Goal: Task Accomplishment & Management: Use online tool/utility

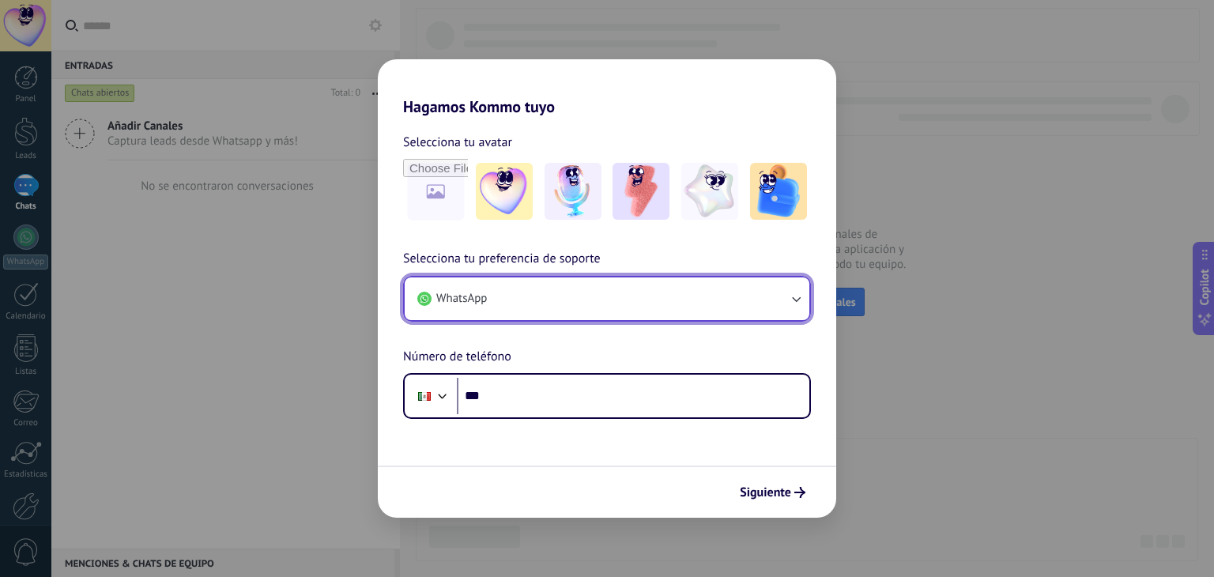
click at [545, 291] on button "WhatsApp" at bounding box center [607, 298] width 405 height 43
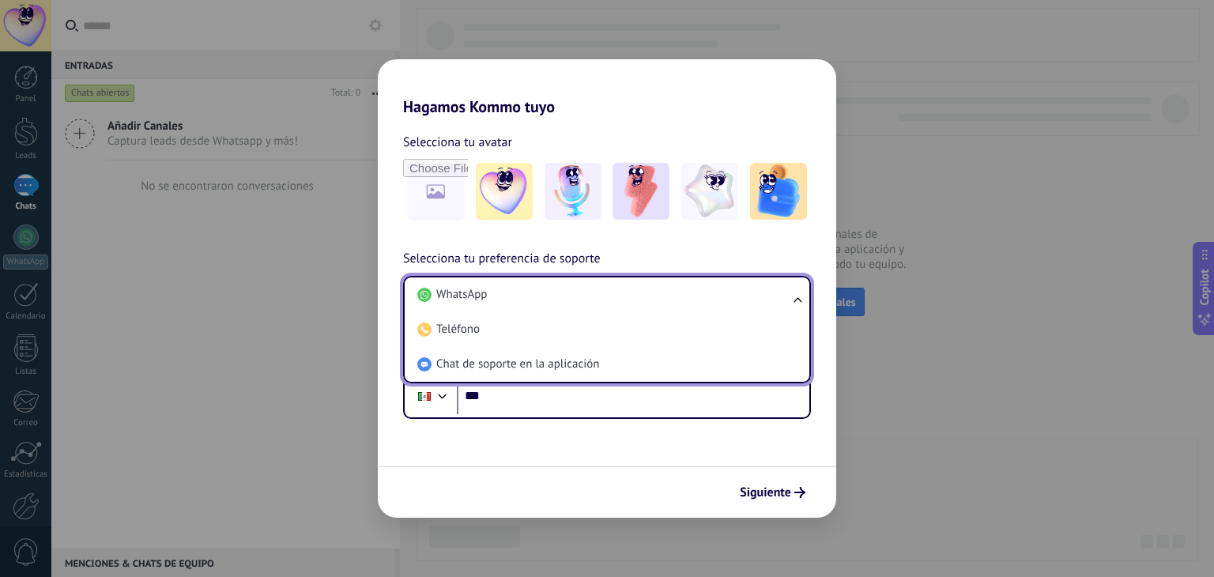
click at [545, 291] on li "WhatsApp" at bounding box center [604, 294] width 386 height 35
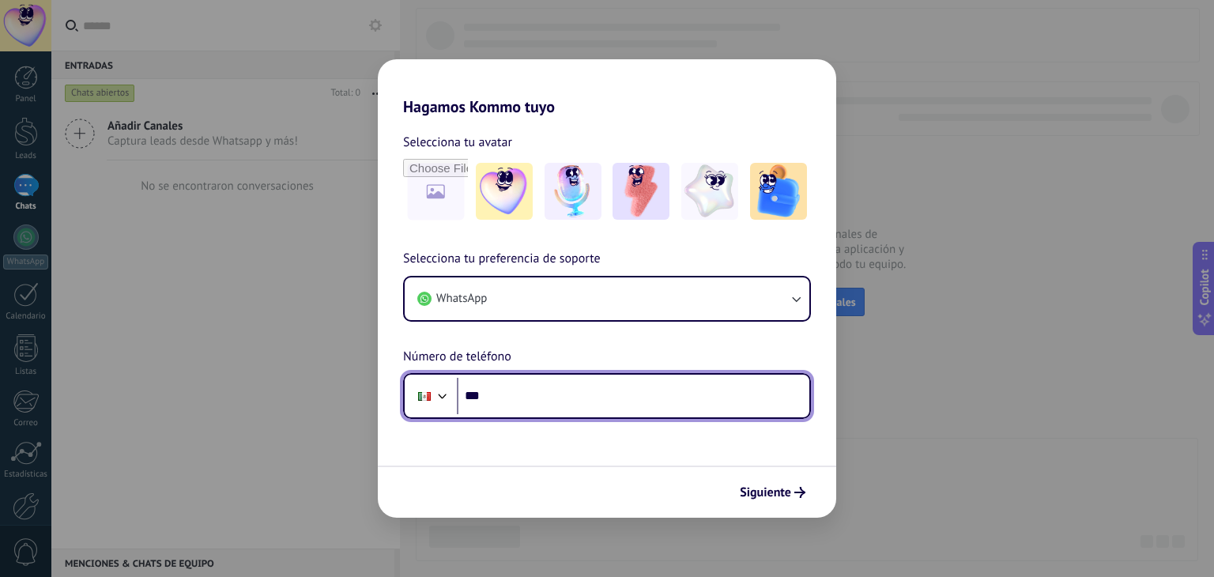
click at [554, 413] on input "***" at bounding box center [633, 396] width 352 height 36
type input "**********"
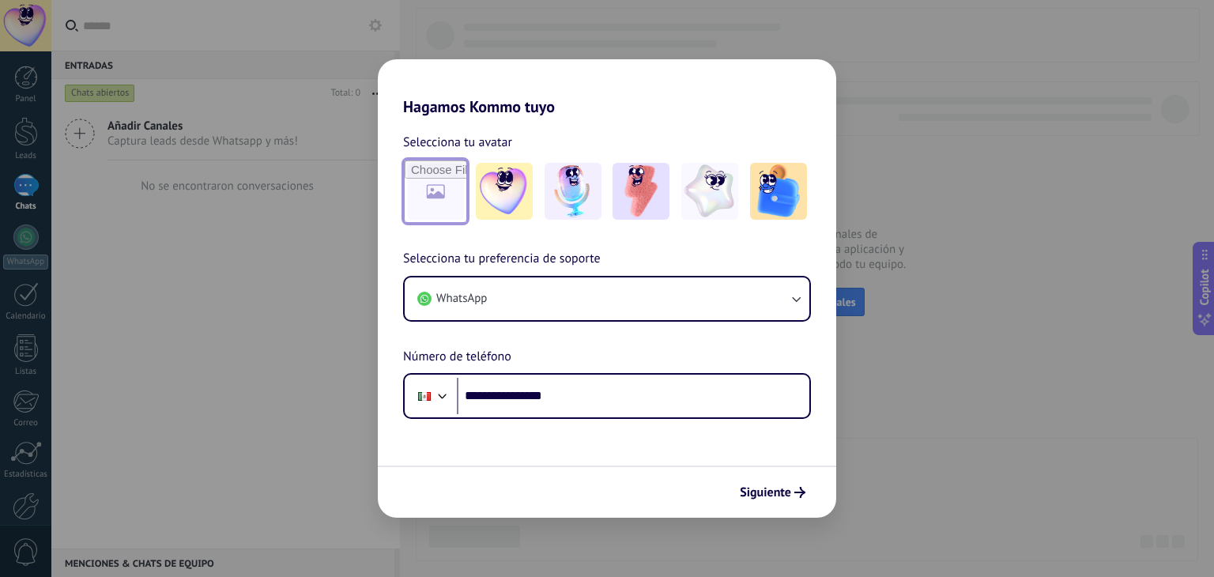
click at [430, 179] on input "file" at bounding box center [436, 191] width 62 height 62
type input "**********"
click at [462, 162] on input "file" at bounding box center [436, 191] width 62 height 62
click at [785, 488] on span "Siguiente" at bounding box center [765, 492] width 51 height 11
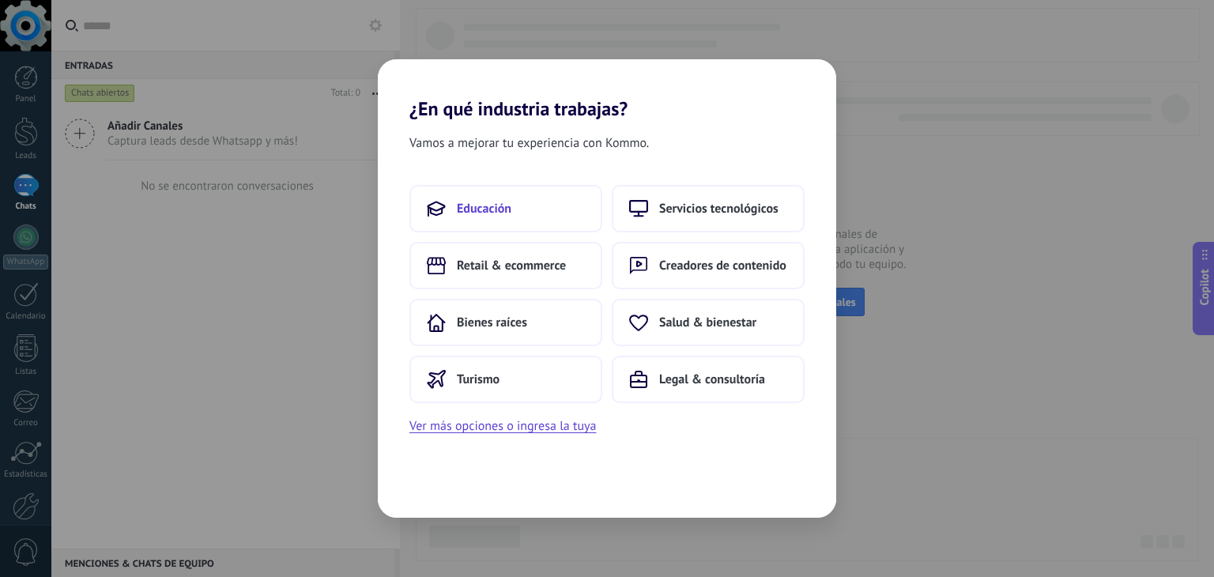
click at [522, 215] on button "Educación" at bounding box center [505, 208] width 193 height 47
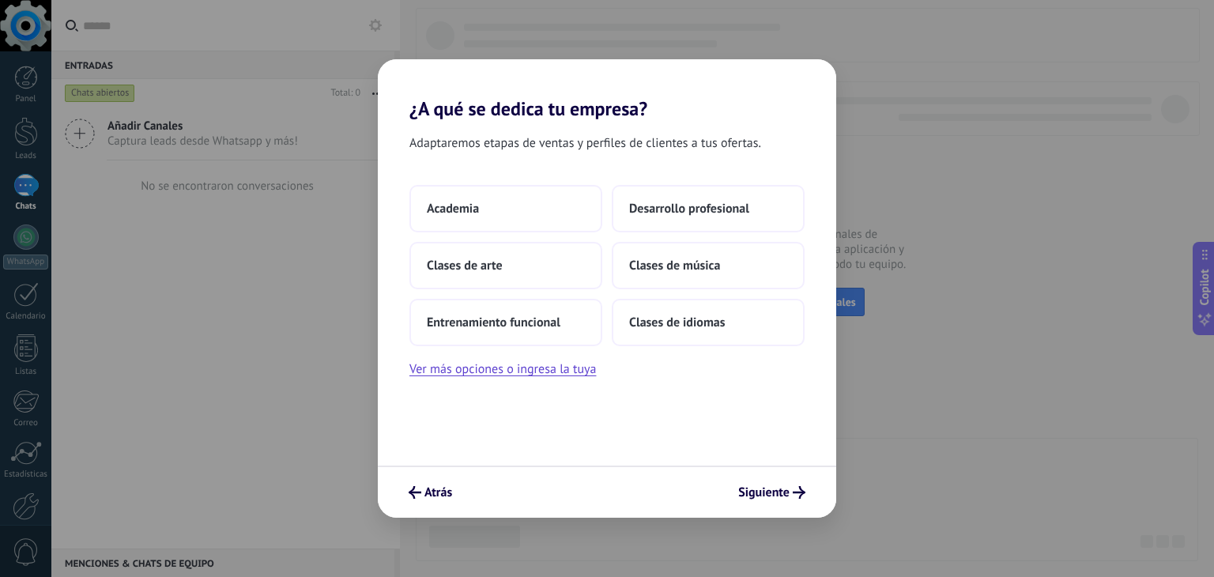
click at [462, 494] on div "Atrás Siguiente" at bounding box center [607, 491] width 458 height 52
click at [443, 494] on span "Atrás" at bounding box center [438, 492] width 28 height 11
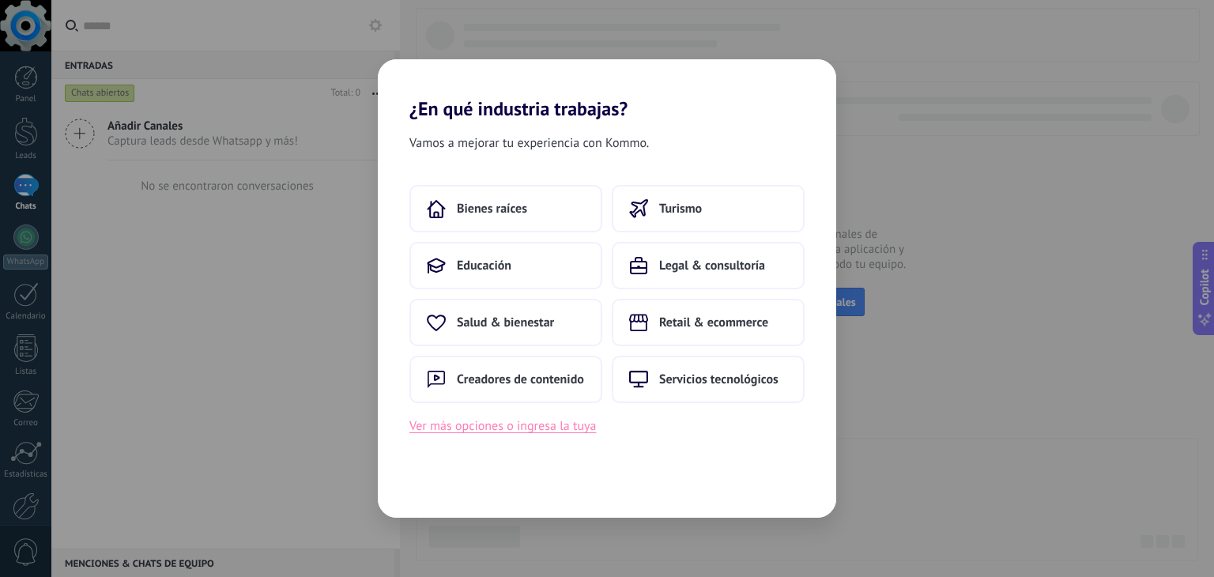
click at [501, 424] on button "Ver más opciones o ingresa la tuya" at bounding box center [502, 426] width 186 height 21
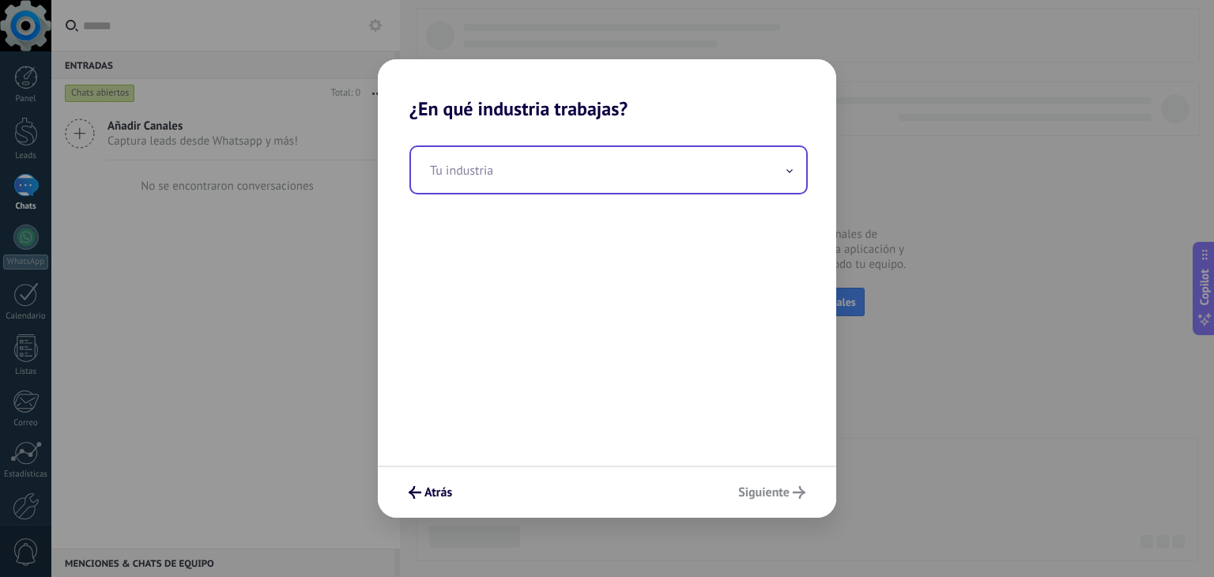
click at [493, 168] on input "text" at bounding box center [608, 170] width 395 height 46
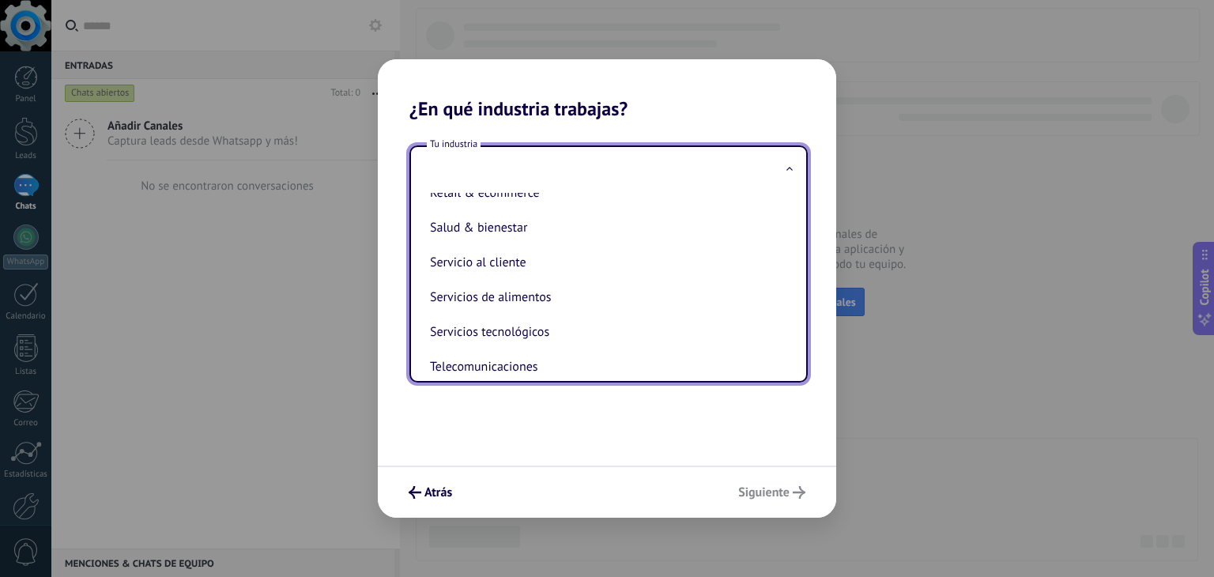
scroll to position [335, 0]
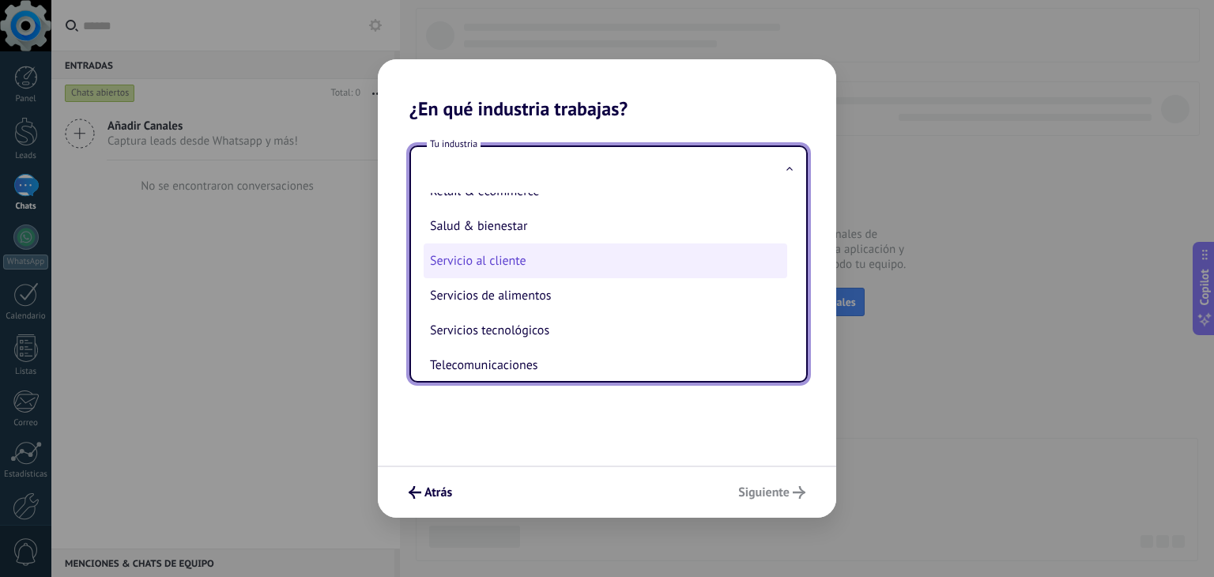
click at [602, 273] on li "Servicio al cliente" at bounding box center [606, 260] width 364 height 35
type input "**********"
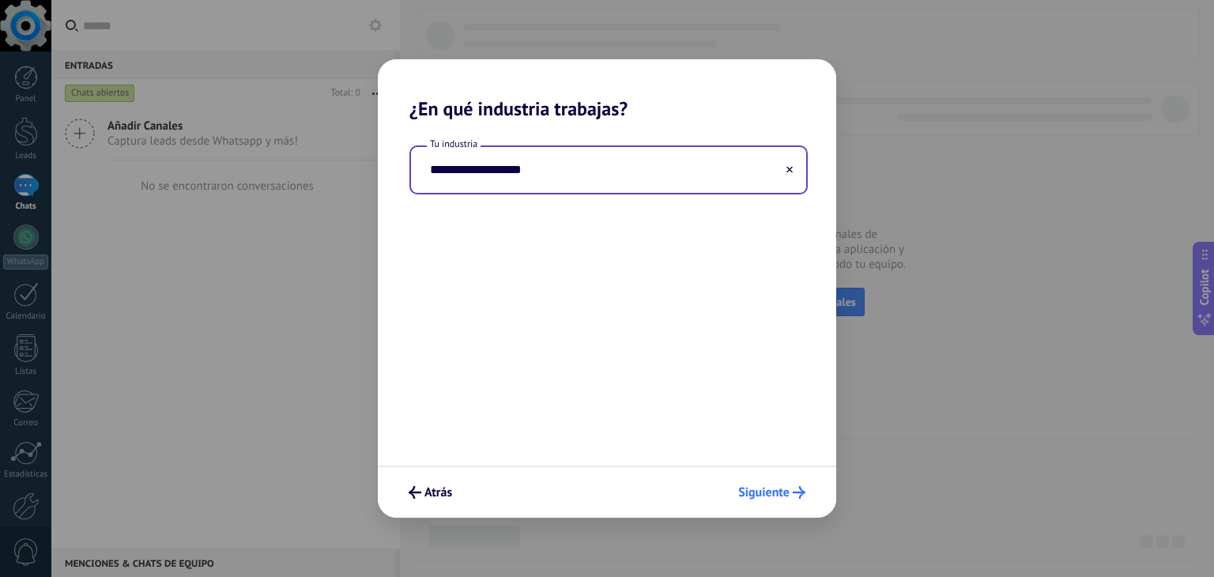
click at [780, 495] on span "Siguiente" at bounding box center [763, 492] width 51 height 11
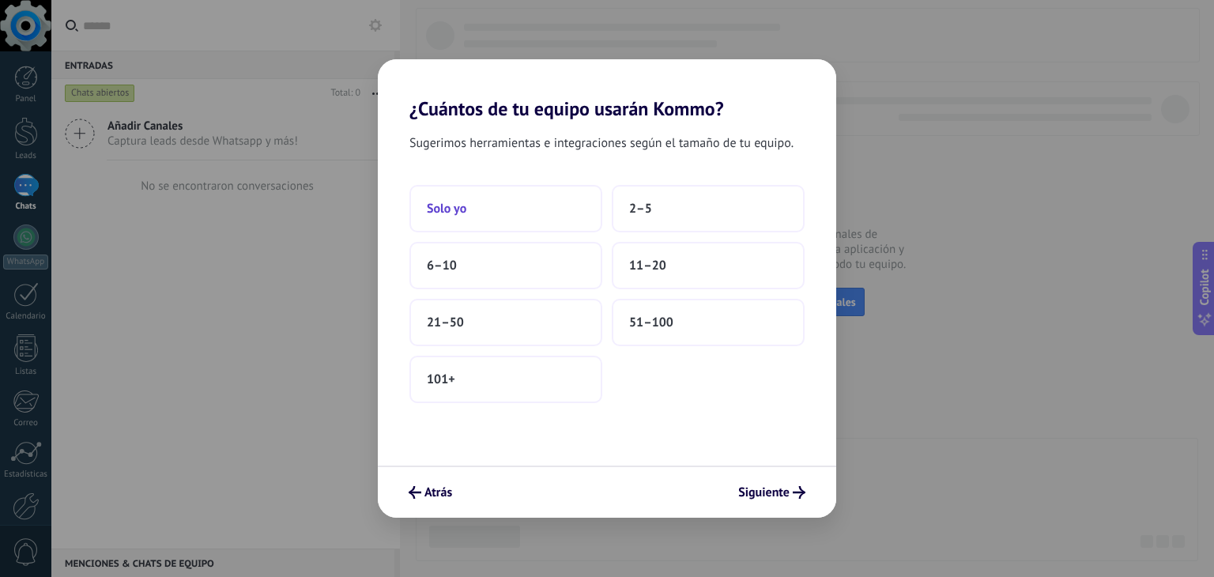
click at [547, 226] on button "Solo yo" at bounding box center [505, 208] width 193 height 47
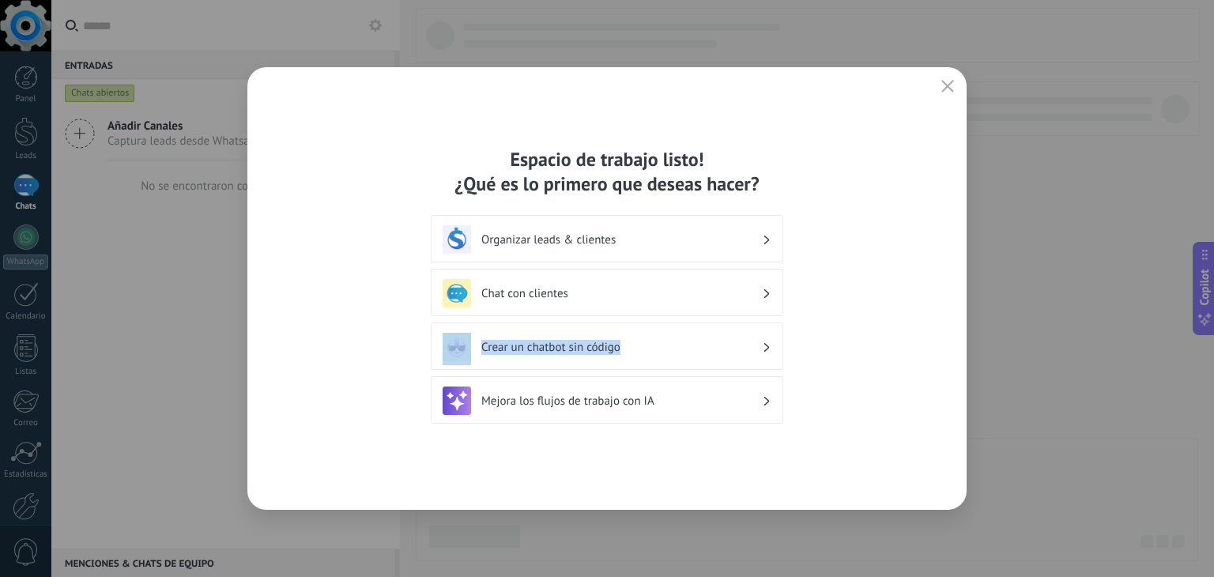
drag, startPoint x: 590, startPoint y: 290, endPoint x: 737, endPoint y: 349, distance: 158.5
click at [735, 347] on div "Espacio de trabajo listo! ¿Qué es lo primero que deseas hacer? Organizar leads …" at bounding box center [607, 288] width 352 height 283
click at [707, 341] on h3 "Crear un chatbot sin código" at bounding box center [621, 347] width 281 height 15
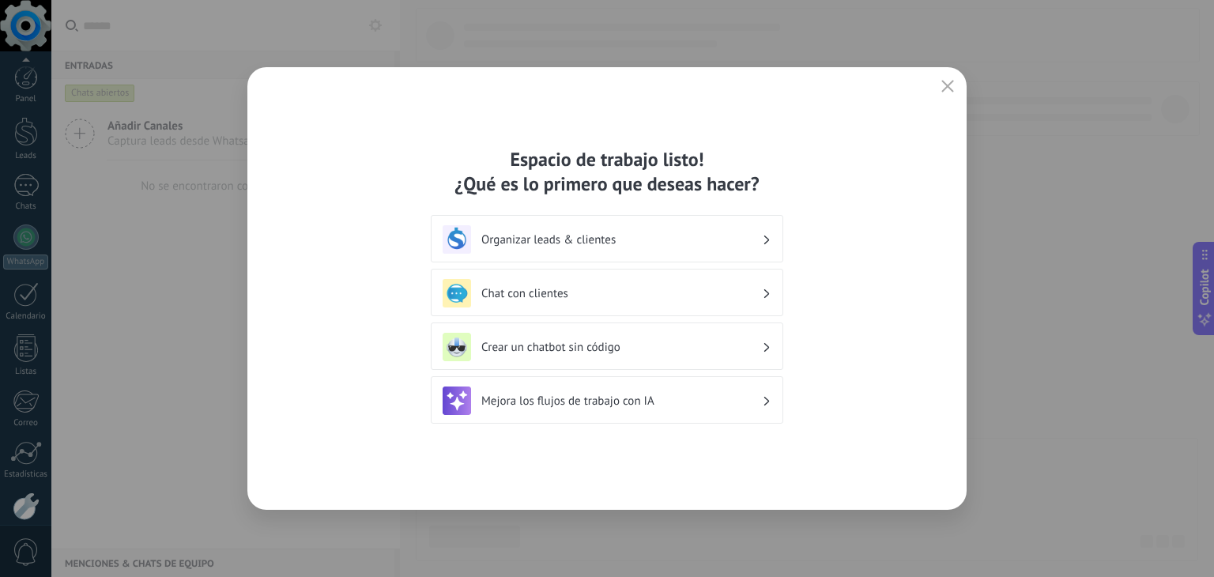
scroll to position [80, 0]
click at [671, 401] on h3 "Mejora los flujos de trabajo con IA" at bounding box center [621, 401] width 281 height 15
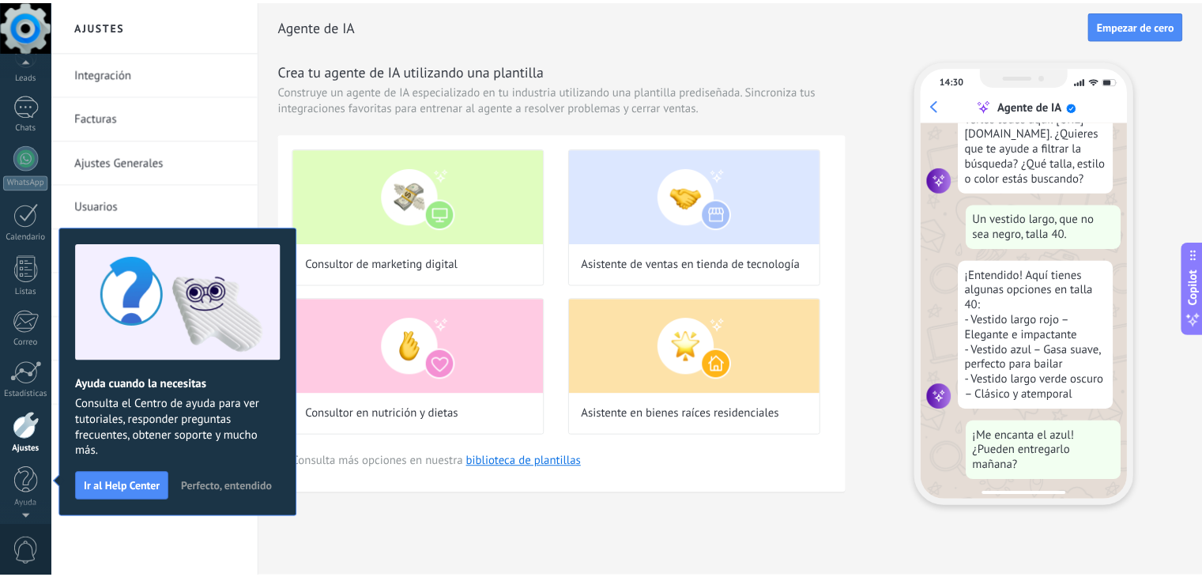
scroll to position [164, 0]
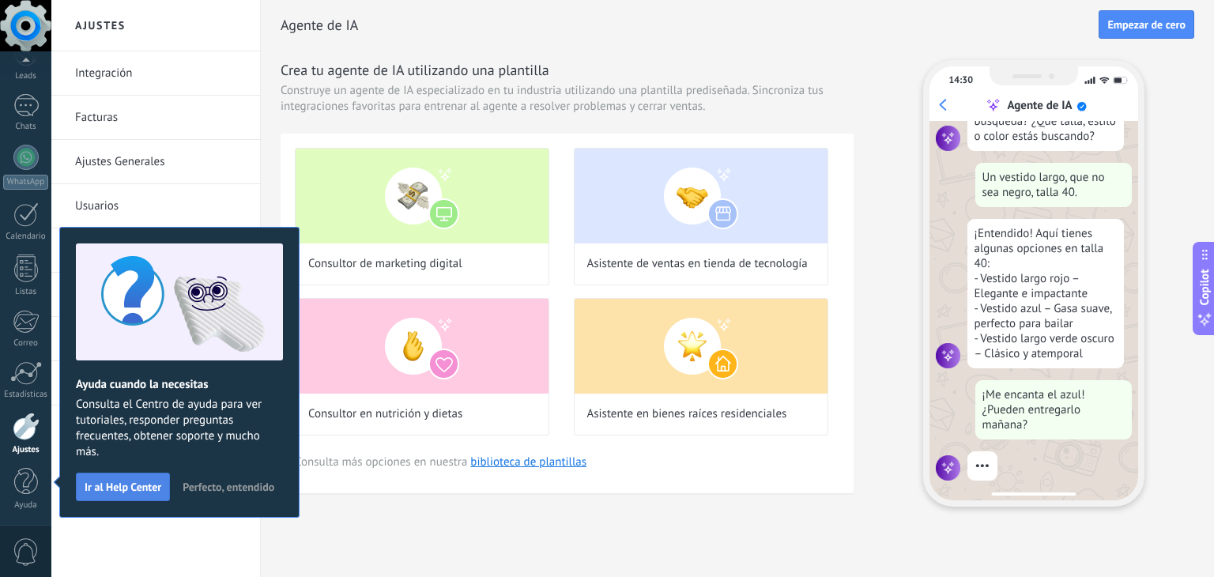
click at [131, 488] on span "Ir al Help Center" at bounding box center [123, 486] width 77 height 11
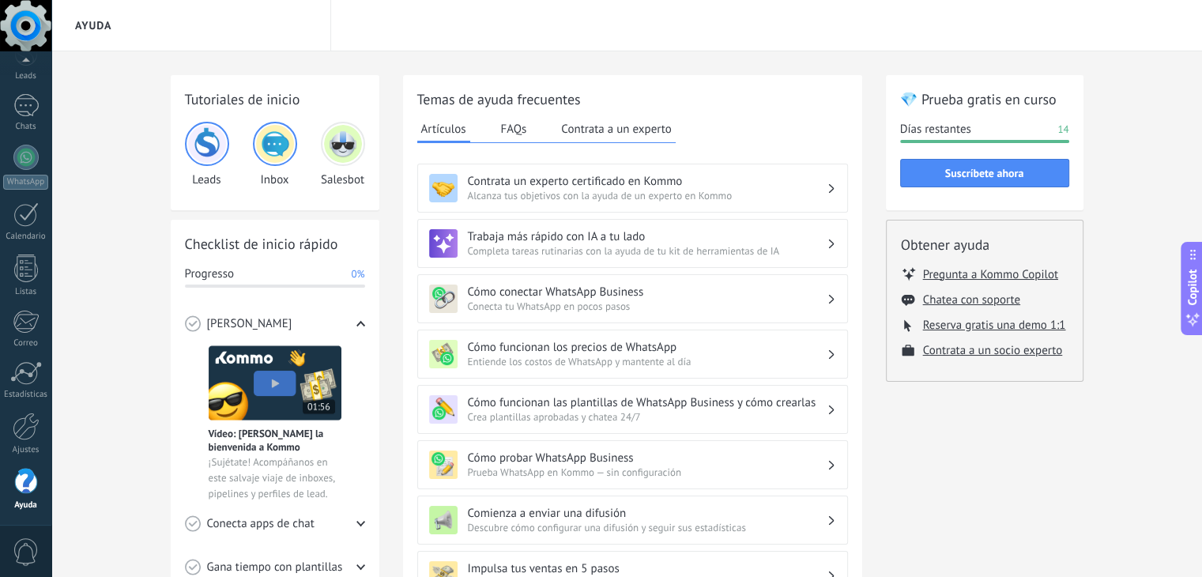
click at [917, 507] on div "💎 Prueba gratis en curso Días restantes 14 Suscríbete ahora Obtener ayuda Pregu…" at bounding box center [985, 517] width 198 height 884
click at [23, 146] on div at bounding box center [25, 157] width 25 height 25
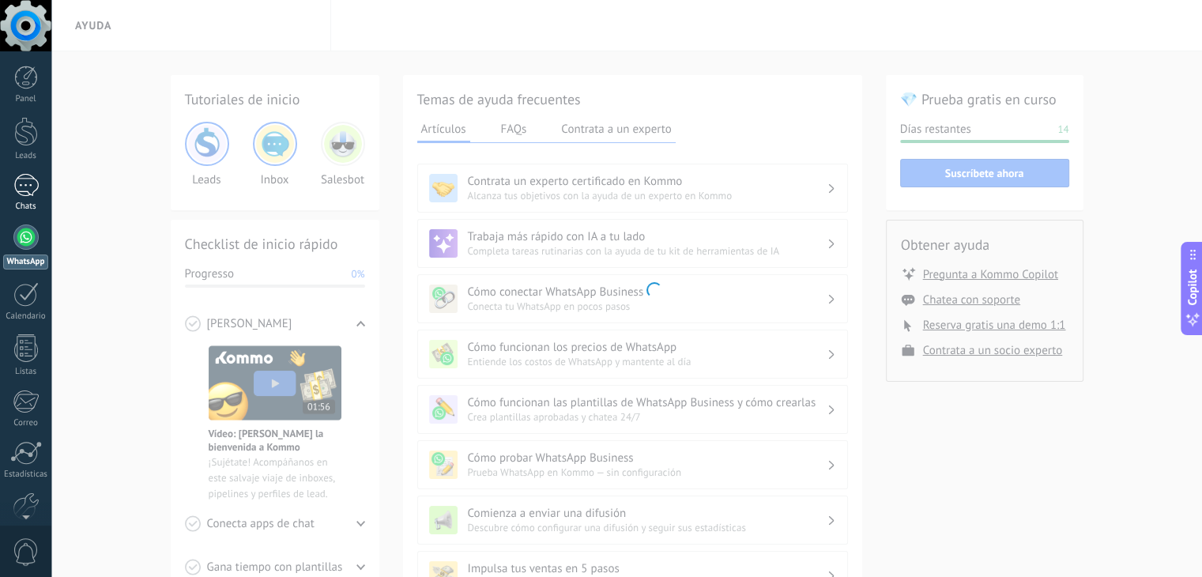
click at [27, 194] on div at bounding box center [25, 185] width 25 height 23
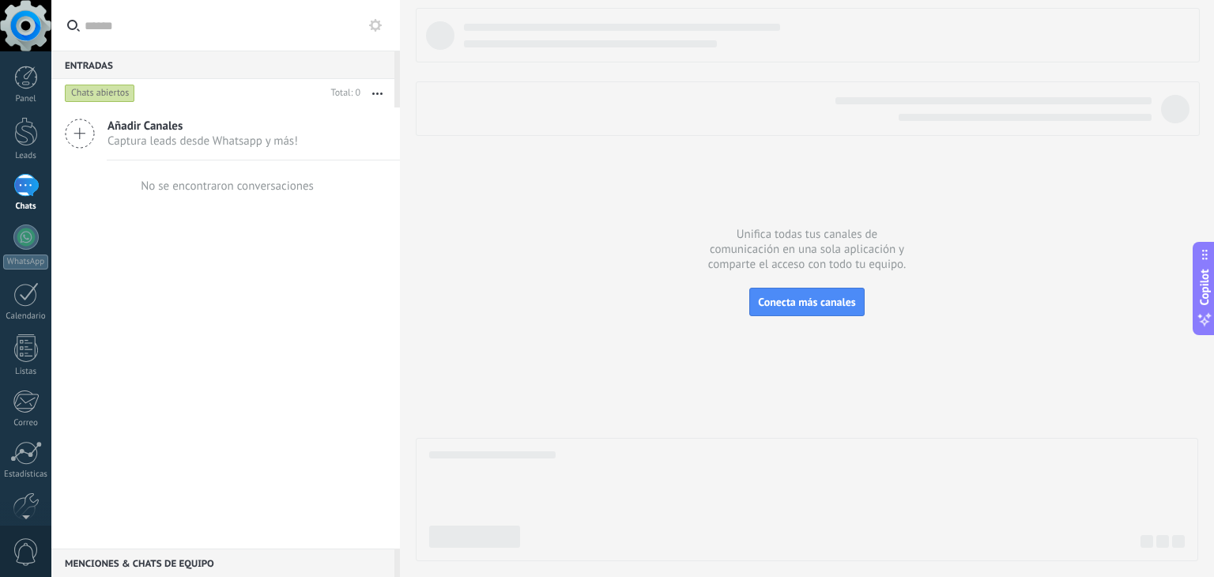
drag, startPoint x: 817, startPoint y: 295, endPoint x: 768, endPoint y: 162, distance: 141.5
click at [816, 247] on div "Unifica todas tus canales de comunicación en una sola aplicación y comparte el …" at bounding box center [807, 288] width 814 height 577
click at [24, 243] on div at bounding box center [25, 236] width 25 height 25
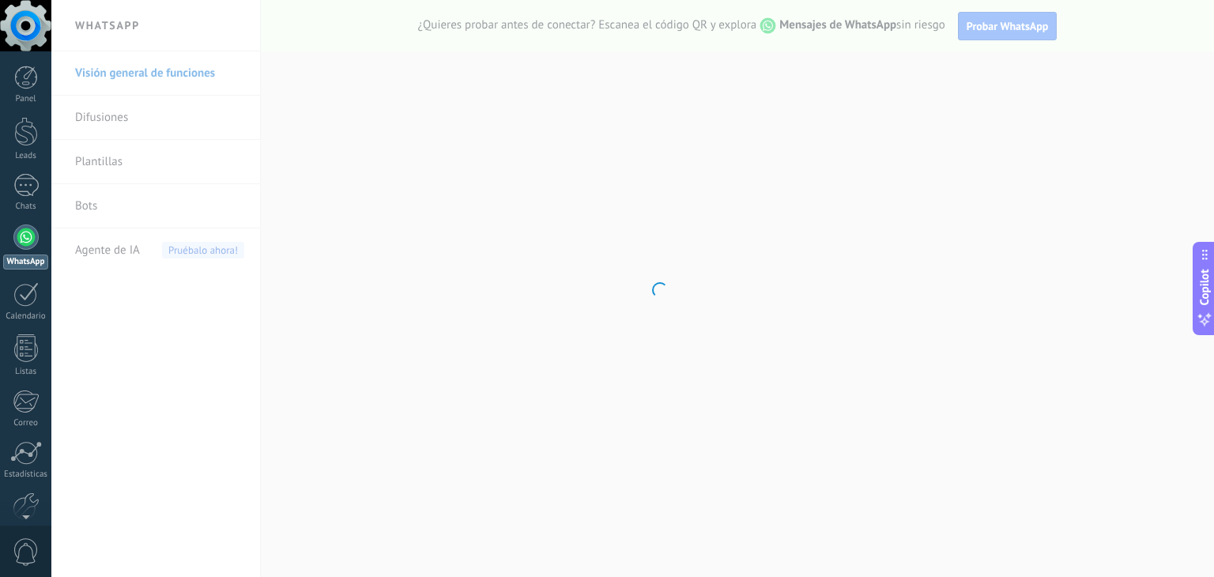
click at [155, 168] on body ".abecls-1,.abecls-2{fill-rule:evenodd}.abecls-2{fill:#fff} .abhcls-1{fill:none}…" at bounding box center [607, 288] width 1214 height 577
click at [98, 222] on body ".abecls-1,.abecls-2{fill-rule:evenodd}.abecls-2{fill:#fff} .abhcls-1{fill:none}…" at bounding box center [607, 288] width 1214 height 577
click at [90, 212] on body ".abecls-1,.abecls-2{fill-rule:evenodd}.abecls-2{fill:#fff} .abhcls-1{fill:none}…" at bounding box center [607, 288] width 1214 height 577
click at [90, 211] on body ".abecls-1,.abecls-2{fill-rule:evenodd}.abecls-2{fill:#fff} .abhcls-1{fill:none}…" at bounding box center [607, 288] width 1214 height 577
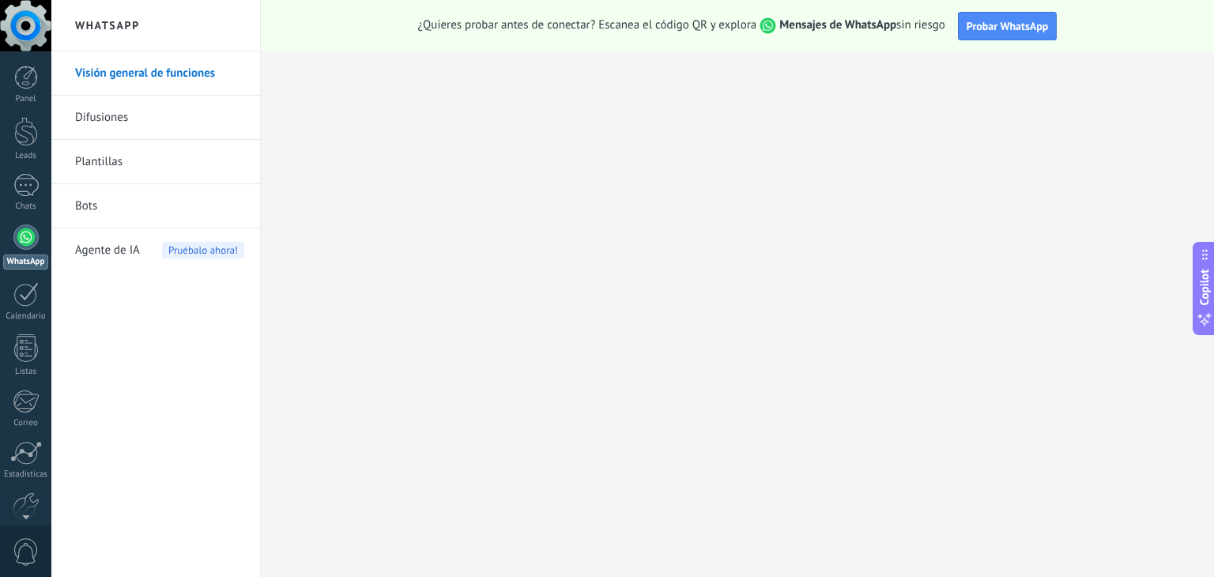
click at [77, 194] on link "Bots" at bounding box center [159, 206] width 169 height 44
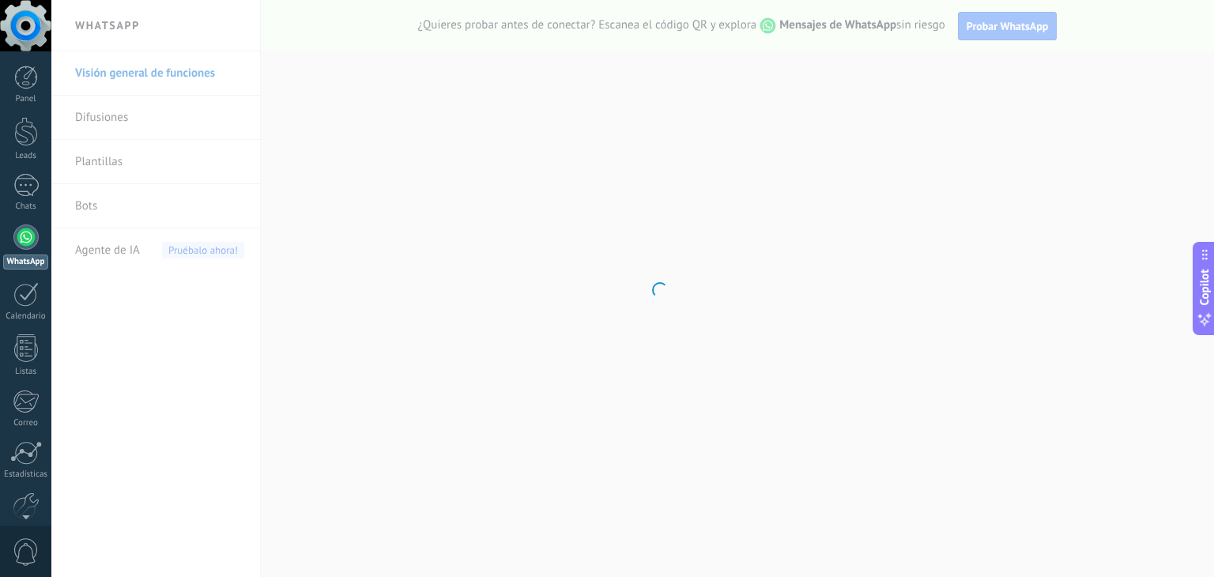
click at [97, 205] on body ".abecls-1,.abecls-2{fill-rule:evenodd}.abecls-2{fill:#fff} .abhcls-1{fill:none}…" at bounding box center [607, 288] width 1214 height 577
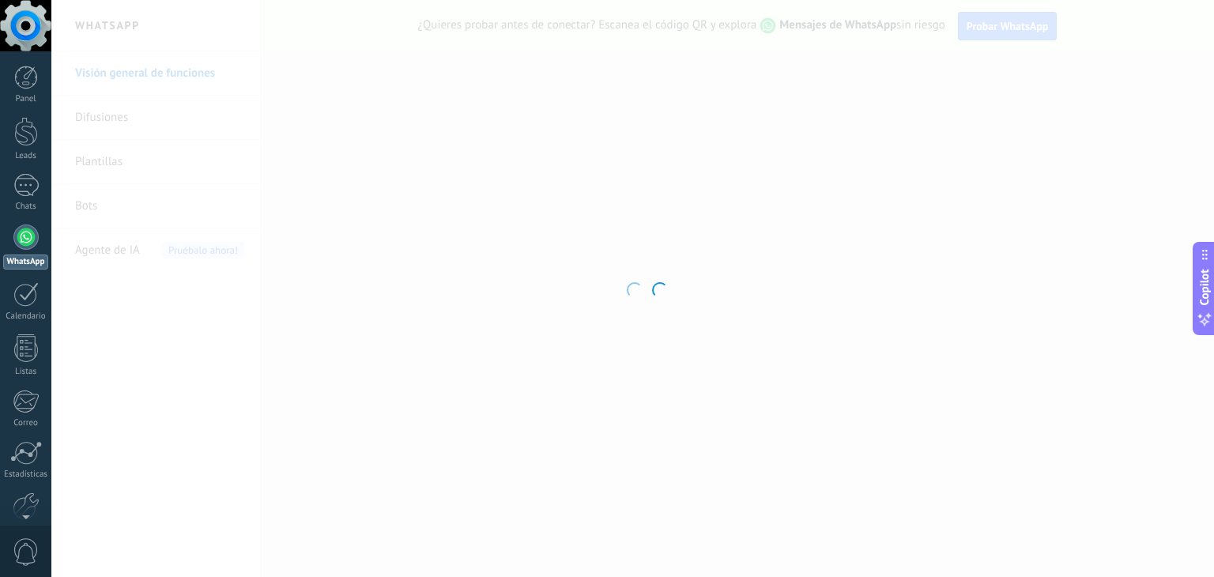
click at [89, 206] on body ".abecls-1,.abecls-2{fill-rule:evenodd}.abecls-2{fill:#fff} .abhcls-1{fill:none}…" at bounding box center [607, 288] width 1214 height 577
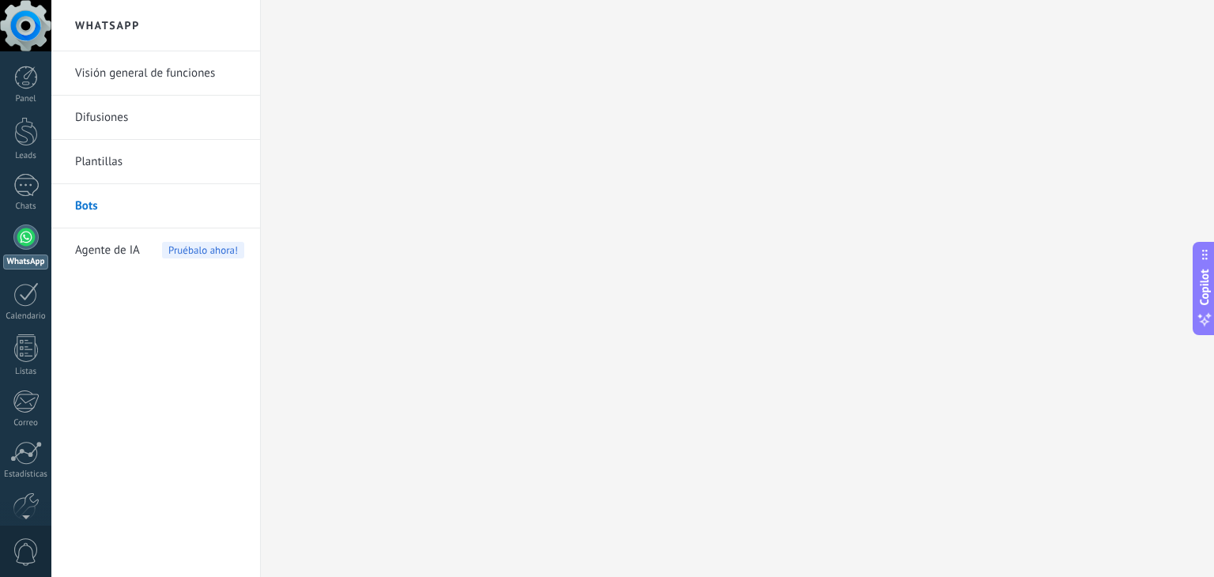
click at [89, 206] on link "Bots" at bounding box center [159, 206] width 169 height 44
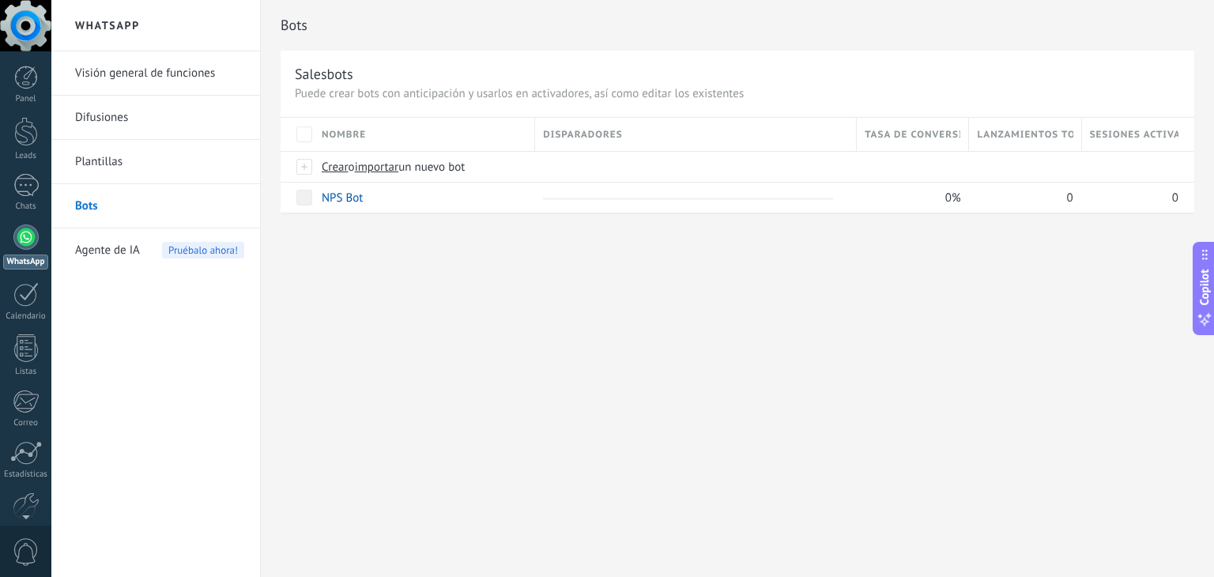
click at [455, 386] on div "Bots Salesbots Puede crear bots con anticipación y usarlos en activadores, así …" at bounding box center [737, 288] width 953 height 577
click at [555, 303] on div "Bots Salesbots Puede crear bots con anticipación y usarlos en activadores, así …" at bounding box center [737, 288] width 953 height 577
click at [364, 200] on div "NPS Bot" at bounding box center [420, 198] width 213 height 30
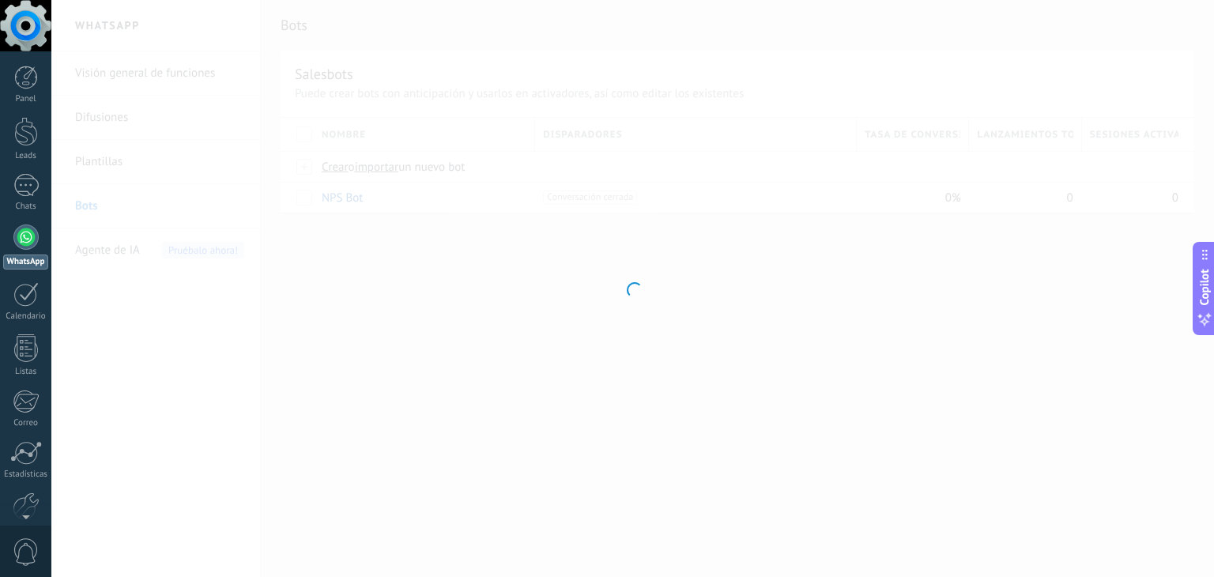
type input "*******"
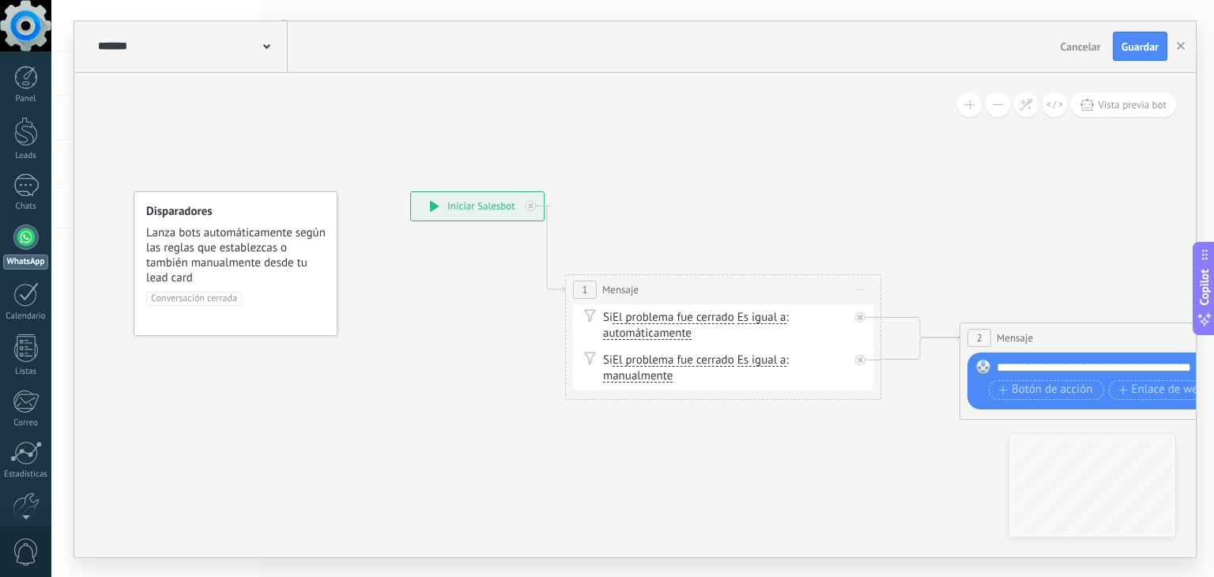
click at [15, 24] on div at bounding box center [25, 25] width 51 height 51
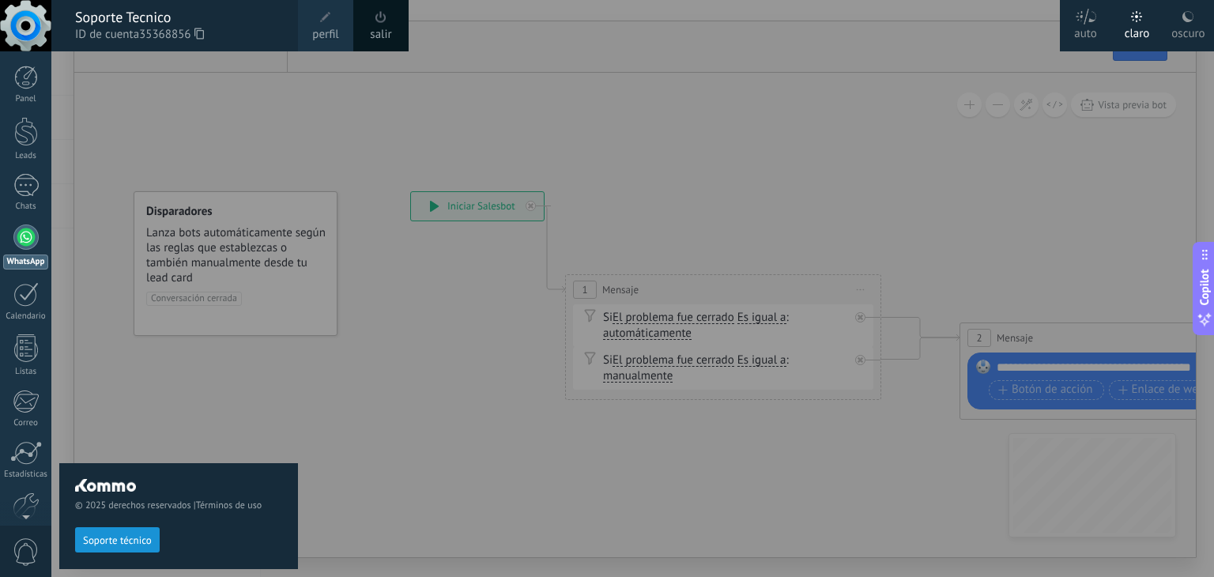
click at [211, 166] on div "© 2025 derechos reservados | Términos de uso Soporte técnico" at bounding box center [178, 314] width 239 height 526
click at [29, 100] on div "Panel" at bounding box center [26, 99] width 46 height 10
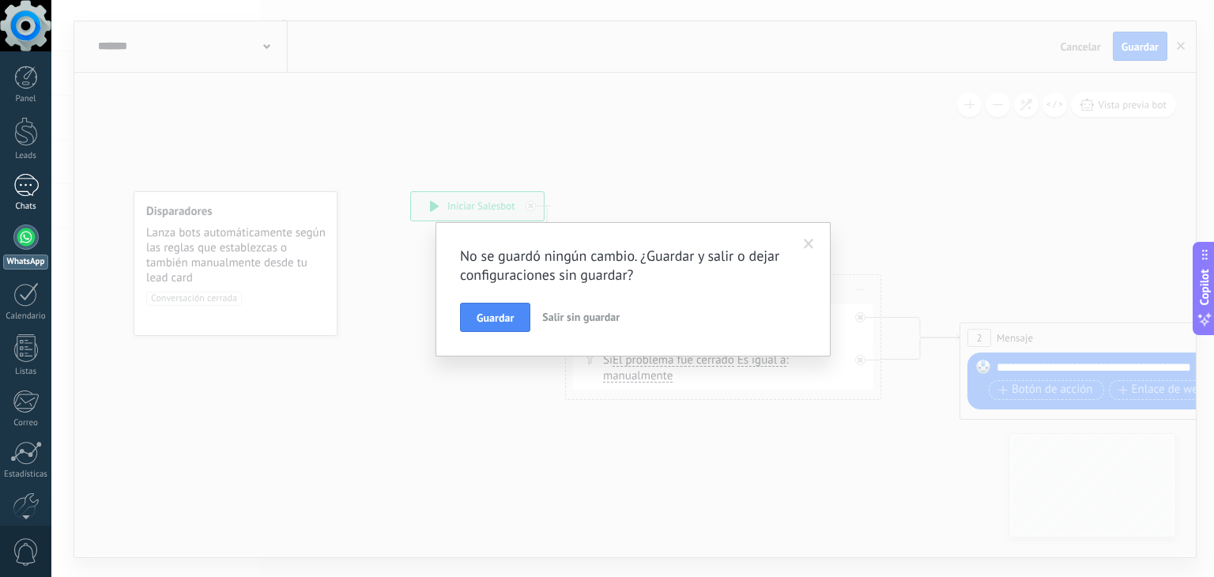
click at [21, 209] on div "Chats" at bounding box center [26, 207] width 46 height 10
click at [22, 238] on div at bounding box center [25, 236] width 25 height 25
click at [503, 440] on div "No se guardó ningún cambio. ¿Guardar y salir o dejar configuraciones sin guarda…" at bounding box center [632, 288] width 1162 height 577
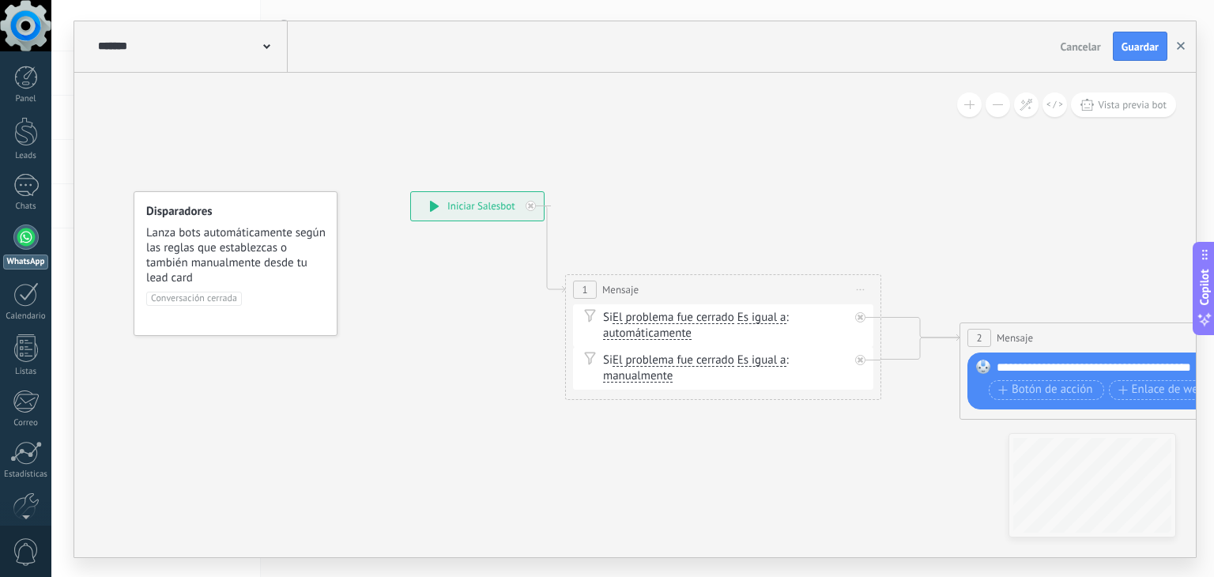
click at [1171, 45] on button "button" at bounding box center [1181, 47] width 24 height 30
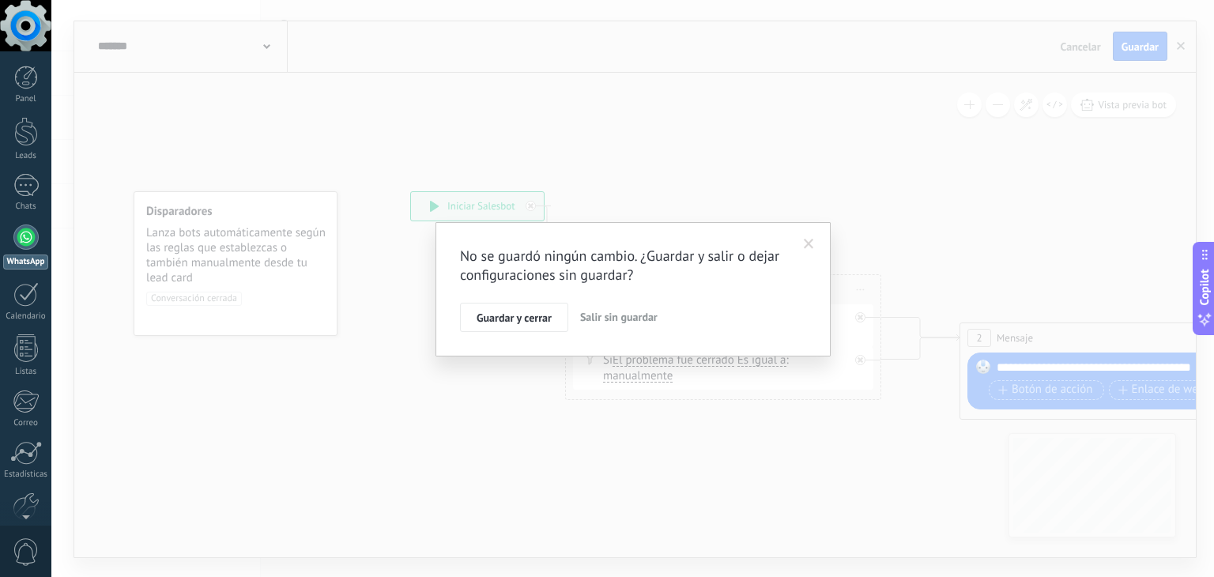
click at [1178, 48] on div "No se guardó ningún cambio. ¿Guardar y salir o dejar configuraciones sin guarda…" at bounding box center [632, 288] width 1162 height 577
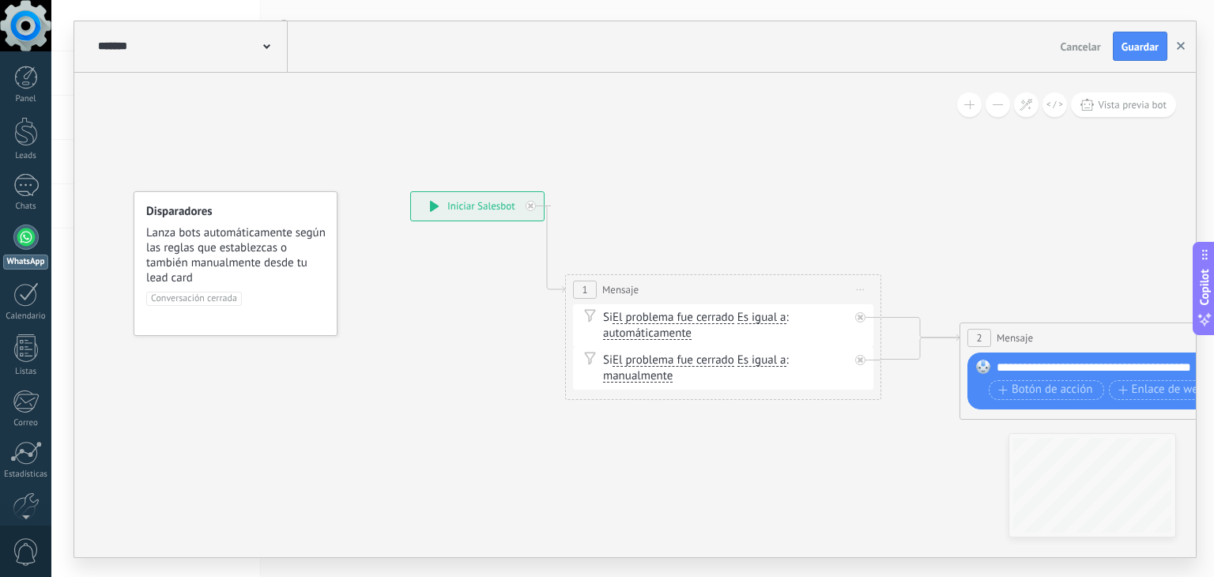
click at [1182, 48] on use "button" at bounding box center [1181, 46] width 8 height 8
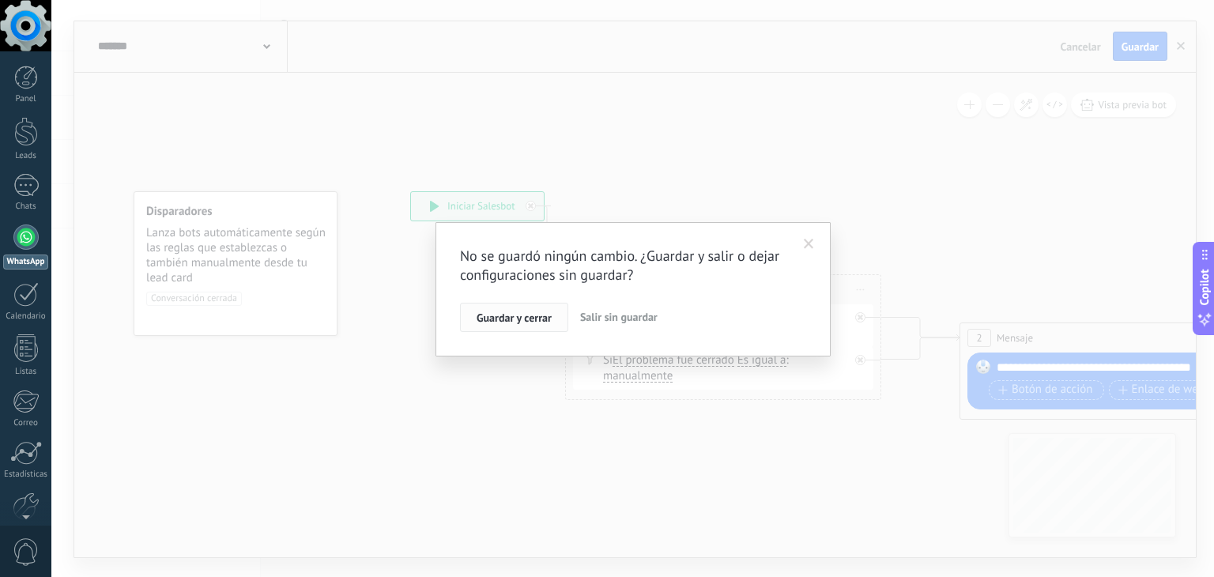
click at [466, 321] on button "Guardar y cerrar" at bounding box center [514, 318] width 108 height 30
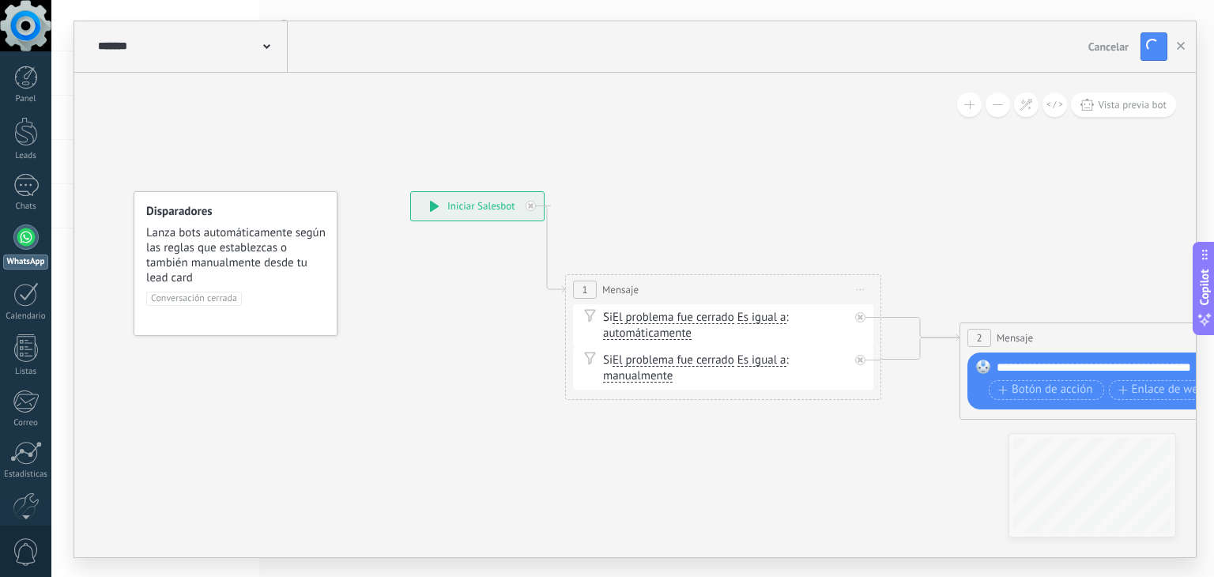
click at [9, 248] on link "WhatsApp" at bounding box center [25, 246] width 51 height 45
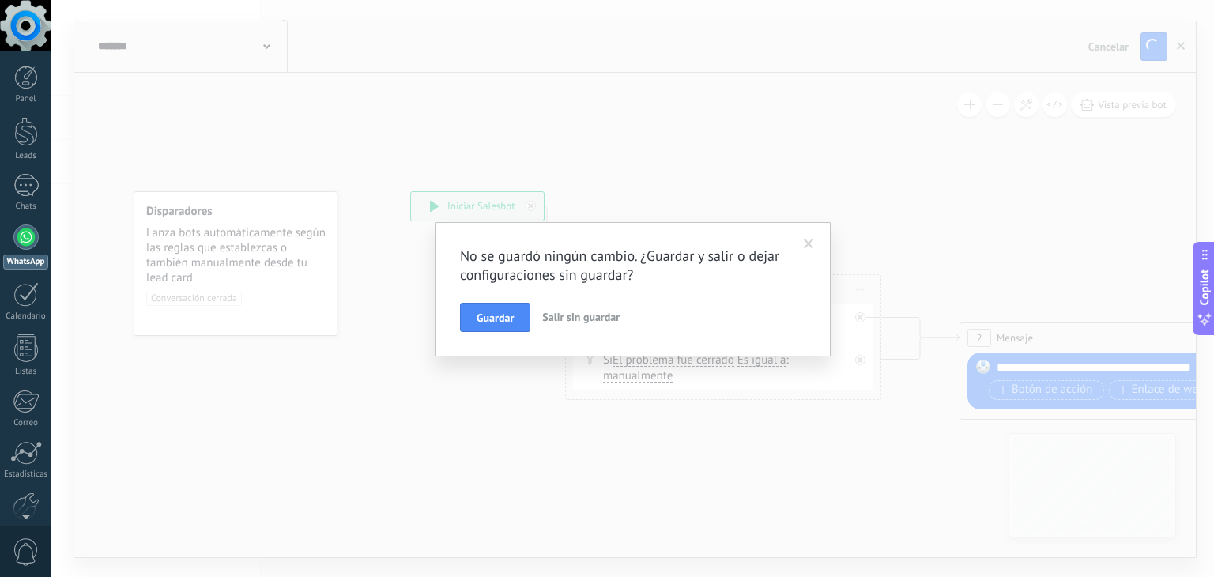
click at [558, 311] on span "Salir sin guardar" at bounding box center [580, 317] width 77 height 14
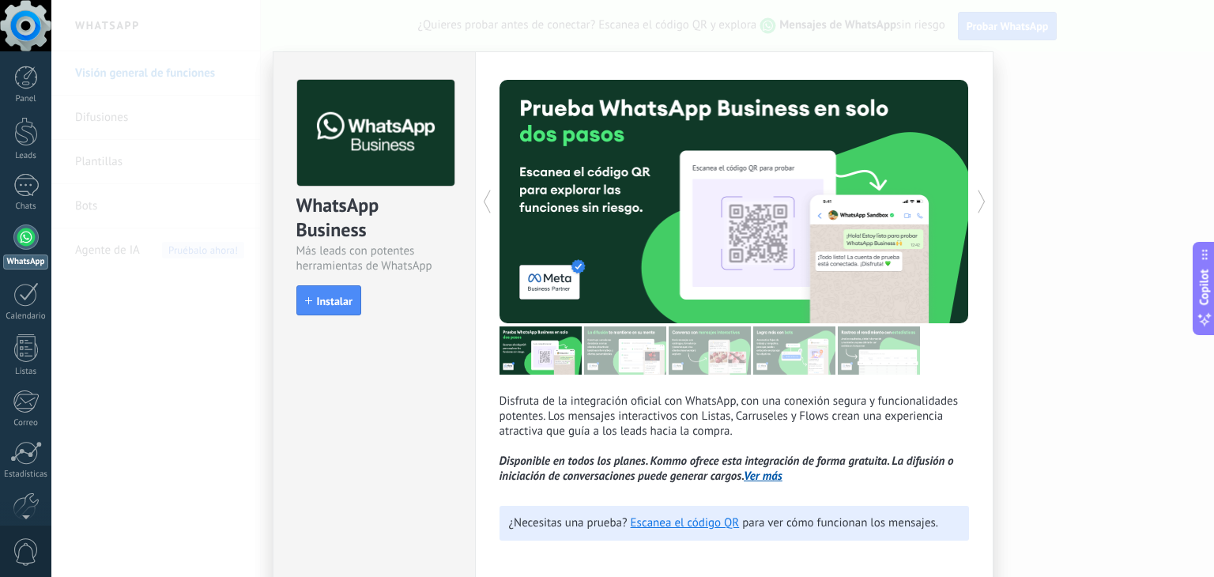
drag, startPoint x: 713, startPoint y: 219, endPoint x: 755, endPoint y: 7, distance: 215.9
click at [755, 7] on div "WhatsApp Business Más leads con potentes herramientas de WhatsApp install Insta…" at bounding box center [632, 288] width 1162 height 577
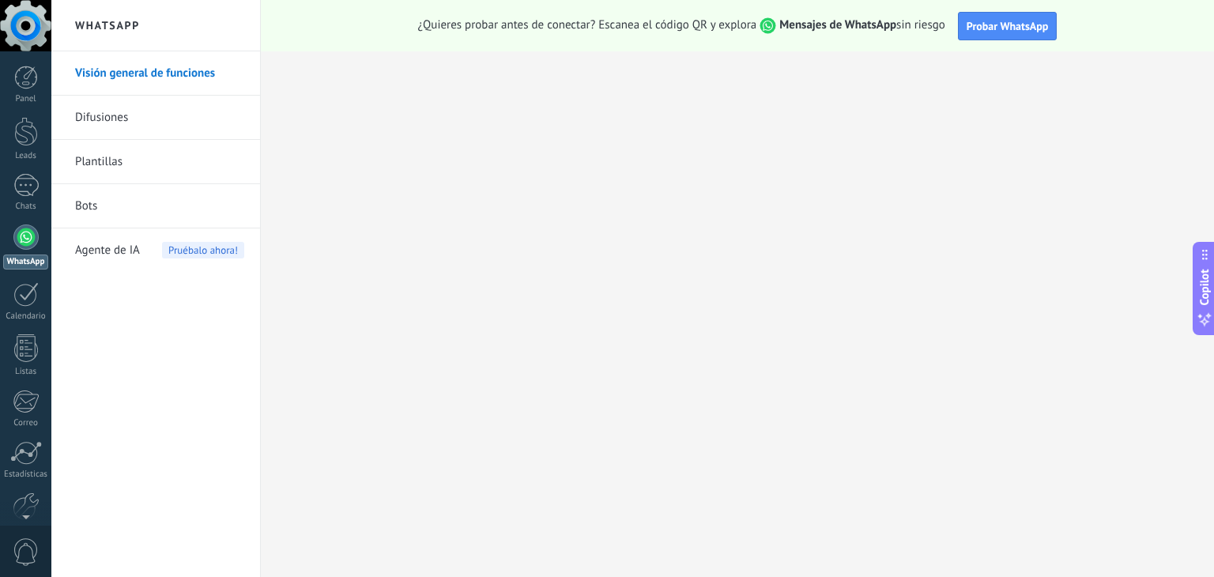
click at [201, 244] on span "Pruébalo ahora!" at bounding box center [203, 250] width 82 height 17
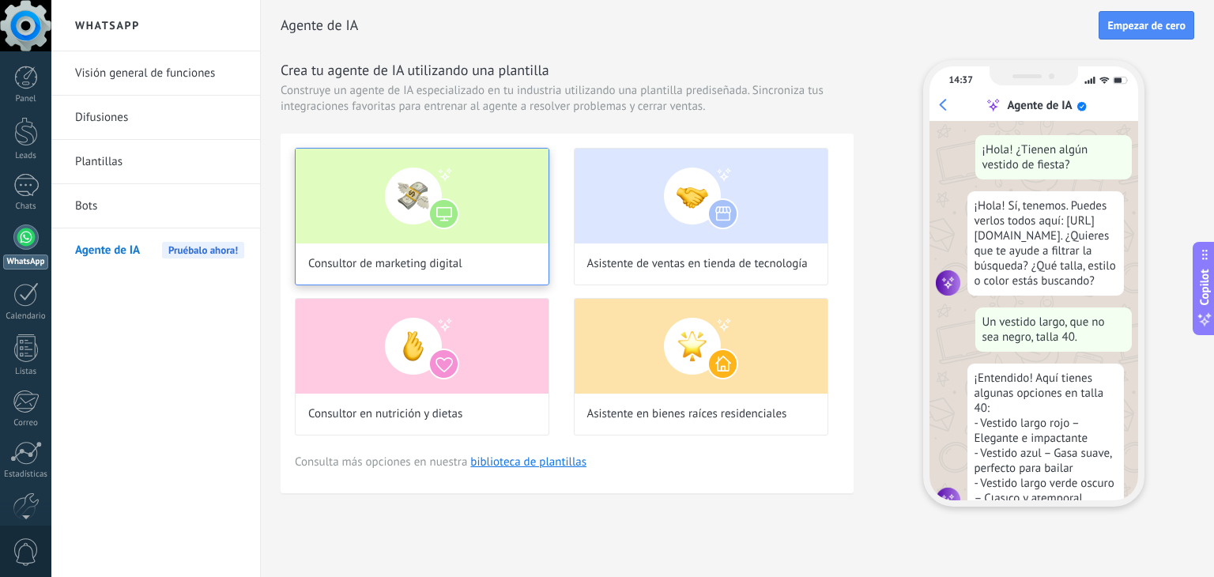
scroll to position [51, 0]
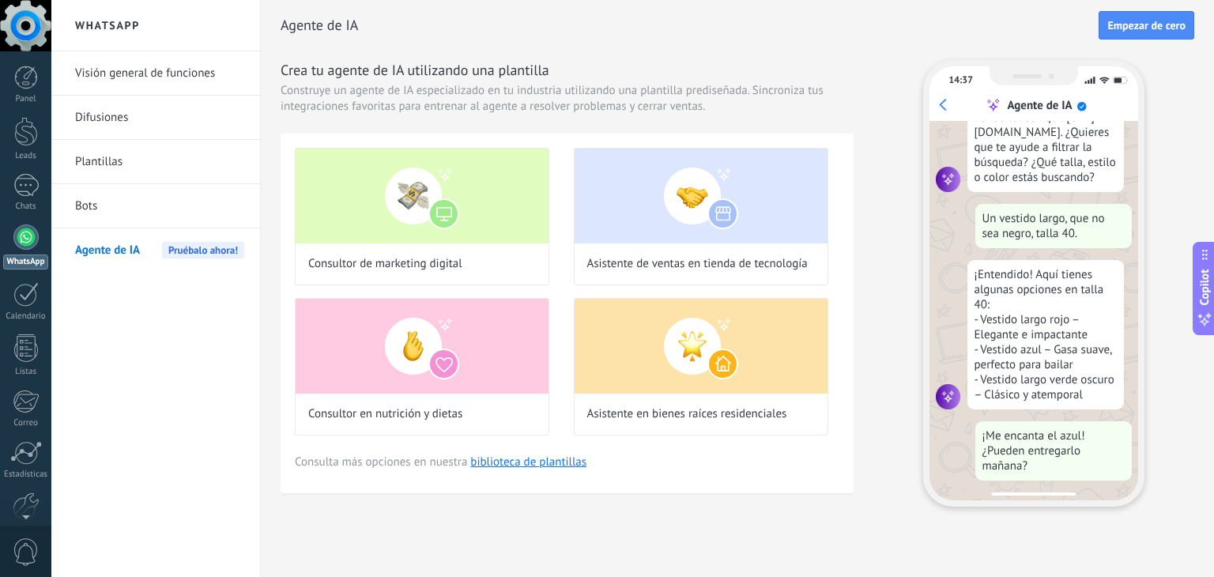
click at [493, 70] on h3 "Crea tu agente de IA utilizando una plantilla" at bounding box center [567, 70] width 573 height 20
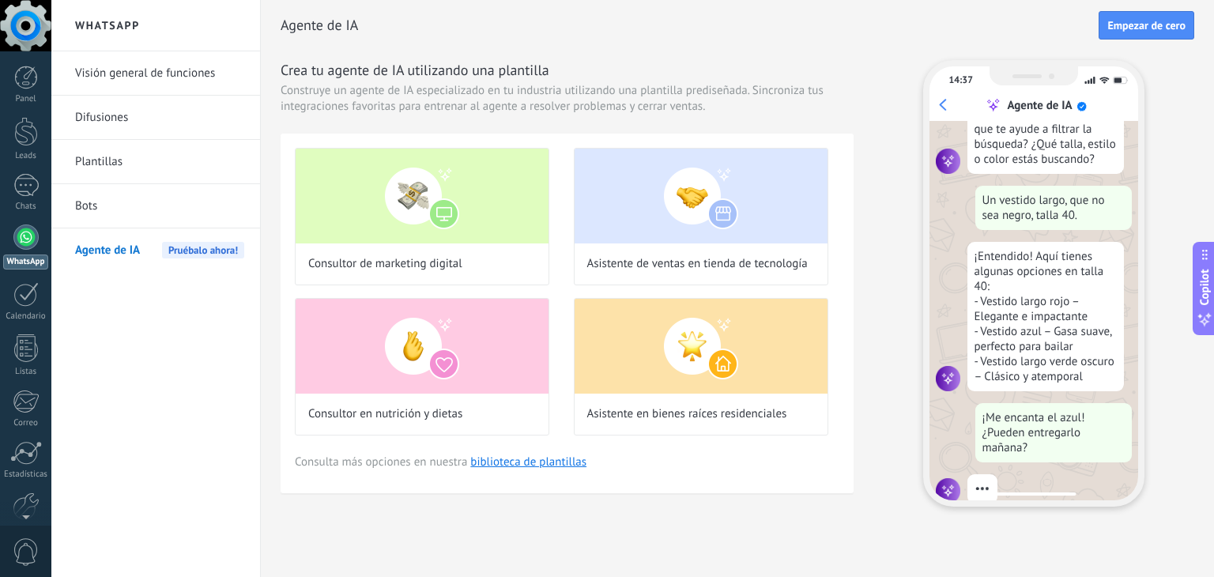
scroll to position [164, 0]
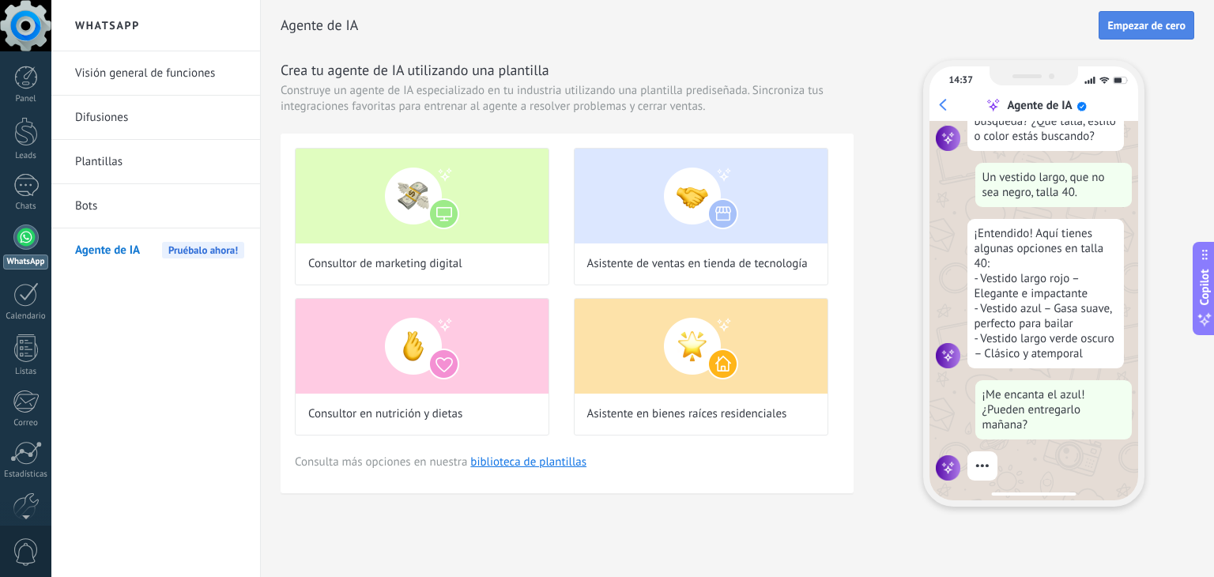
click at [1151, 22] on span "Empezar de cero" at bounding box center [1146, 25] width 78 height 11
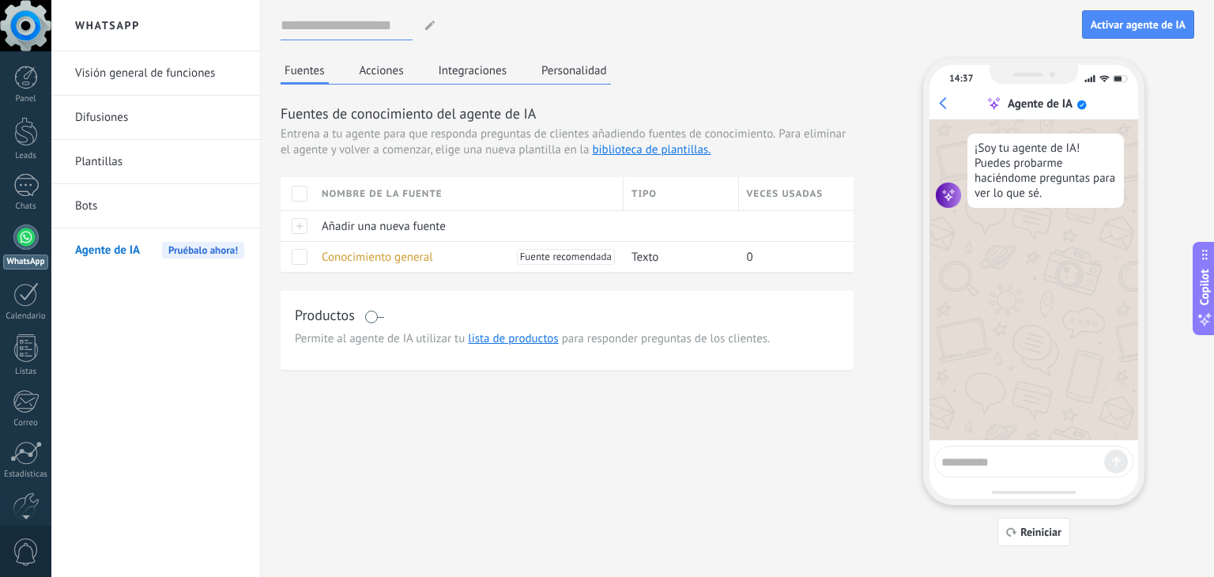
click at [367, 24] on input at bounding box center [347, 25] width 132 height 28
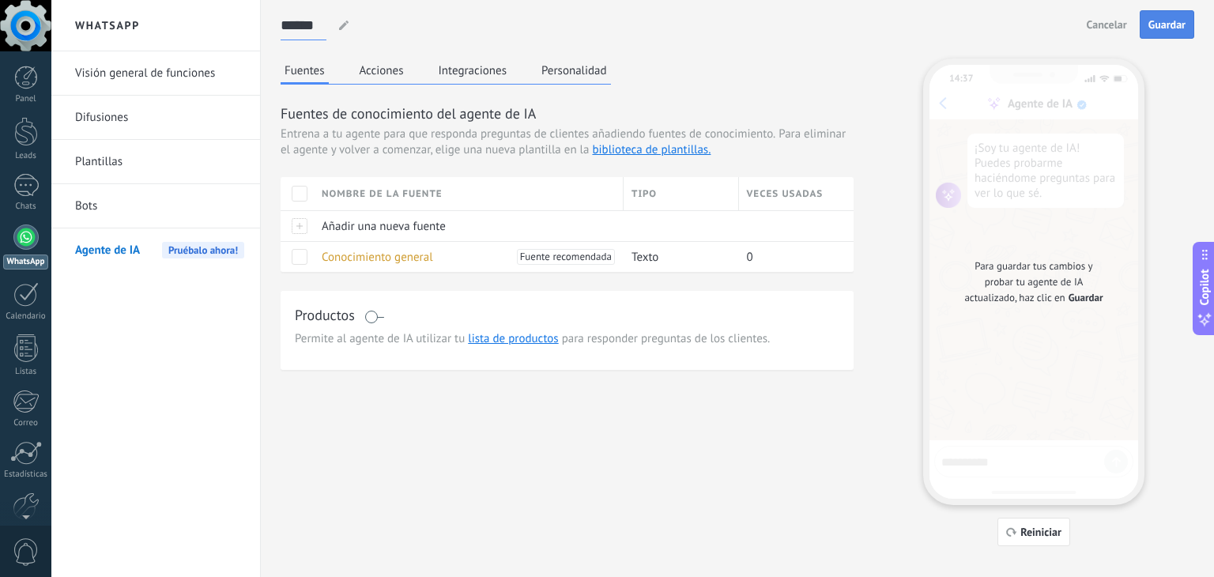
type input "******"
click at [1171, 26] on span "Guardar" at bounding box center [1166, 24] width 37 height 11
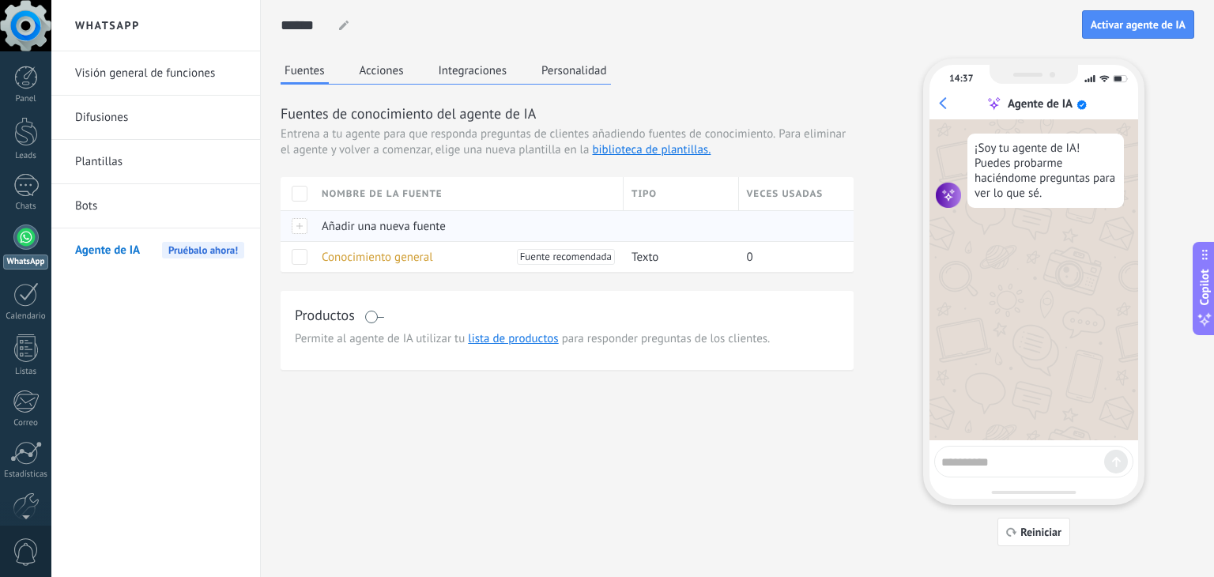
click at [408, 238] on div "Añadir una nueva fuente" at bounding box center [465, 226] width 302 height 30
click at [392, 256] on span "Conocimiento general" at bounding box center [377, 257] width 111 height 15
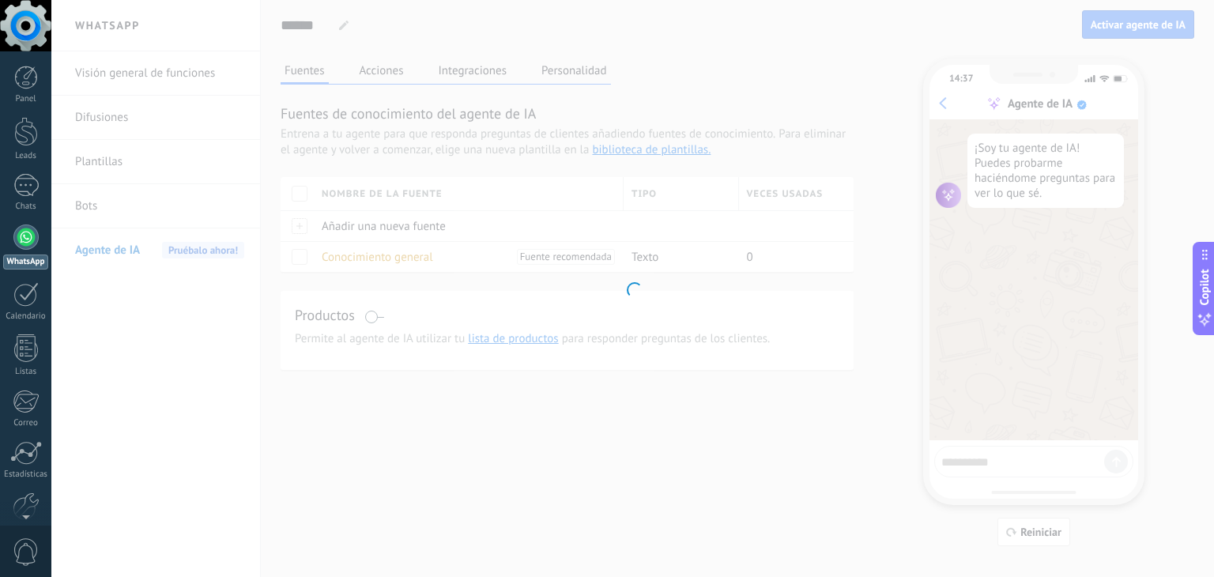
type input "**********"
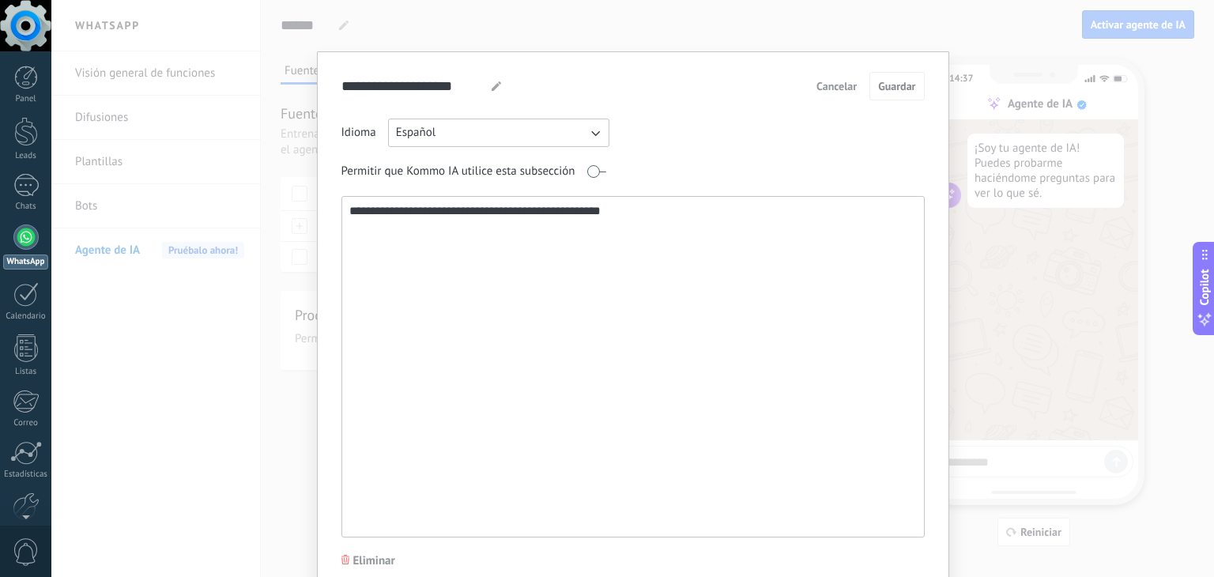
drag, startPoint x: 670, startPoint y: 254, endPoint x: 290, endPoint y: 211, distance: 382.6
click at [290, 211] on div "**********" at bounding box center [632, 288] width 1162 height 577
paste textarea "**********"
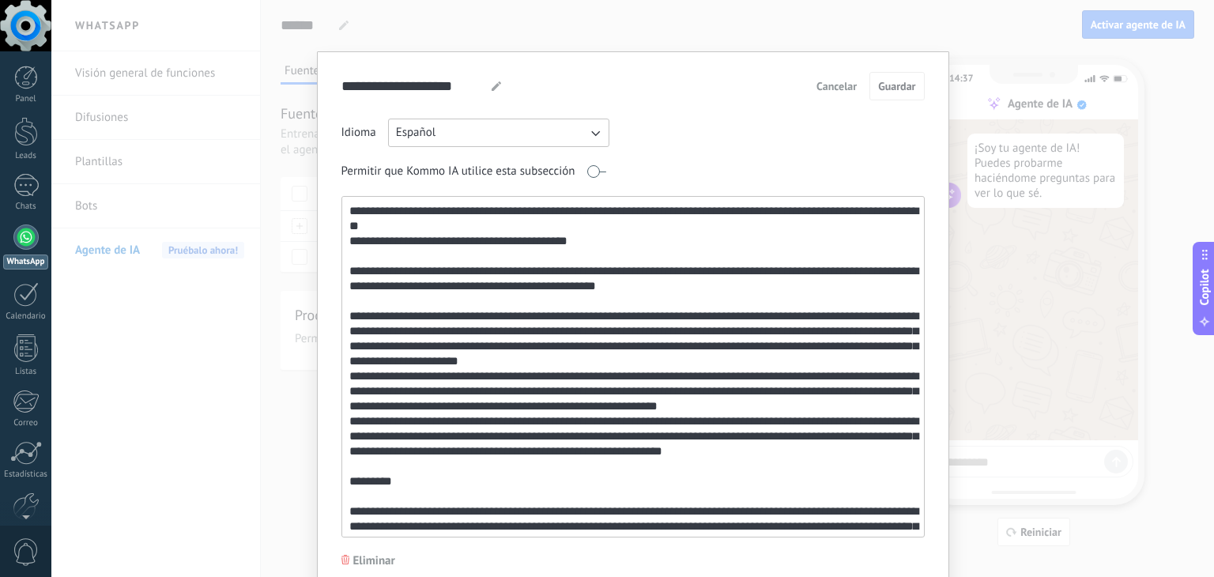
scroll to position [1618, 0]
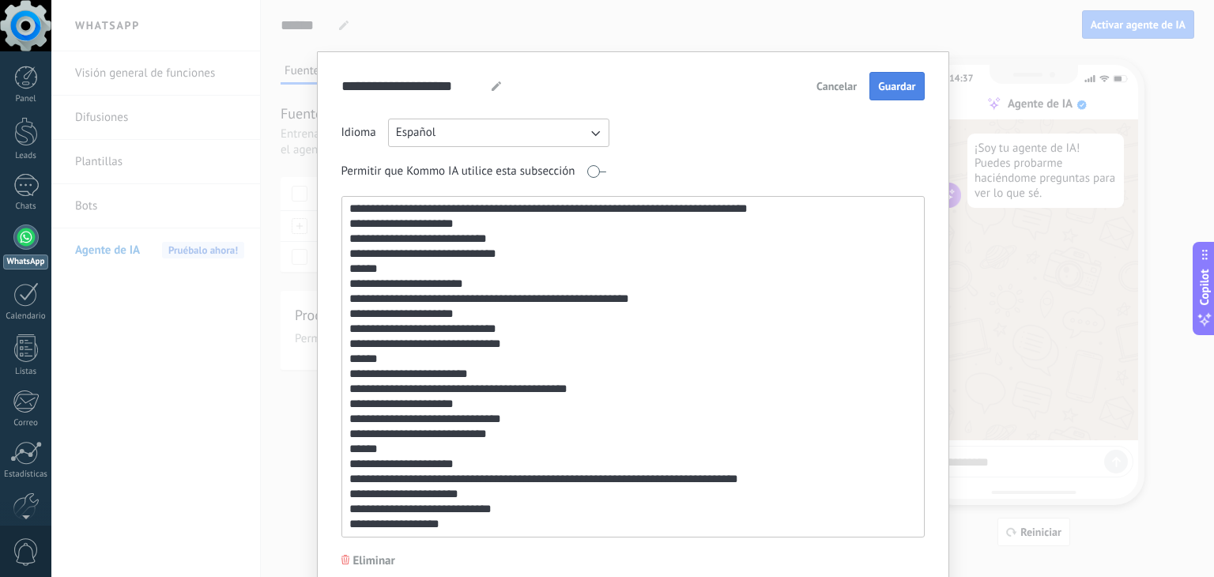
type textarea "**********"
click at [888, 81] on span "Guardar" at bounding box center [896, 86] width 37 height 11
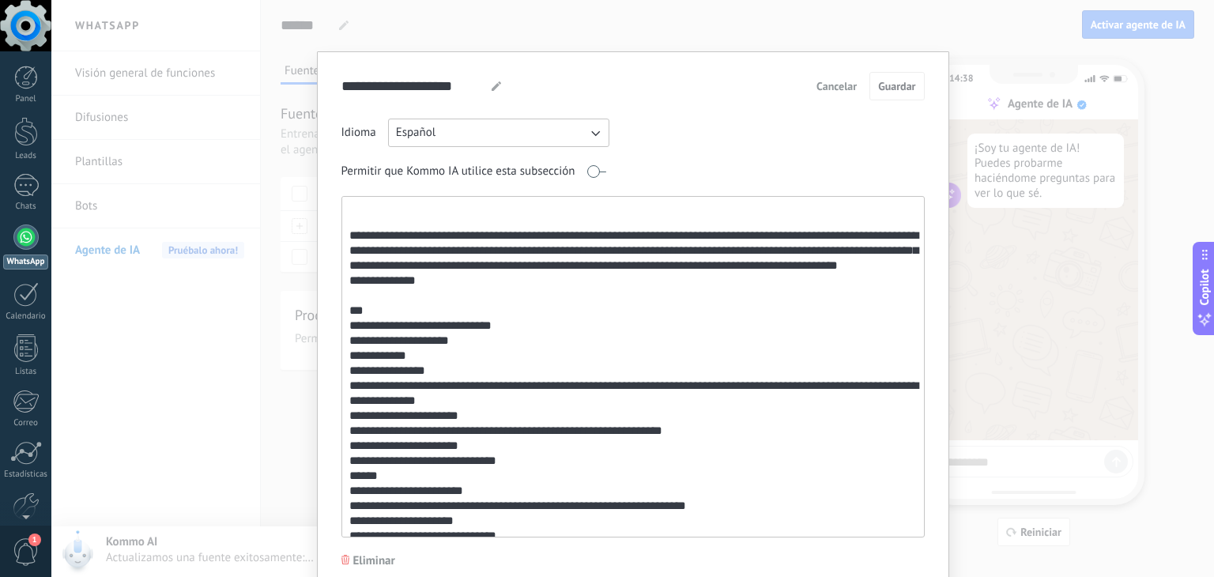
scroll to position [0, 0]
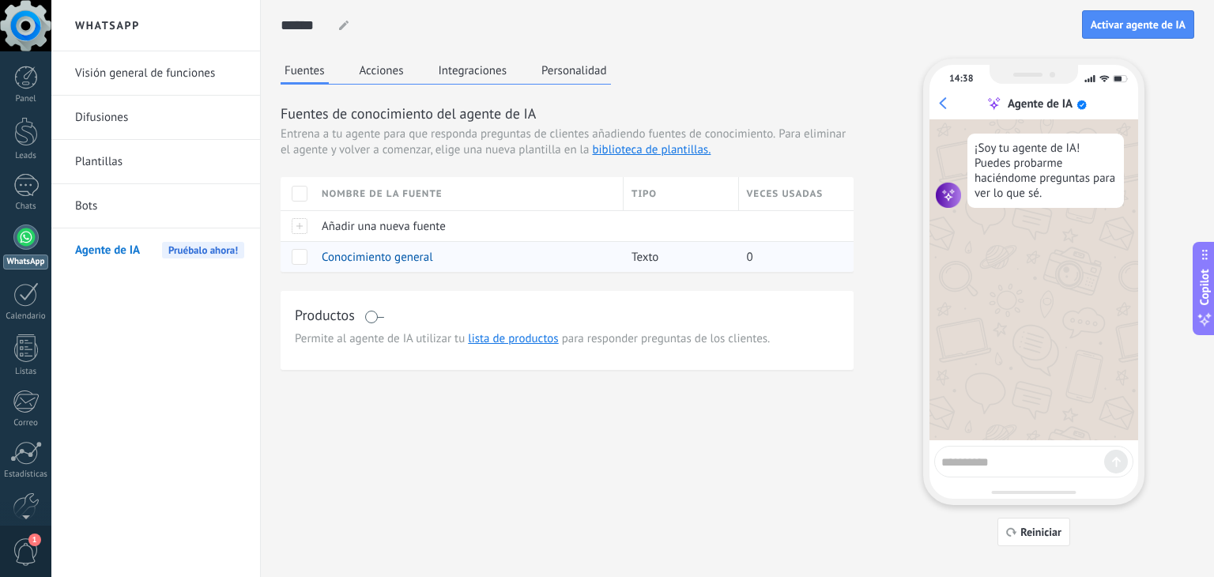
click at [303, 261] on span at bounding box center [300, 257] width 16 height 16
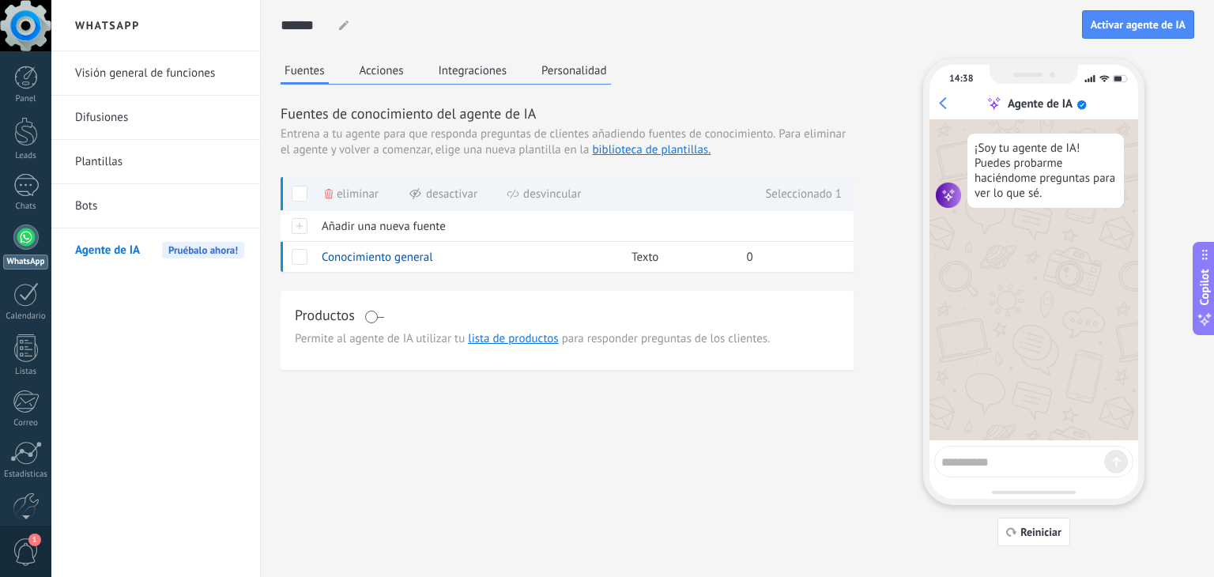
click at [342, 194] on span "Eliminar" at bounding box center [358, 194] width 42 height 31
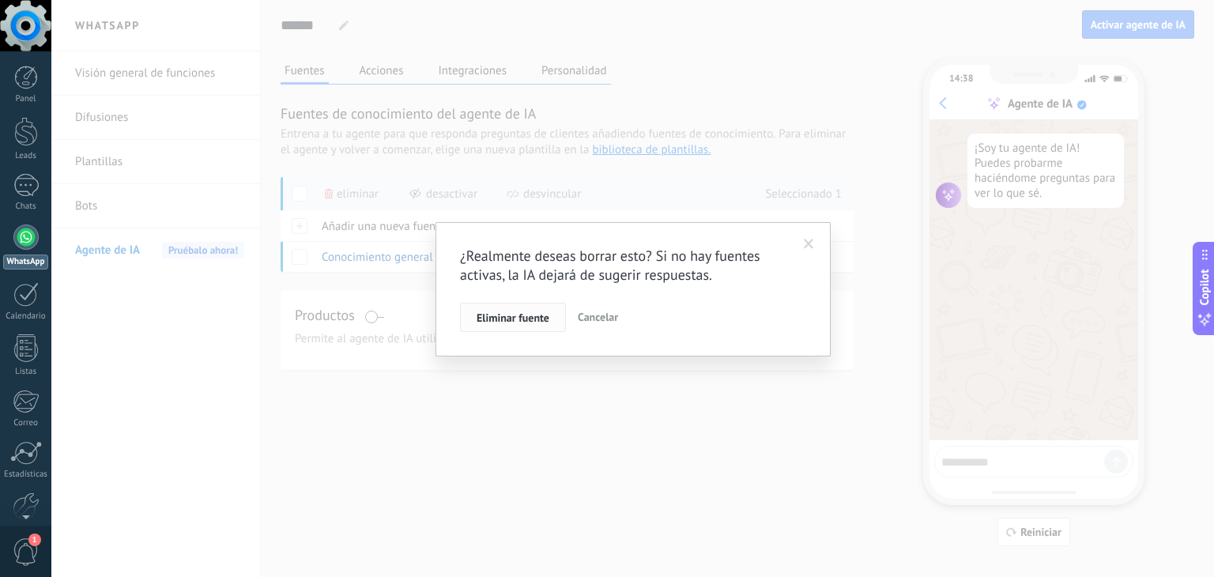
click at [501, 326] on button "Eliminar fuente" at bounding box center [513, 318] width 106 height 30
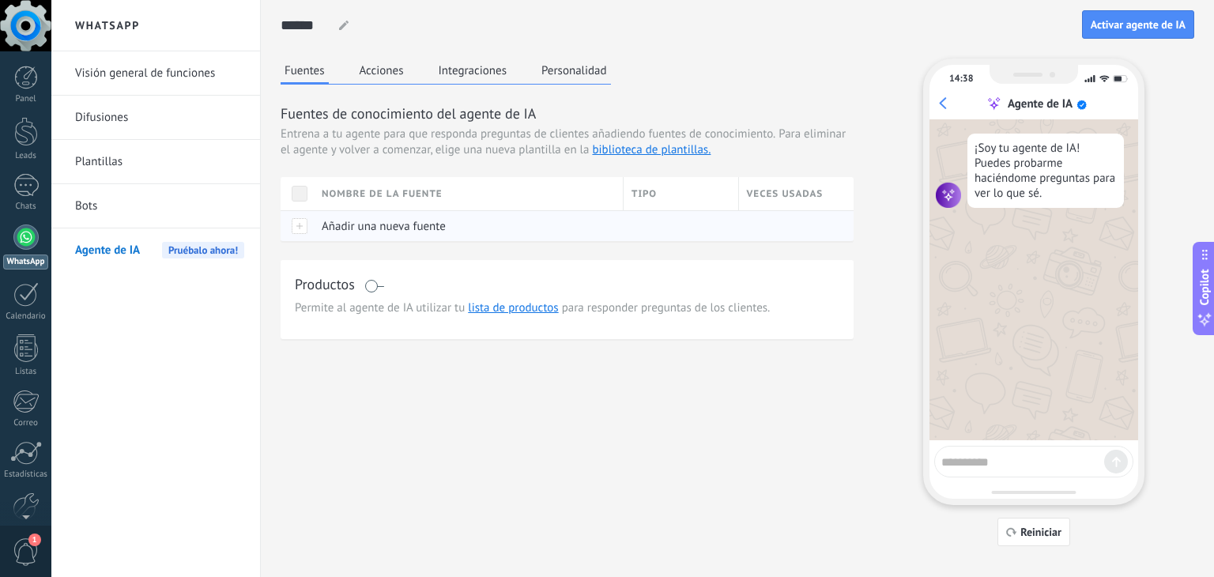
click at [396, 229] on span "Añadir una nueva fuente" at bounding box center [384, 226] width 124 height 15
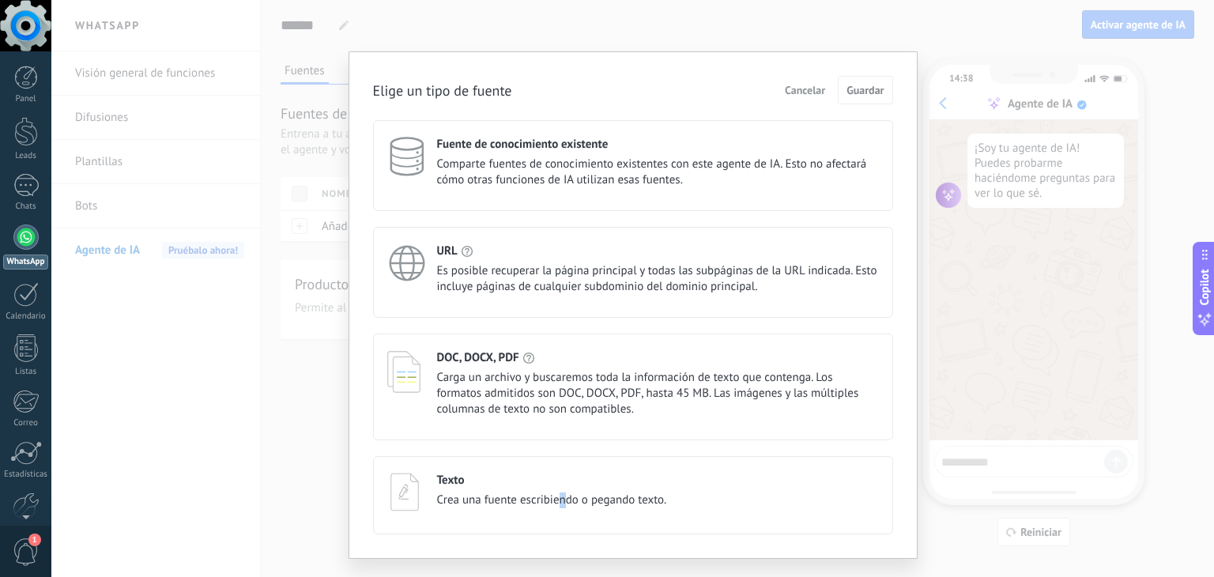
click at [559, 513] on div "Texto Crea una fuente escribiendo o pegando texto." at bounding box center [633, 495] width 520 height 78
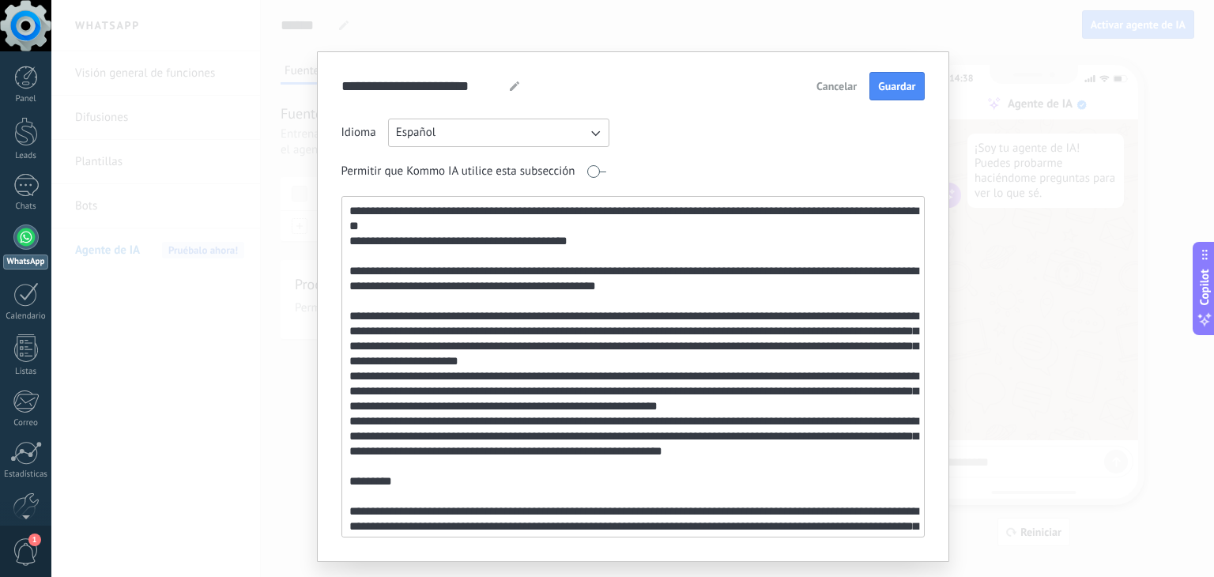
scroll to position [1618, 0]
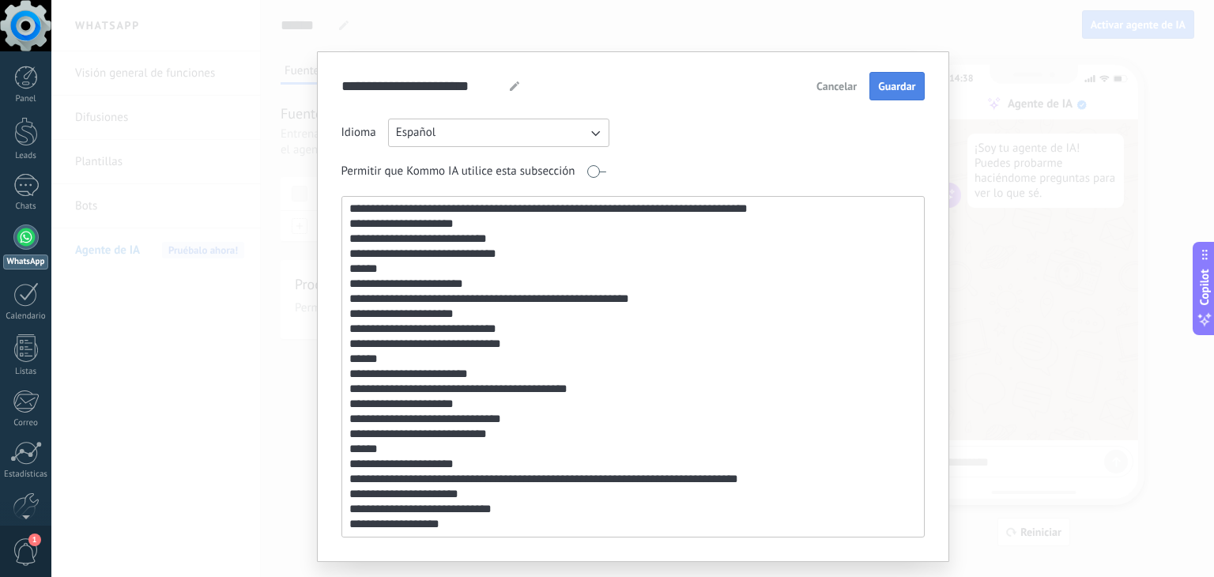
type textarea "**********"
click at [899, 83] on span "Guardar" at bounding box center [896, 86] width 37 height 11
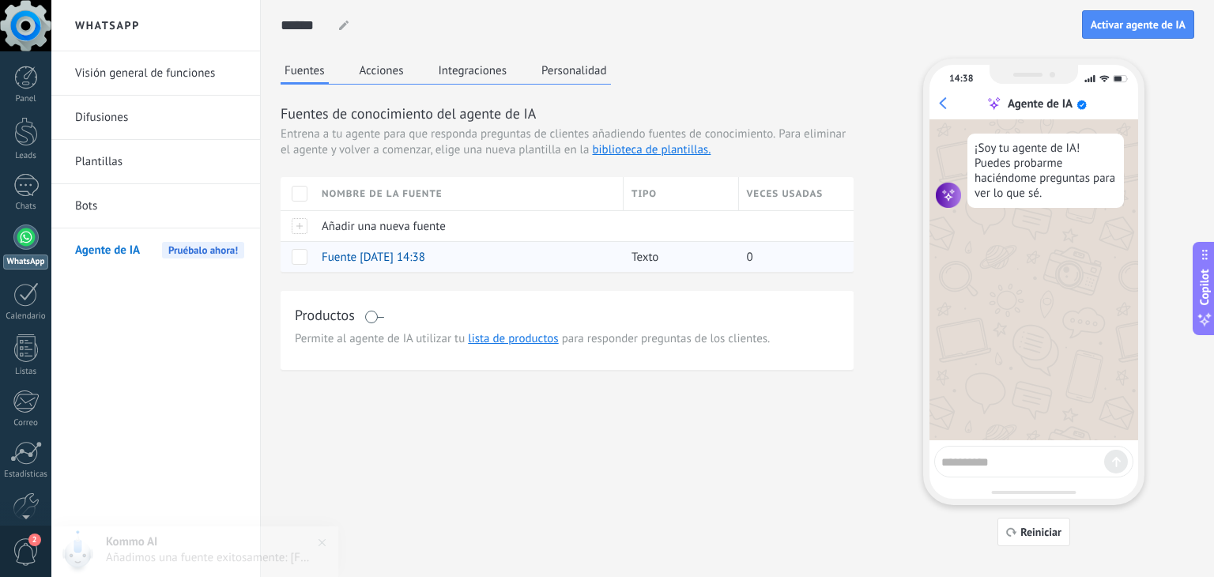
click at [383, 257] on span "Fuente [DATE] 14:38" at bounding box center [374, 257] width 104 height 15
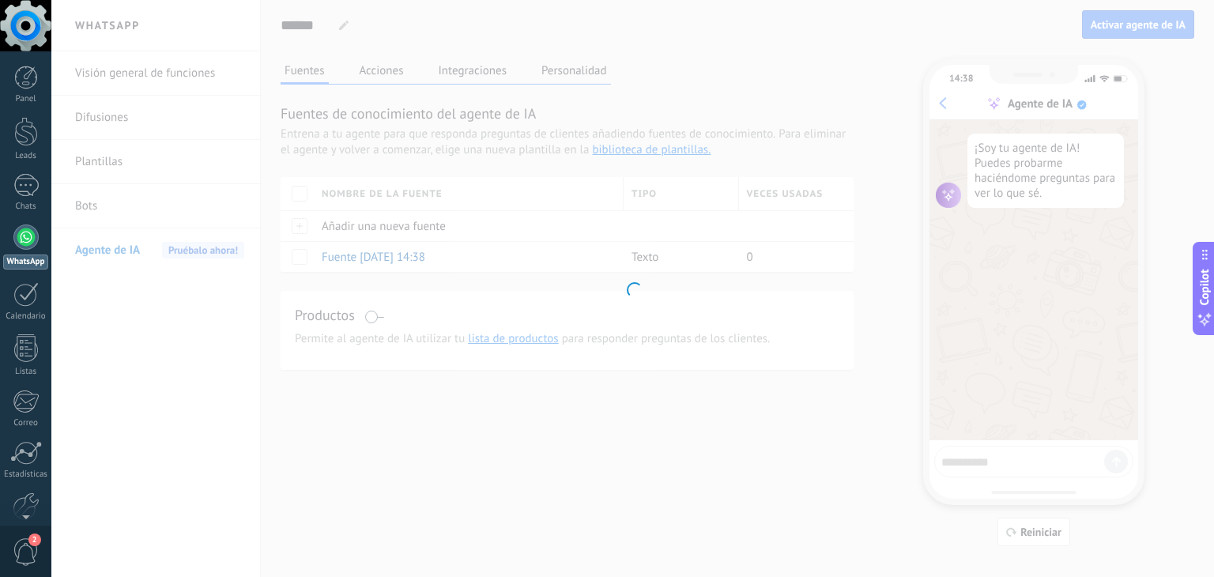
type textarea "**********"
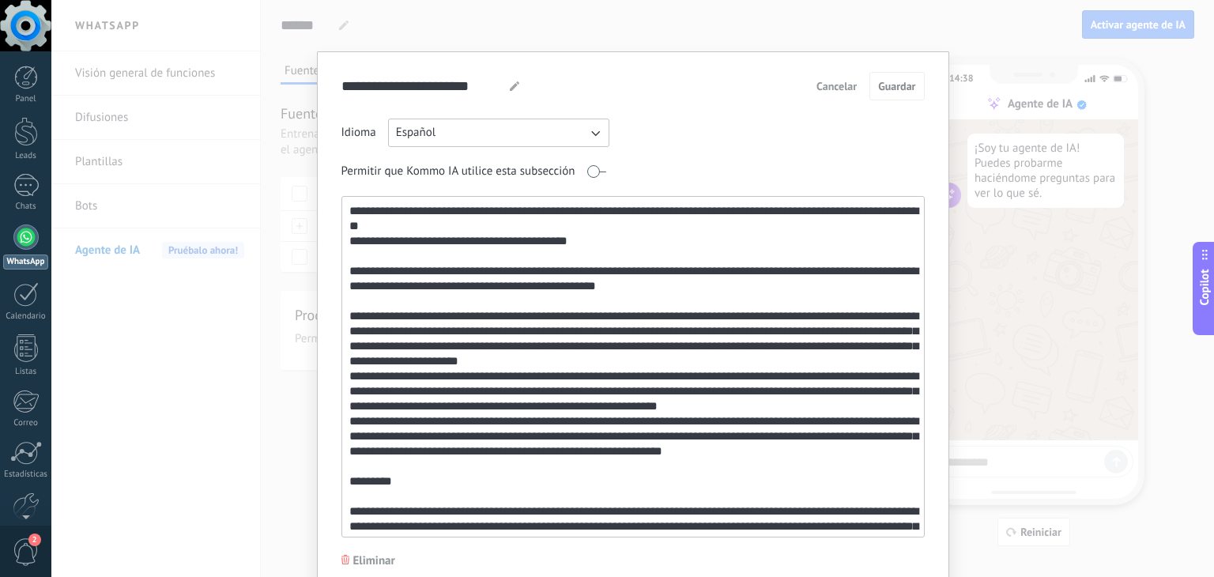
drag, startPoint x: 921, startPoint y: 212, endPoint x: 909, endPoint y: 312, distance: 101.1
click at [904, 420] on div at bounding box center [632, 366] width 583 height 341
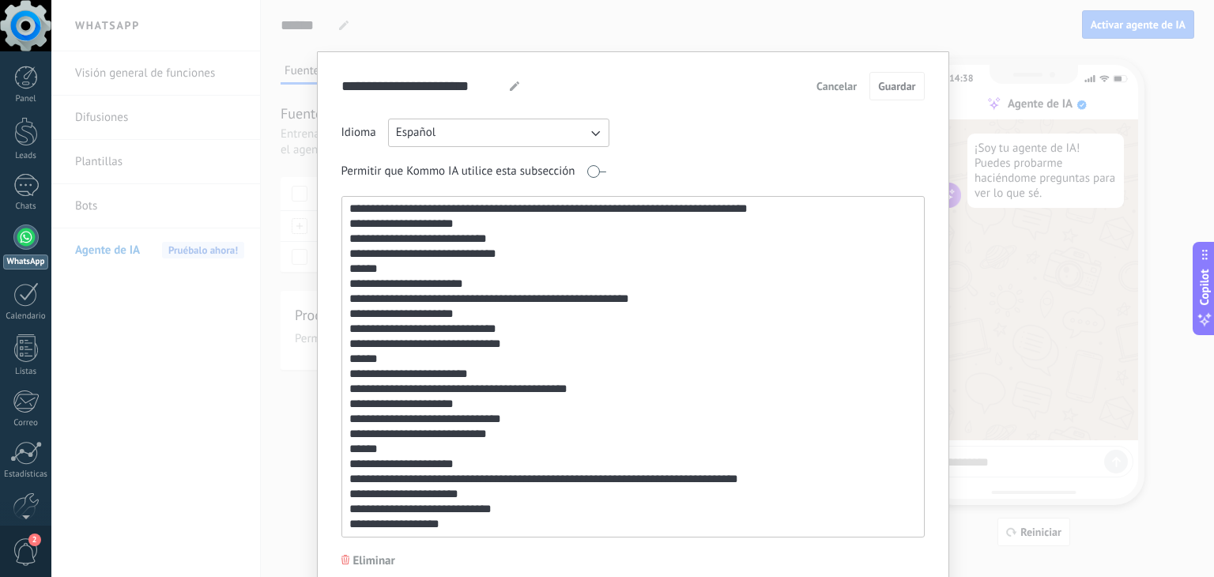
scroll to position [0, 0]
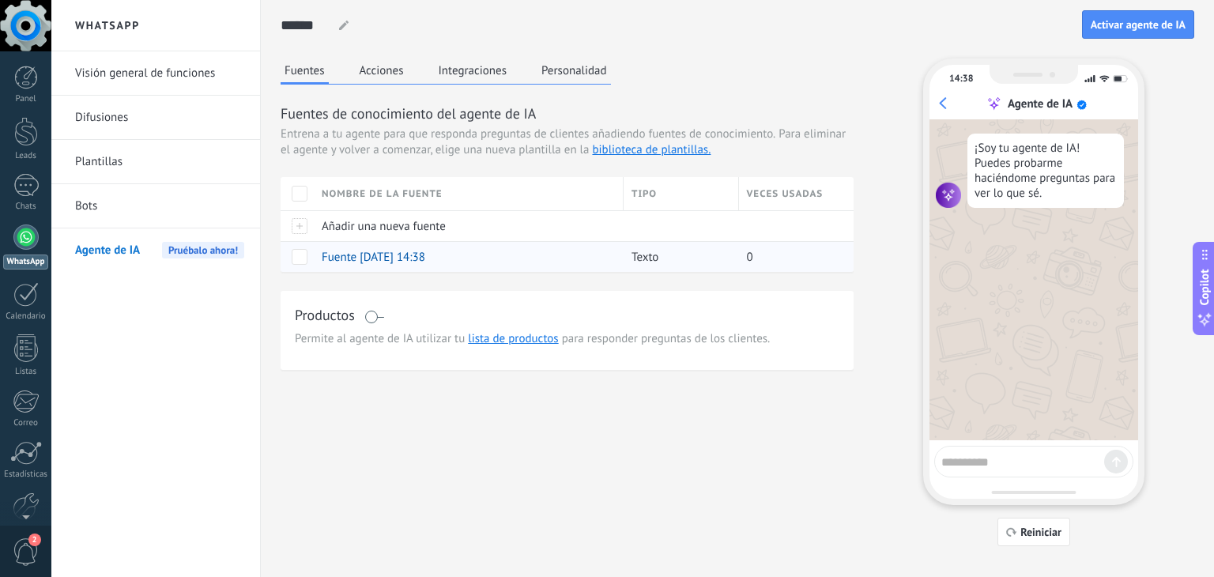
drag, startPoint x: 311, startPoint y: 254, endPoint x: 288, endPoint y: 265, distance: 24.7
click at [309, 254] on div at bounding box center [297, 256] width 33 height 31
drag, startPoint x: 288, startPoint y: 265, endPoint x: 296, endPoint y: 260, distance: 8.5
click at [291, 265] on div at bounding box center [297, 256] width 33 height 31
click at [300, 254] on span at bounding box center [300, 257] width 16 height 16
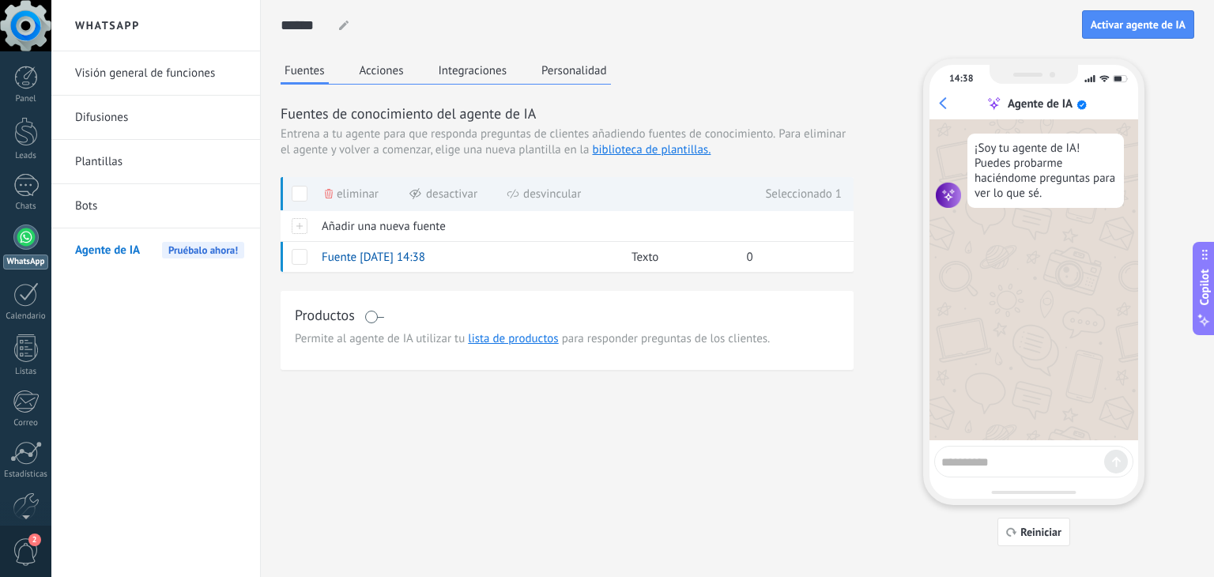
click at [396, 54] on div "****** Prueba Prueba Prueba Prueba Prueba Prueba Prueba Activar agente de IA Fu…" at bounding box center [738, 273] width 914 height 546
click at [390, 70] on button "Acciones" at bounding box center [382, 70] width 52 height 24
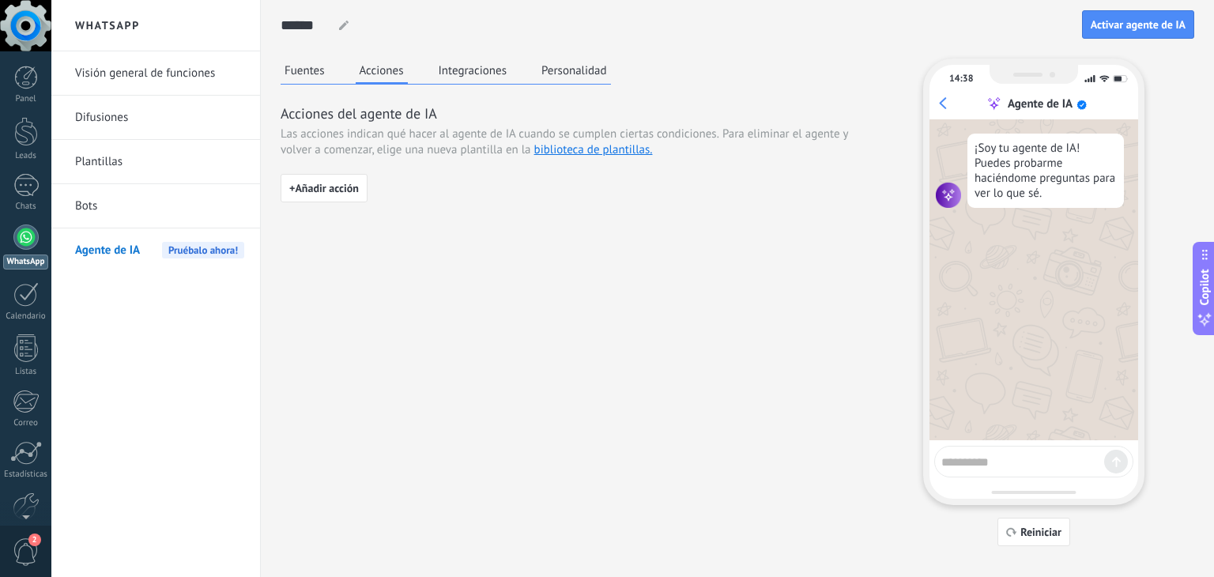
click at [313, 79] on button "Fuentes" at bounding box center [305, 70] width 48 height 24
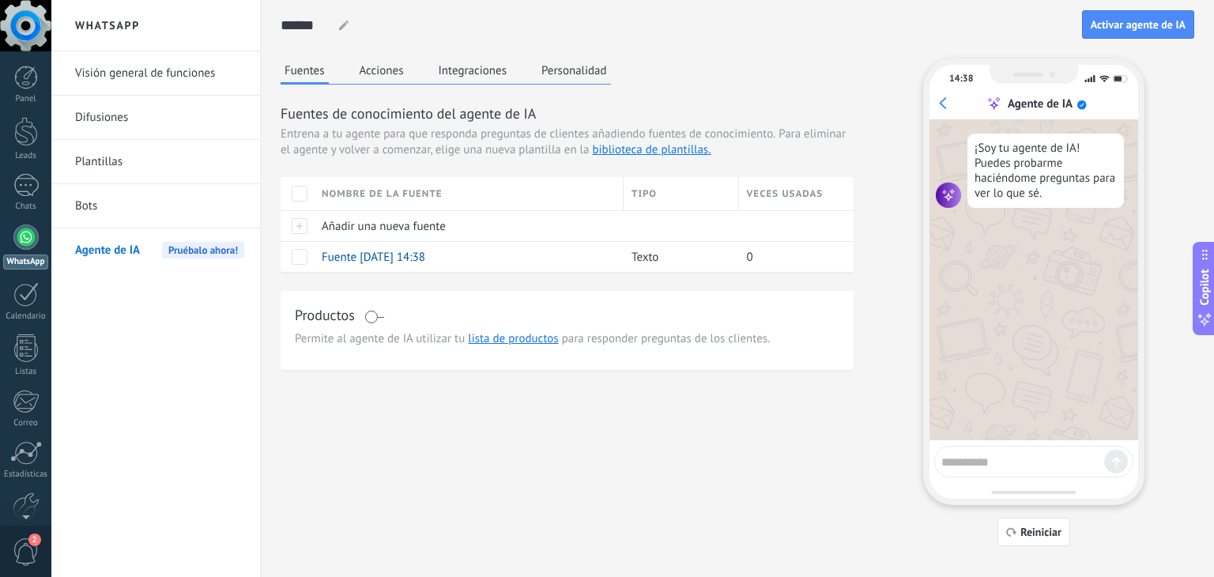
click at [377, 71] on button "Acciones" at bounding box center [382, 70] width 52 height 24
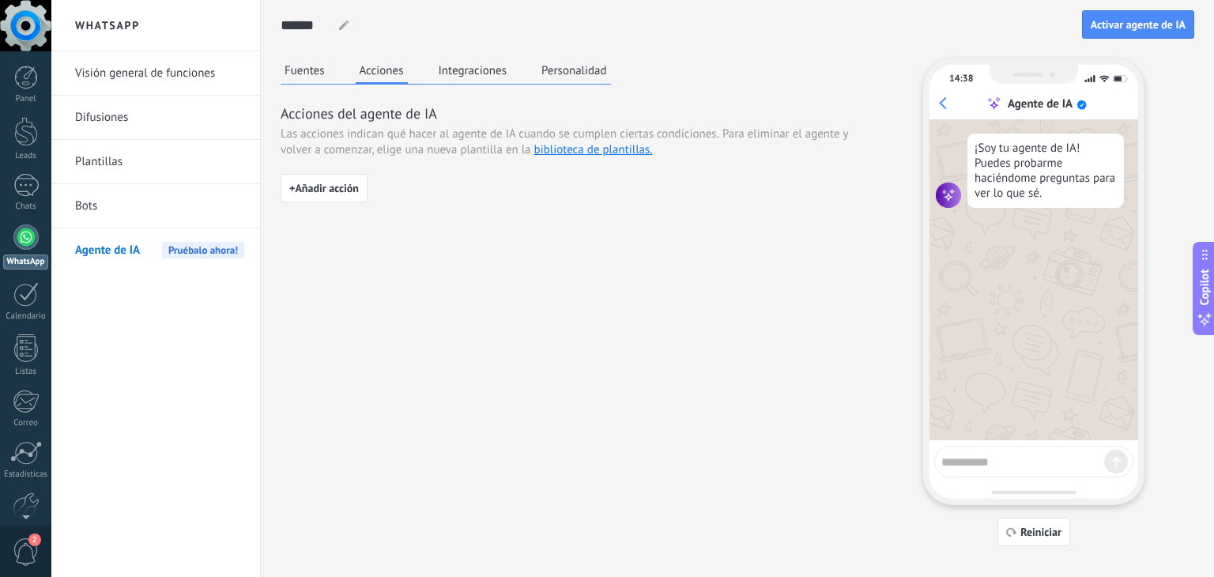
click at [335, 169] on div "Acciones del agente de IA Las acciones indican qué hacer al agente de IA cuando…" at bounding box center [567, 159] width 573 height 111
click at [336, 194] on span "+ Añadir acción" at bounding box center [324, 188] width 70 height 11
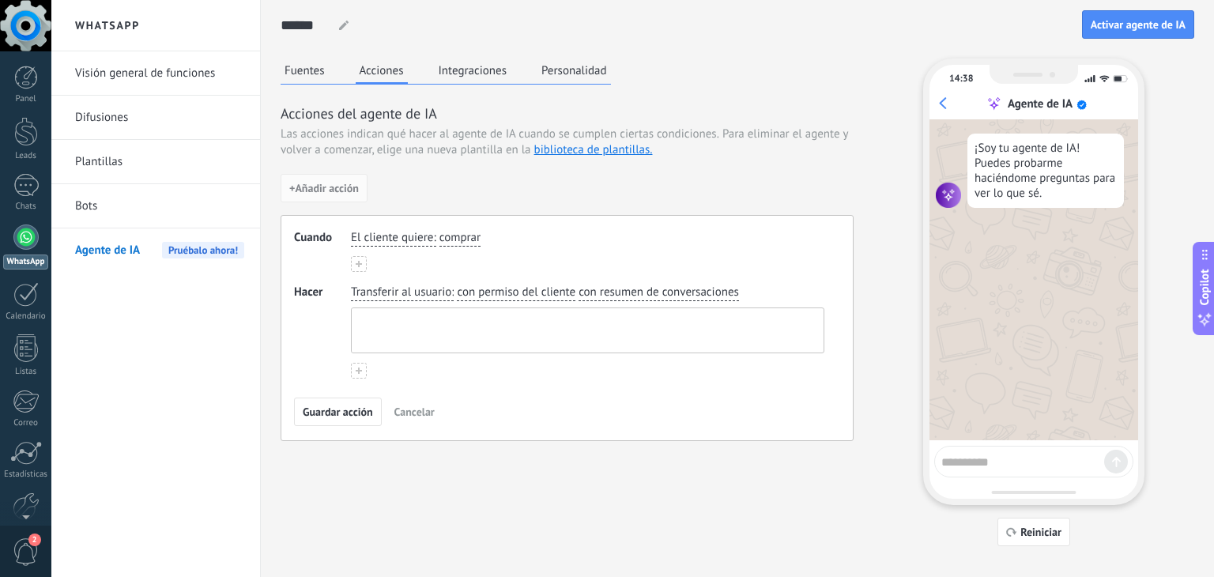
click at [431, 339] on textarea at bounding box center [586, 330] width 469 height 44
click at [465, 73] on button "Integraciones" at bounding box center [473, 70] width 77 height 24
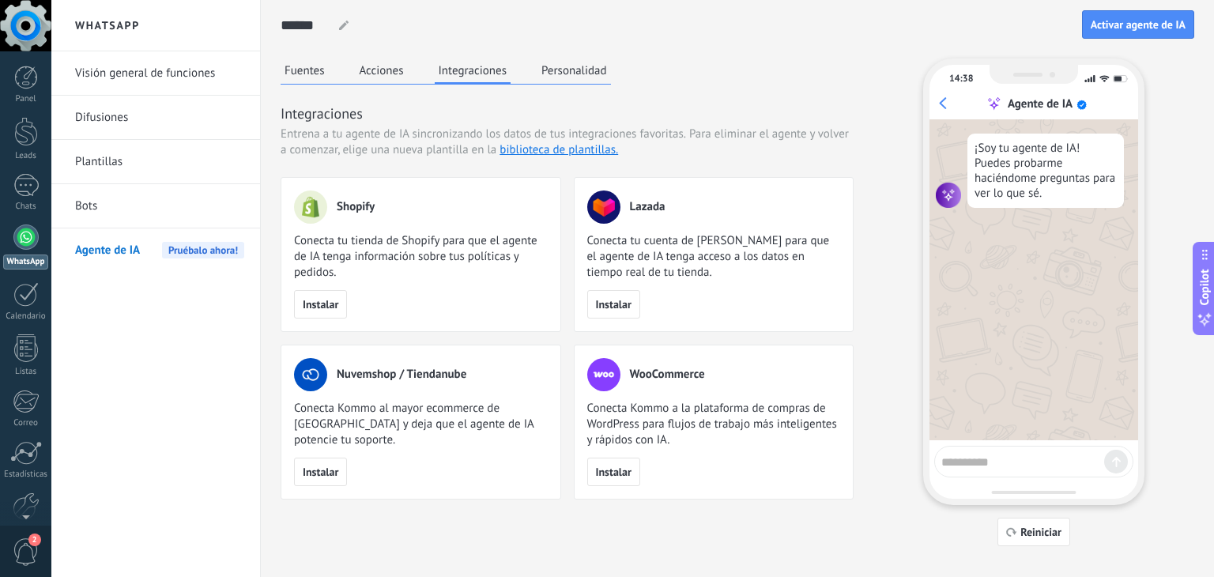
click at [579, 79] on button "Personalidad" at bounding box center [573, 70] width 73 height 24
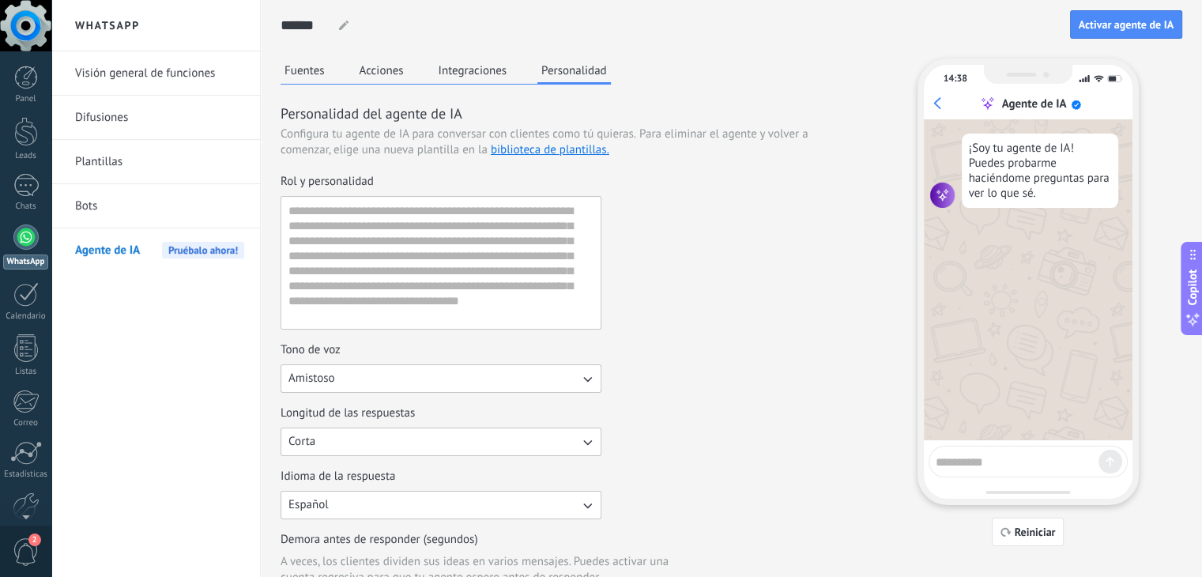
click at [307, 73] on button "Fuentes" at bounding box center [305, 70] width 48 height 24
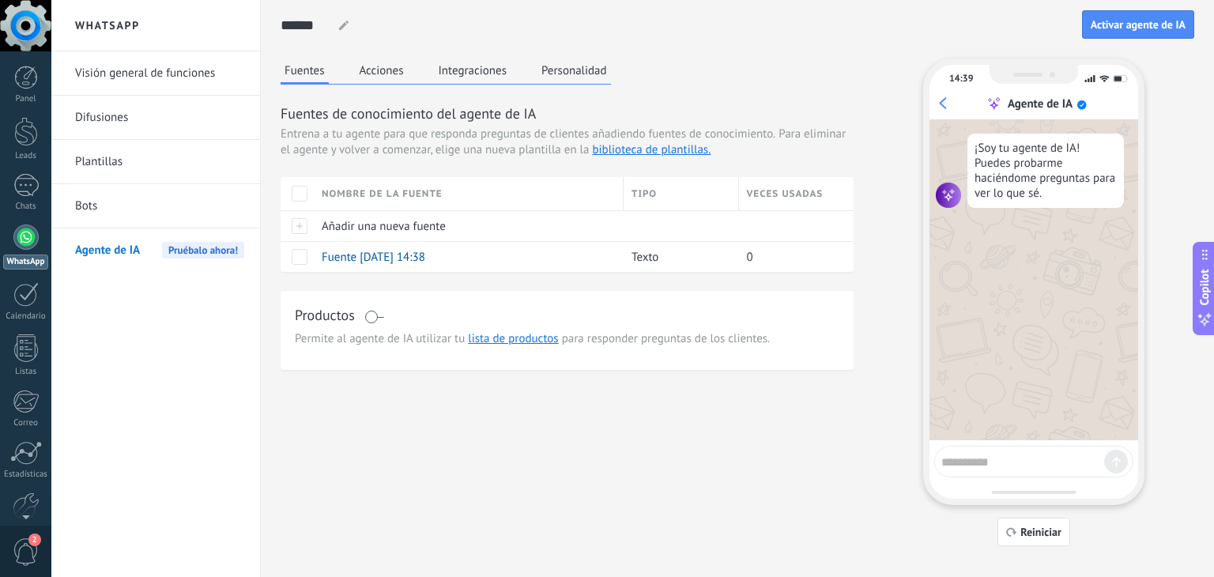
click at [379, 311] on span at bounding box center [374, 317] width 20 height 13
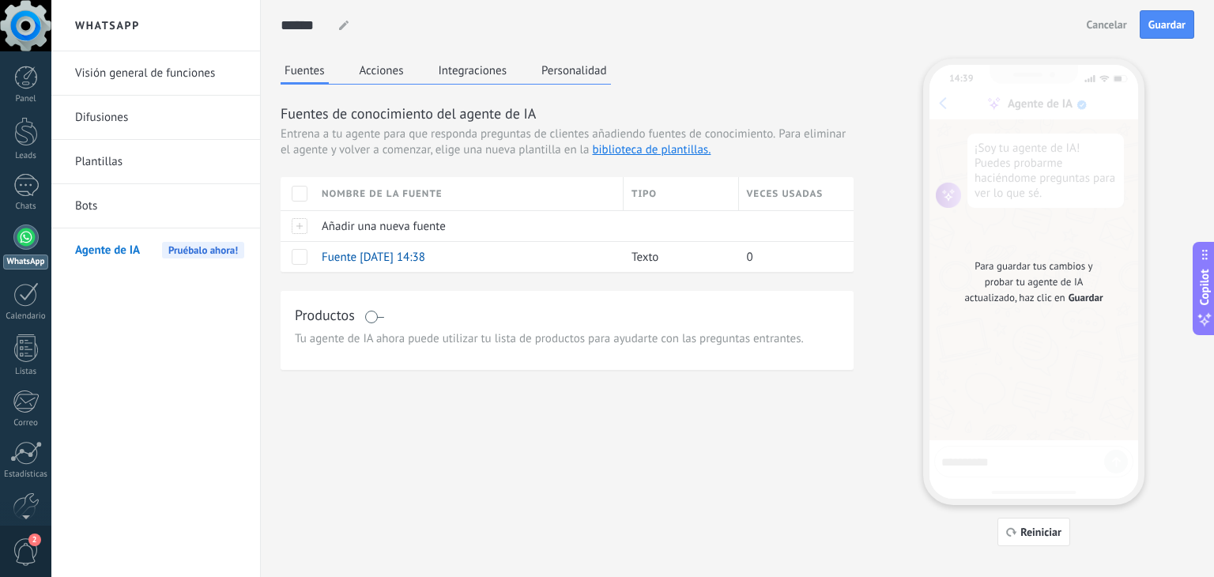
click at [1094, 292] on span "Guardar" at bounding box center [1085, 298] width 35 height 16
click at [1040, 544] on button "Reiniciar" at bounding box center [1033, 532] width 73 height 28
click at [308, 263] on div at bounding box center [297, 256] width 33 height 31
click at [292, 262] on span at bounding box center [300, 257] width 16 height 16
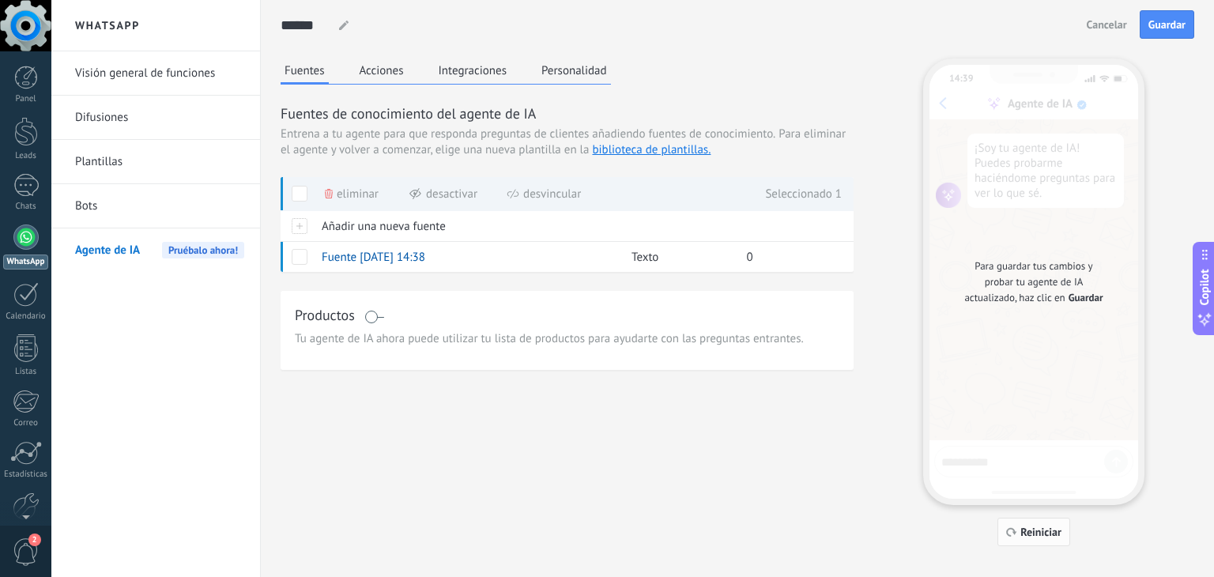
click at [1056, 524] on button "Reiniciar" at bounding box center [1033, 532] width 73 height 28
click at [382, 320] on span at bounding box center [374, 317] width 20 height 13
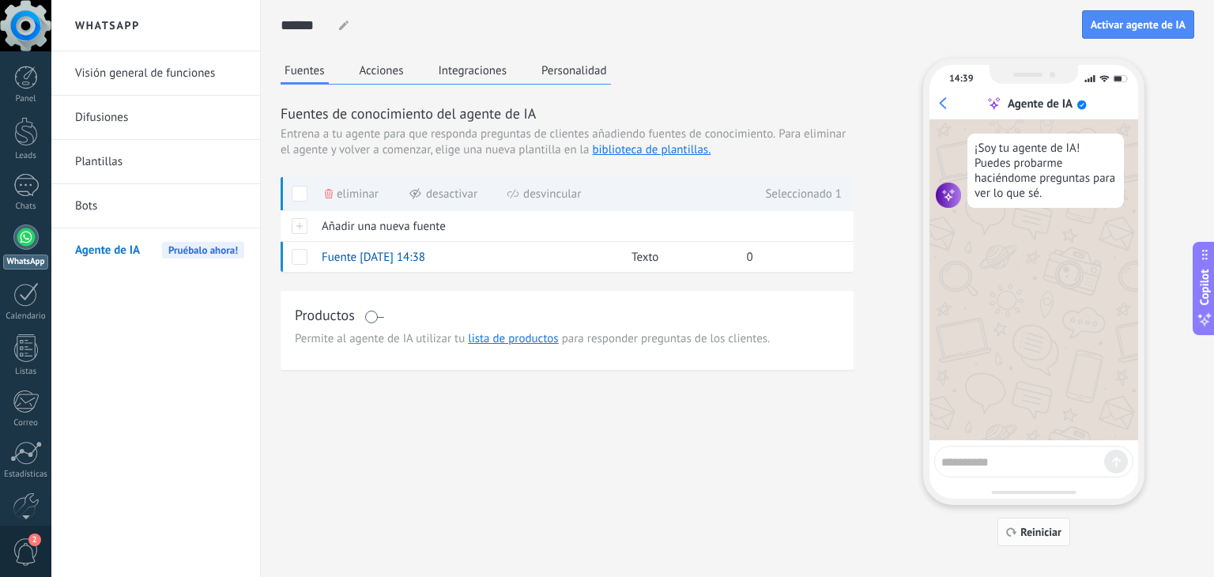
click at [1061, 537] on button "Reiniciar" at bounding box center [1033, 532] width 73 height 28
drag, startPoint x: 1055, startPoint y: 440, endPoint x: 1013, endPoint y: 463, distance: 47.7
click at [1054, 440] on div "14:39 Agente de IA ¡Soy tu agente de IA! Puedes probarme haciéndome preguntas p…" at bounding box center [1033, 281] width 221 height 446
click at [1013, 463] on textarea at bounding box center [1022, 460] width 163 height 20
type textarea "****"
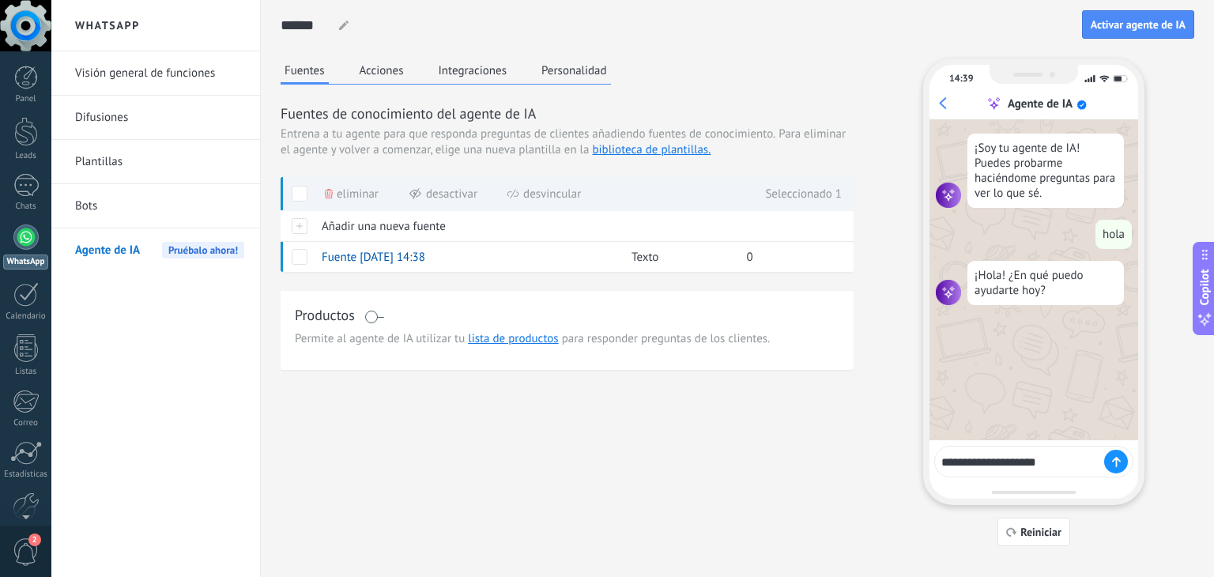
type textarea "**********"
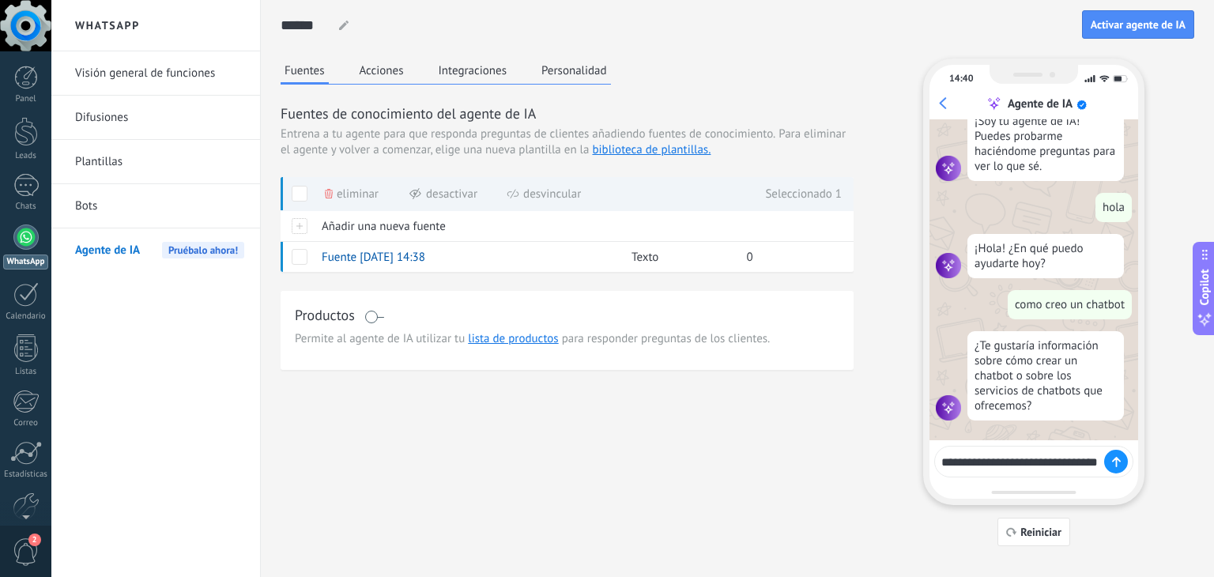
scroll to position [40, 0]
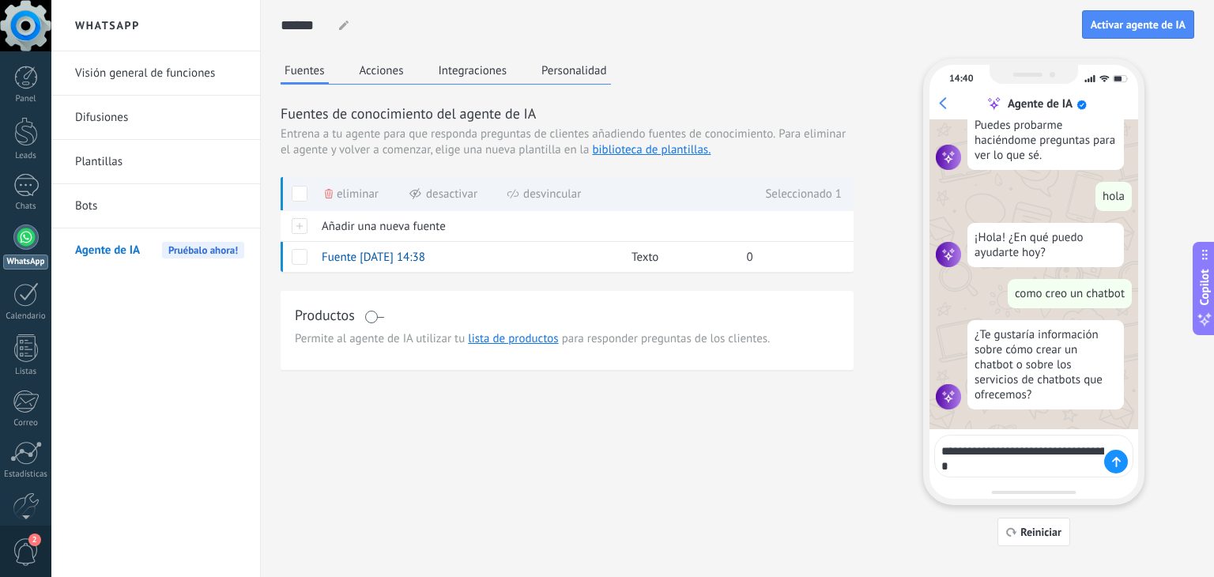
type textarea "**********"
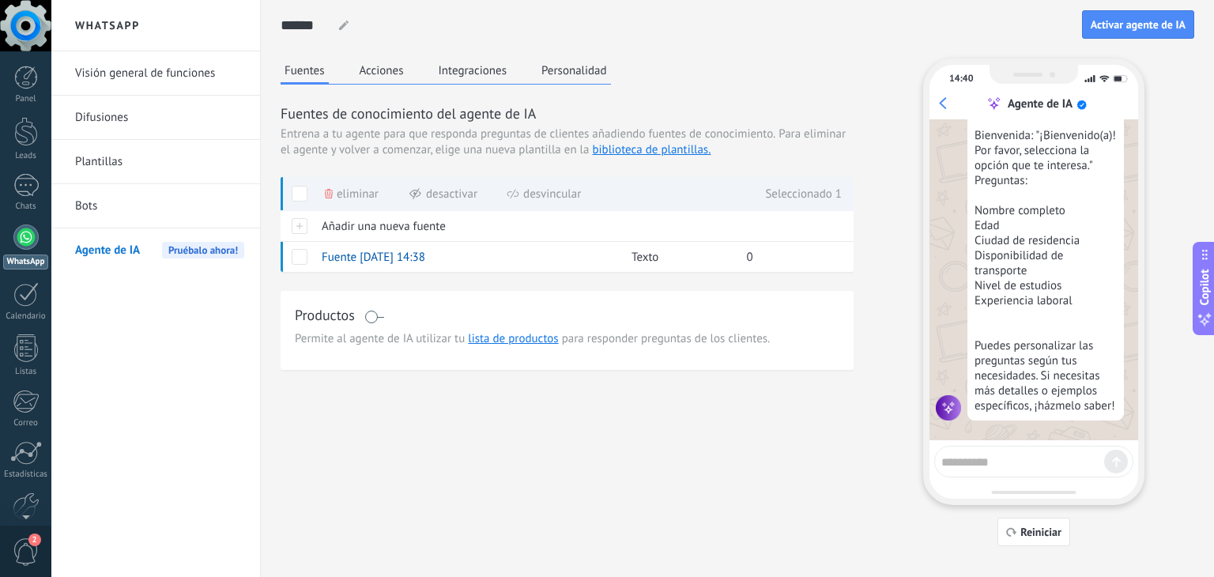
scroll to position [506, 0]
click at [356, 70] on button "Acciones" at bounding box center [382, 70] width 52 height 24
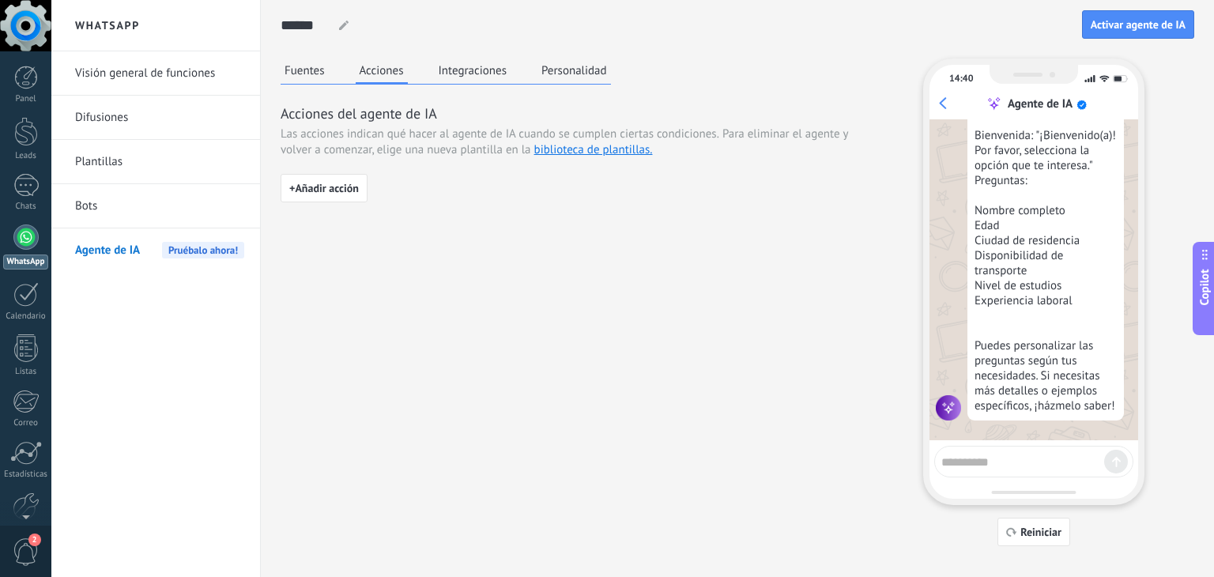
click at [481, 62] on button "Integraciones" at bounding box center [473, 70] width 77 height 24
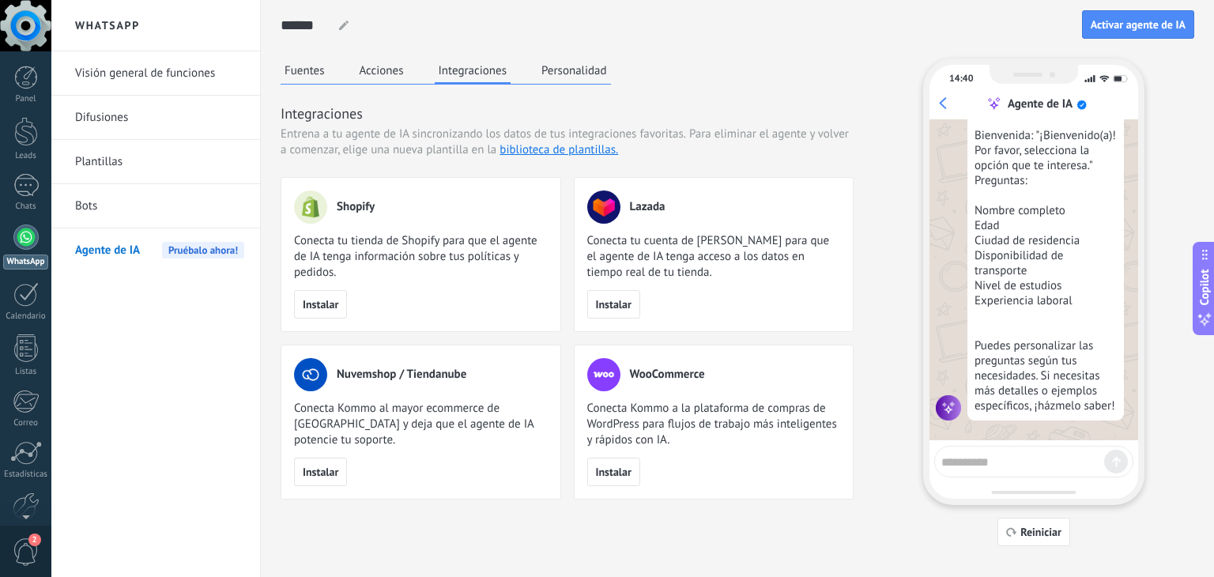
click at [394, 58] on button "Acciones" at bounding box center [382, 70] width 52 height 24
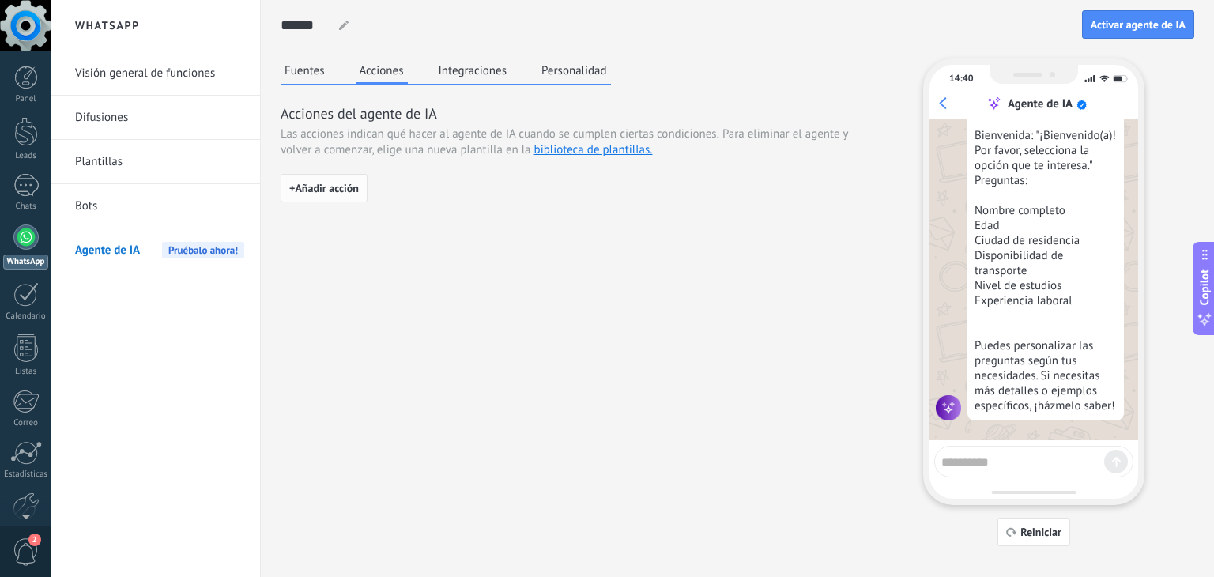
click at [324, 183] on span "+ Añadir acción" at bounding box center [324, 188] width 70 height 11
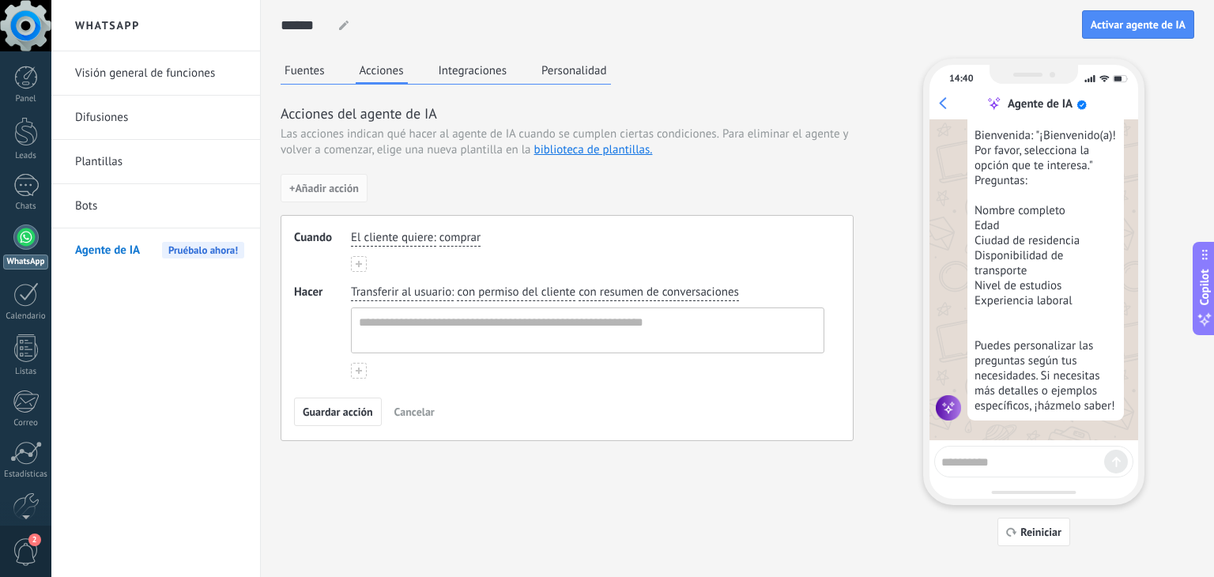
click at [471, 232] on span "comprar" at bounding box center [459, 238] width 41 height 16
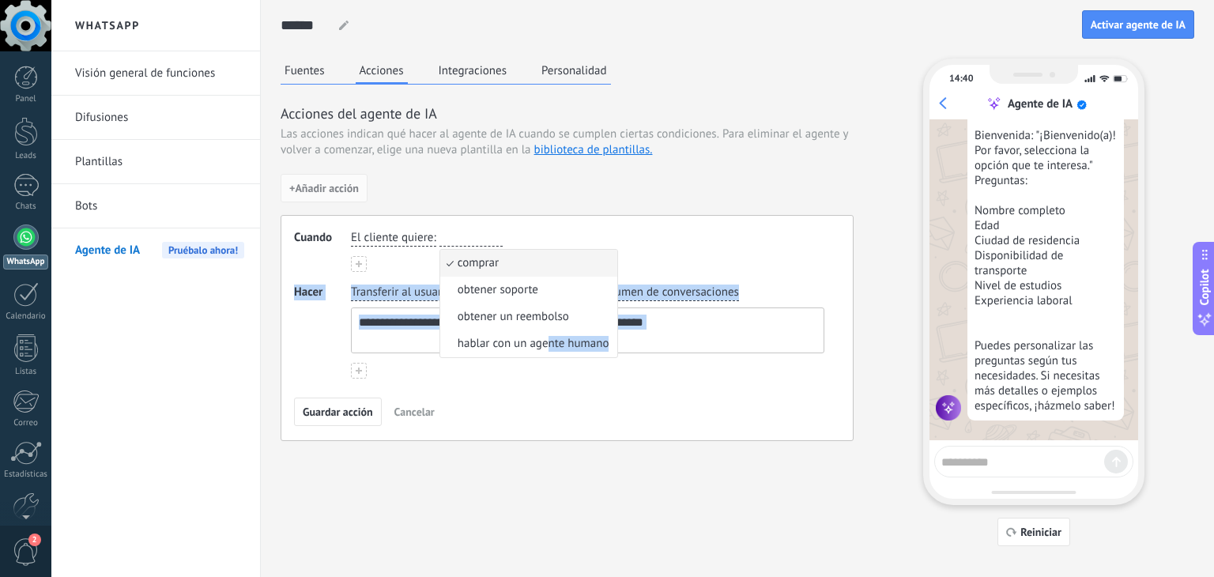
drag, startPoint x: 548, startPoint y: 348, endPoint x: 557, endPoint y: 254, distance: 93.7
click at [580, 348] on span "hablar con un agente humano" at bounding box center [534, 344] width 152 height 16
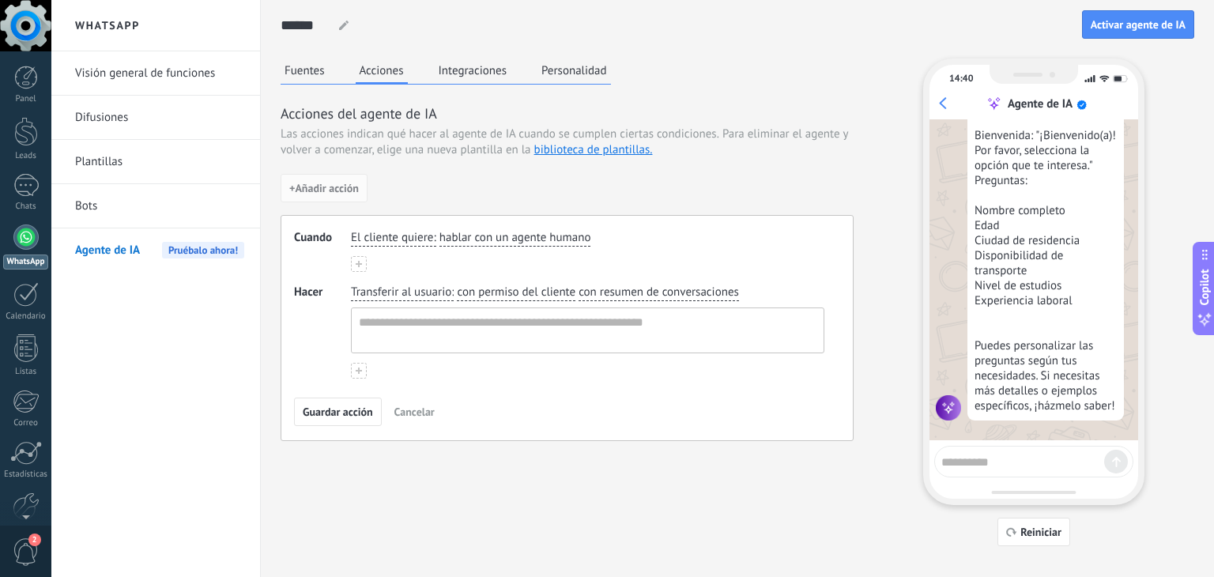
click at [296, 62] on button "Fuentes" at bounding box center [305, 70] width 48 height 24
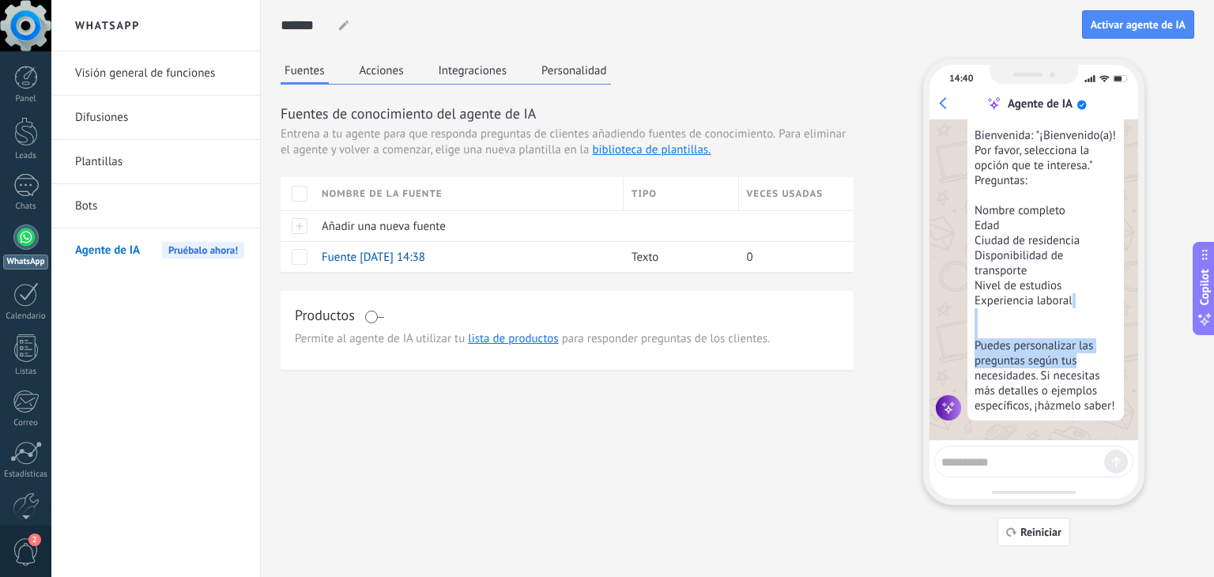
drag, startPoint x: 1139, startPoint y: 364, endPoint x: 1138, endPoint y: 319, distance: 45.1
click at [1138, 319] on div "14:40 Agente de IA ¡Soy tu agente de IA! Puedes probarme haciéndome preguntas p…" at bounding box center [1033, 281] width 221 height 446
click at [1094, 221] on div "Para crear un chatbot con preguntas, puedes seguir un formato similar al de un …" at bounding box center [1045, 218] width 156 height 405
click at [210, 258] on div "Agente de IA Pruébalo ahora!" at bounding box center [159, 250] width 169 height 44
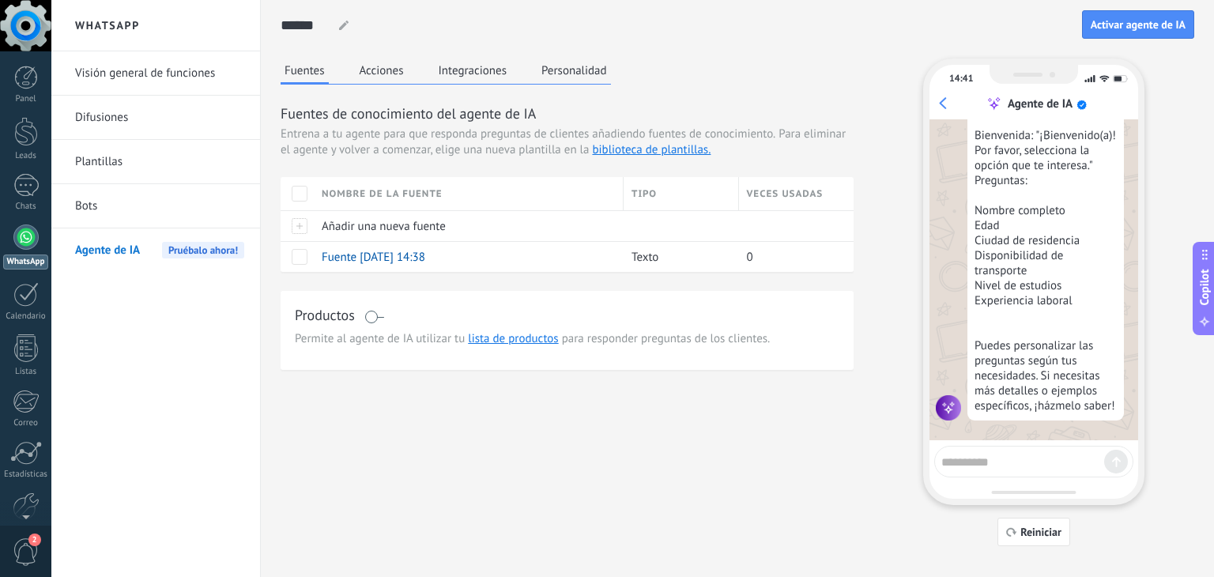
click at [659, 528] on div "Fuentes Acciones Integraciones Personalidad Fuentes de conocimiento del agente …" at bounding box center [738, 302] width 914 height 488
click at [1019, 458] on textarea at bounding box center [1022, 460] width 163 height 20
paste textarea "**********"
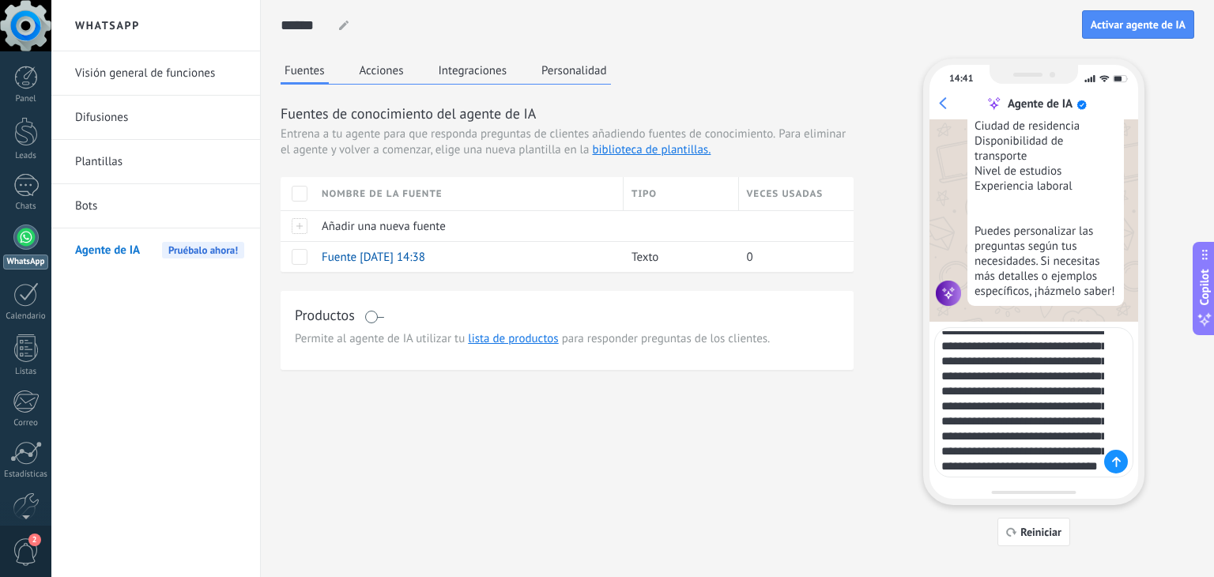
scroll to position [624, 0]
click at [1039, 443] on textarea at bounding box center [1022, 402] width 163 height 142
click at [1066, 410] on textarea at bounding box center [1022, 402] width 163 height 142
click at [1062, 454] on textarea at bounding box center [1022, 402] width 163 height 142
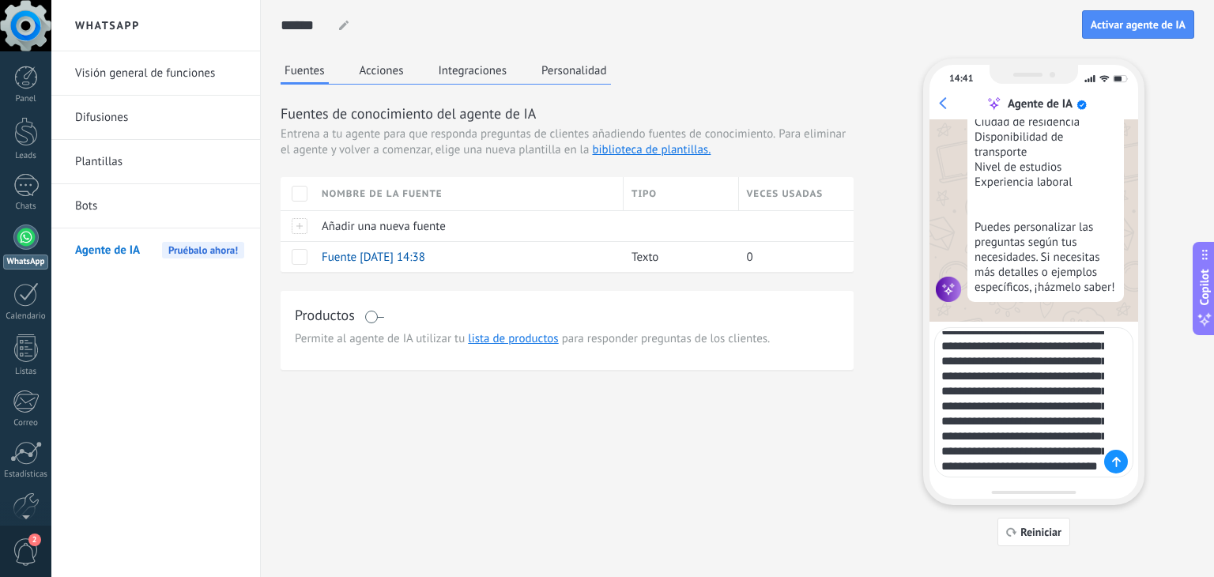
type textarea "**********"
click at [997, 484] on div "14:41 Agente de IA ¡Soy tu agente de IA! Puedes probarme haciéndome preguntas p…" at bounding box center [1033, 281] width 221 height 446
click at [1004, 424] on textarea at bounding box center [1022, 402] width 163 height 142
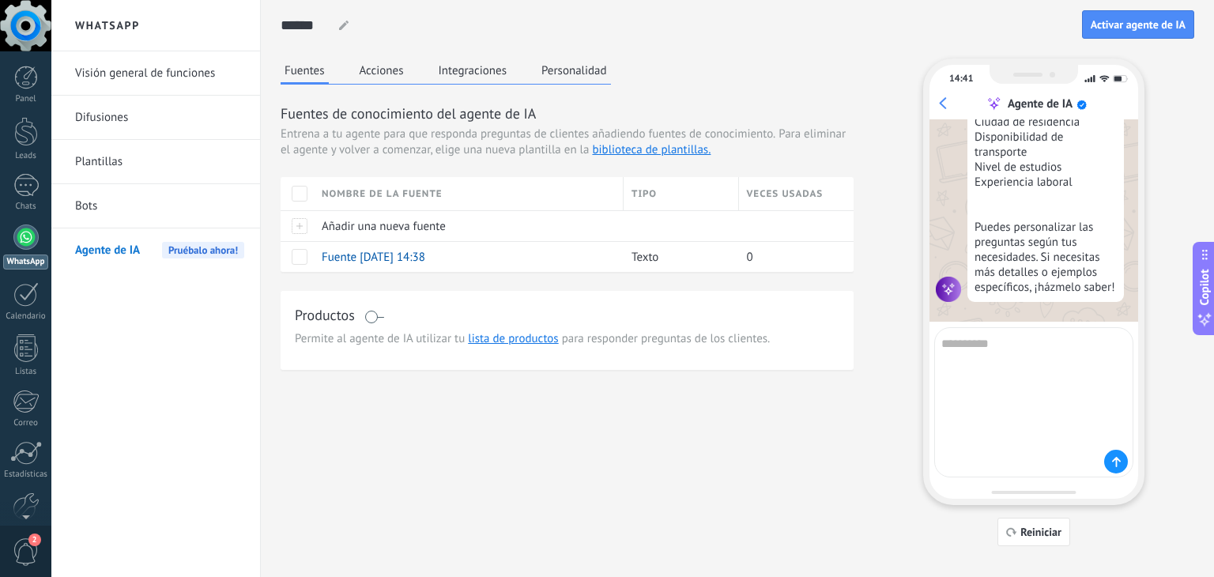
scroll to position [506, 0]
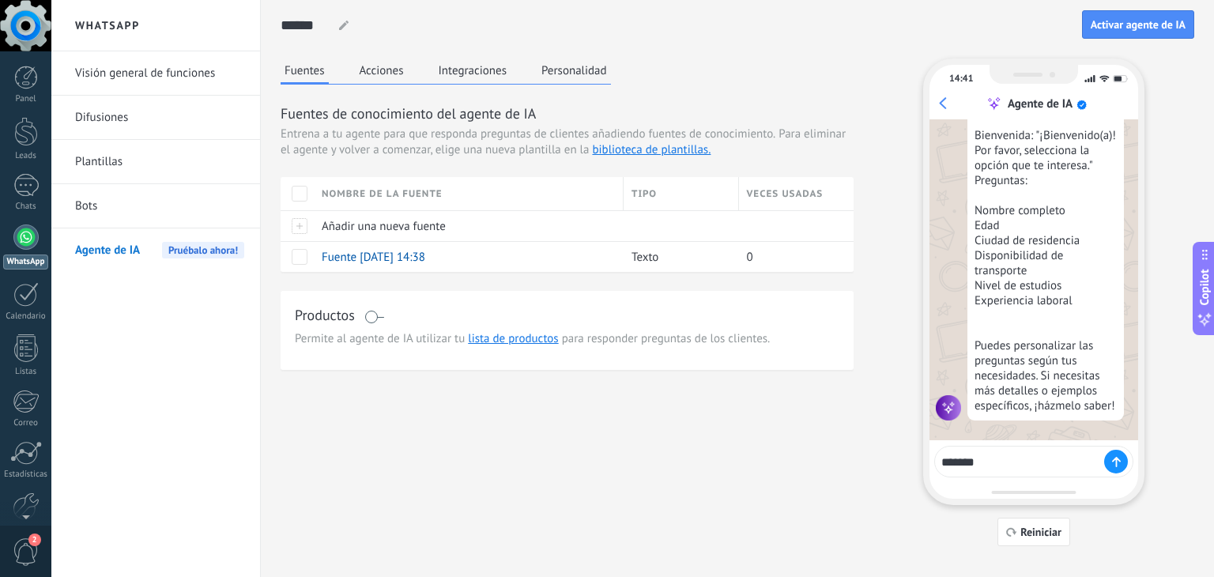
paste textarea "**********"
type textarea "**********"
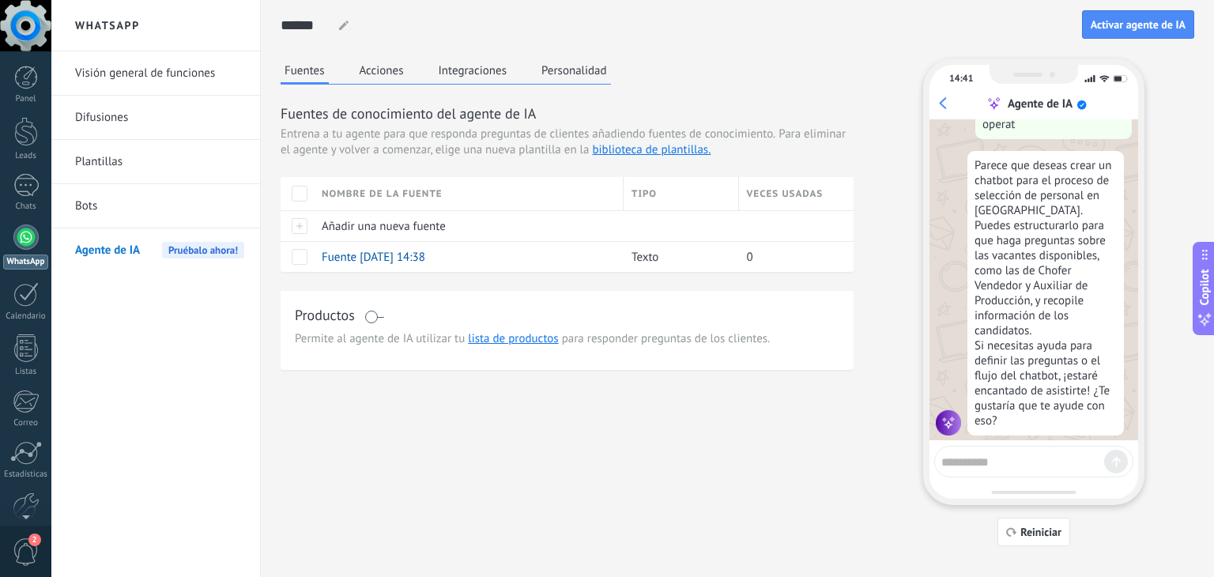
scroll to position [2257, 0]
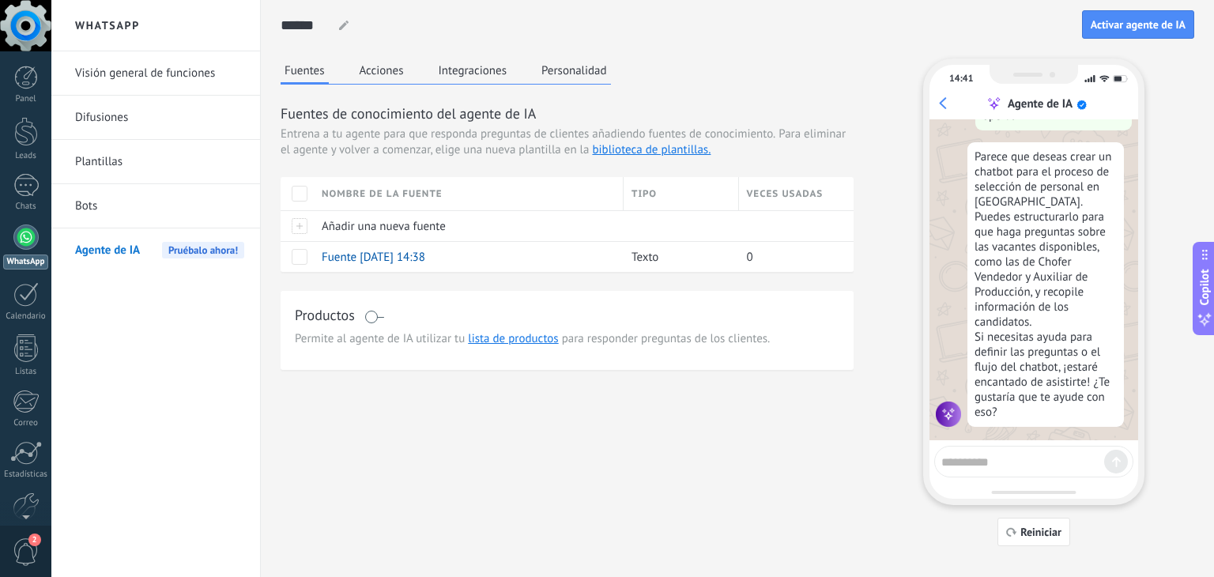
click at [1012, 469] on textarea at bounding box center [1022, 460] width 163 height 20
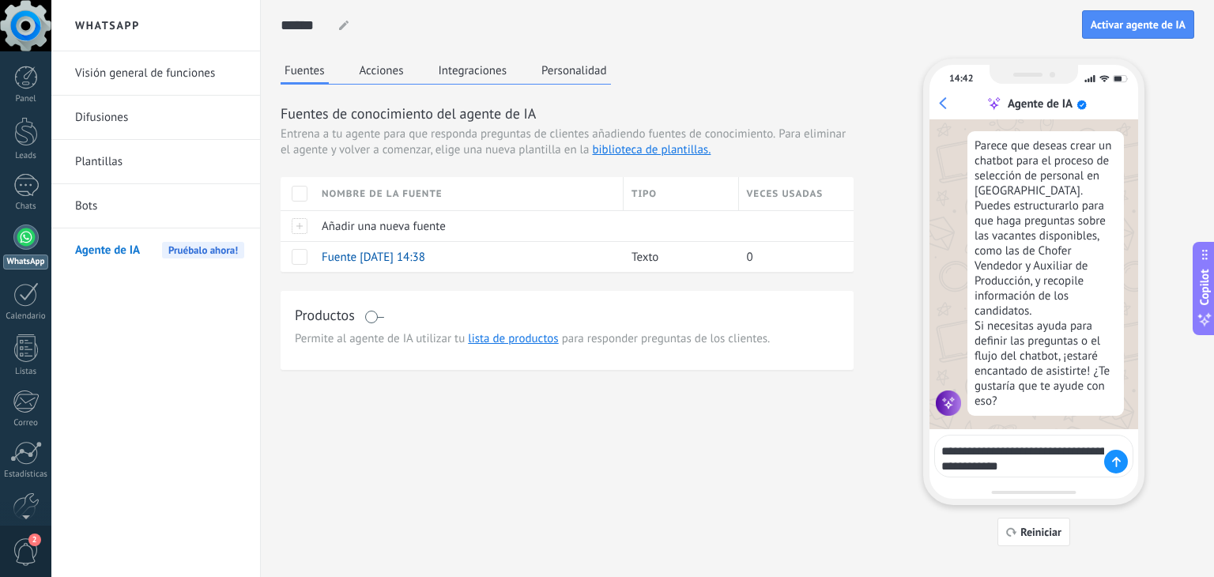
type textarea "**********"
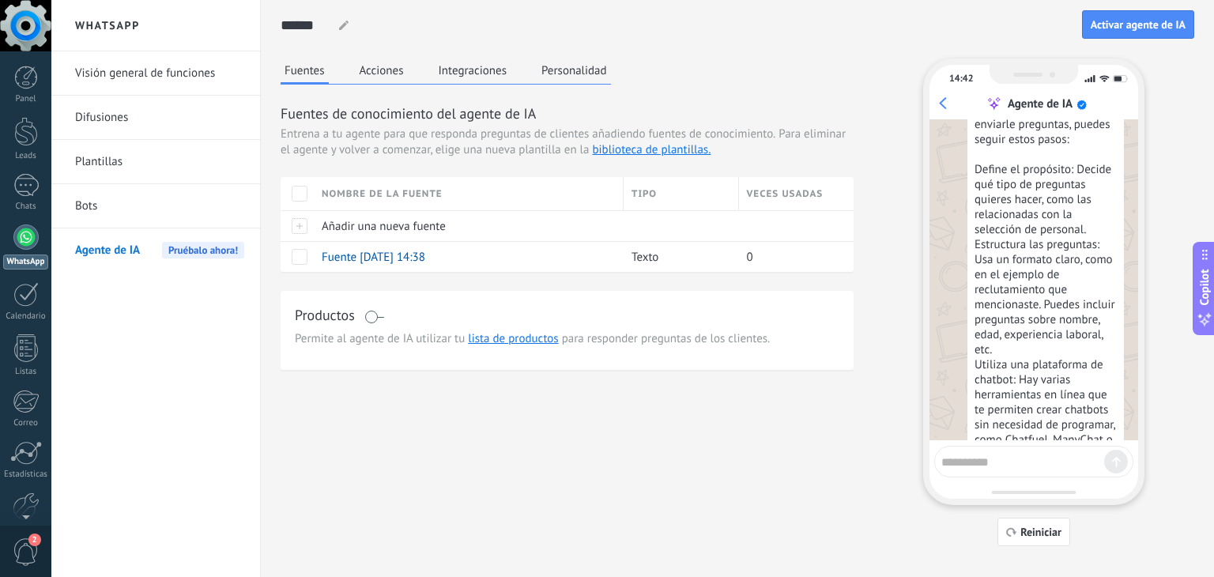
scroll to position [2946, 0]
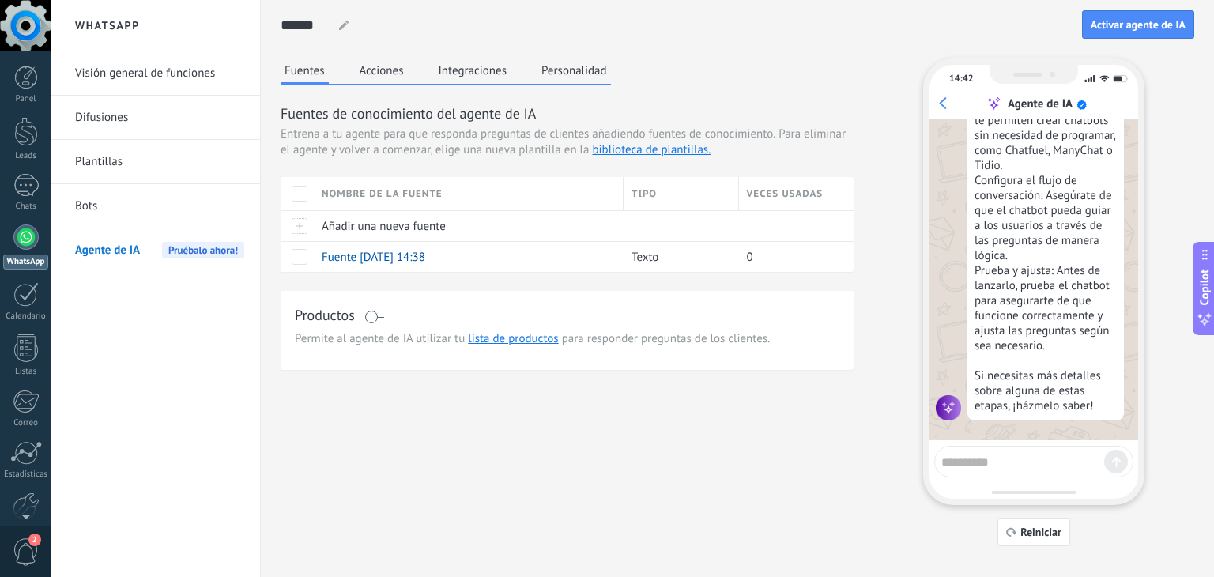
click at [25, 34] on div at bounding box center [25, 25] width 51 height 51
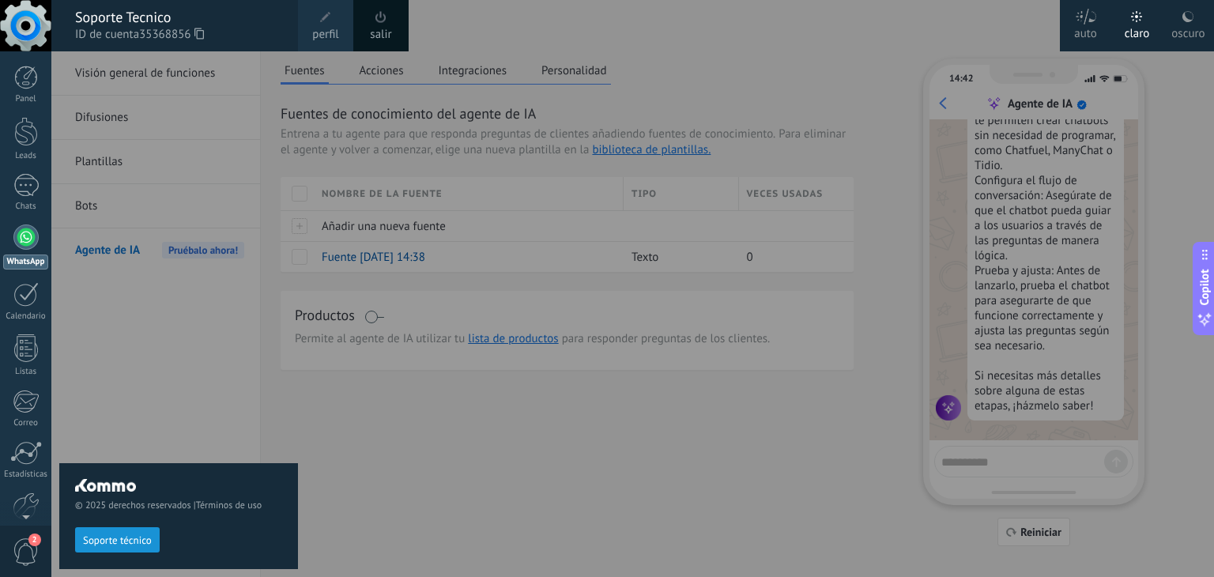
drag, startPoint x: 427, startPoint y: 456, endPoint x: 419, endPoint y: 462, distance: 9.6
click at [420, 462] on div at bounding box center [658, 288] width 1214 height 577
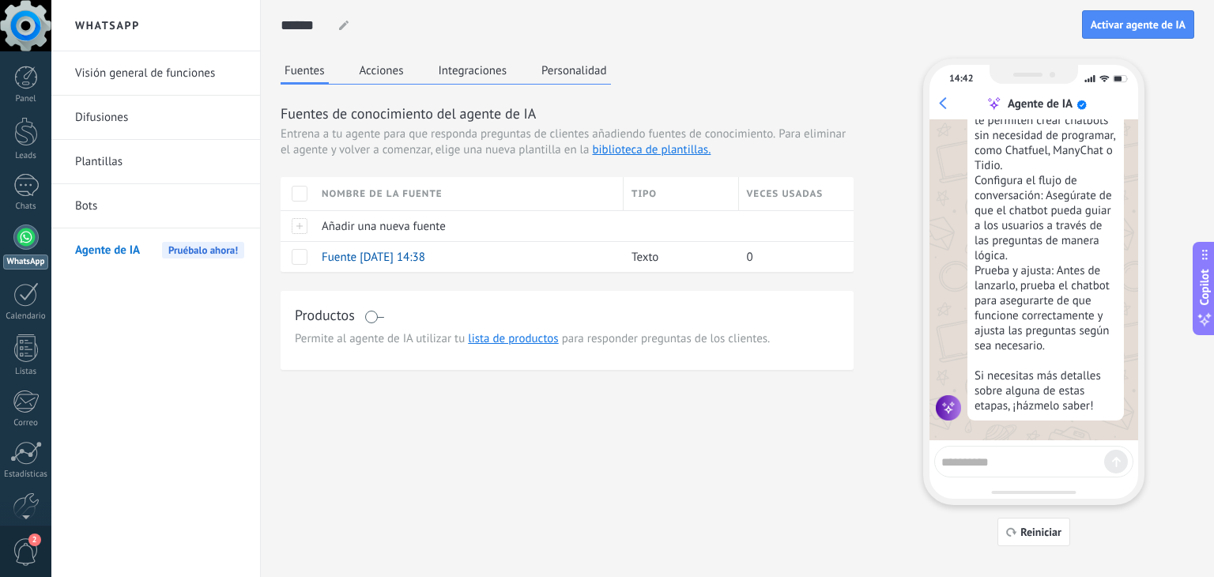
click at [104, 31] on h2 "WhatsApp" at bounding box center [155, 25] width 169 height 51
click at [105, 24] on h2 "WhatsApp" at bounding box center [155, 25] width 169 height 51
click at [57, 21] on div "WhatsApp Visión general de funciones Difusiones Plantillas Bots Agente de IA Pr…" at bounding box center [155, 288] width 209 height 577
click at [13, 28] on div at bounding box center [25, 25] width 51 height 51
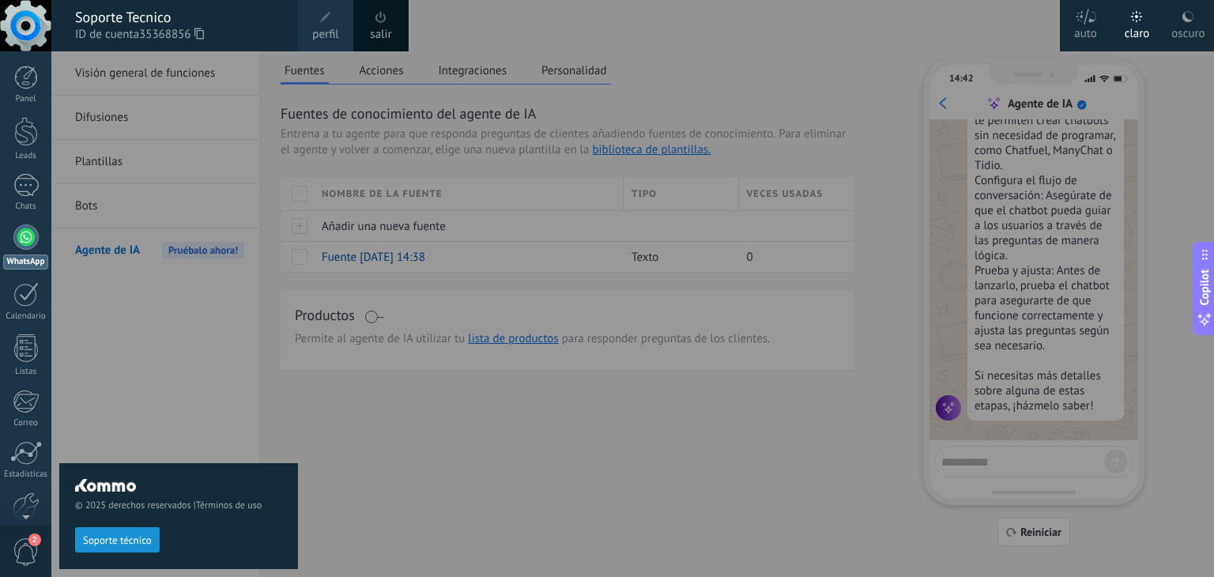
click at [424, 500] on div at bounding box center [658, 288] width 1214 height 577
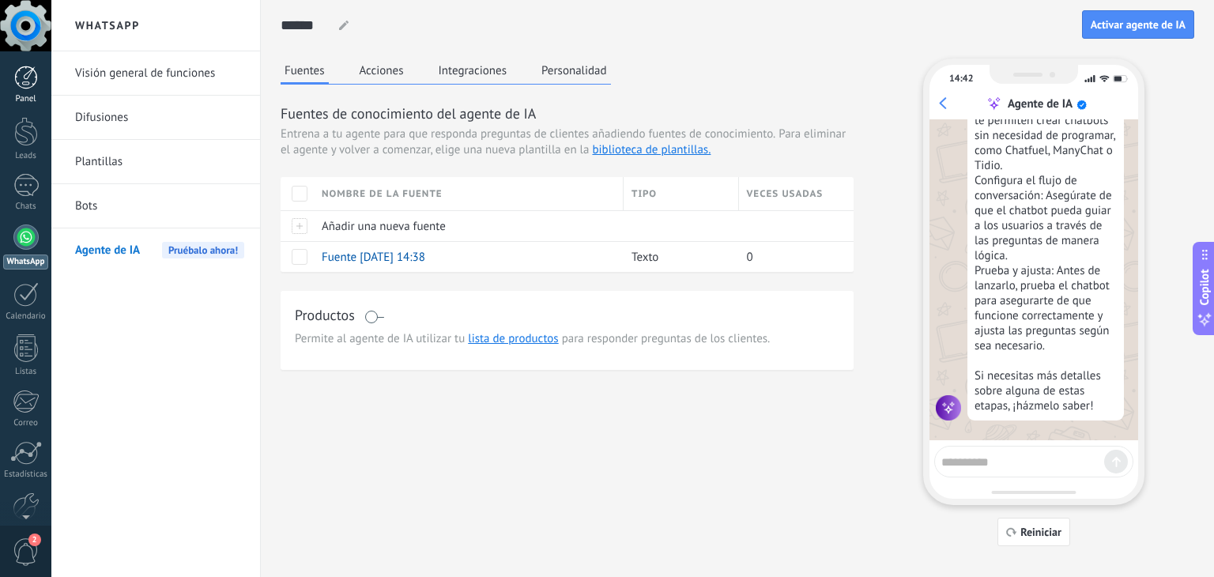
click at [35, 89] on link "Panel" at bounding box center [25, 85] width 51 height 39
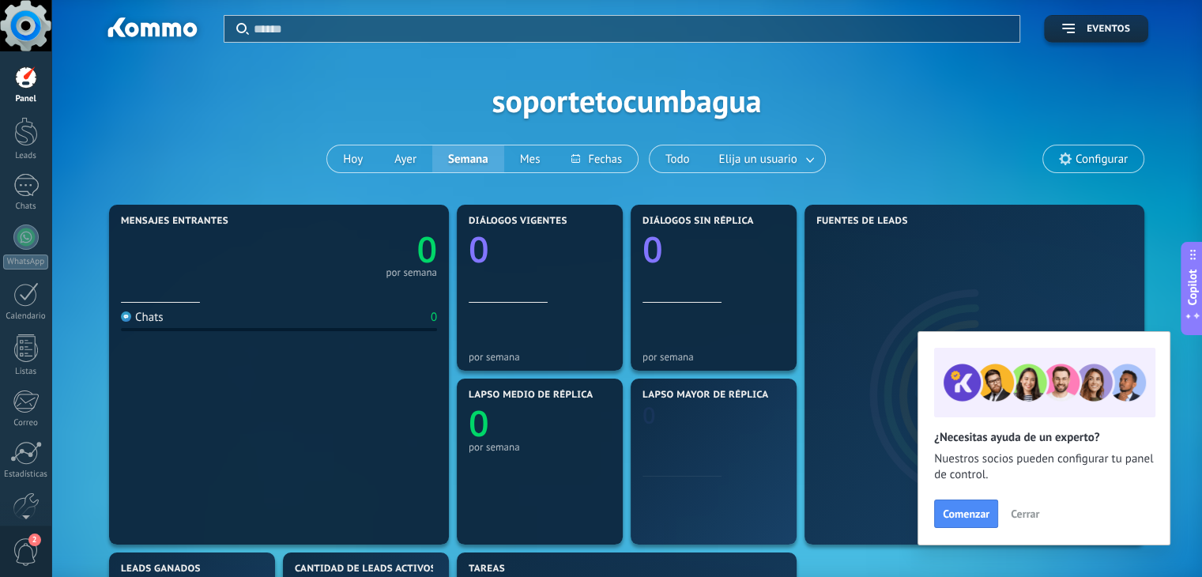
click at [269, 111] on div "Aplicar Eventos soportetocumbagua Hoy Ayer Semana Mes Todo Elija un usuario Con…" at bounding box center [626, 100] width 1103 height 201
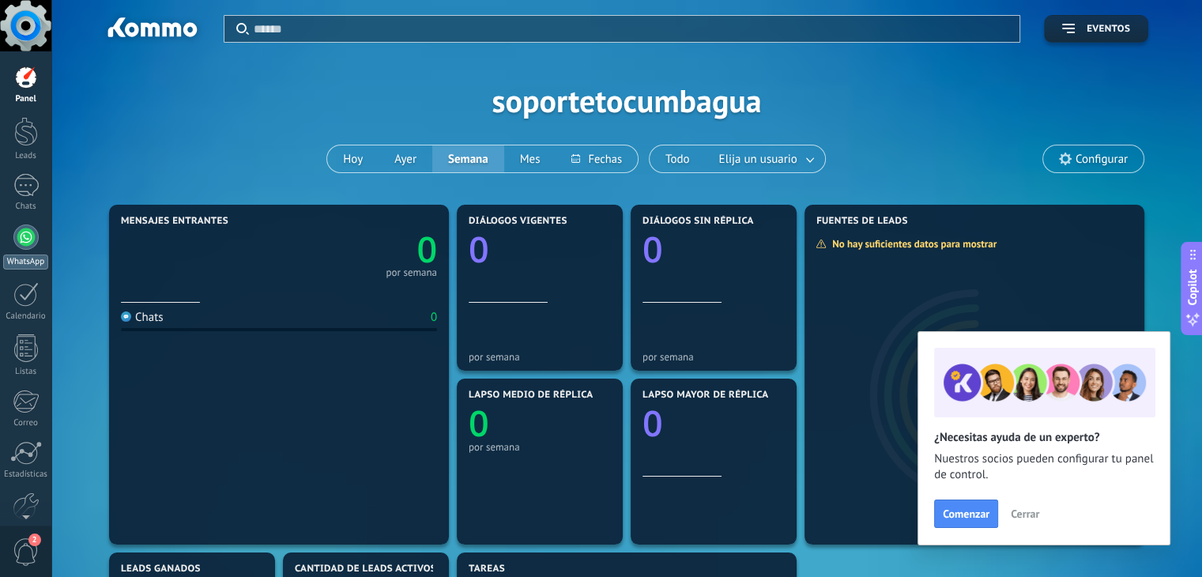
click at [26, 247] on div at bounding box center [25, 236] width 25 height 25
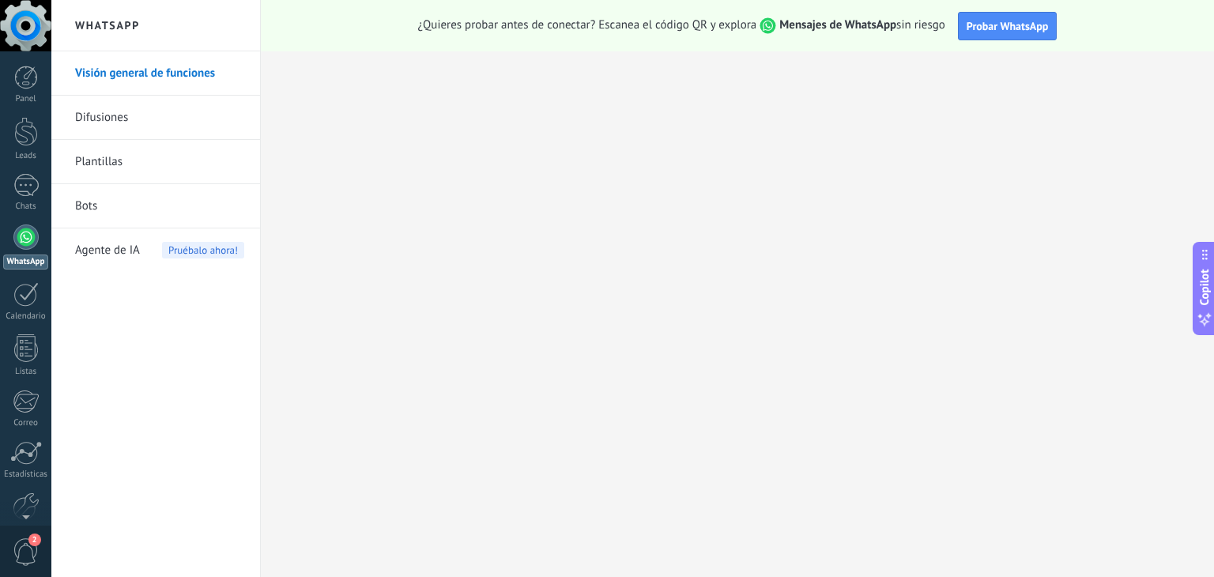
click at [164, 124] on link "Difusiones" at bounding box center [159, 118] width 169 height 44
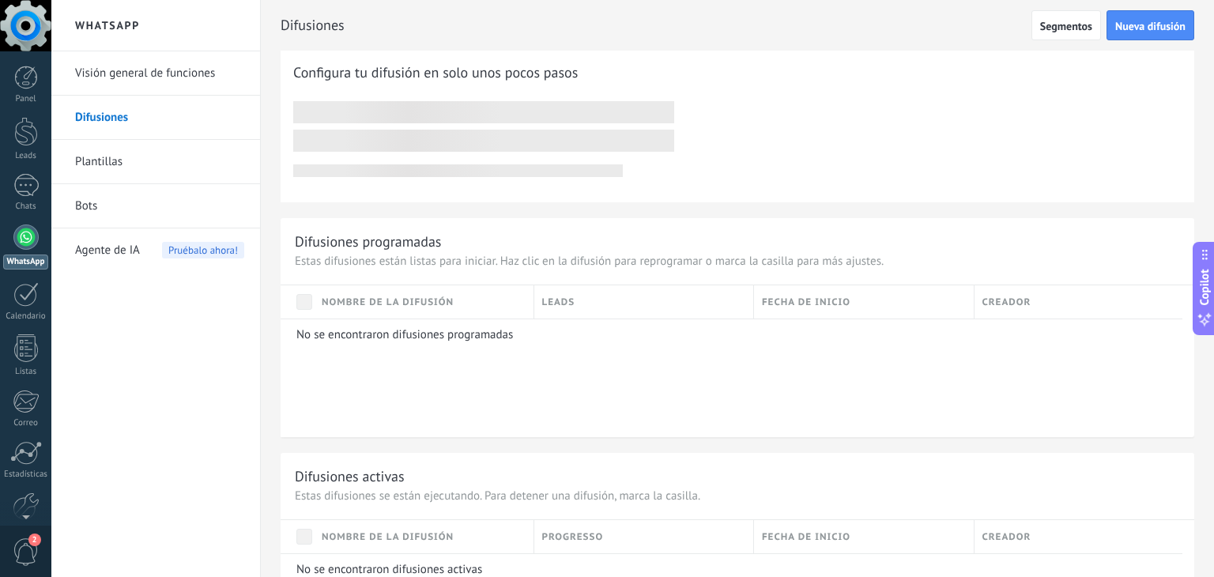
click at [170, 161] on link "Plantillas" at bounding box center [159, 162] width 169 height 44
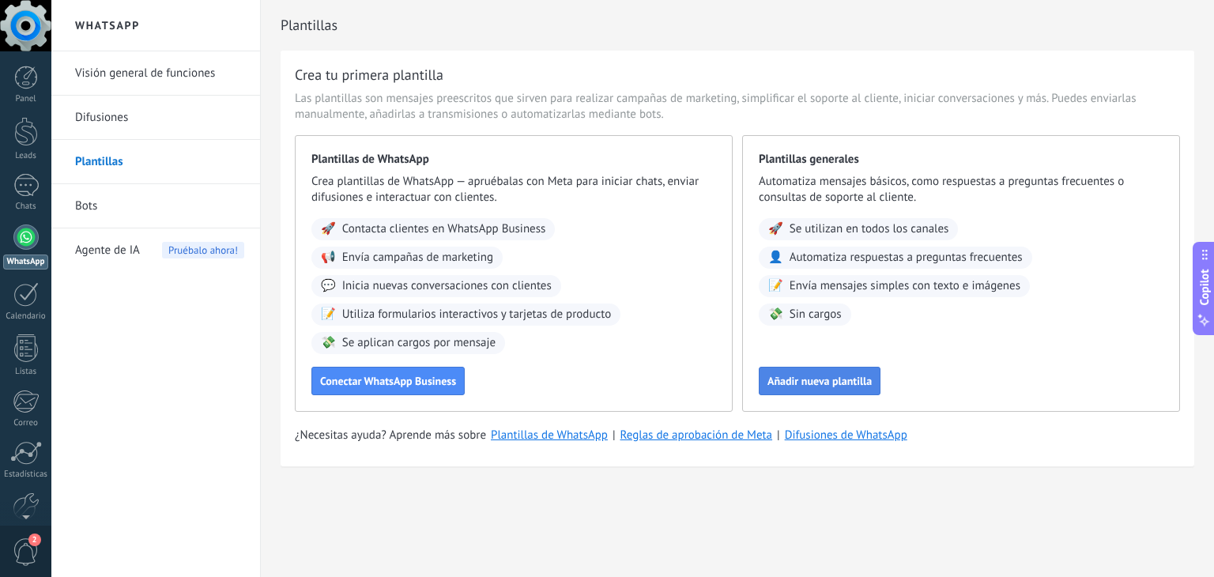
click at [803, 378] on span "Añadir nueva plantilla" at bounding box center [819, 380] width 104 height 11
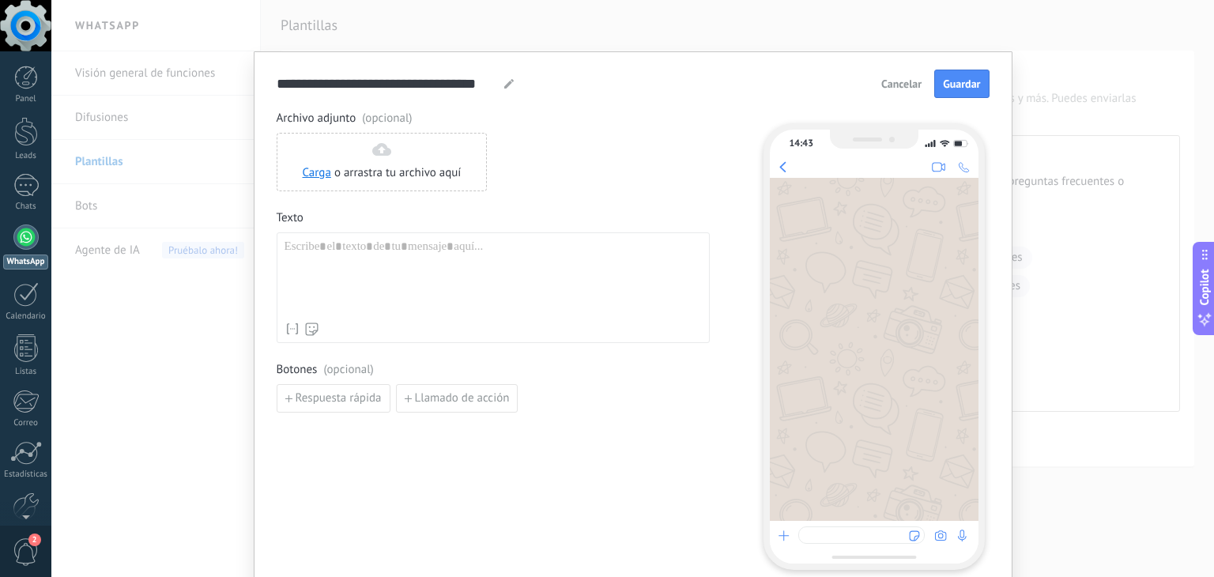
click at [398, 268] on div at bounding box center [492, 276] width 417 height 75
paste div
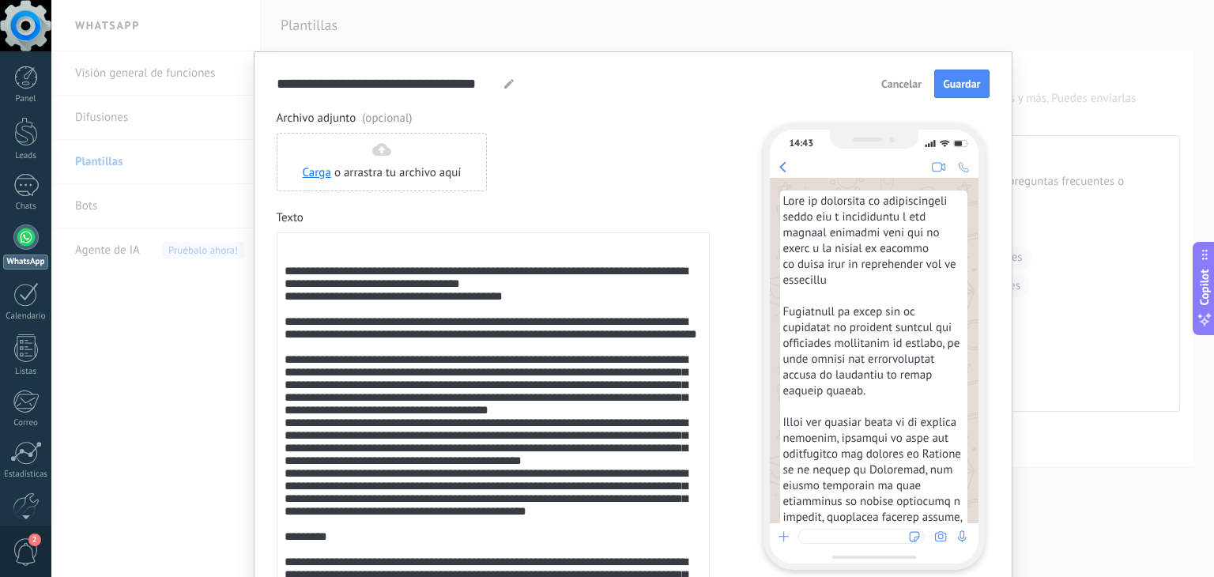
drag, startPoint x: 970, startPoint y: 187, endPoint x: 974, endPoint y: 206, distance: 19.5
click at [974, 206] on div at bounding box center [874, 350] width 209 height 345
drag, startPoint x: 975, startPoint y: 184, endPoint x: 978, endPoint y: 220, distance: 36.5
click at [978, 220] on div "14:43" at bounding box center [873, 346] width 221 height 446
click at [977, 220] on div "14:43" at bounding box center [873, 346] width 221 height 446
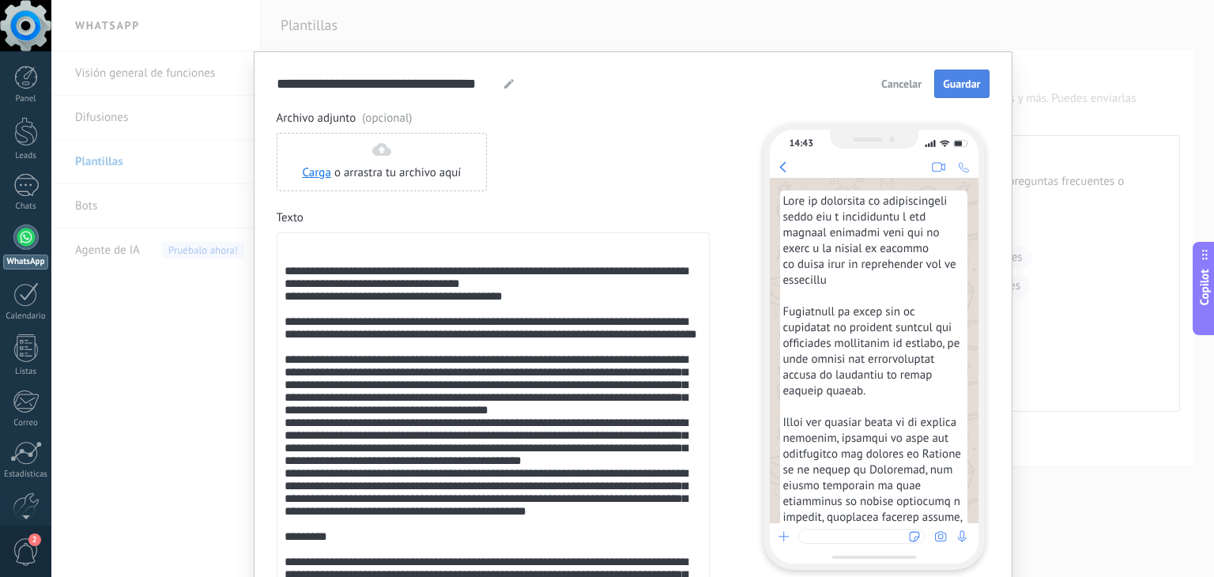
click at [971, 84] on span "Guardar" at bounding box center [961, 83] width 37 height 11
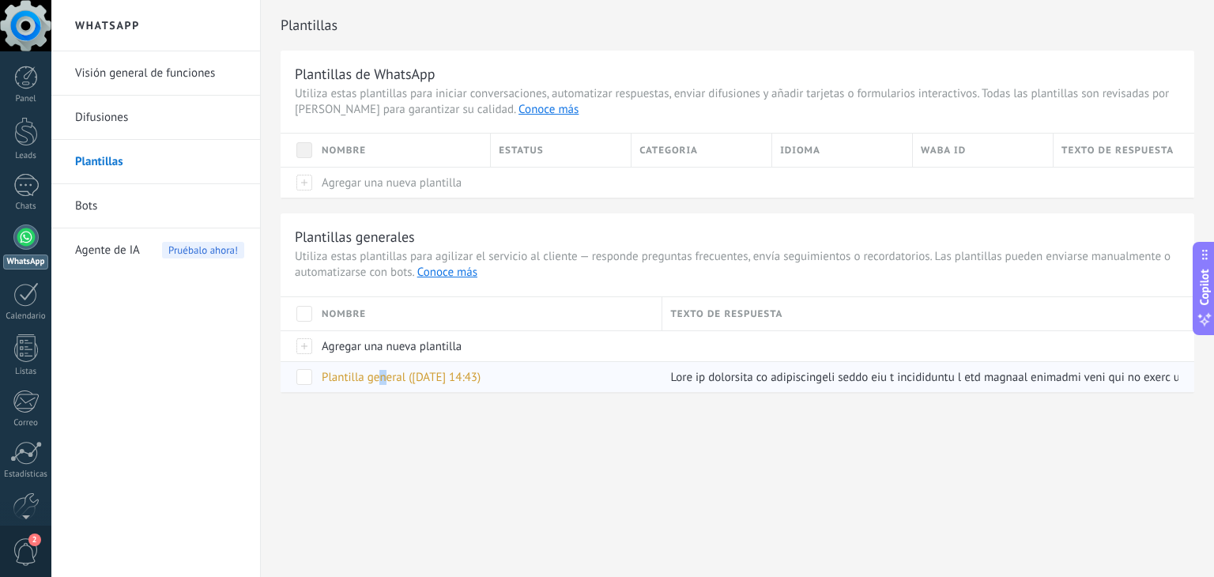
click at [382, 383] on span "Plantilla general ([DATE] 14:43)" at bounding box center [401, 377] width 159 height 15
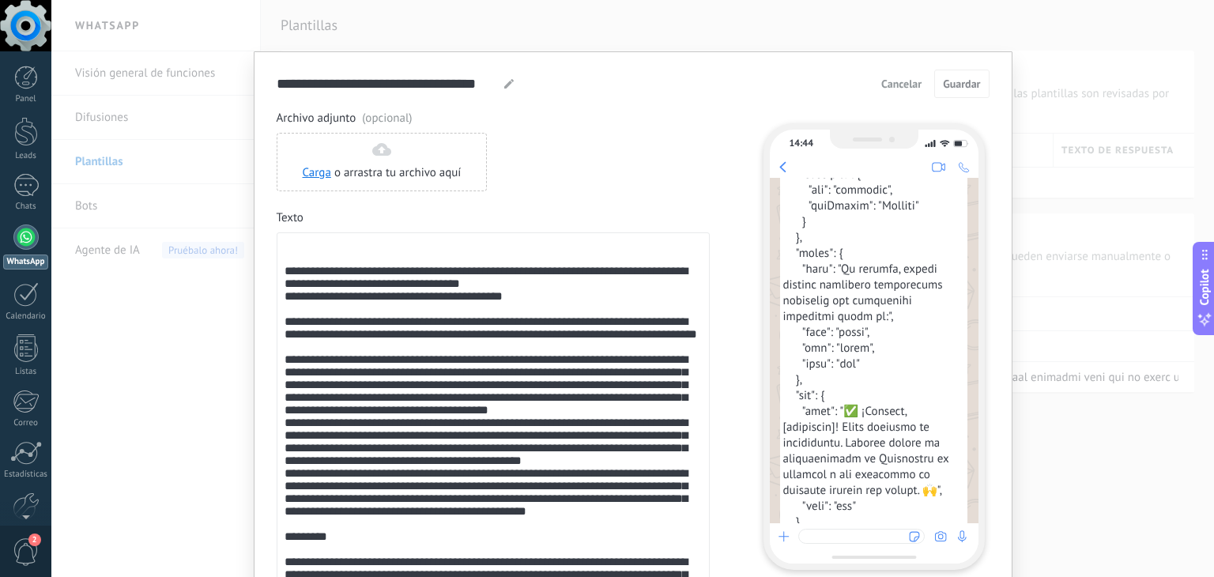
scroll to position [5979, 0]
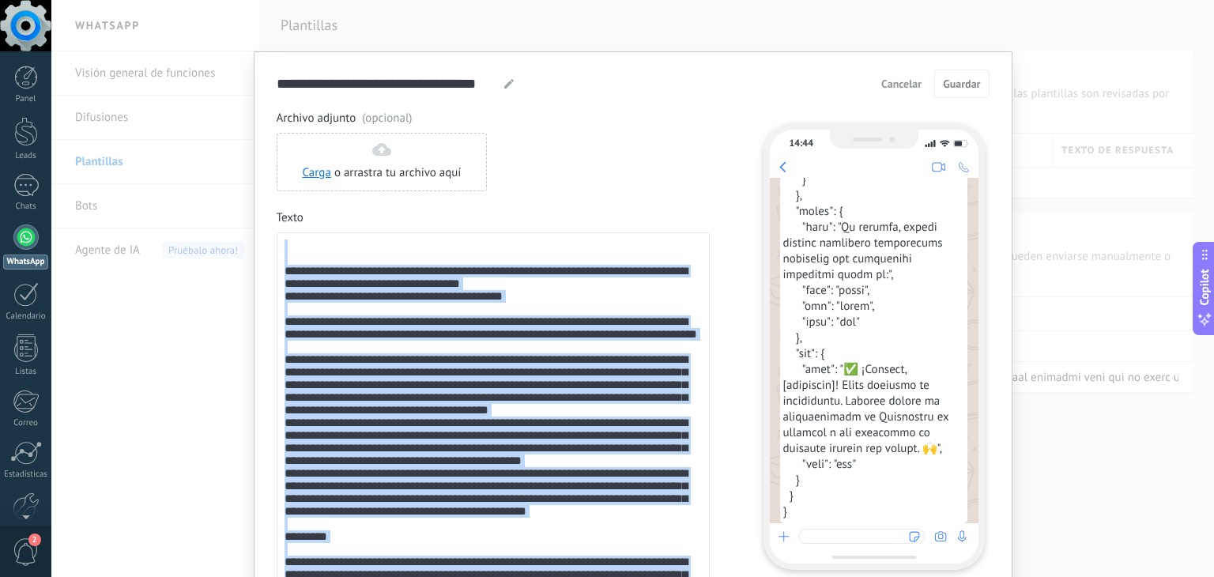
click at [895, 87] on span "Cancelar" at bounding box center [901, 83] width 40 height 11
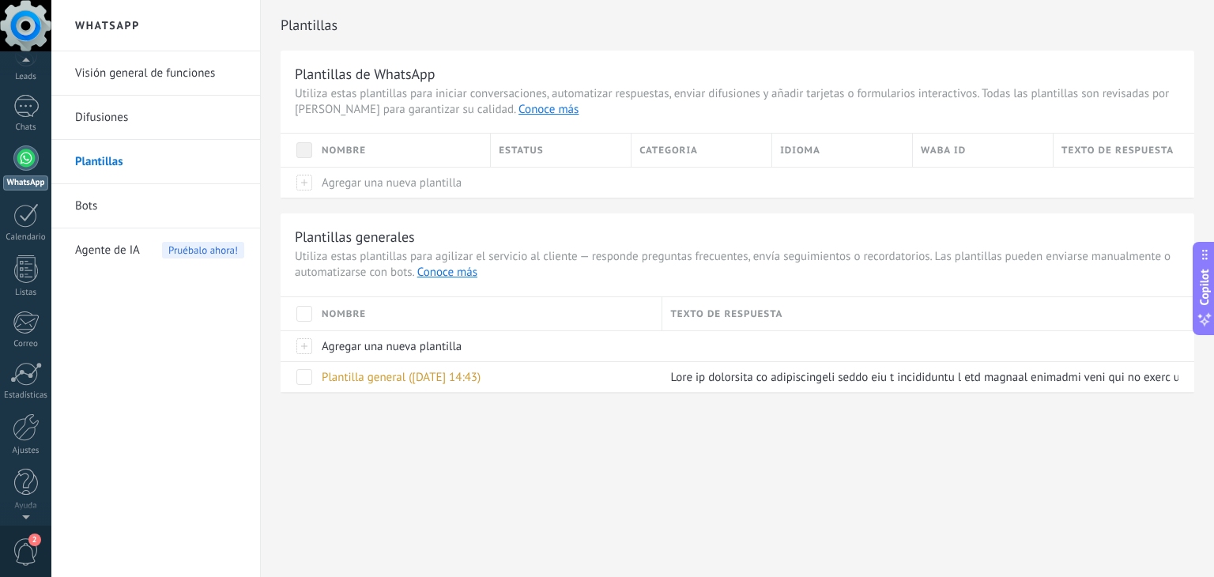
scroll to position [57, 0]
click at [32, 140] on link "Chats" at bounding box center [25, 136] width 51 height 38
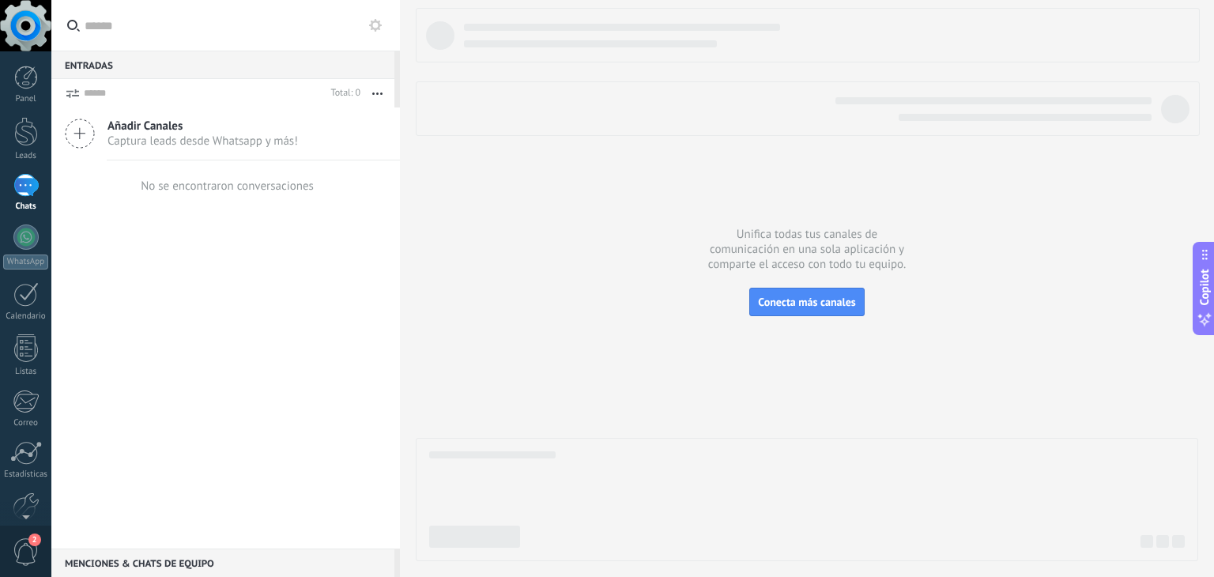
click at [169, 123] on span "Añadir Canales" at bounding box center [202, 126] width 190 height 15
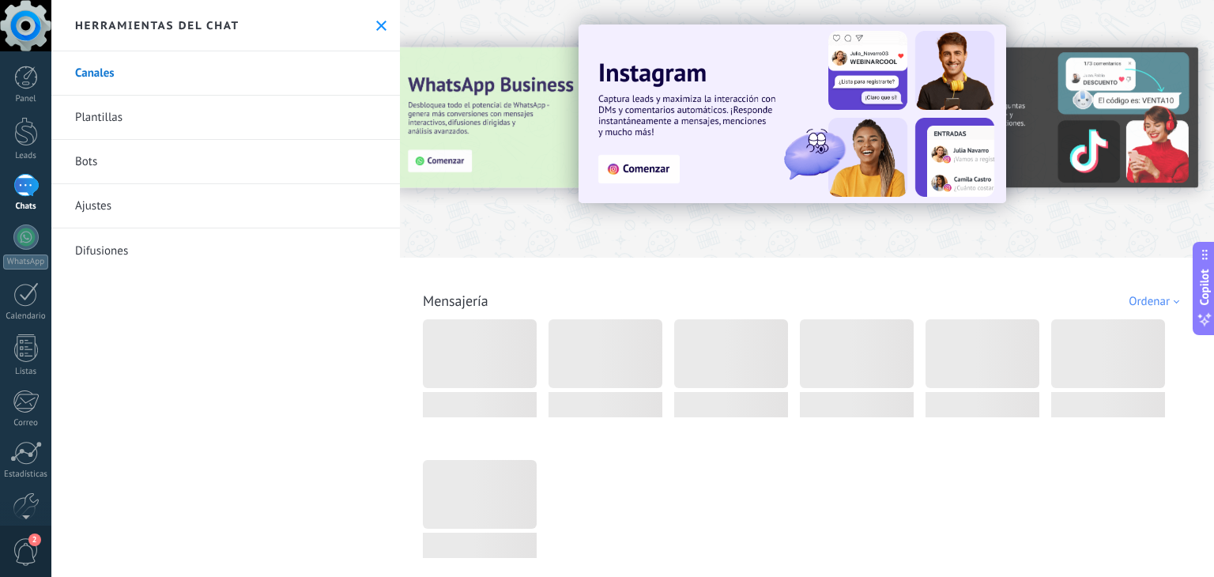
click at [529, 186] on div at bounding box center [420, 128] width 346 height 142
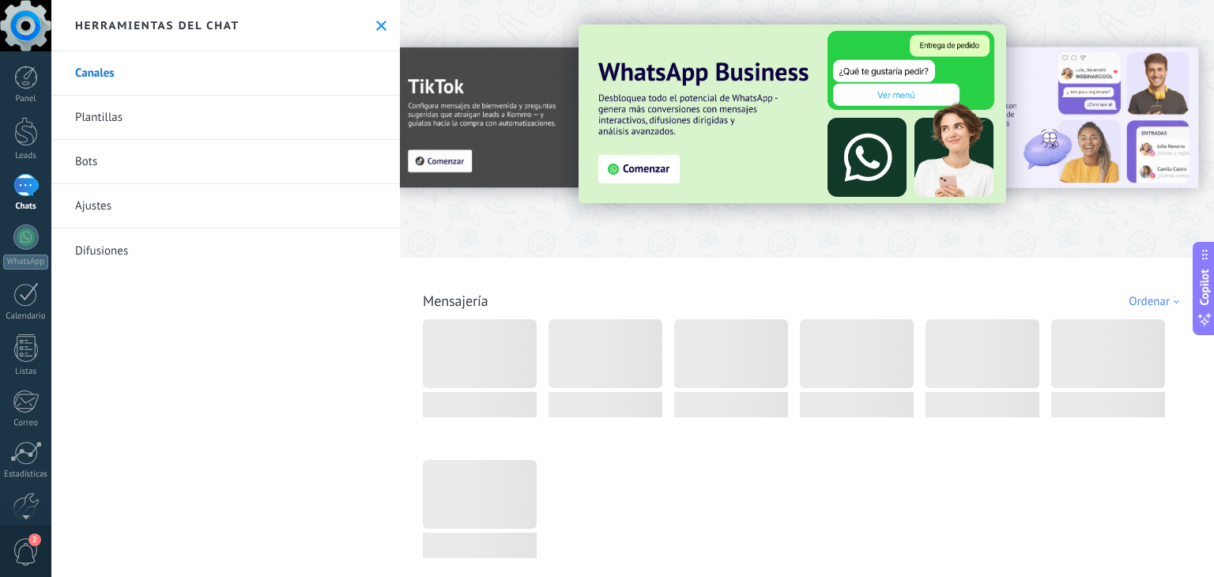
click at [529, 178] on div at bounding box center [420, 128] width 346 height 142
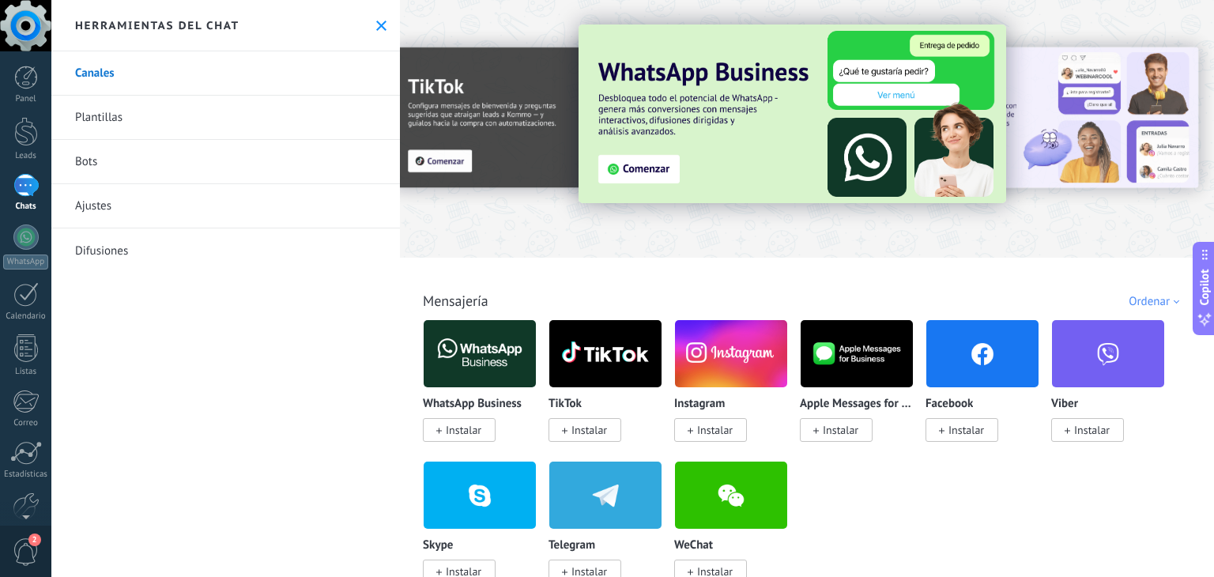
click at [444, 421] on span "Instalar" at bounding box center [459, 430] width 73 height 24
click at [458, 434] on span "Instalar" at bounding box center [464, 430] width 36 height 14
click at [471, 432] on span "Instalar" at bounding box center [464, 430] width 36 height 14
click at [640, 324] on div at bounding box center [605, 353] width 114 height 69
click at [1157, 484] on div "WhatsApp Business Instalar TikTok Instalar Instagram Instalar Apple Messages fo…" at bounding box center [815, 460] width 785 height 283
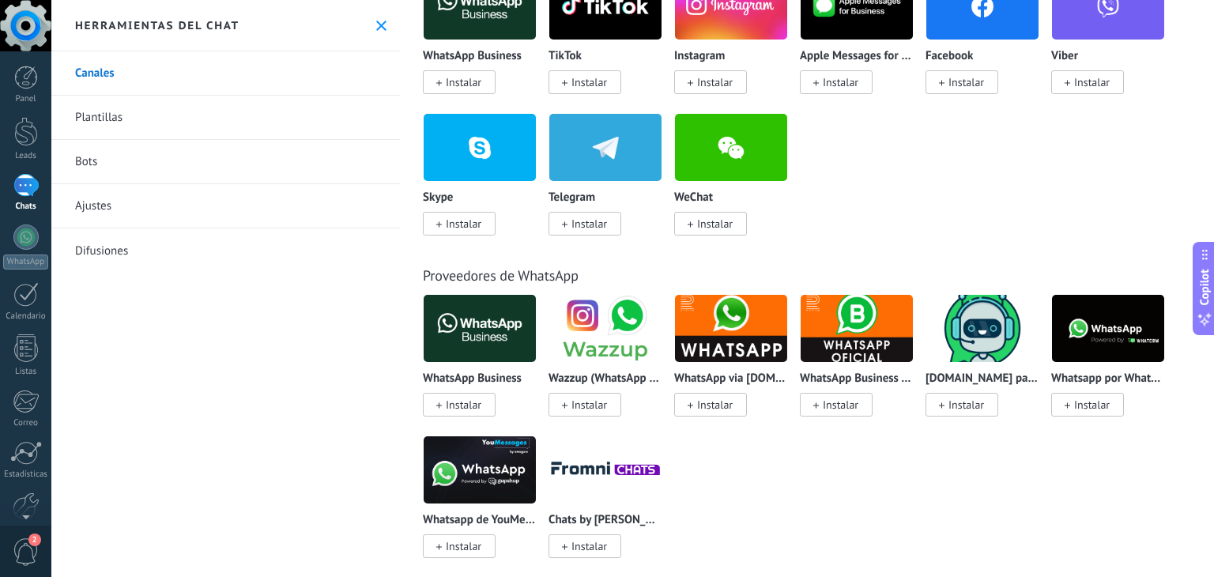
scroll to position [379, 0]
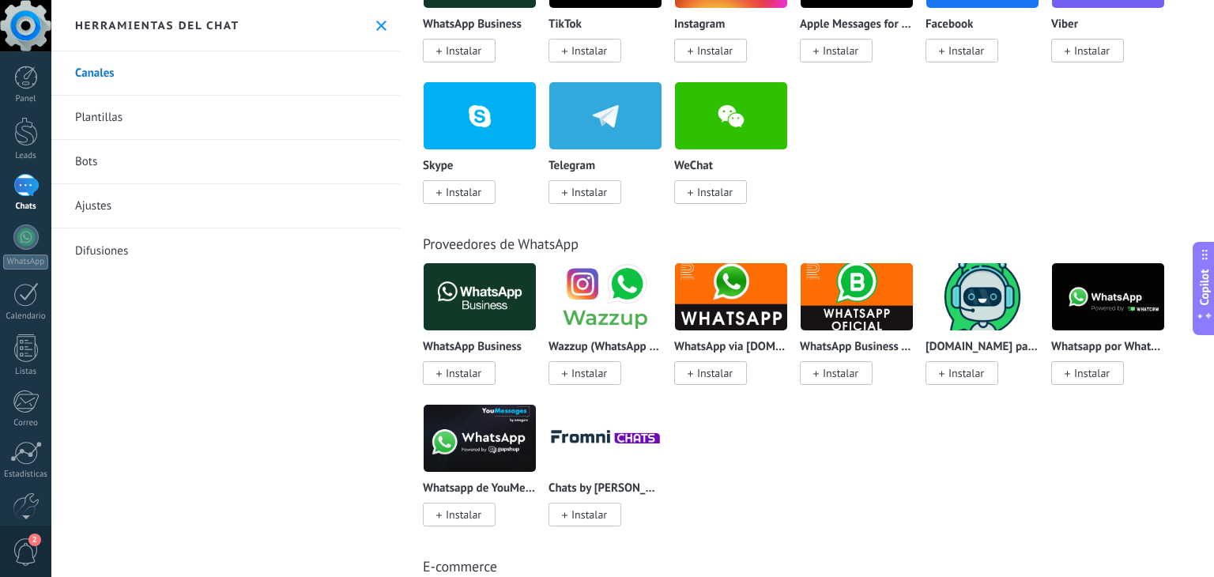
drag, startPoint x: 544, startPoint y: 277, endPoint x: 401, endPoint y: 315, distance: 147.2
click at [420, 310] on div "Proveedores de WhatsApp WhatsApp Business Instalar Wazzup (WhatsApp & Instagram…" at bounding box center [807, 364] width 804 height 322
drag, startPoint x: 464, startPoint y: 359, endPoint x: 468, endPoint y: 386, distance: 27.9
click at [464, 360] on div "WhatsApp Business Instalar" at bounding box center [480, 361] width 114 height 40
click at [468, 385] on span "Instalar" at bounding box center [459, 373] width 73 height 24
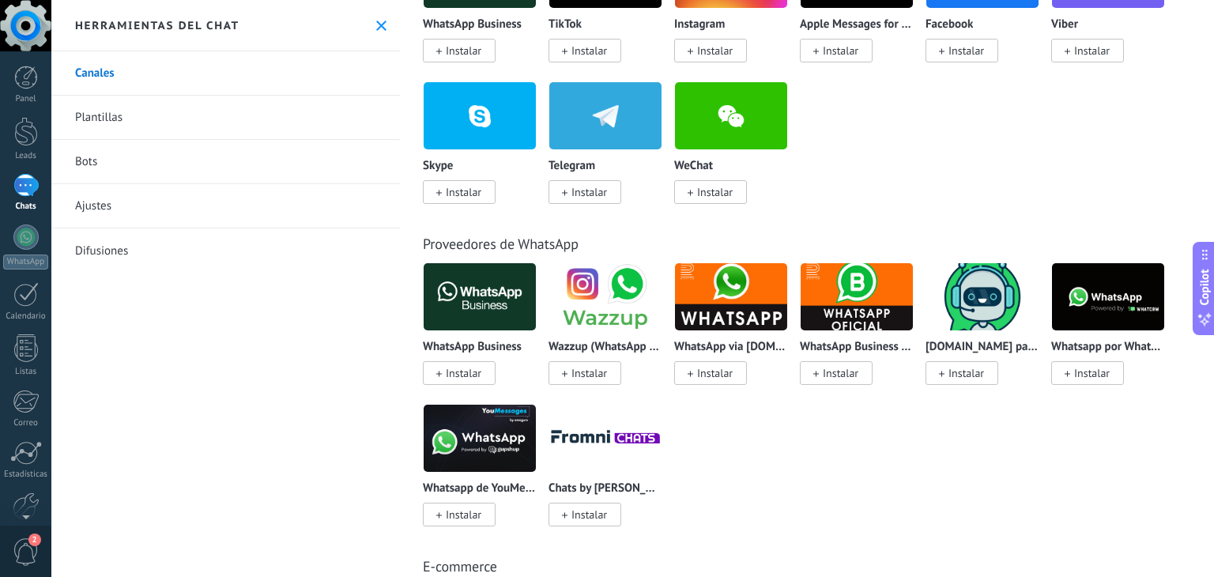
click at [424, 377] on span "Instalar" at bounding box center [459, 373] width 73 height 24
click at [439, 375] on icon at bounding box center [439, 374] width 6 height 6
click at [943, 507] on div "WhatsApp Business Instalar Wazzup (WhatsApp & Instagram) Instalar WhatsApp via …" at bounding box center [815, 403] width 785 height 283
click at [95, 92] on link "Canales" at bounding box center [225, 73] width 348 height 44
click at [117, 122] on link "Plantillas" at bounding box center [225, 118] width 348 height 44
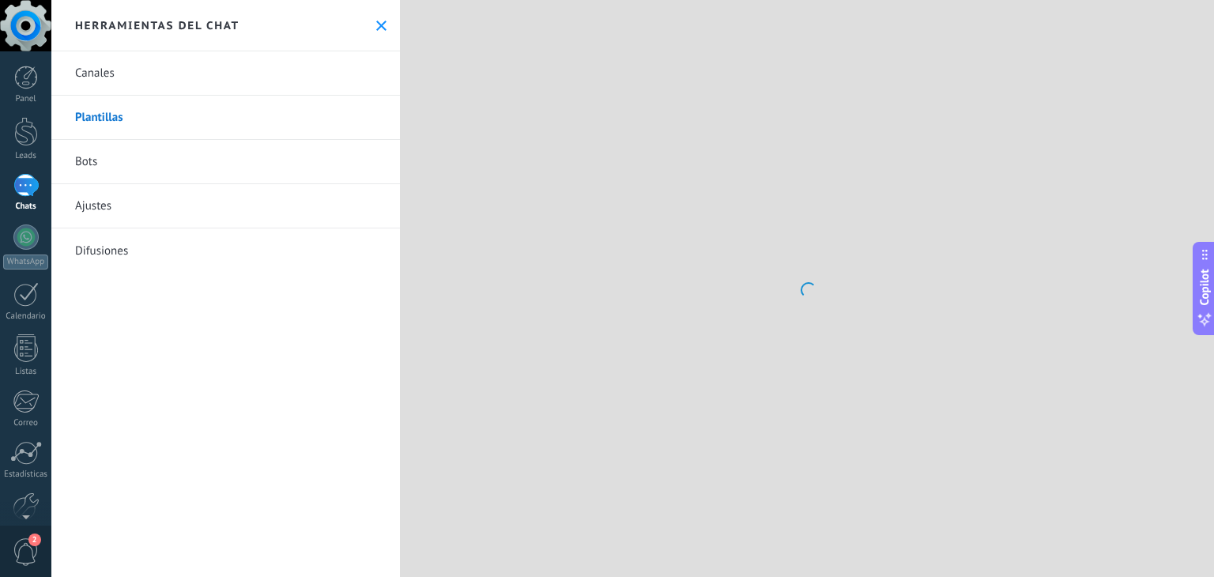
click at [131, 172] on link "Bots" at bounding box center [225, 162] width 348 height 44
click at [22, 241] on div at bounding box center [25, 236] width 25 height 25
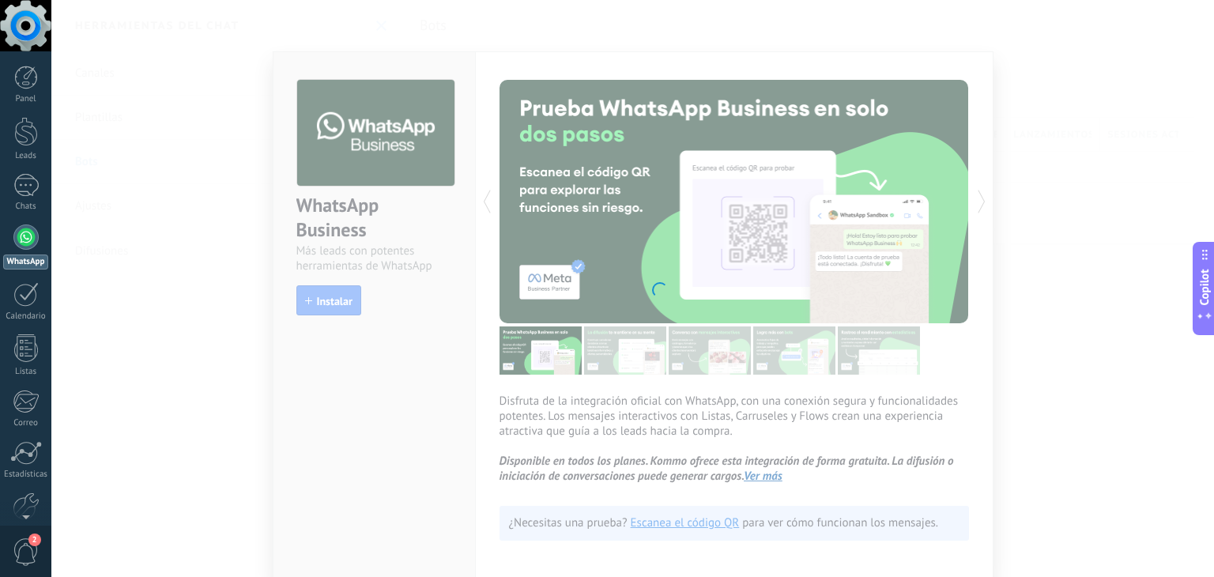
click at [28, 251] on link "WhatsApp" at bounding box center [25, 246] width 51 height 45
click at [13, 25] on div at bounding box center [25, 25] width 51 height 51
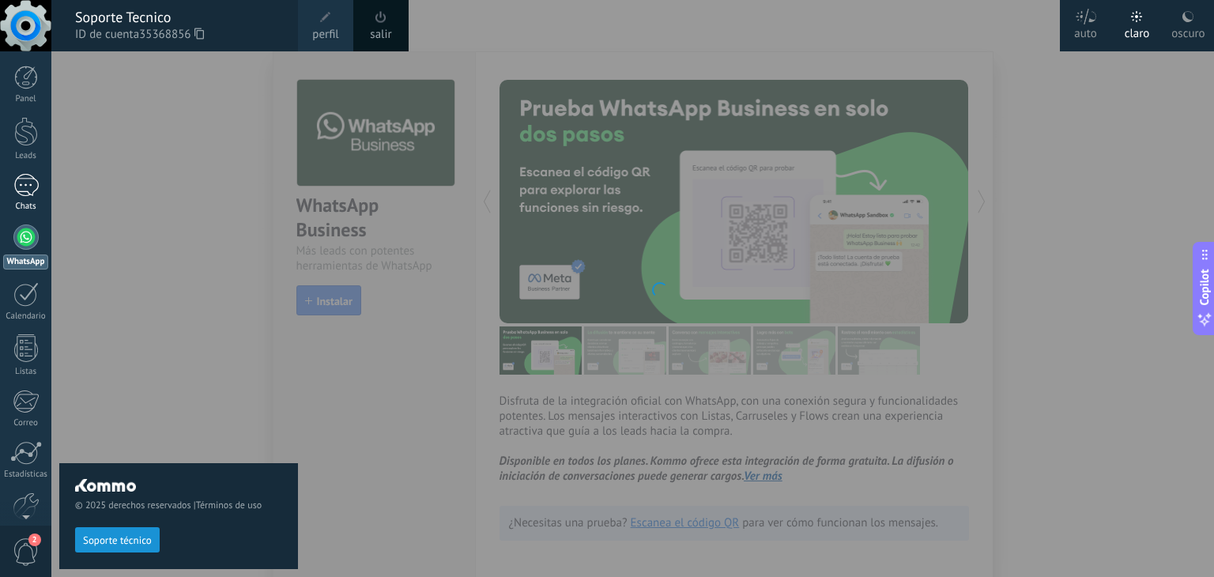
click at [8, 191] on link "Chats" at bounding box center [25, 193] width 51 height 38
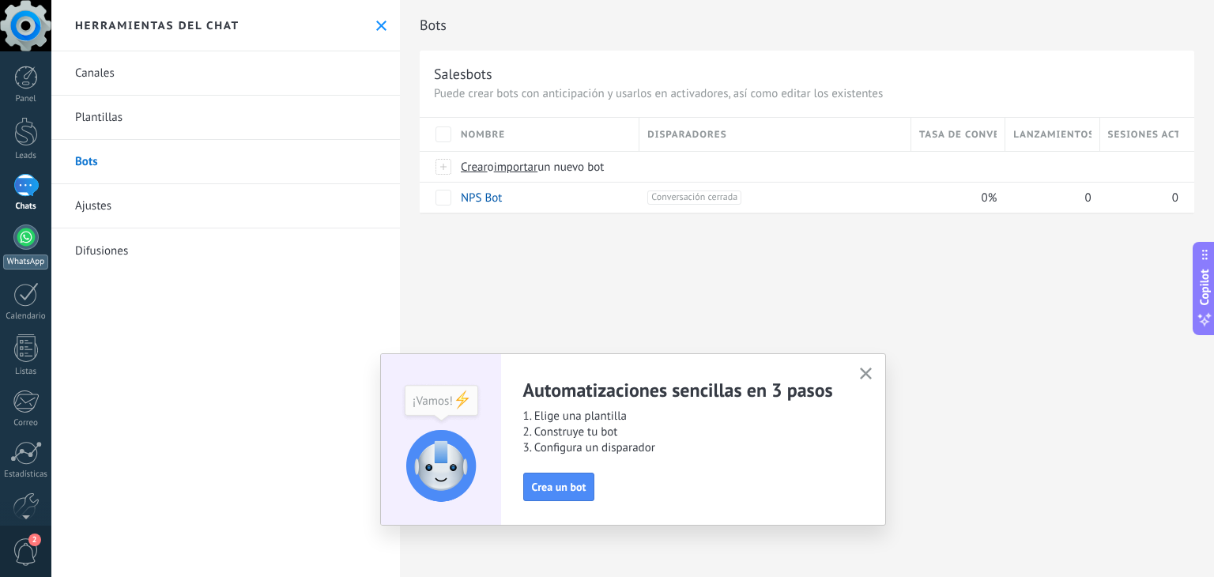
click at [11, 268] on div "WhatsApp" at bounding box center [25, 261] width 45 height 15
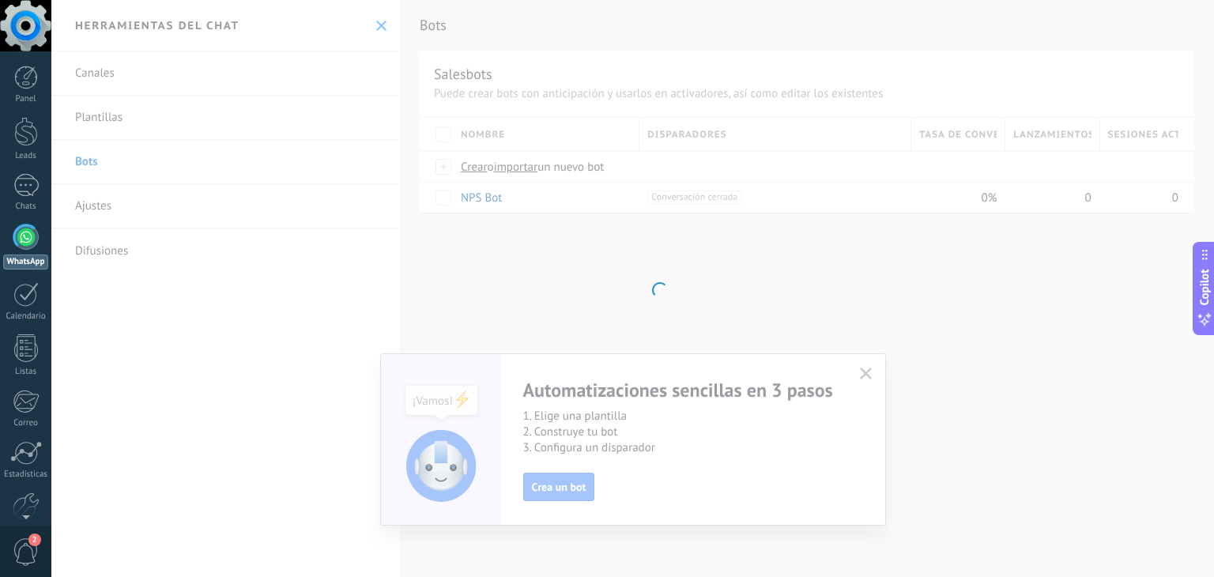
click at [561, 482] on body ".abecls-1,.abecls-2{fill-rule:evenodd}.abecls-2{fill:#fff} .abhcls-1{fill:none}…" at bounding box center [607, 288] width 1214 height 577
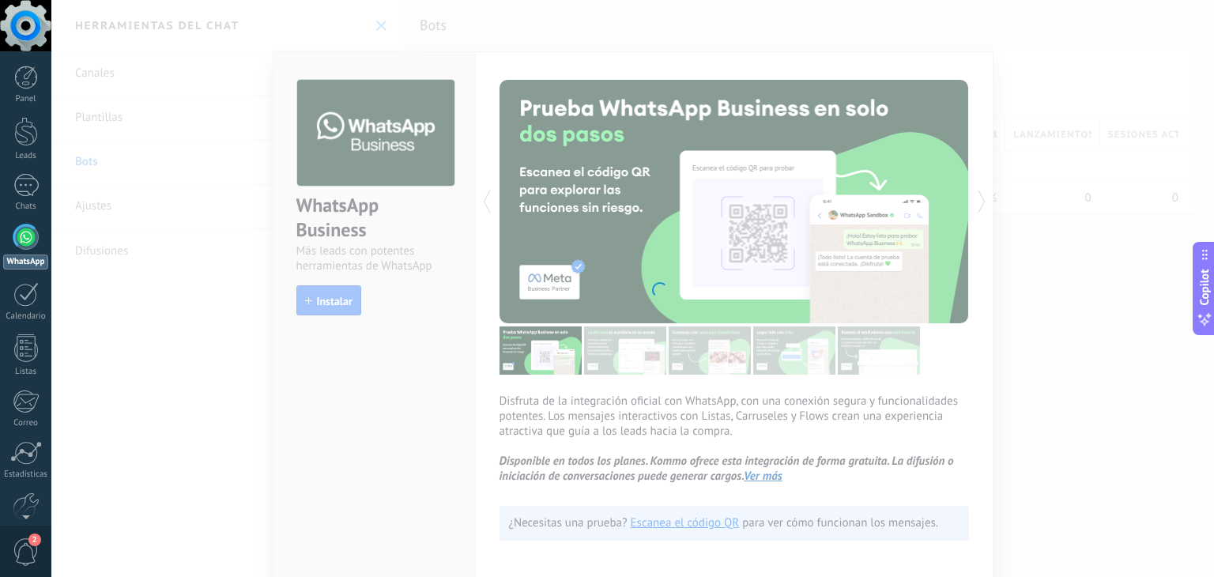
click at [563, 493] on body ".abecls-1,.abecls-2{fill-rule:evenodd}.abecls-2{fill:#fff} .abhcls-1{fill:none}…" at bounding box center [607, 288] width 1214 height 577
click at [60, 170] on body ".abecls-1,.abecls-2{fill-rule:evenodd}.abecls-2{fill:#fff} .abhcls-1{fill:none}…" at bounding box center [607, 288] width 1214 height 577
click at [24, 190] on div at bounding box center [25, 185] width 25 height 23
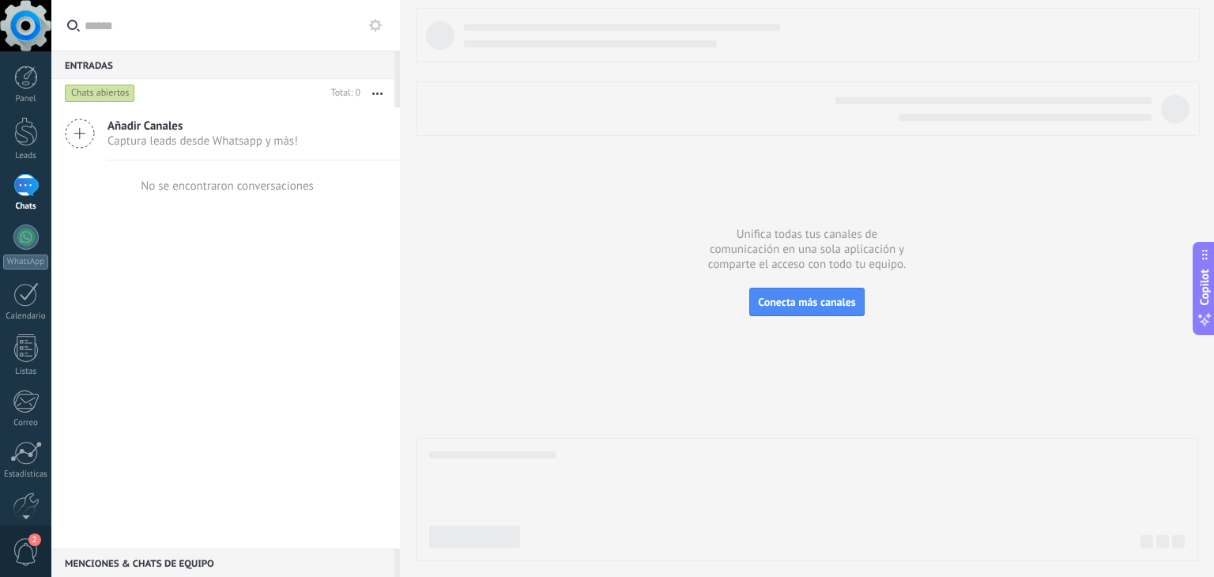
click at [24, 197] on div at bounding box center [25, 185] width 25 height 23
click at [86, 143] on icon at bounding box center [80, 134] width 30 height 30
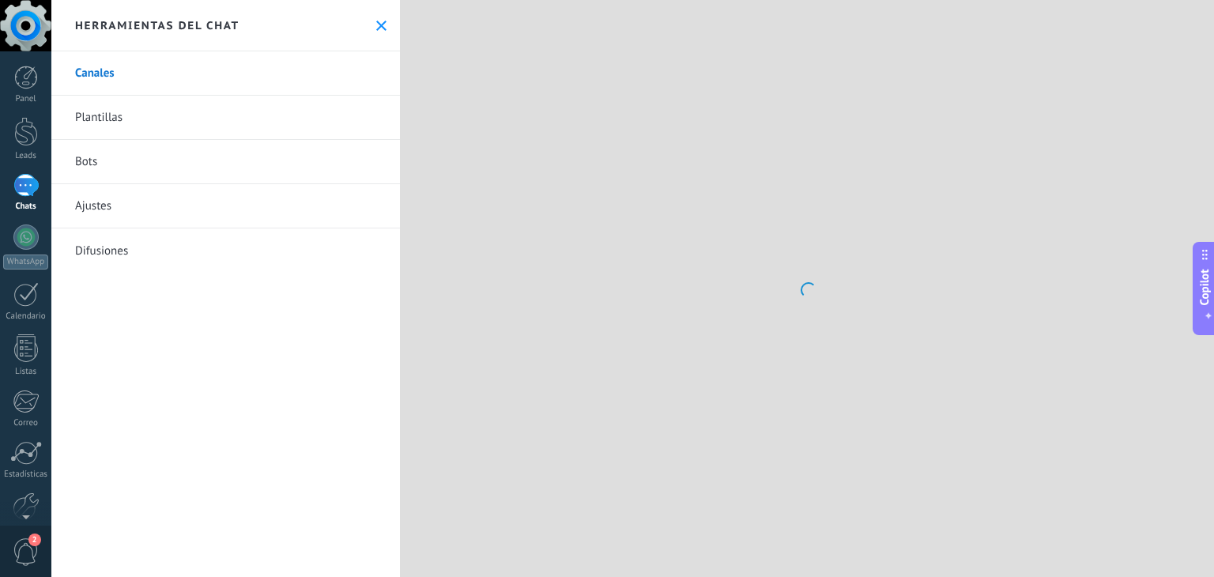
click at [166, 156] on link "Bots" at bounding box center [225, 162] width 348 height 44
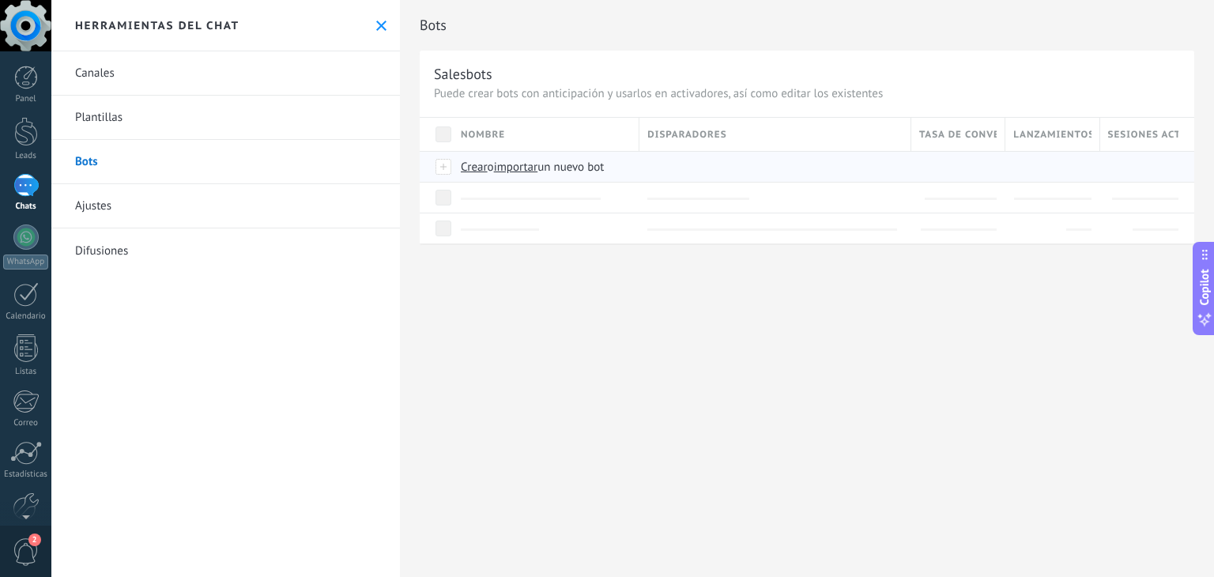
drag, startPoint x: 597, startPoint y: 281, endPoint x: 536, endPoint y: 170, distance: 126.6
click at [536, 170] on span "importar" at bounding box center [516, 167] width 44 height 15
click at [0, 0] on input "importar un nuevo bot" at bounding box center [0, 0] width 0 height 0
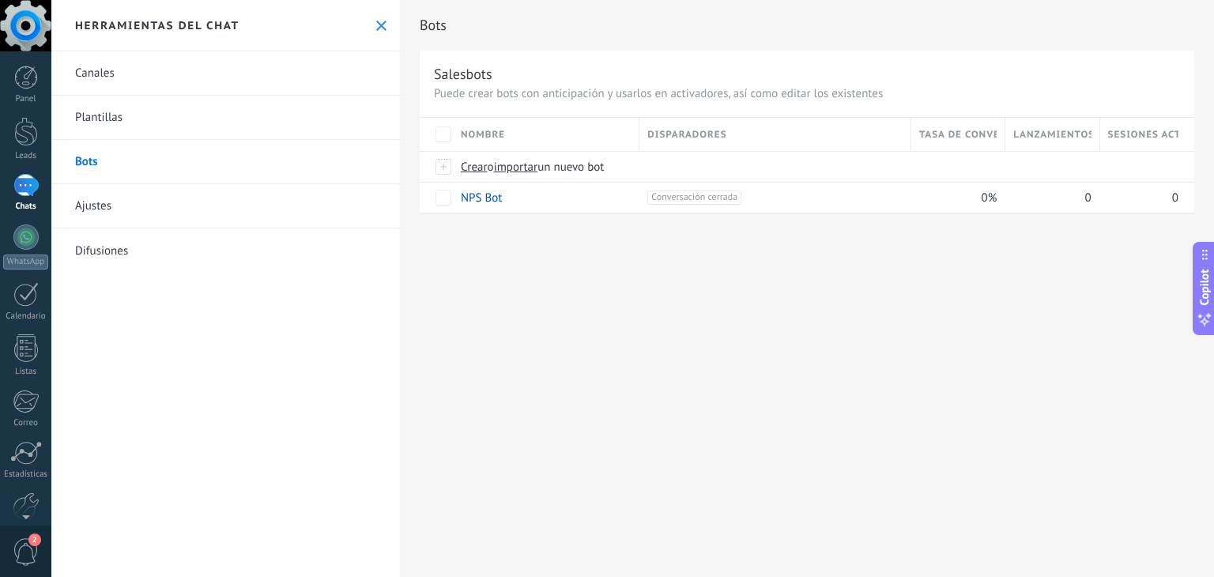
click at [630, 340] on div "Bots Salesbots Puede crear bots con anticipación y usarlos en activadores, así …" at bounding box center [807, 288] width 814 height 577
click at [584, 161] on span "un nuevo bot" at bounding box center [570, 167] width 66 height 15
click at [0, 0] on input "importar un nuevo bot" at bounding box center [0, 0] width 0 height 0
drag, startPoint x: 509, startPoint y: 309, endPoint x: 475, endPoint y: 265, distance: 55.8
click at [508, 310] on div "Bots Salesbots Puede crear bots con anticipación y usarlos en activadores, así …" at bounding box center [807, 288] width 814 height 577
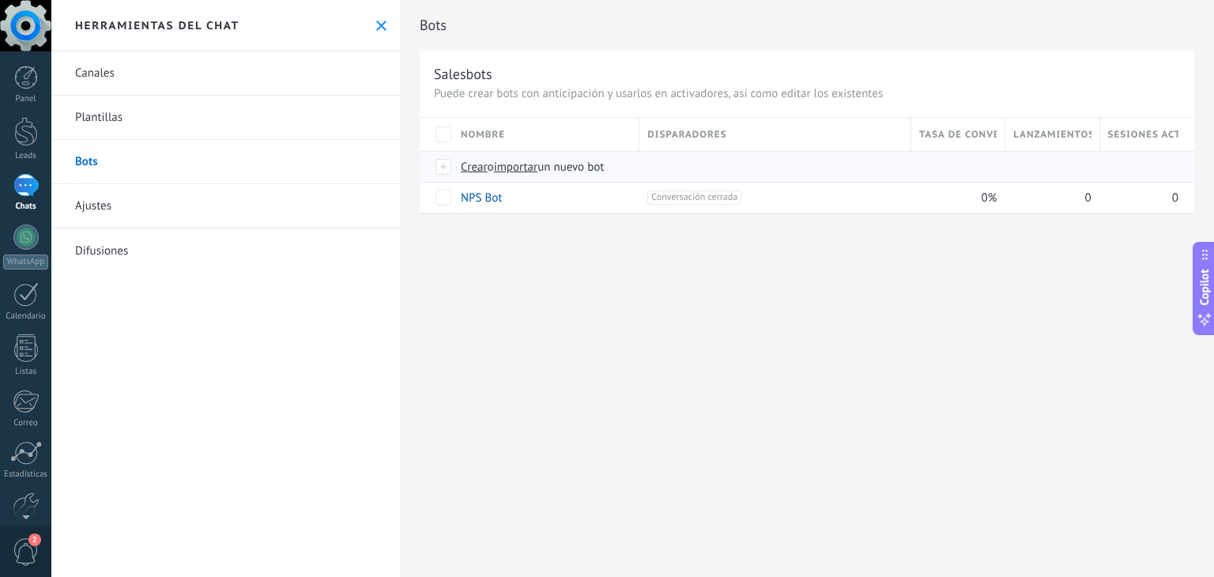
click at [443, 161] on div at bounding box center [443, 167] width 17 height 14
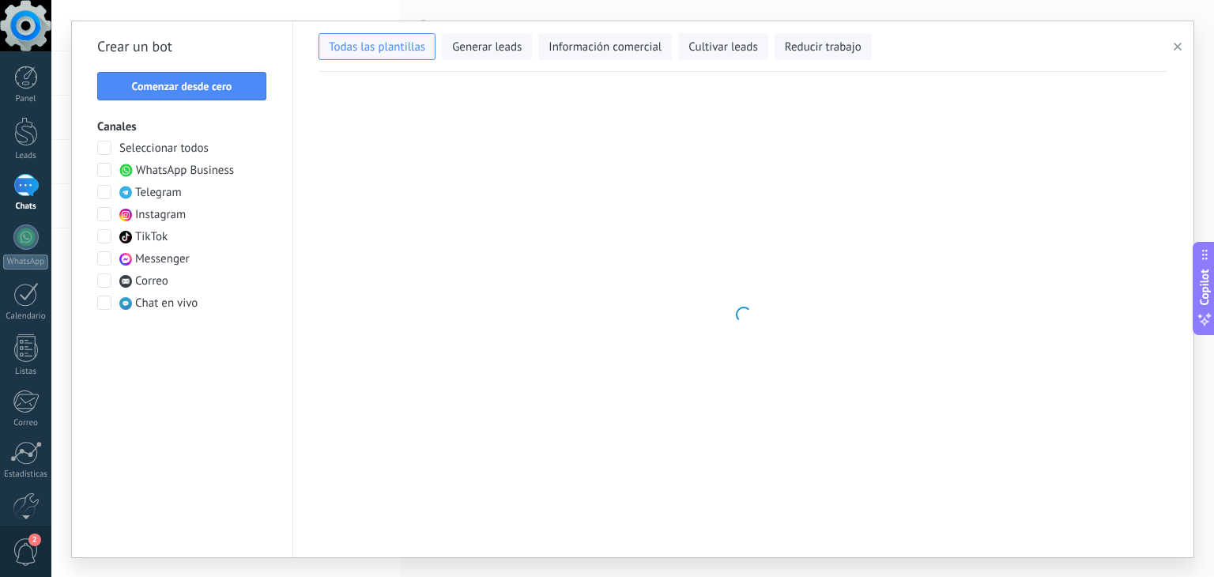
type input "**********"
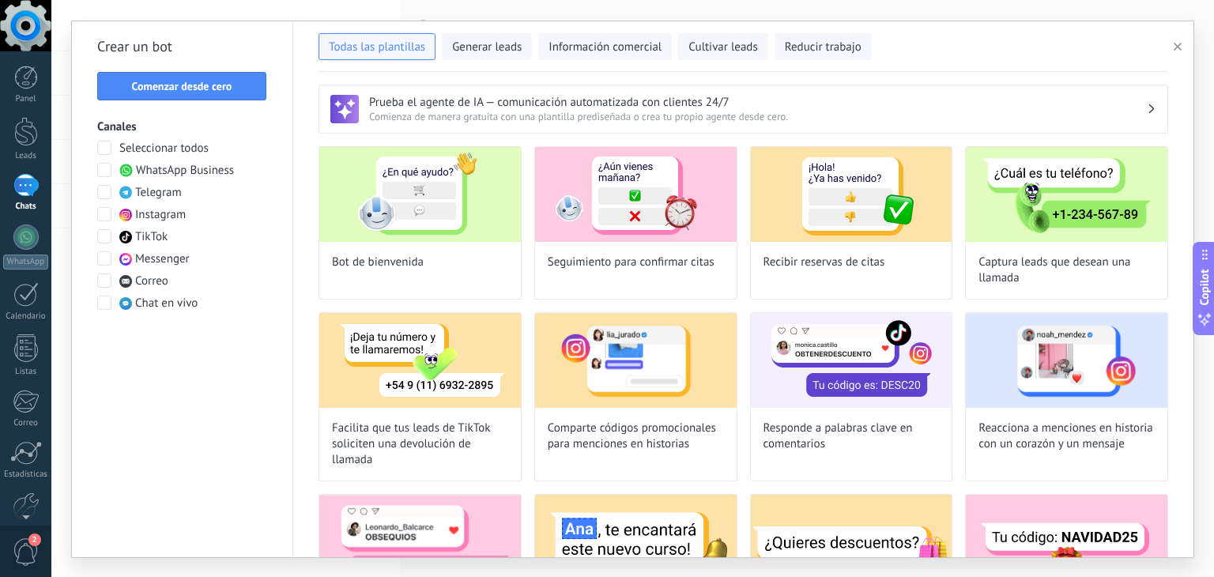
click at [106, 168] on span at bounding box center [104, 170] width 14 height 14
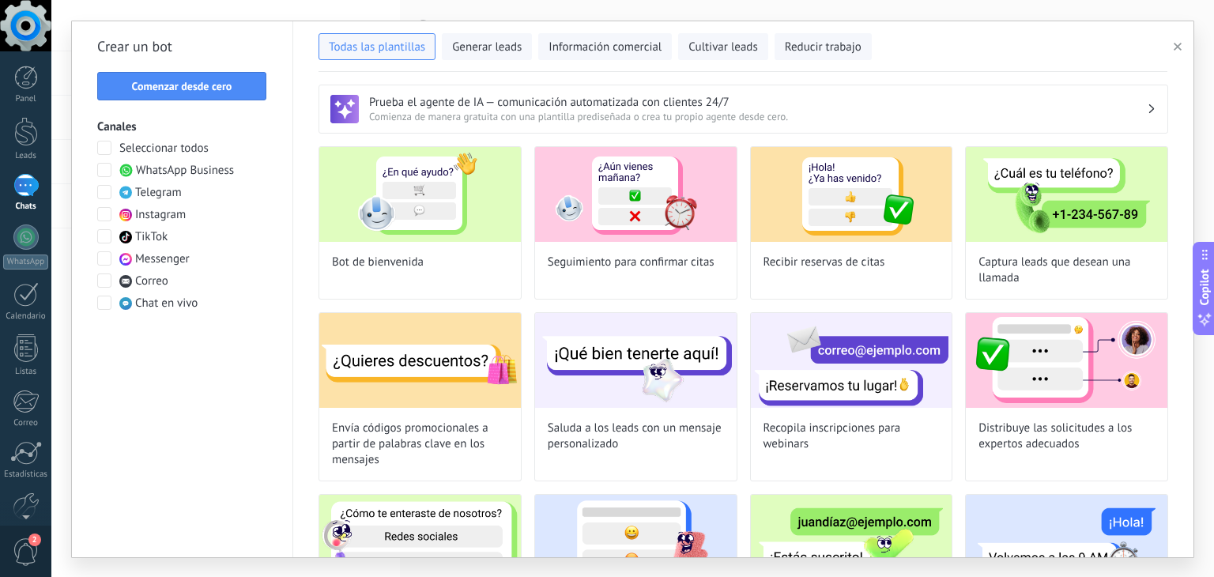
click at [239, 100] on div "Crear un bot Comenzar desde cero Canales Seleccionar todos WhatsApp Business Te…" at bounding box center [182, 289] width 221 height 536
click at [236, 89] on span "Comenzar desde cero" at bounding box center [182, 86] width 152 height 11
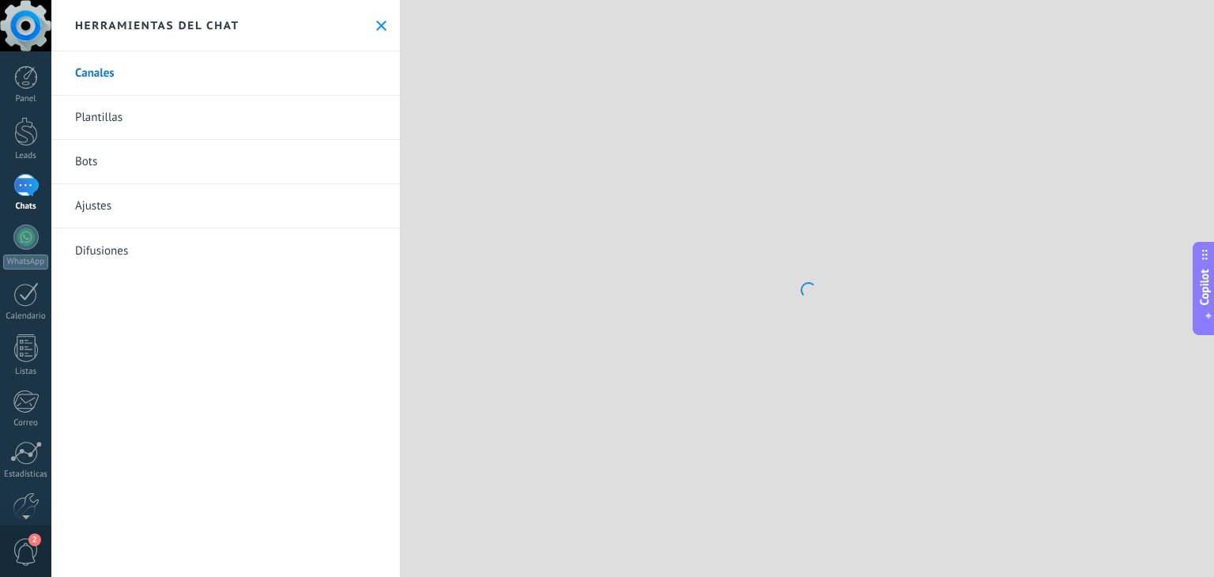
click at [123, 149] on link "Bots" at bounding box center [225, 162] width 348 height 44
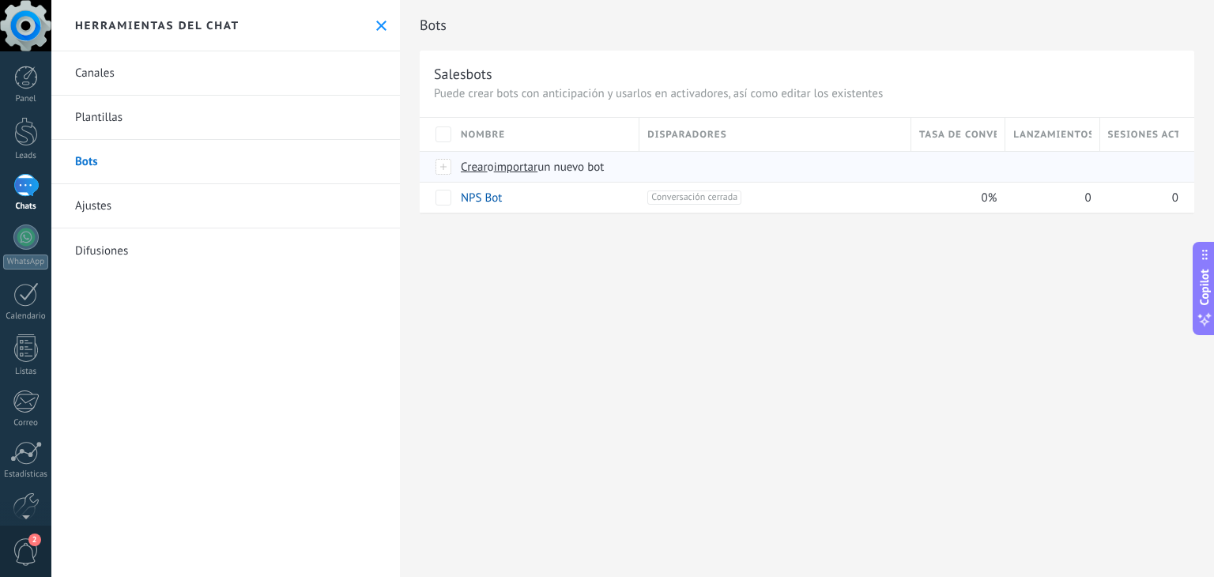
click at [521, 168] on span "importar" at bounding box center [516, 167] width 44 height 15
click at [0, 0] on input "importar un nuevo bot" at bounding box center [0, 0] width 0 height 0
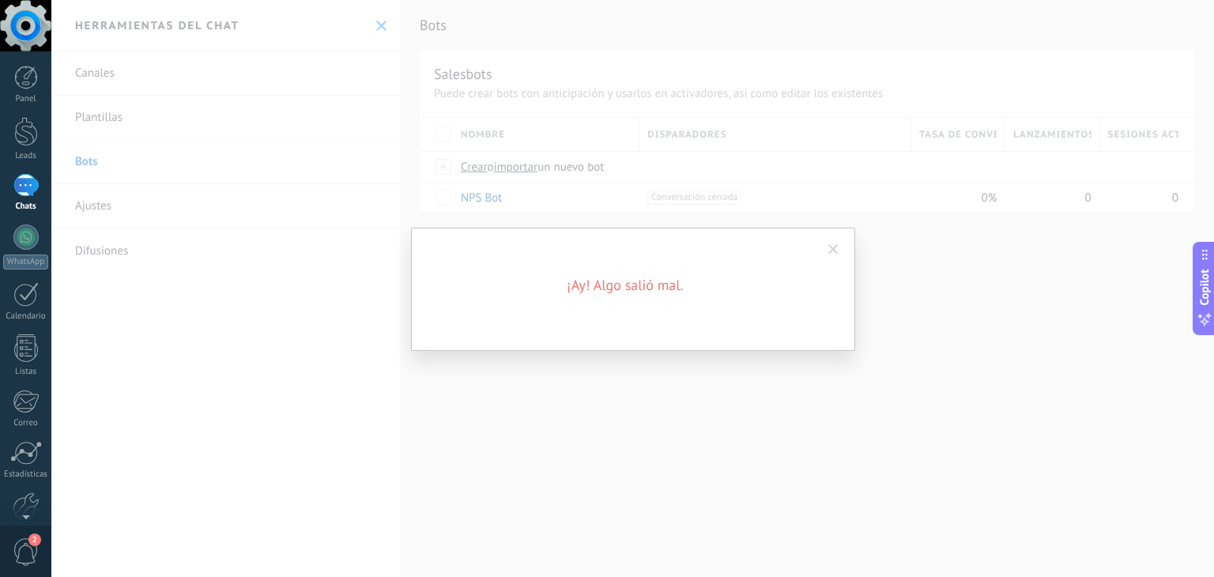
click at [726, 315] on div "¡Ay! Algo salió mal." at bounding box center [633, 289] width 444 height 123
click at [829, 244] on span at bounding box center [833, 249] width 10 height 11
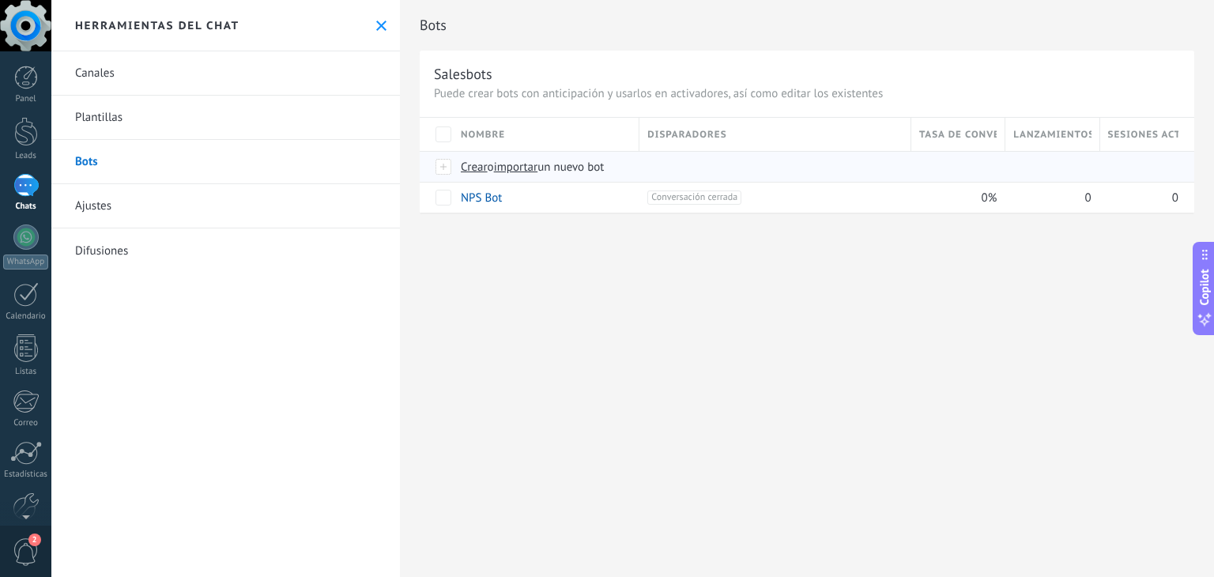
click at [523, 157] on div "Crear o importar un nuevo bot" at bounding box center [734, 167] width 562 height 30
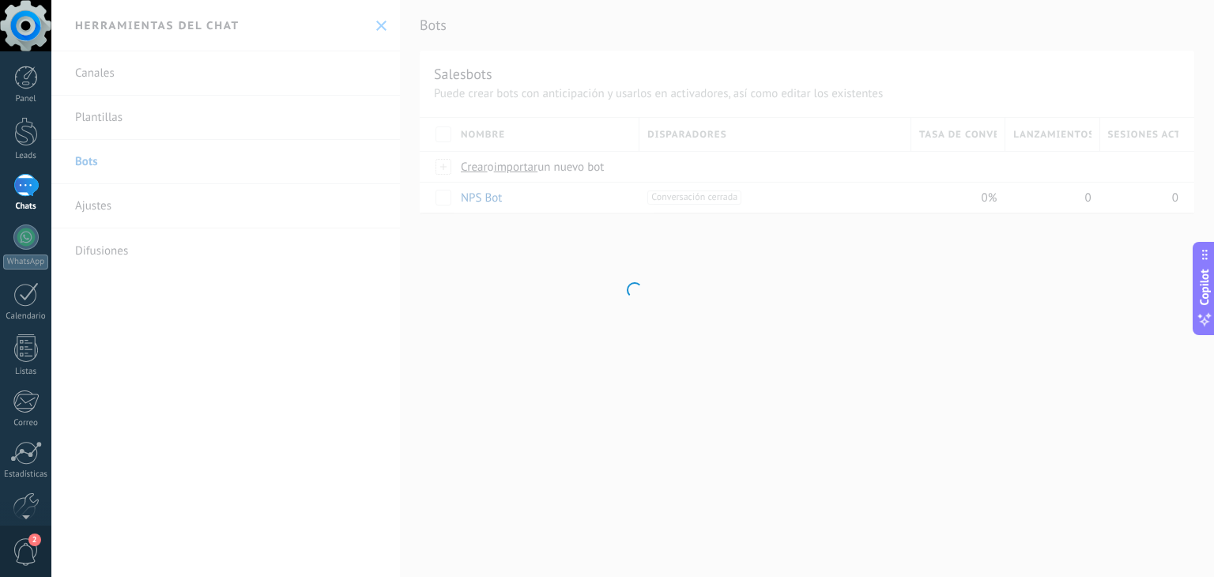
click at [529, 175] on div at bounding box center [632, 288] width 1162 height 577
click at [572, 285] on div at bounding box center [632, 288] width 1162 height 577
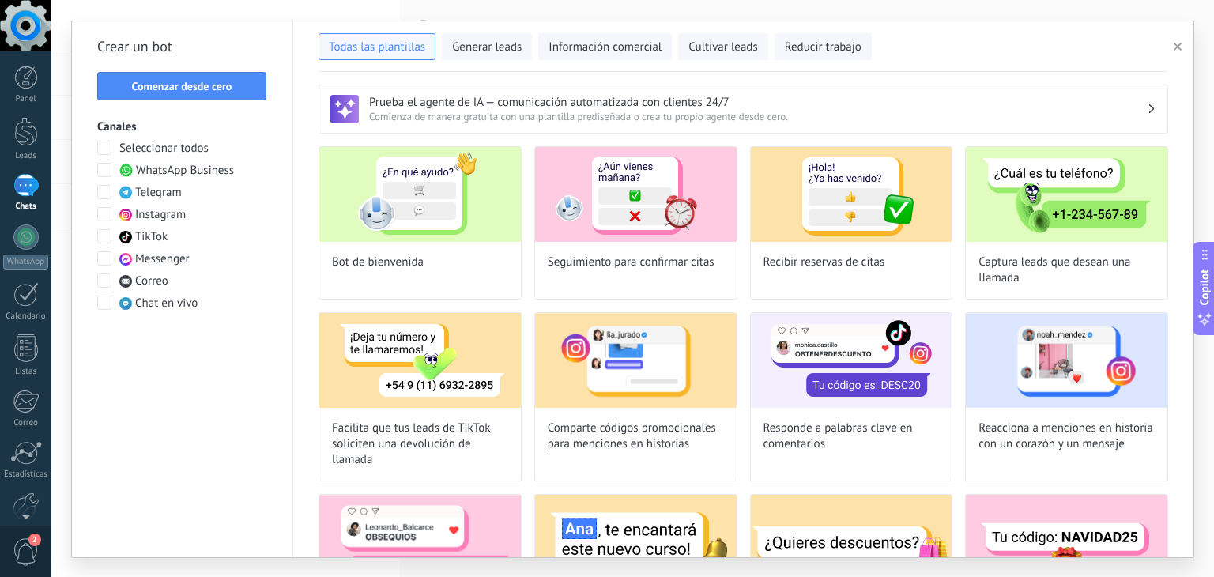
click at [105, 159] on div "Seleccionar todos WhatsApp Business Telegram Instagram TikTok Messenger Correo …" at bounding box center [182, 226] width 170 height 171
click at [101, 166] on span at bounding box center [104, 170] width 14 height 14
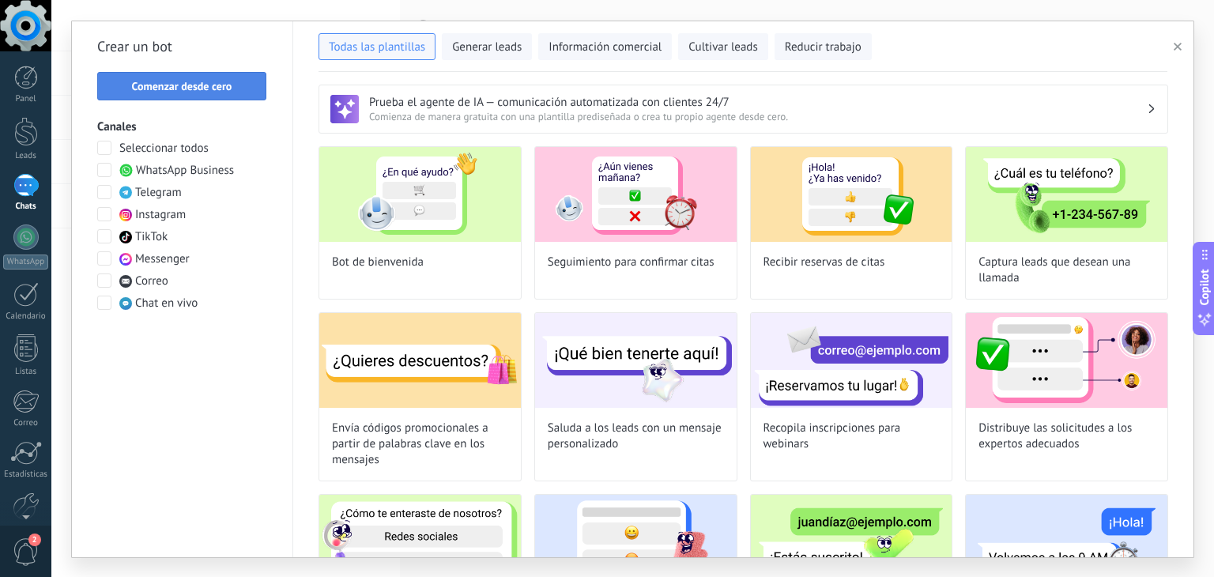
click at [193, 81] on span "Comenzar desde cero" at bounding box center [182, 86] width 100 height 11
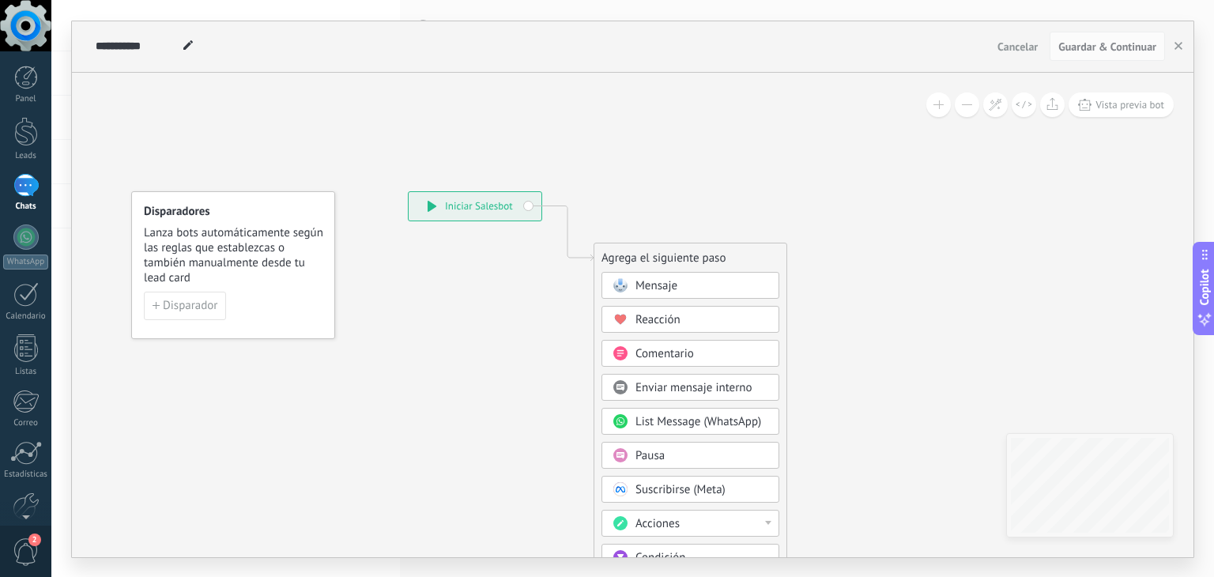
click at [281, 401] on icon at bounding box center [544, 475] width 1062 height 1358
click at [452, 198] on div "**********" at bounding box center [475, 206] width 133 height 28
click at [673, 298] on div "Mensaje Mensaje Mensaje Reacción Comentario Enviar mensaje interno" at bounding box center [690, 518] width 178 height 492
click at [679, 288] on div "Mensaje" at bounding box center [701, 286] width 133 height 16
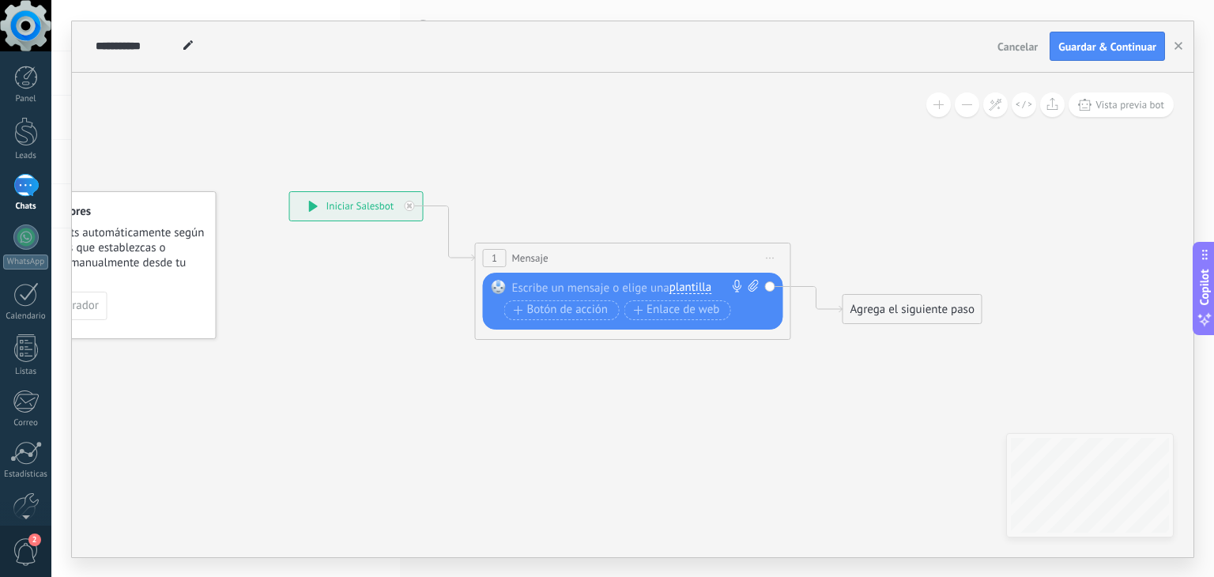
click at [534, 247] on div "1 Mensaje ******* (a): Todos los contactos - canales seleccionados Todos los co…" at bounding box center [633, 257] width 315 height 29
click at [537, 256] on span "Mensaje" at bounding box center [530, 258] width 36 height 15
click at [565, 258] on div "1 Mensaje ******* (a): Todos los contactos - canales seleccionados Todos los co…" at bounding box center [633, 257] width 315 height 29
click at [563, 292] on div at bounding box center [629, 288] width 235 height 16
paste div
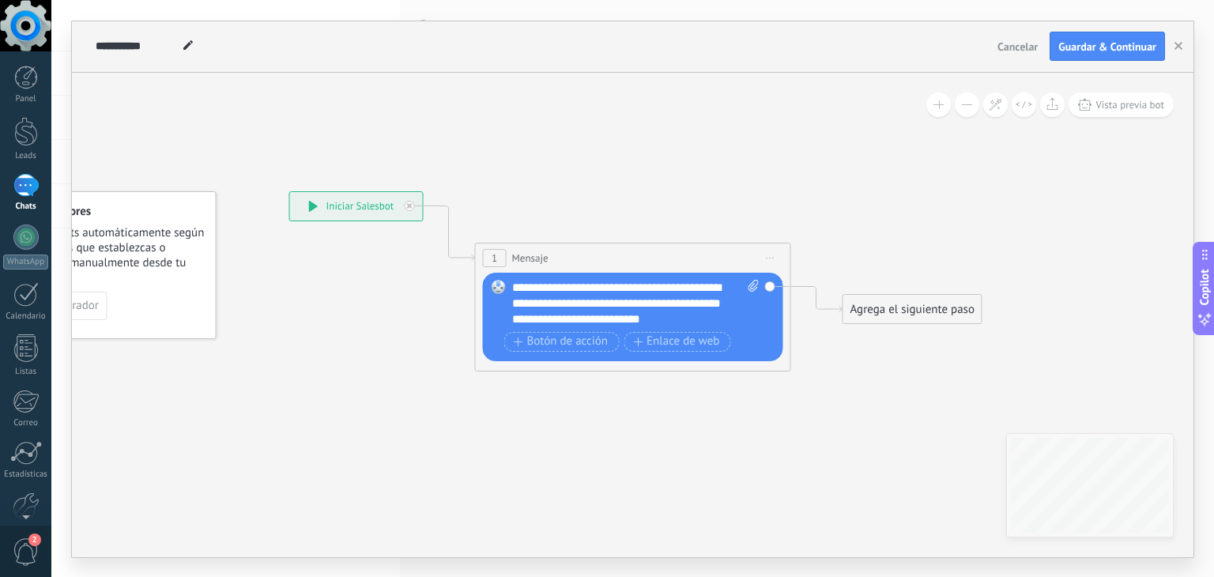
click at [626, 421] on icon at bounding box center [609, 265] width 1430 height 938
click at [554, 345] on span "Botón de acción" at bounding box center [561, 341] width 95 height 13
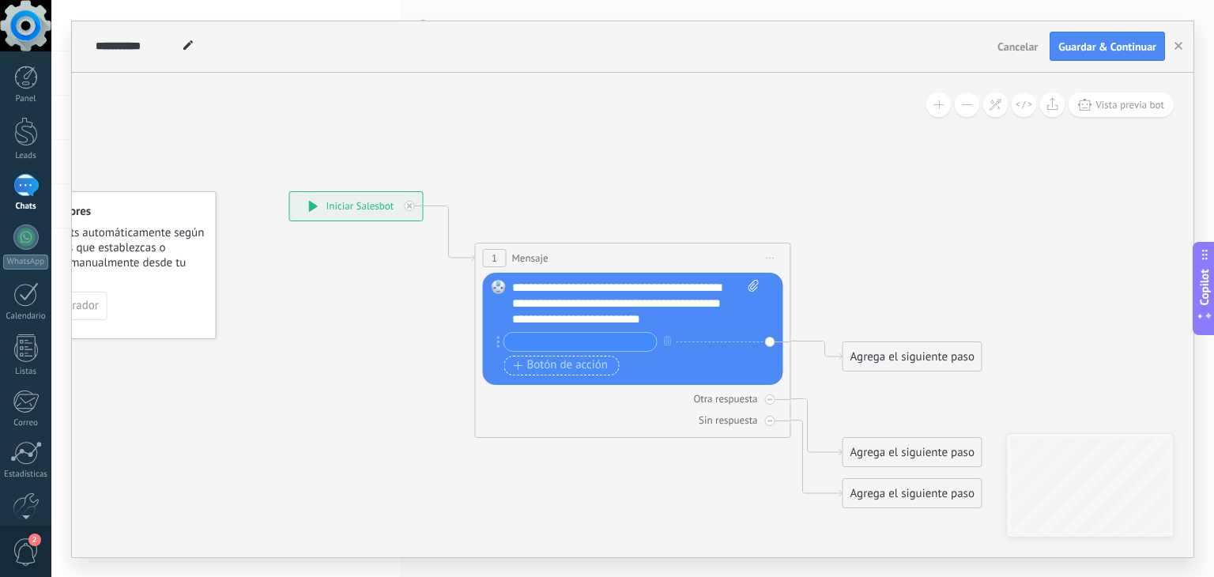
click at [522, 360] on span "Botón de acción" at bounding box center [561, 365] width 95 height 13
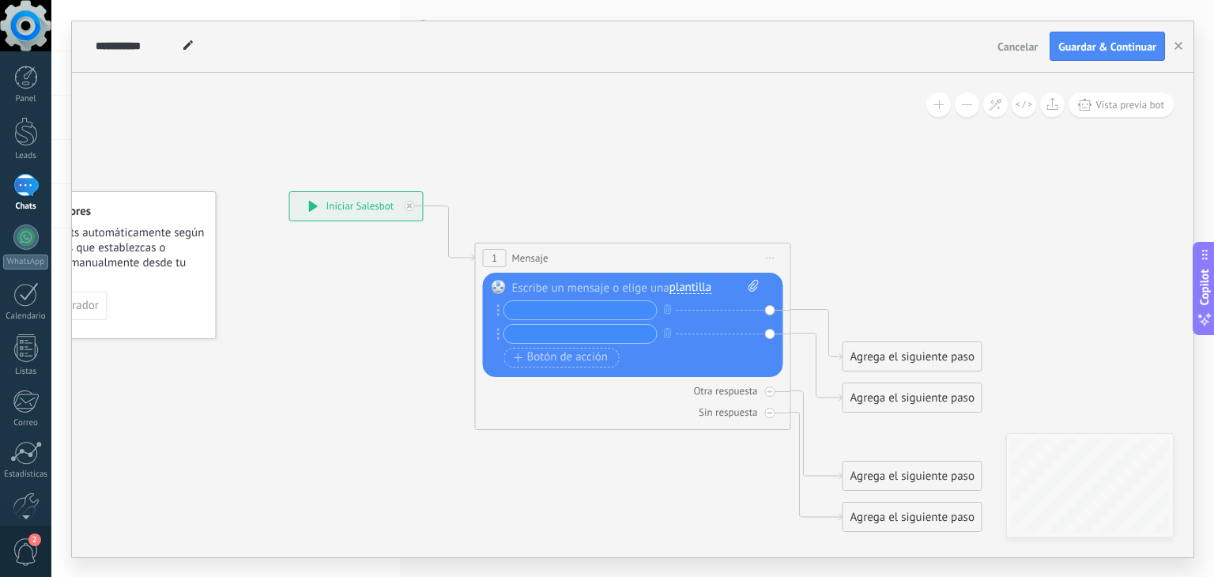
click at [571, 492] on icon at bounding box center [609, 361] width 1430 height 1131
click at [718, 392] on div "Otra respuesta" at bounding box center [725, 390] width 64 height 13
drag, startPoint x: 738, startPoint y: 403, endPoint x: 721, endPoint y: 425, distance: 28.1
click at [737, 405] on div "Sin respuesta" at bounding box center [633, 412] width 300 height 15
click at [1002, 49] on span "Cancelar" at bounding box center [1017, 47] width 40 height 14
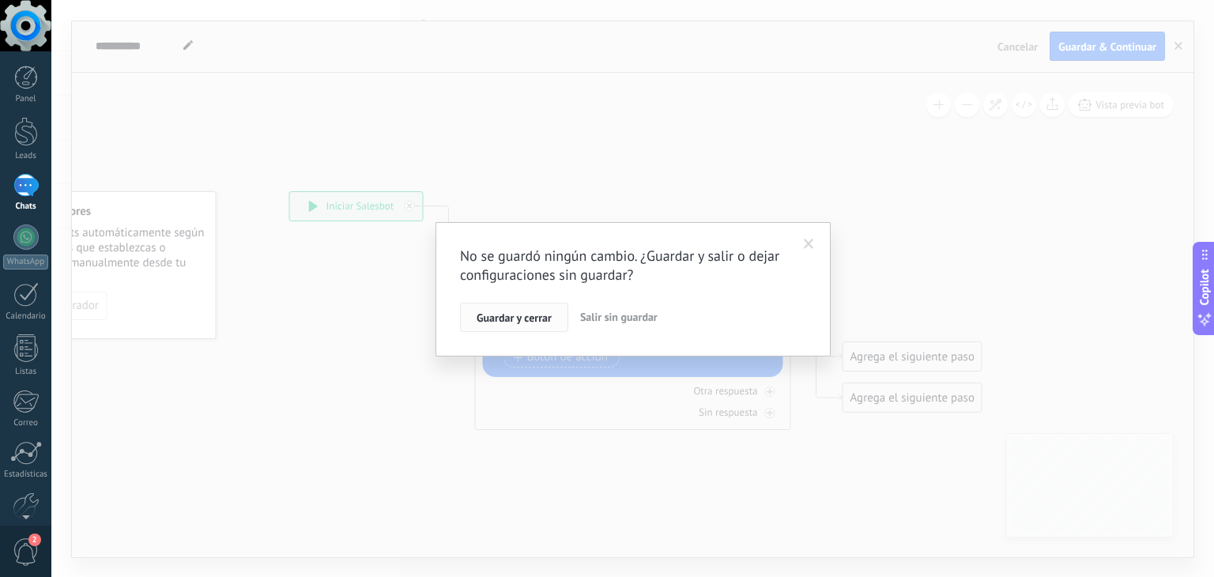
click at [511, 316] on span "Guardar y cerrar" at bounding box center [514, 317] width 75 height 11
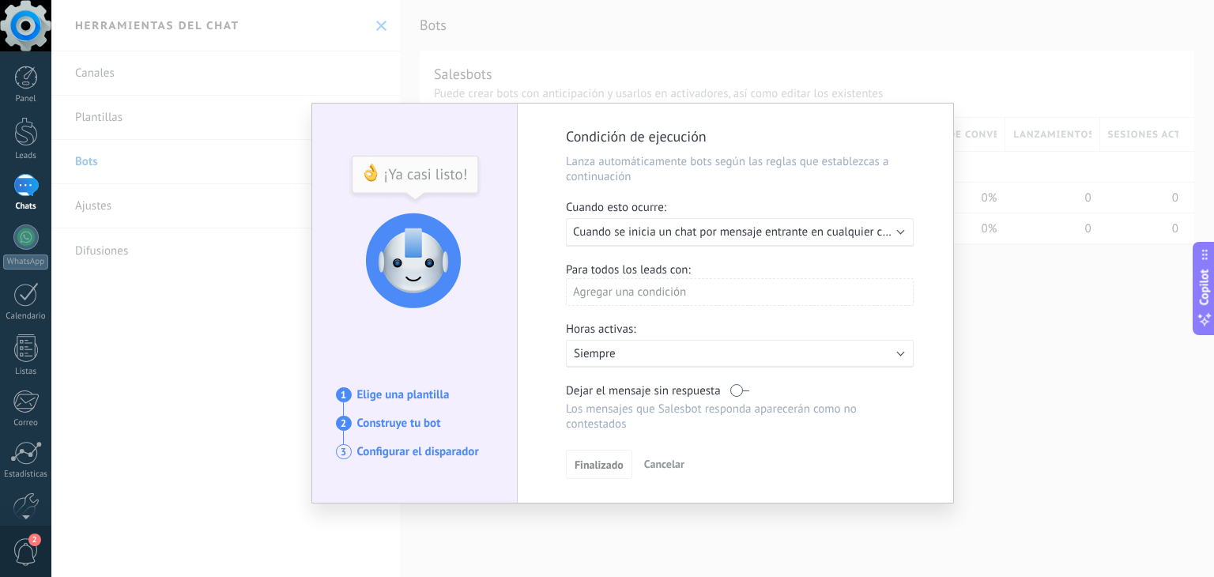
click at [1061, 405] on div "Condición de ejecución Lanza automáticamente bots según las reglas que establez…" at bounding box center [632, 288] width 1162 height 577
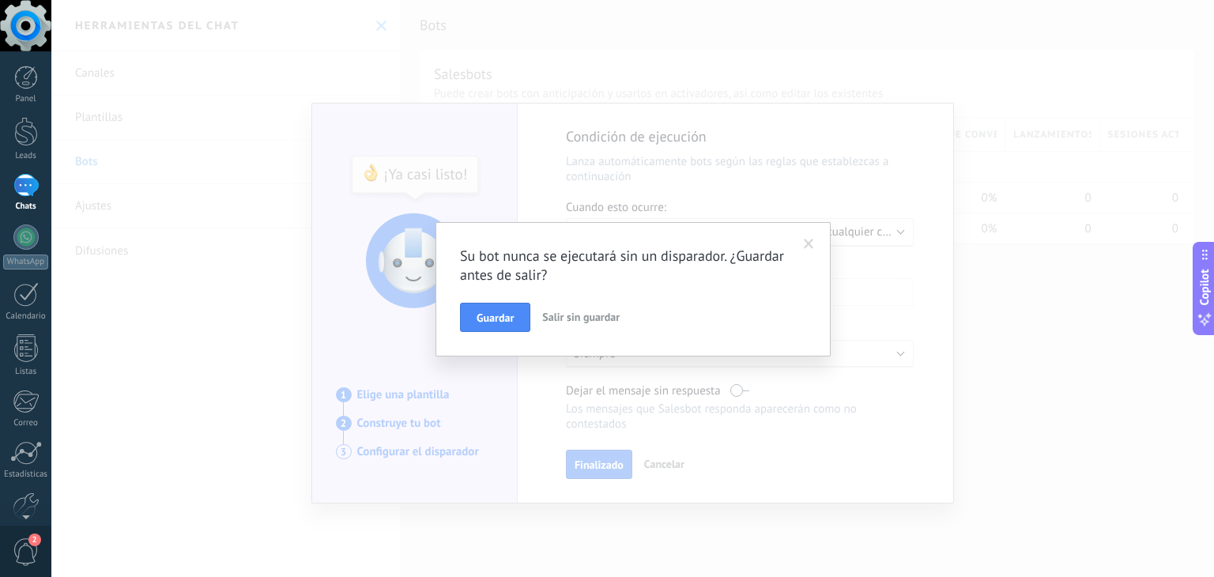
click at [591, 323] on span "Salir sin guardar" at bounding box center [580, 317] width 77 height 14
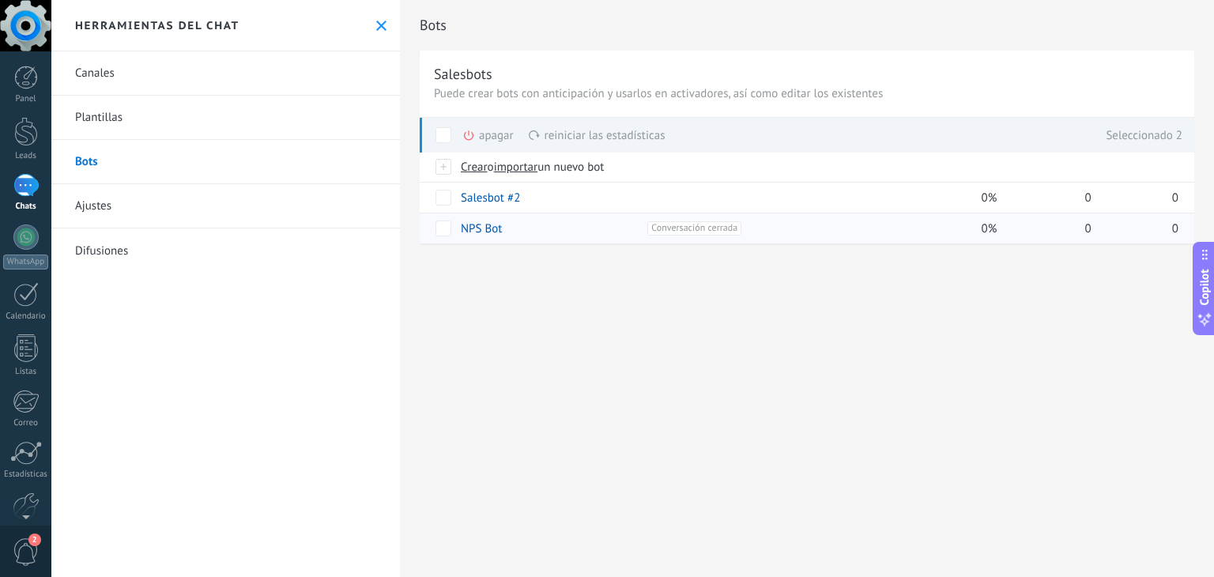
click at [484, 137] on div "apagar màs" at bounding box center [514, 135] width 105 height 35
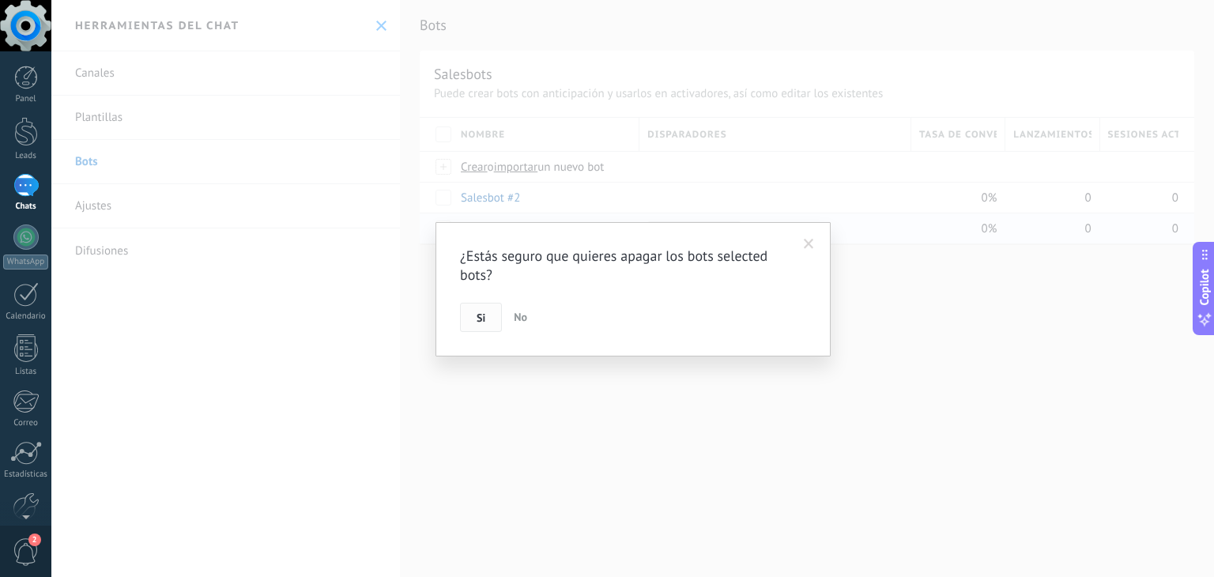
click at [481, 318] on span "Si" at bounding box center [481, 317] width 9 height 11
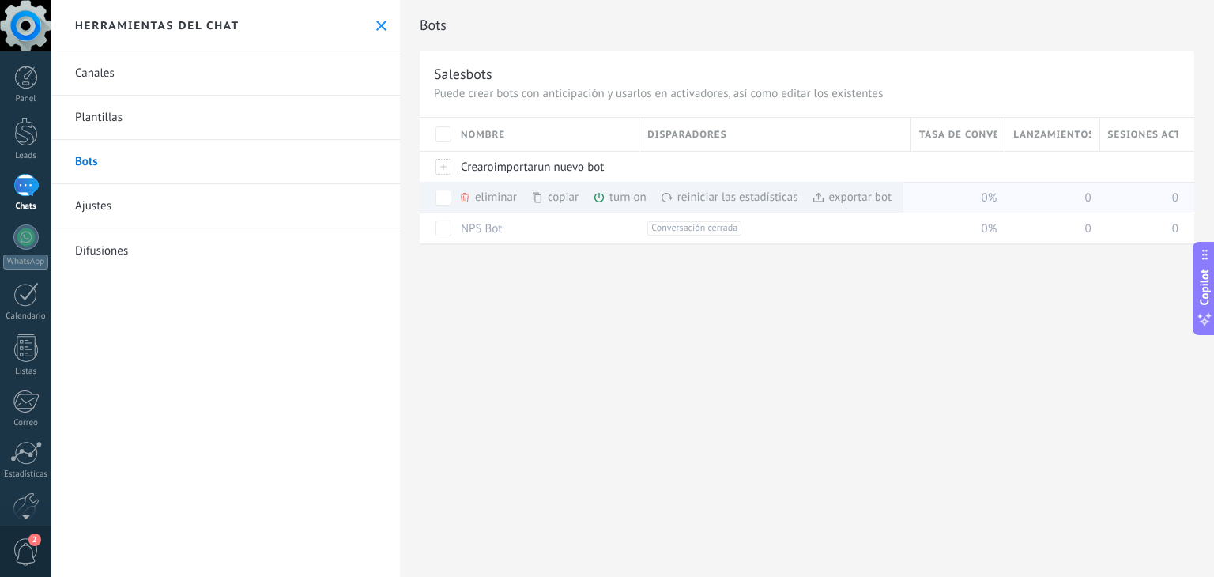
click at [482, 197] on div "eliminar màs" at bounding box center [514, 197] width 112 height 31
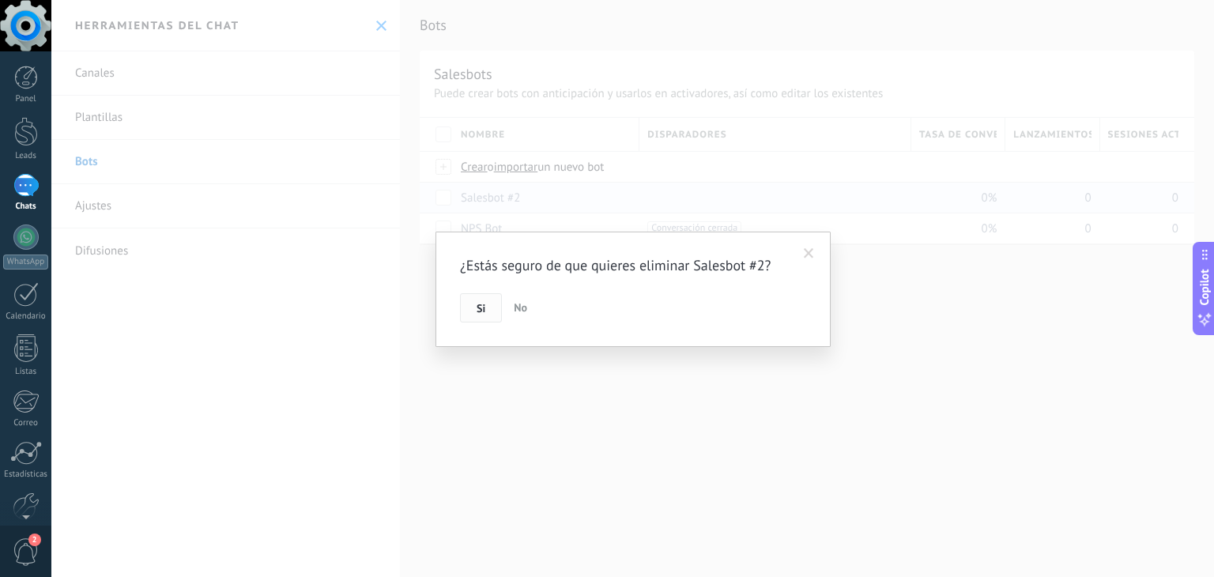
click at [477, 308] on span "Si" at bounding box center [481, 308] width 9 height 11
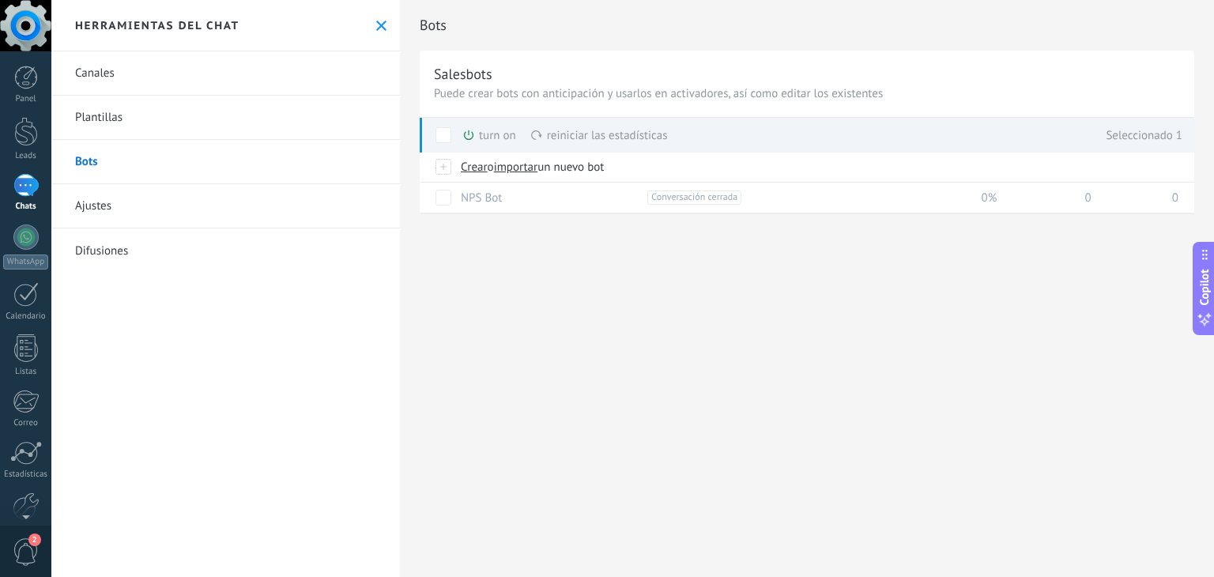
click at [865, 357] on div "Bots Salesbots Puede crear bots con anticipación y usarlos en activadores, así …" at bounding box center [807, 288] width 814 height 577
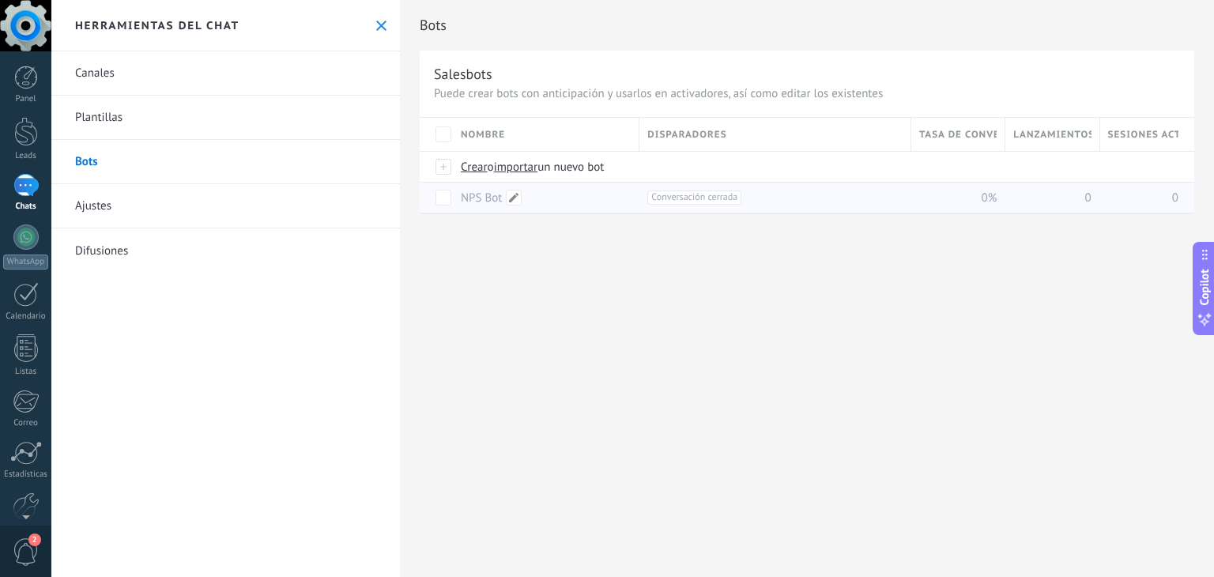
click at [473, 200] on link "NPS Bot" at bounding box center [481, 197] width 41 height 15
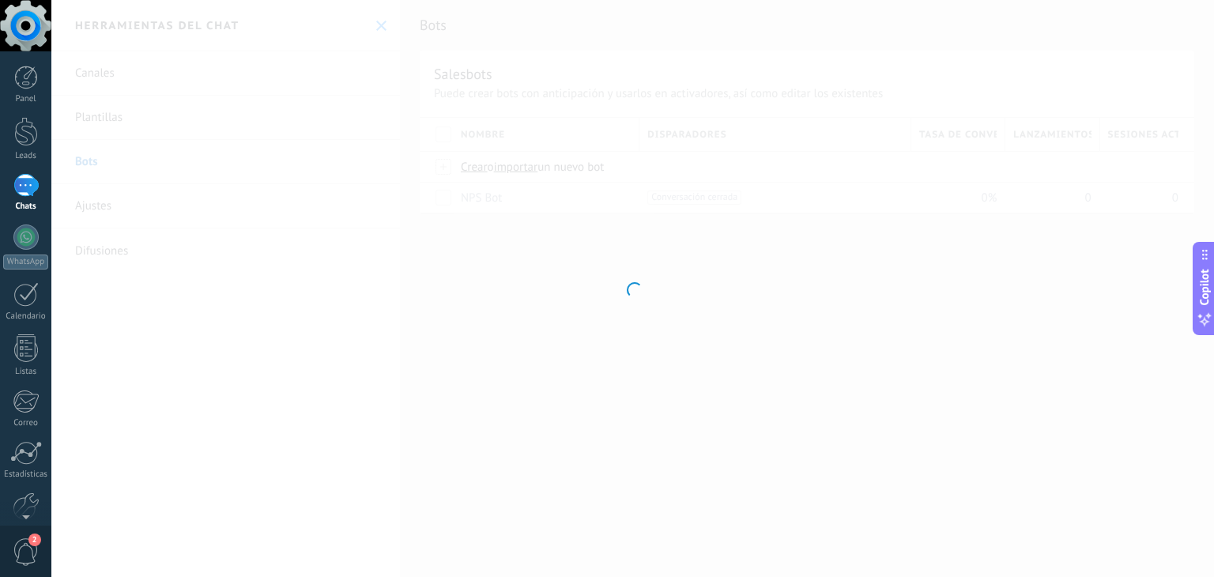
type input "*******"
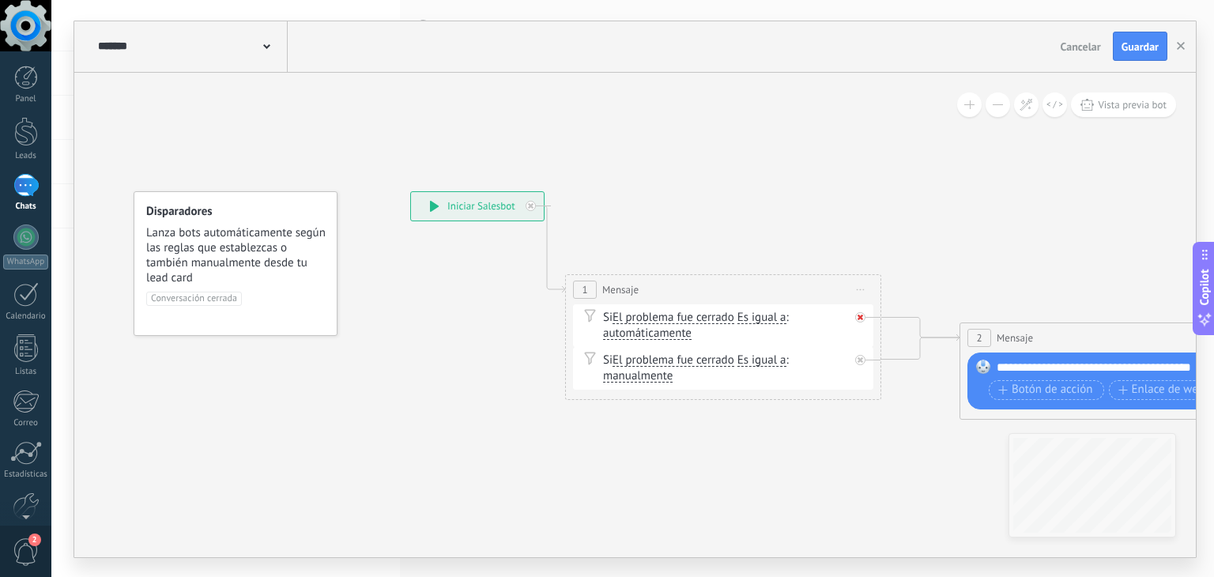
click at [860, 315] on icon at bounding box center [860, 318] width 6 height 6
click at [857, 361] on div at bounding box center [860, 360] width 10 height 10
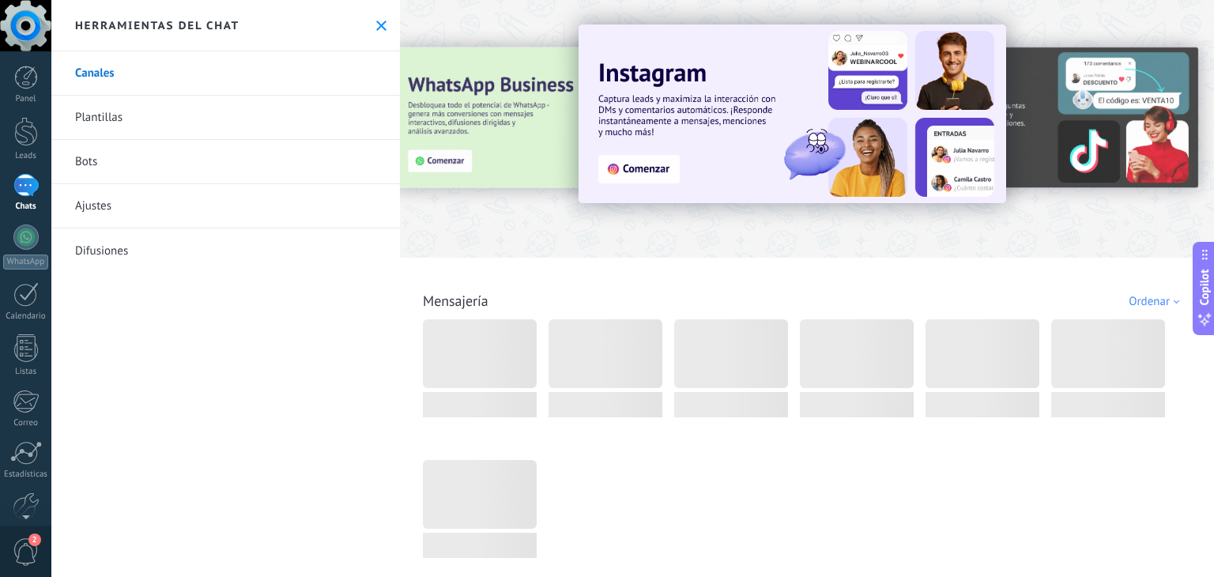
click at [117, 168] on link "Bots" at bounding box center [225, 162] width 348 height 44
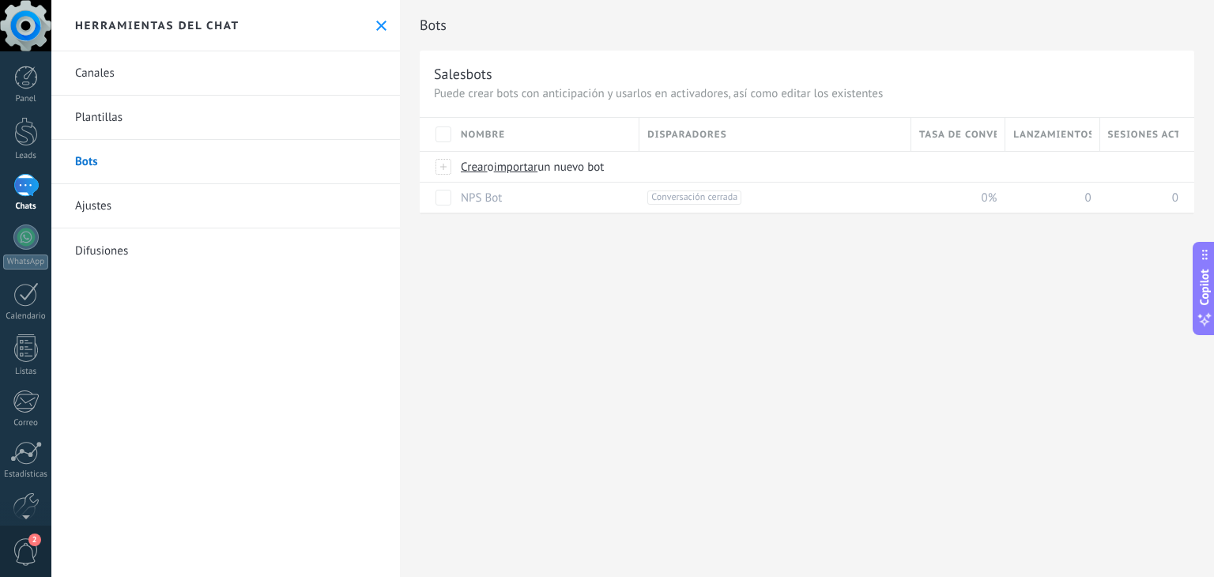
drag, startPoint x: 653, startPoint y: 403, endPoint x: 591, endPoint y: 298, distance: 121.8
click at [653, 401] on div "Bots Salesbots Puede crear bots con anticipación y usarlos en activadores, así …" at bounding box center [807, 288] width 814 height 577
click at [527, 171] on span "importar" at bounding box center [516, 167] width 44 height 15
click at [669, 454] on div "Bots Salesbots Puede crear bots con anticipación y usarlos en activadores, así …" at bounding box center [807, 288] width 814 height 577
click at [529, 171] on span "importar" at bounding box center [516, 167] width 44 height 15
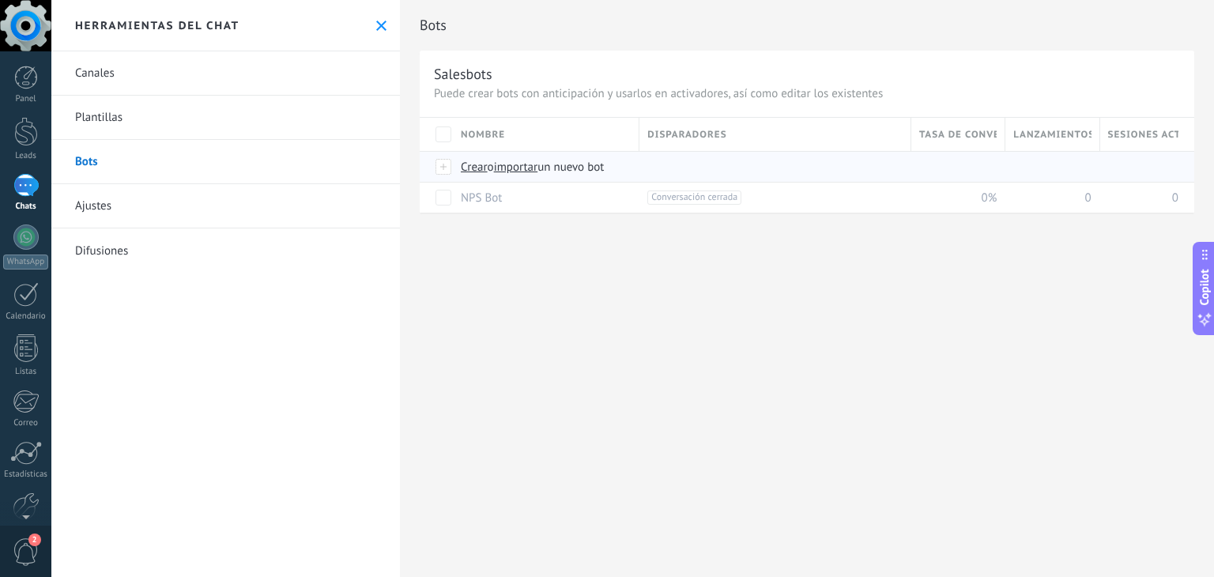
click at [0, 0] on input "importar un nuevo bot" at bounding box center [0, 0] width 0 height 0
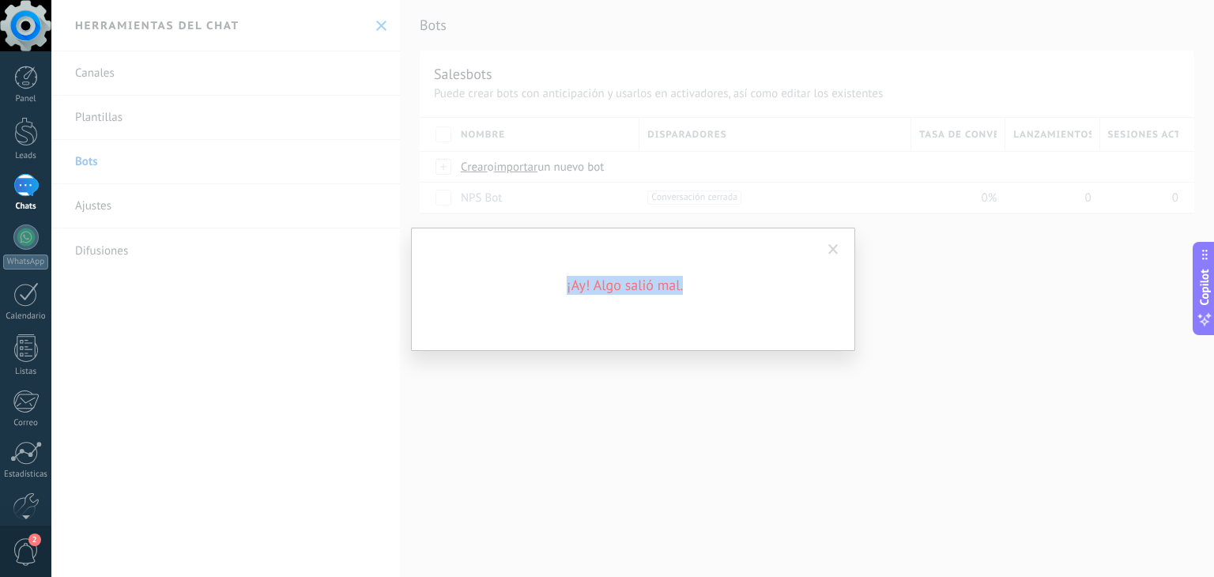
drag, startPoint x: 629, startPoint y: 271, endPoint x: 511, endPoint y: 274, distance: 117.8
click at [511, 274] on div "¡Ay! Algo salió mal." at bounding box center [633, 289] width 444 height 123
copy h2 "¡Ay! Algo salió mal."
click at [593, 454] on div "¡Ay! Algo salió mal." at bounding box center [632, 288] width 1162 height 577
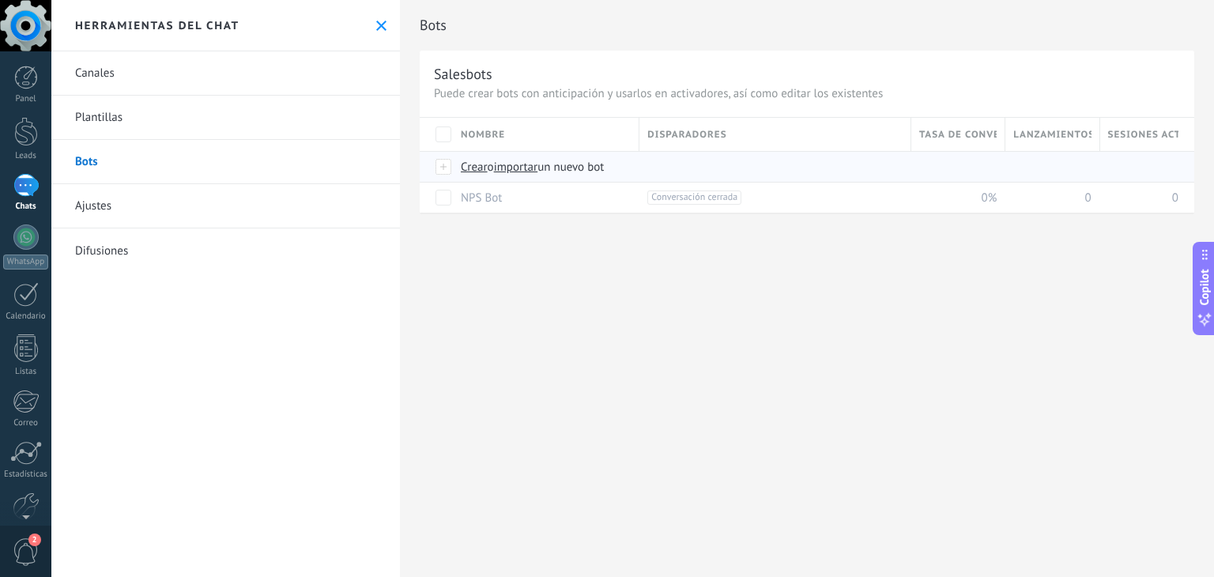
click at [473, 160] on span "Crear" at bounding box center [474, 167] width 27 height 15
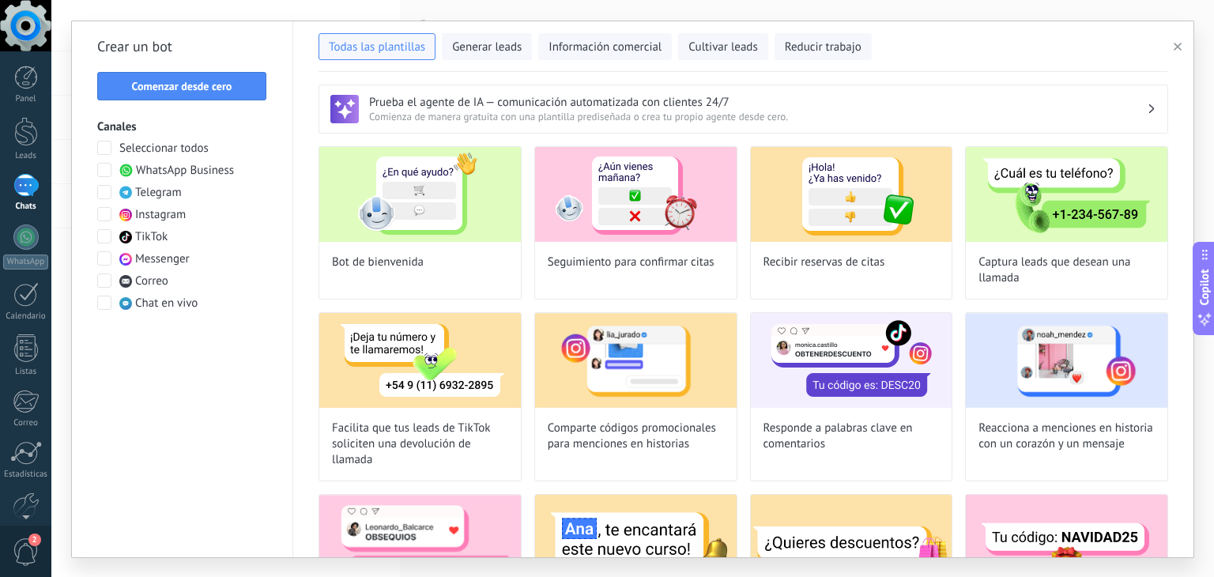
click at [101, 171] on span at bounding box center [104, 170] width 14 height 14
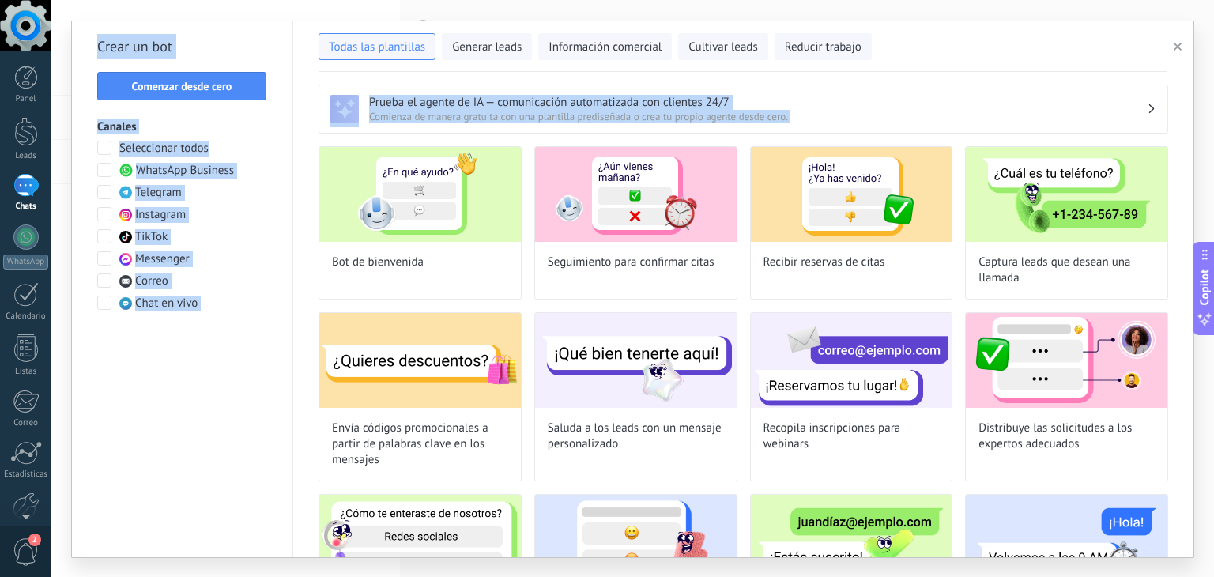
drag, startPoint x: 1193, startPoint y: 145, endPoint x: 1192, endPoint y: 187, distance: 42.7
click at [1192, 187] on div "**********" at bounding box center [632, 289] width 1123 height 537
click at [209, 450] on div "Crear un bot Comenzar desde cero Canales Seleccionar todos WhatsApp Business Te…" at bounding box center [182, 289] width 221 height 536
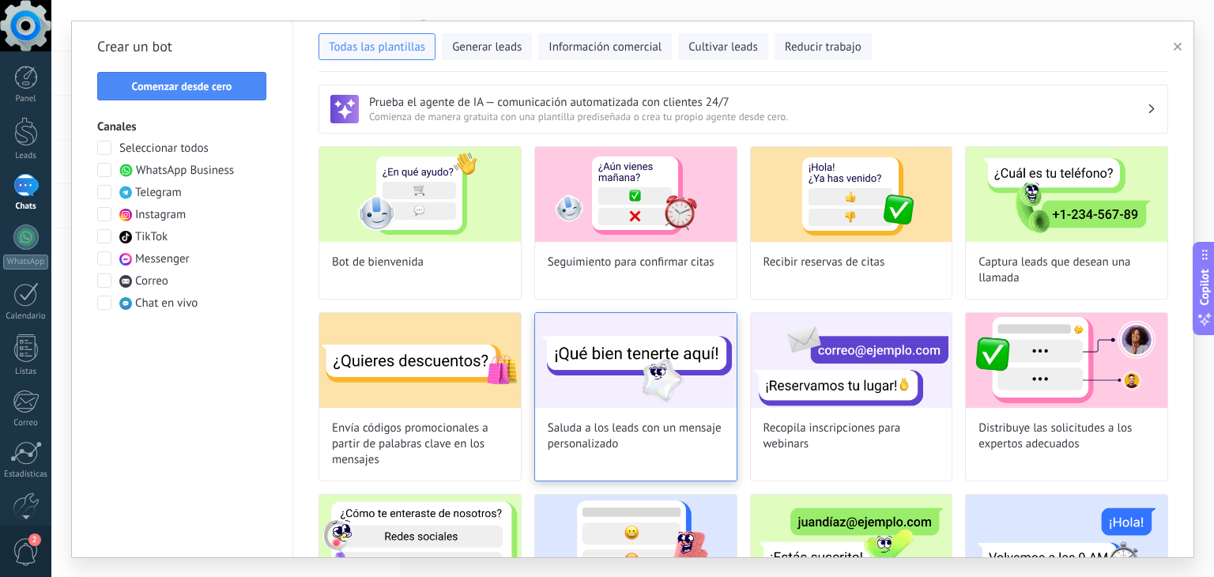
click at [616, 428] on span "Saluda a los leads con un mensaje personalizado" at bounding box center [636, 436] width 176 height 32
type input "**********"
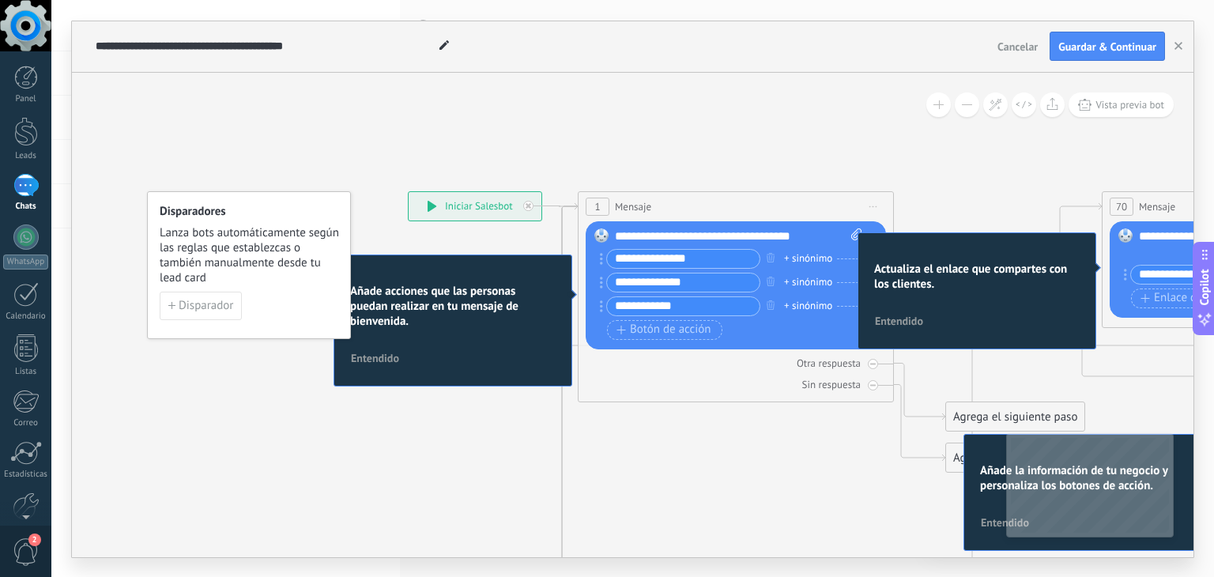
click at [1065, 284] on h2 "Actualiza el enlace que compartes con los clientes." at bounding box center [976, 277] width 205 height 30
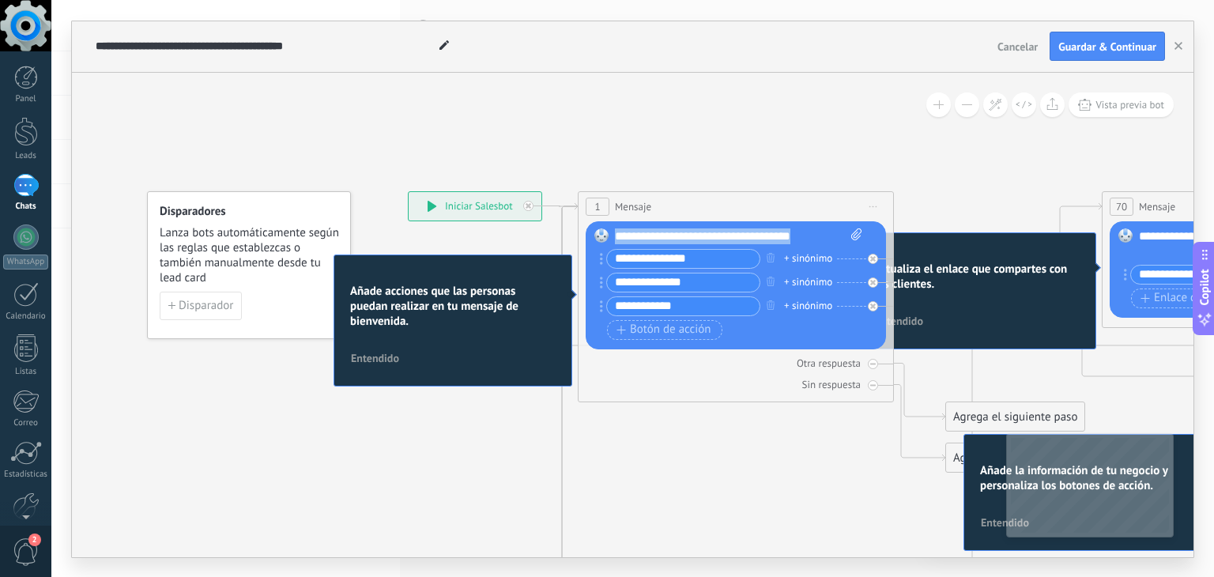
drag, startPoint x: 810, startPoint y: 228, endPoint x: 611, endPoint y: 227, distance: 199.1
click at [611, 227] on div "Reemplazar Quitar Convertir a mensaje de voz Arrastre la imagen aquí para adjun…" at bounding box center [736, 285] width 300 height 128
paste div
click at [666, 260] on input "**********" at bounding box center [683, 259] width 153 height 18
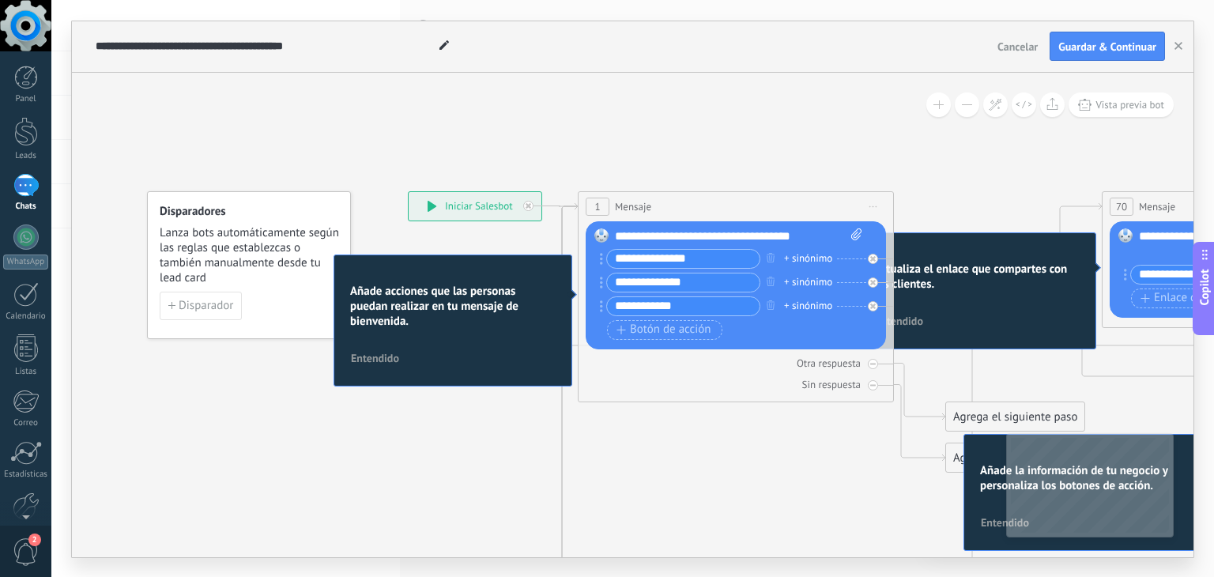
click at [673, 264] on input "**********" at bounding box center [683, 259] width 153 height 18
click at [368, 363] on span "Entendido" at bounding box center [375, 357] width 48 height 11
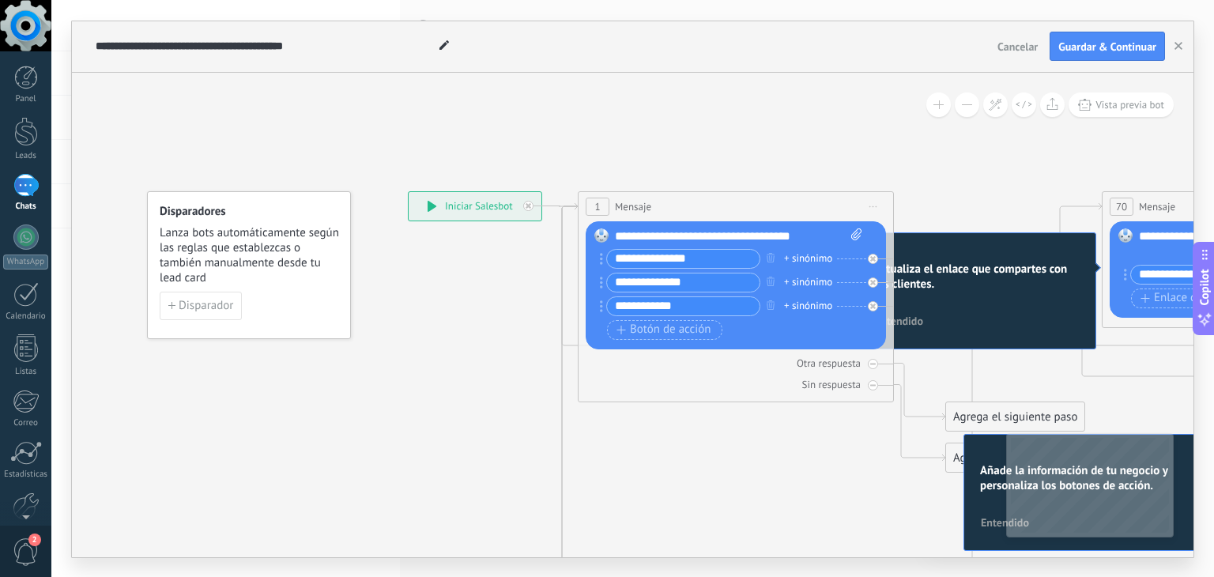
click at [772, 306] on icon "button" at bounding box center [771, 304] width 8 height 9
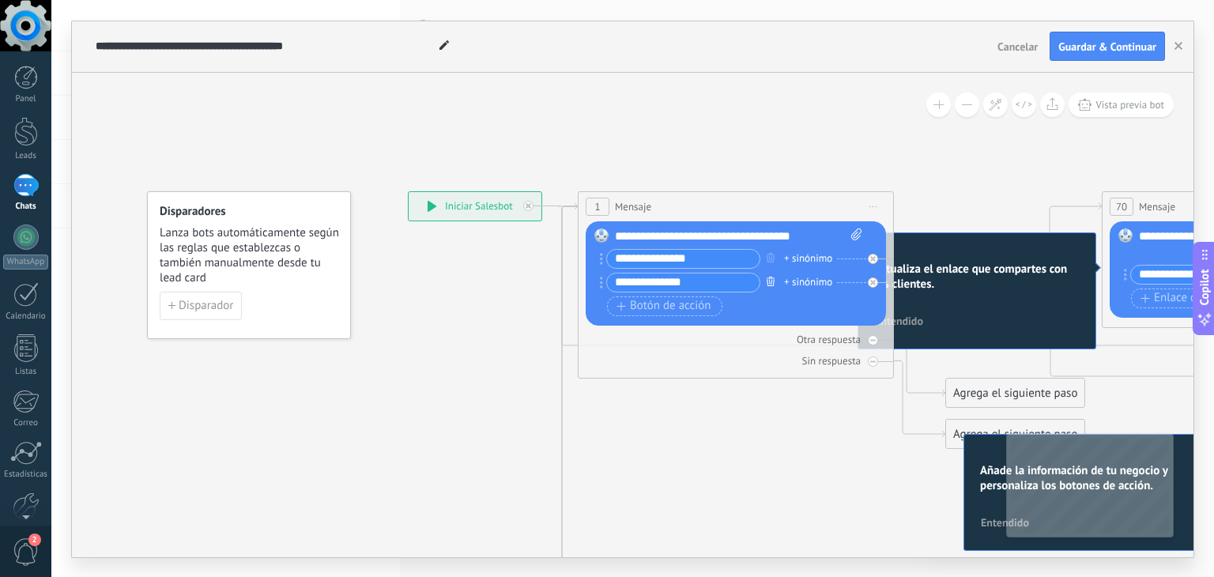
click at [768, 282] on icon "button" at bounding box center [771, 281] width 8 height 9
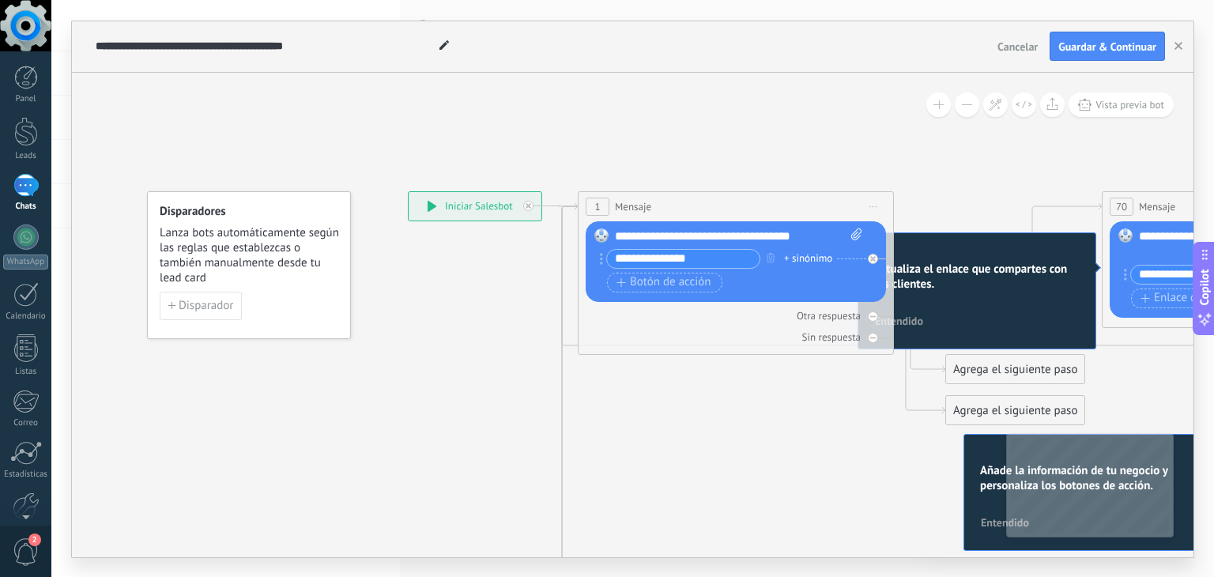
click at [651, 258] on input "**********" at bounding box center [683, 259] width 153 height 18
click at [661, 258] on input "**********" at bounding box center [683, 259] width 153 height 18
type input "**********"
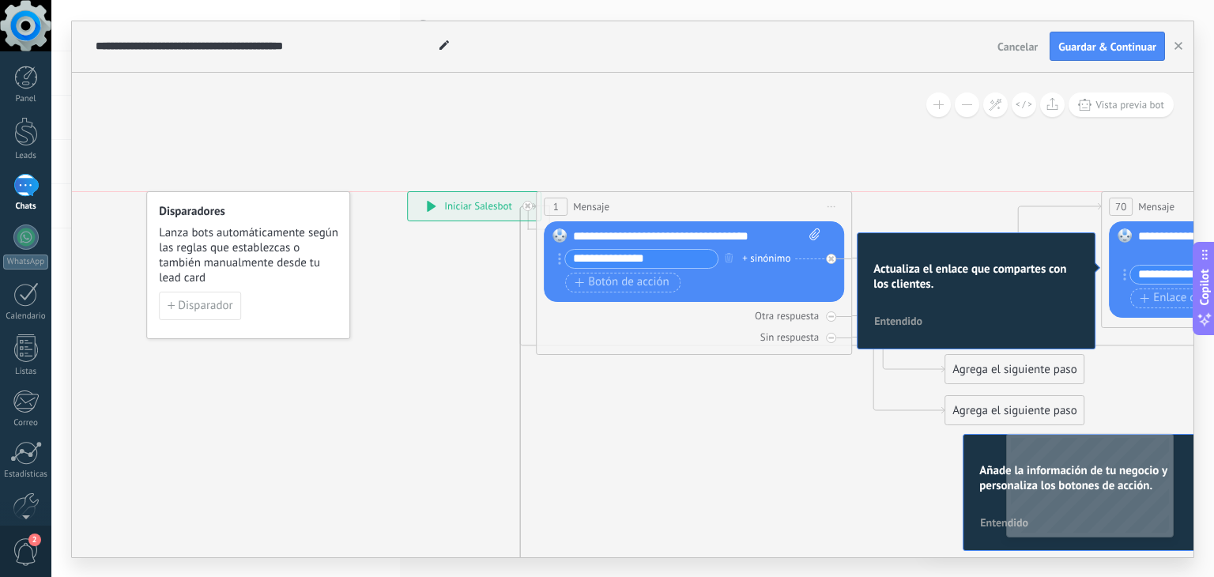
drag, startPoint x: 680, startPoint y: 205, endPoint x: 647, endPoint y: 206, distance: 32.4
click at [647, 206] on div "1 Mensaje ******* (a): Todos los contactos - canales seleccionados Todos los co…" at bounding box center [694, 206] width 315 height 29
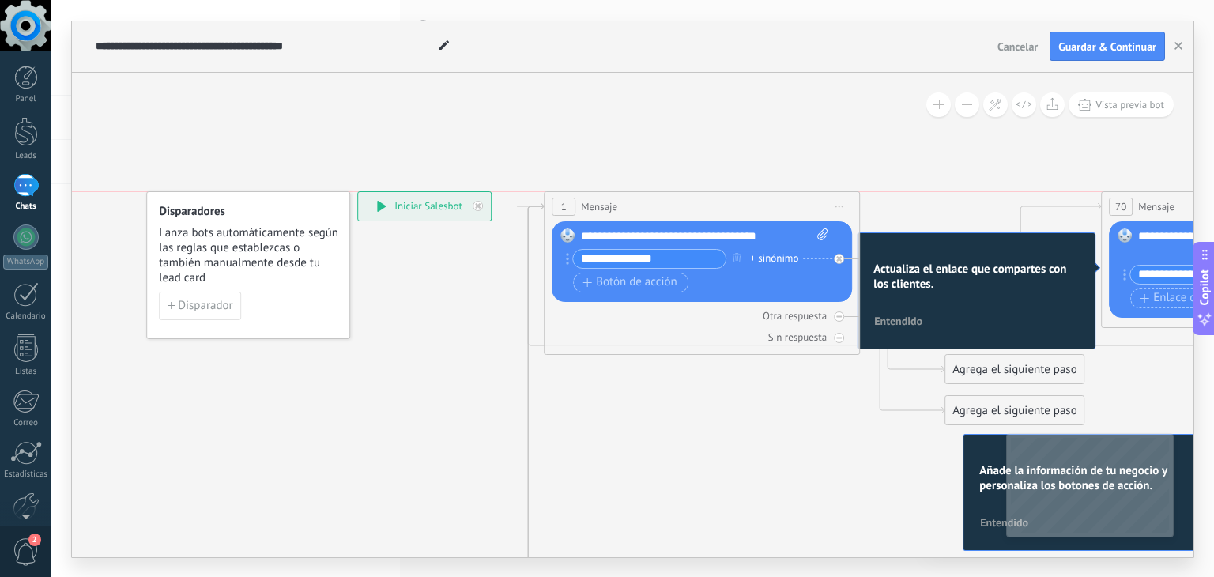
drag, startPoint x: 439, startPoint y: 199, endPoint x: 389, endPoint y: 197, distance: 50.6
click at [389, 197] on div "**********" at bounding box center [424, 206] width 133 height 28
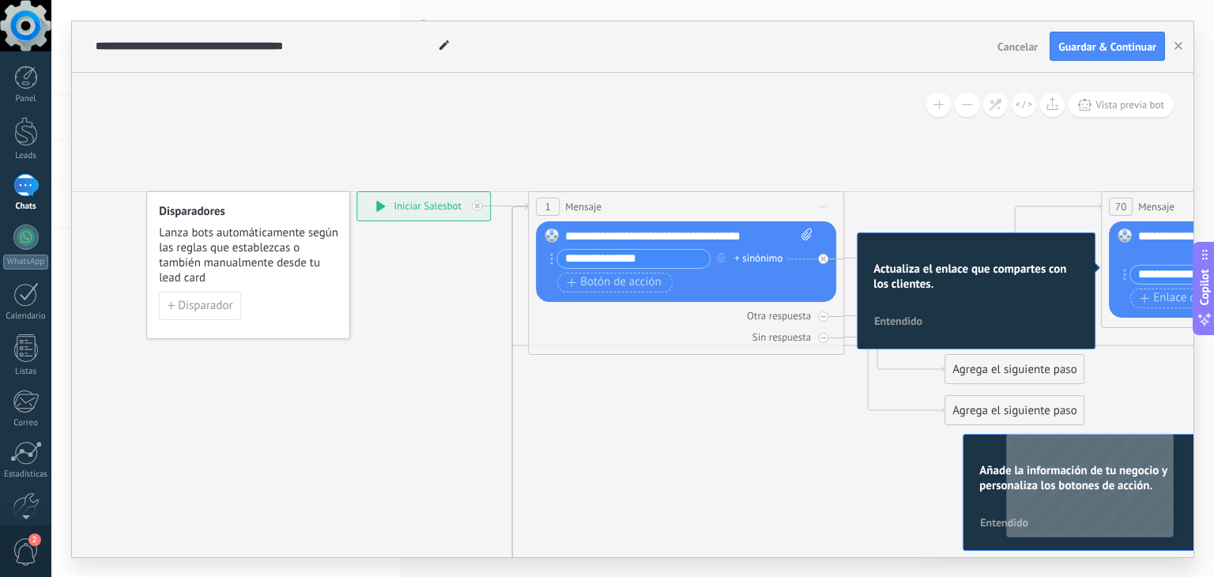
drag, startPoint x: 686, startPoint y: 198, endPoint x: 670, endPoint y: 198, distance: 15.8
click at [670, 198] on div "1 Mensaje ******* (a): Todos los contactos - canales seleccionados Todos los co…" at bounding box center [686, 206] width 315 height 29
drag, startPoint x: 358, startPoint y: 562, endPoint x: 450, endPoint y: 562, distance: 91.7
click at [446, 562] on div "**********" at bounding box center [632, 288] width 1162 height 577
click at [1125, 108] on span "Vista previa bot" at bounding box center [1129, 104] width 69 height 13
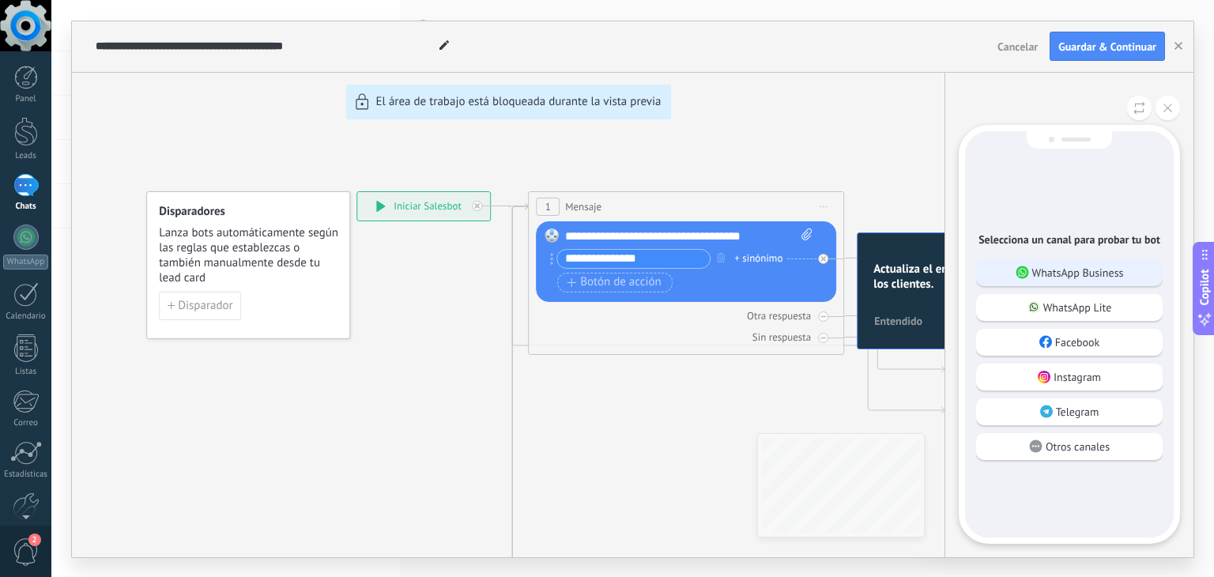
click at [1118, 277] on p "WhatsApp Business" at bounding box center [1078, 273] width 92 height 14
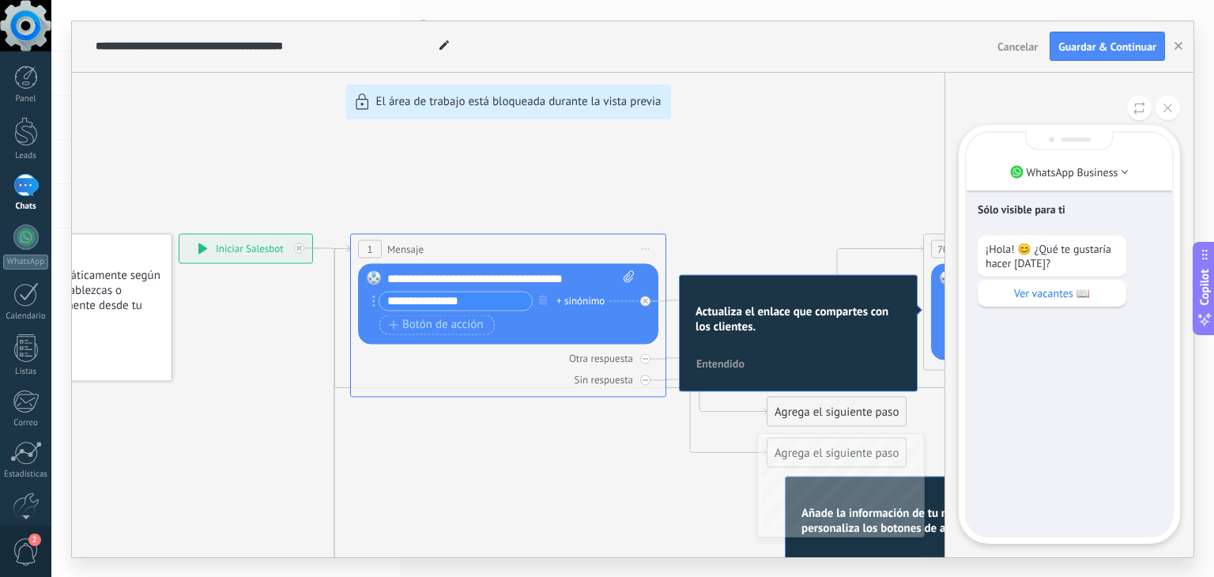
click at [754, 319] on div "**********" at bounding box center [632, 289] width 1121 height 536
click at [722, 363] on div "**********" at bounding box center [632, 289] width 1121 height 536
click at [722, 358] on div "**********" at bounding box center [632, 289] width 1121 height 536
click at [921, 307] on div "**********" at bounding box center [632, 289] width 1121 height 536
click at [914, 301] on div "**********" at bounding box center [632, 289] width 1121 height 536
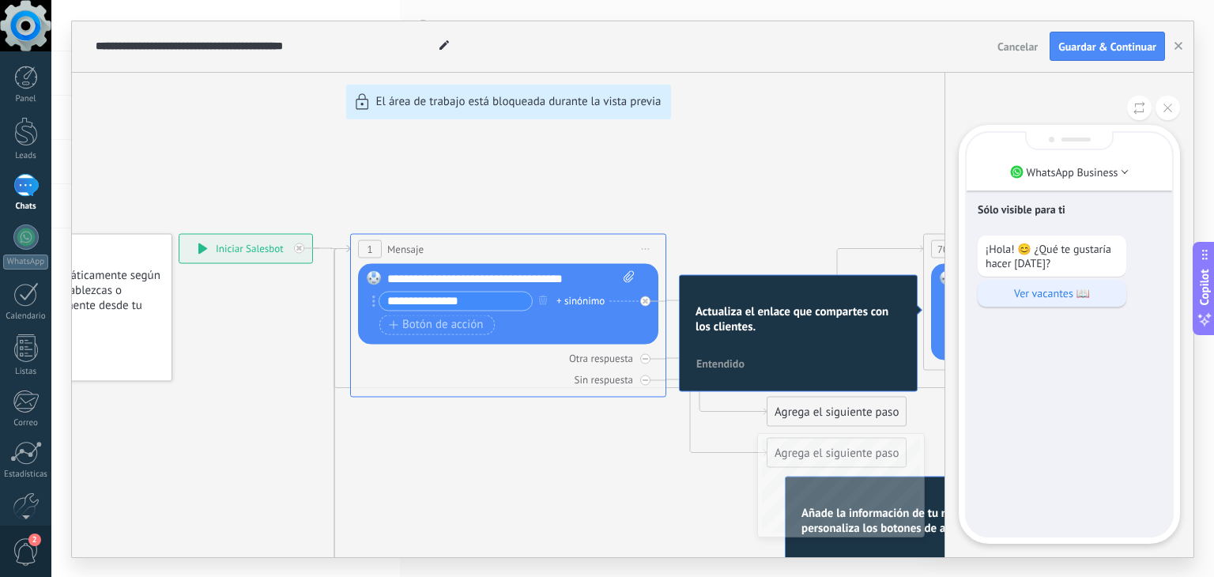
click at [1057, 292] on p "Ver vacantes 📖" at bounding box center [1051, 293] width 133 height 14
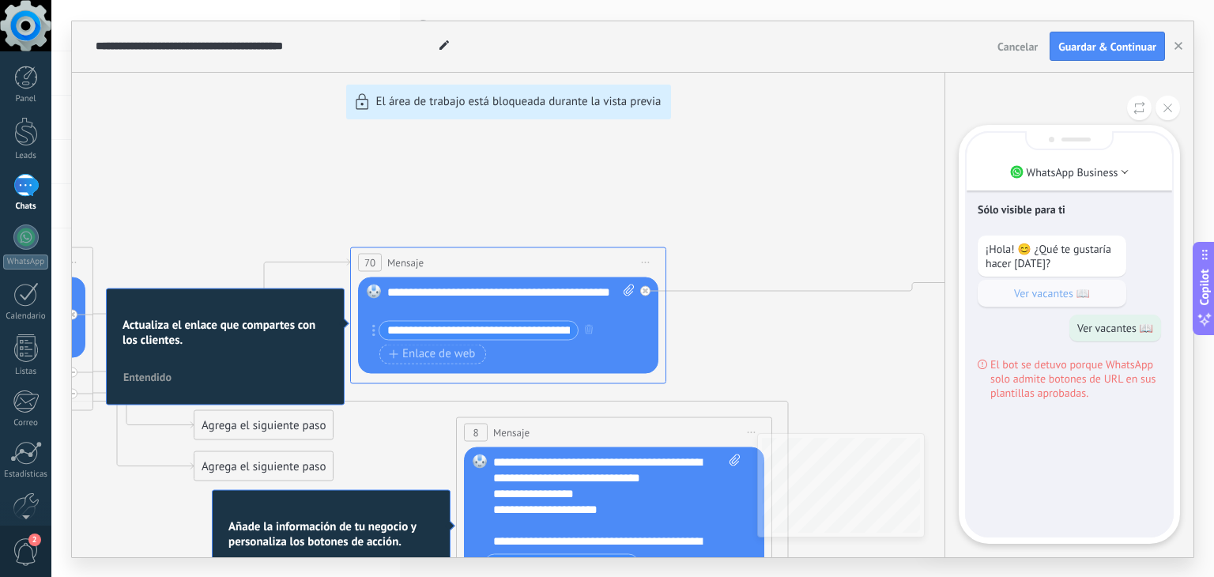
click at [310, 309] on div "**********" at bounding box center [632, 289] width 1121 height 536
drag, startPoint x: 168, startPoint y: 358, endPoint x: 168, endPoint y: 427, distance: 68.8
click at [218, 425] on div "**********" at bounding box center [632, 289] width 1121 height 536
click at [139, 377] on div "**********" at bounding box center [632, 289] width 1121 height 536
drag, startPoint x: 113, startPoint y: 386, endPoint x: 195, endPoint y: 359, distance: 86.7
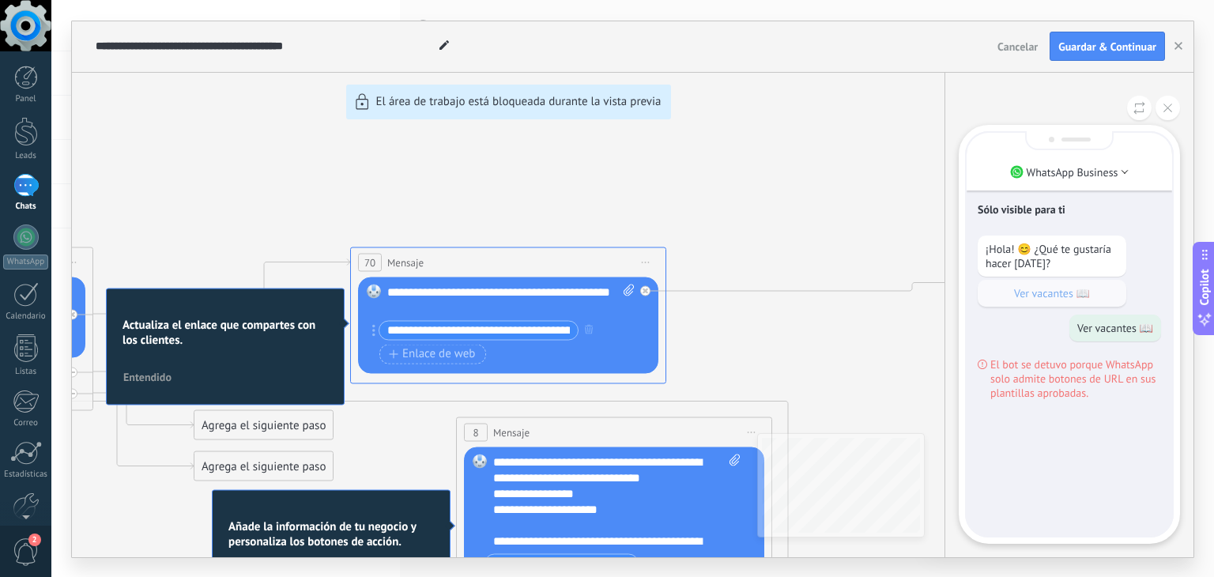
click at [125, 384] on div "**********" at bounding box center [632, 289] width 1121 height 536
click at [159, 375] on div "**********" at bounding box center [632, 289] width 1121 height 536
click at [155, 375] on div "**********" at bounding box center [632, 289] width 1121 height 536
click at [156, 444] on div "**********" at bounding box center [632, 289] width 1121 height 536
click at [86, 474] on div "**********" at bounding box center [632, 289] width 1121 height 536
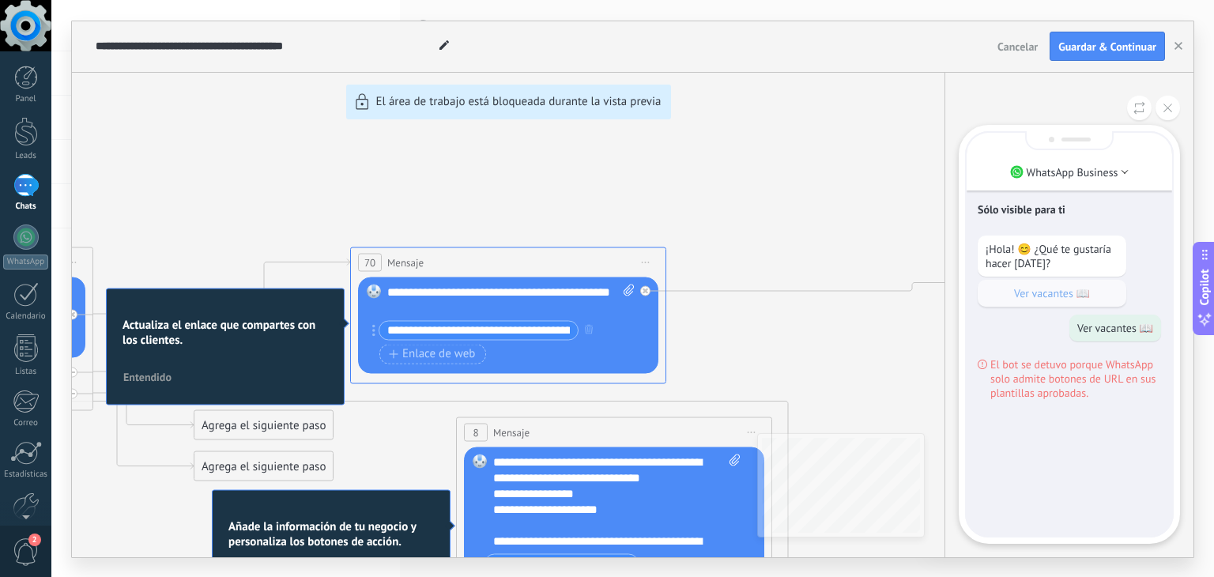
drag, startPoint x: 222, startPoint y: 483, endPoint x: 347, endPoint y: 459, distance: 127.1
click at [347, 459] on div "**********" at bounding box center [632, 289] width 1121 height 536
click at [568, 369] on div "**********" at bounding box center [632, 289] width 1121 height 536
click at [320, 310] on div "**********" at bounding box center [632, 289] width 1121 height 536
click at [481, 336] on div "**********" at bounding box center [632, 289] width 1121 height 536
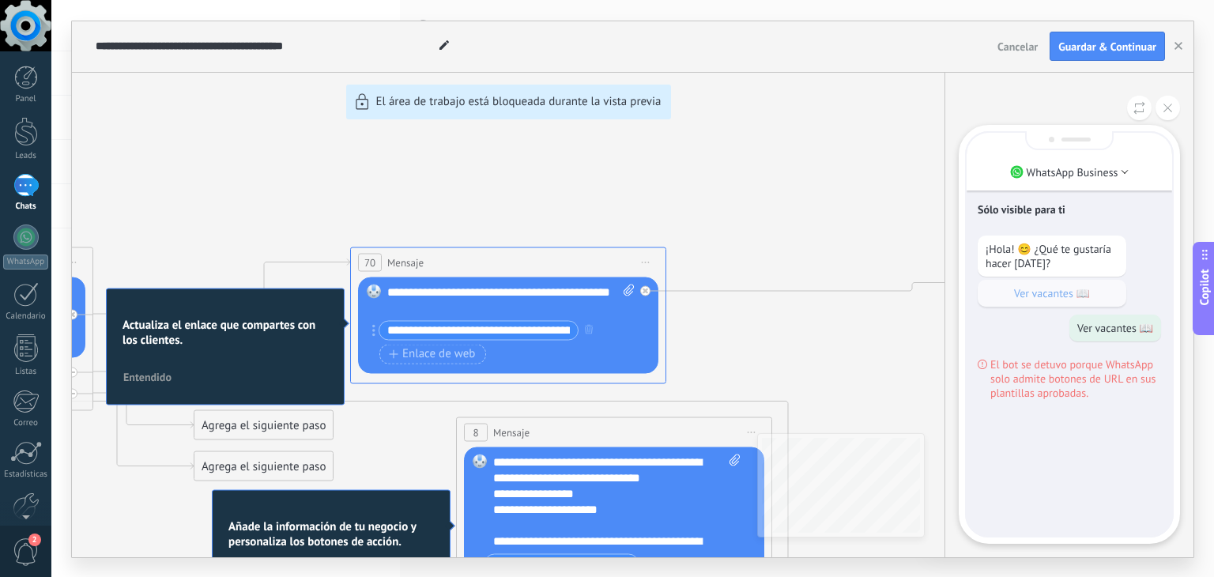
click at [487, 328] on div "**********" at bounding box center [632, 289] width 1121 height 536
click at [574, 320] on div "**********" at bounding box center [632, 289] width 1121 height 536
click at [557, 333] on div "**********" at bounding box center [632, 289] width 1121 height 536
click at [582, 329] on div "**********" at bounding box center [632, 289] width 1121 height 536
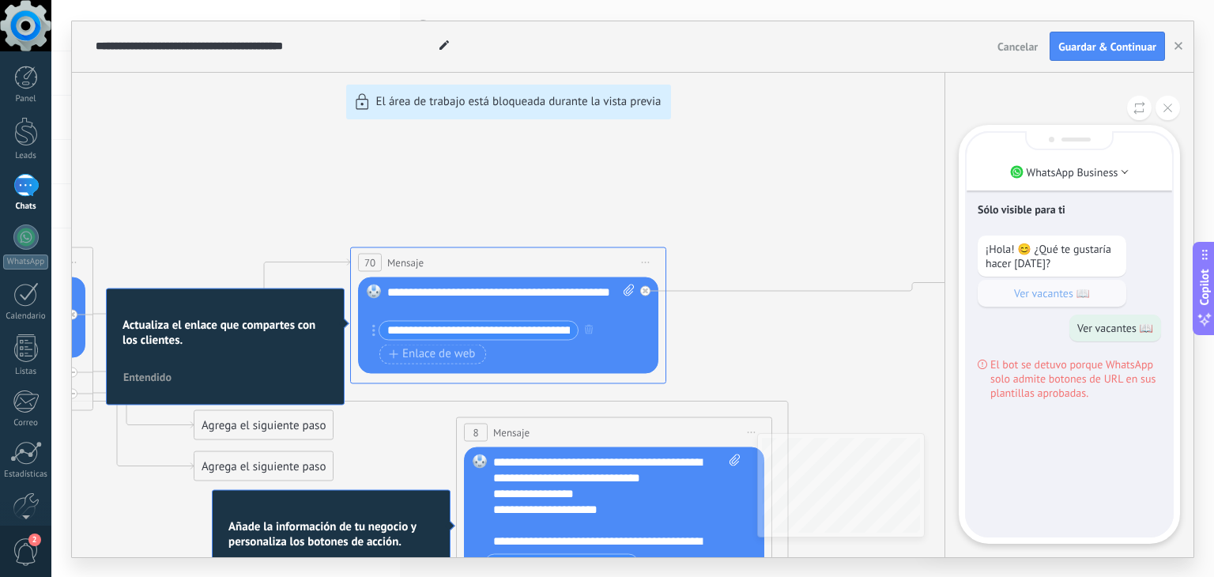
click at [172, 353] on div "**********" at bounding box center [632, 289] width 1121 height 536
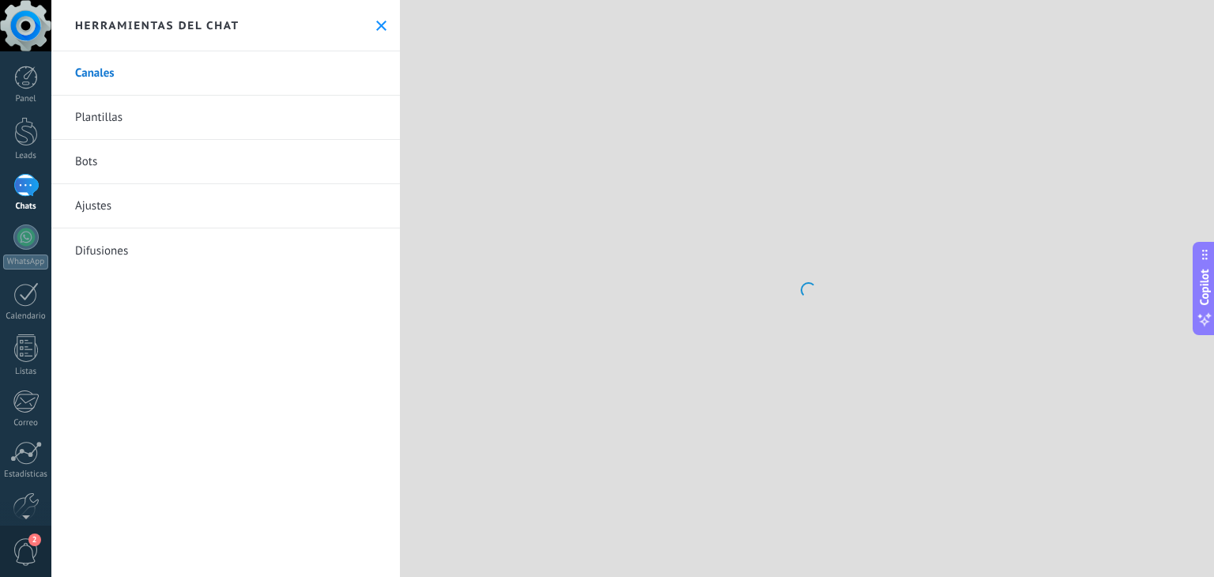
click at [218, 138] on link "Plantillas" at bounding box center [225, 118] width 348 height 44
click at [139, 166] on link "Bots" at bounding box center [225, 162] width 348 height 44
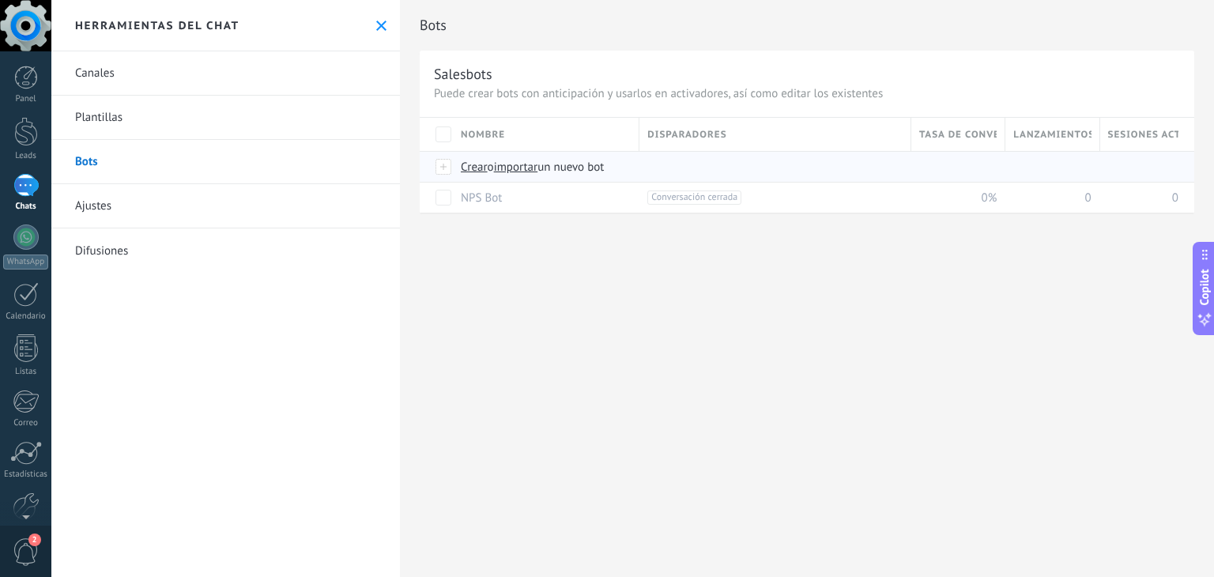
click at [474, 168] on span "Crear" at bounding box center [474, 167] width 27 height 15
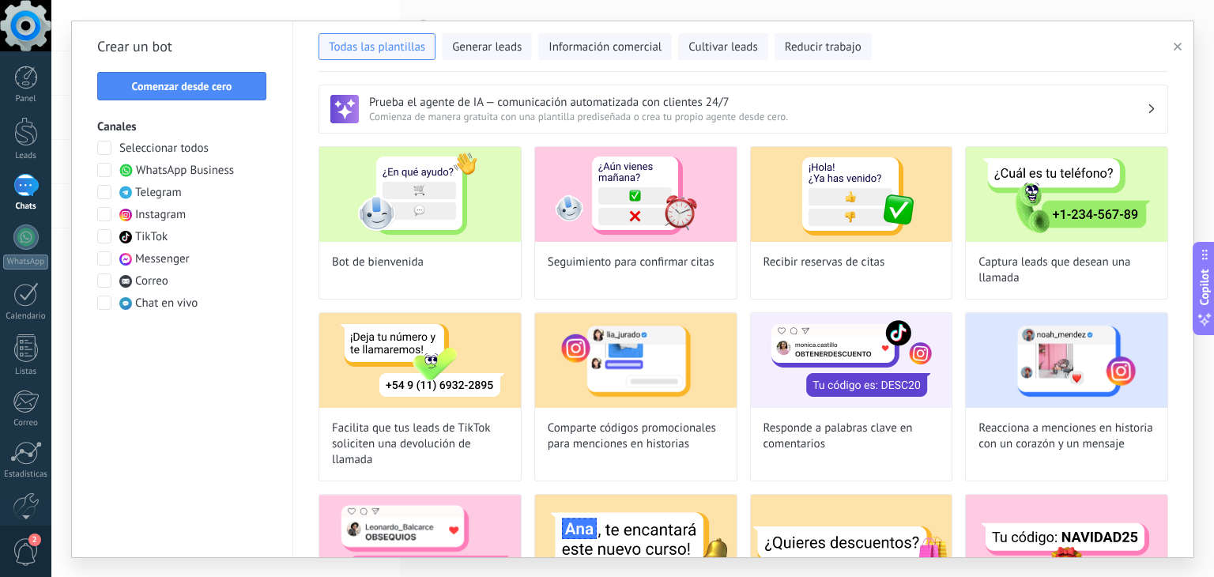
click at [106, 171] on span at bounding box center [104, 170] width 14 height 14
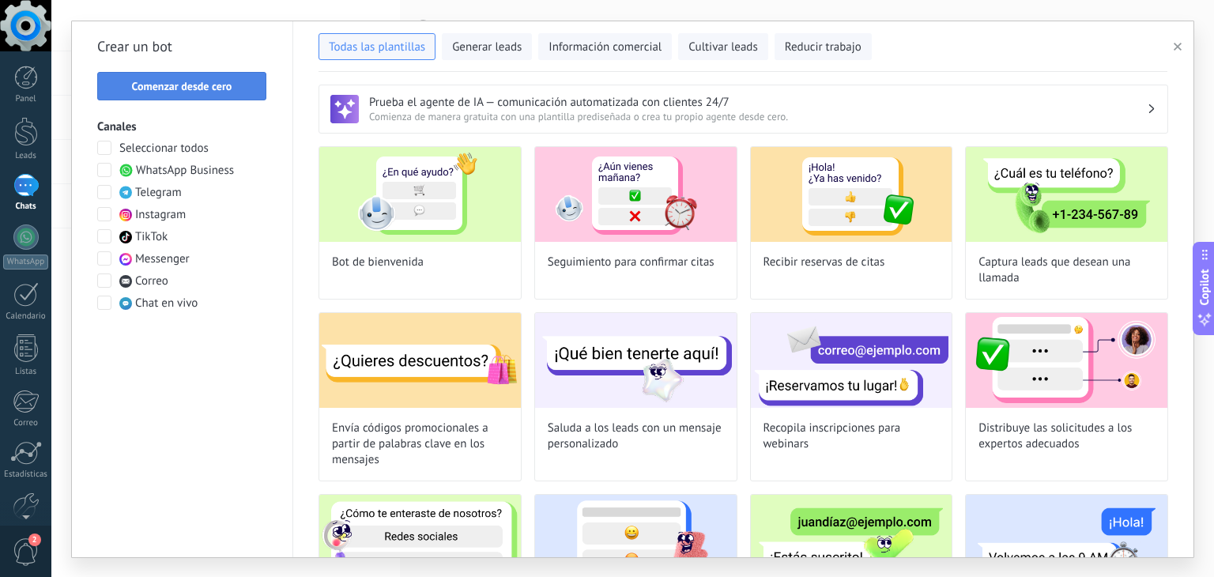
click at [165, 88] on span "Comenzar desde cero" at bounding box center [182, 86] width 100 height 11
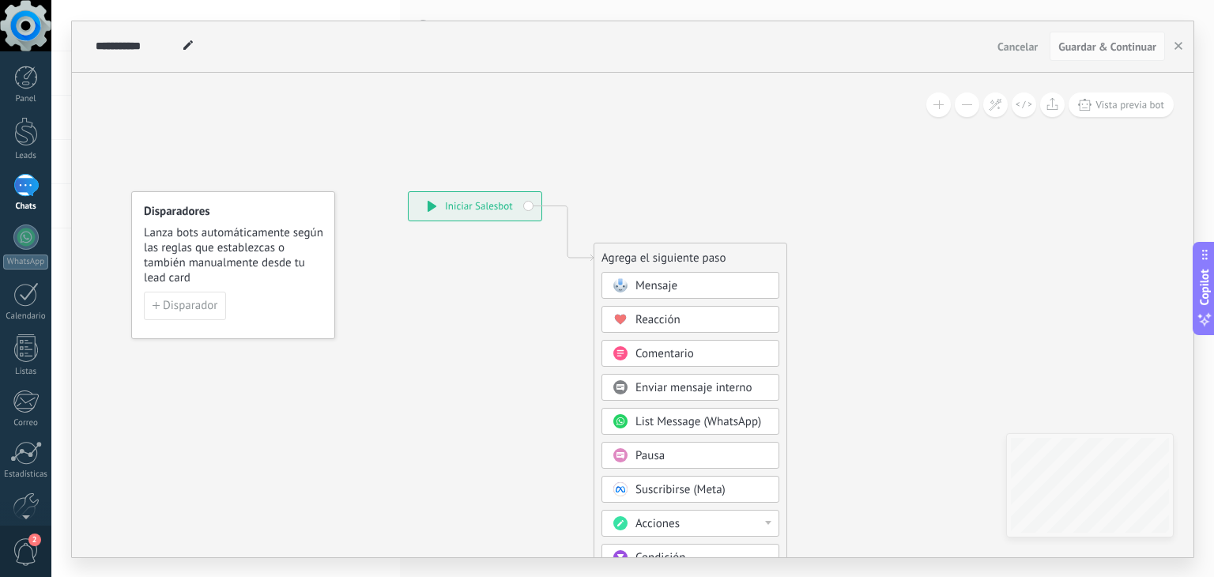
click at [695, 417] on span "List Message (WhatsApp)" at bounding box center [698, 421] width 126 height 15
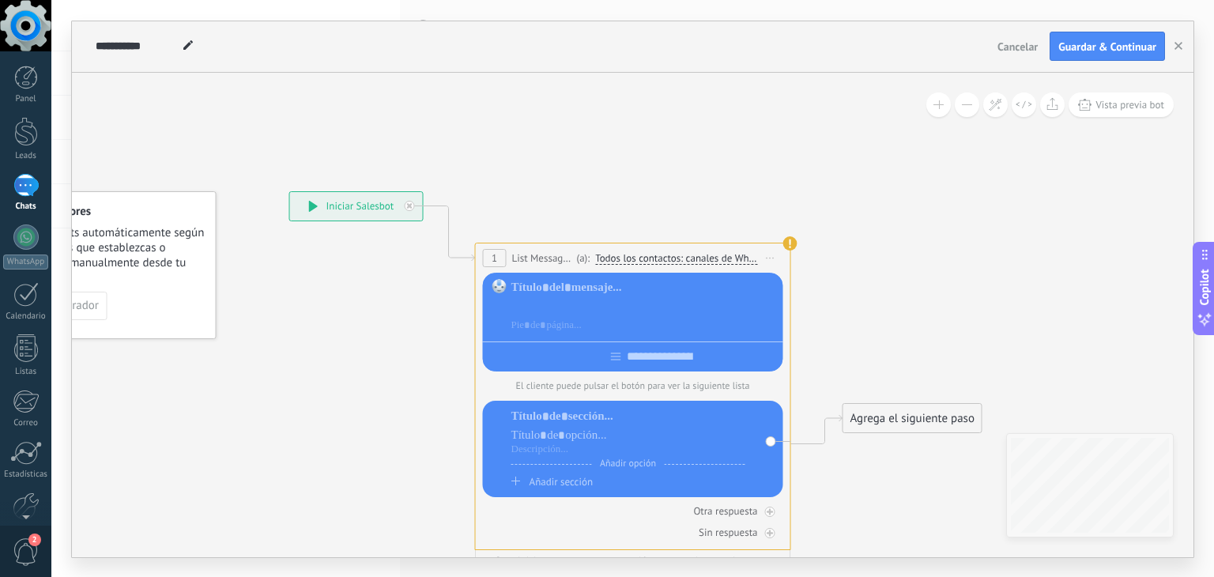
click at [558, 307] on div at bounding box center [644, 307] width 266 height 16
click at [784, 242] on use at bounding box center [790, 243] width 14 height 14
click at [768, 252] on span "Iniciar vista previa aquí Cambiar nombre Duplicar [GEOGRAPHIC_DATA]" at bounding box center [770, 258] width 25 height 23
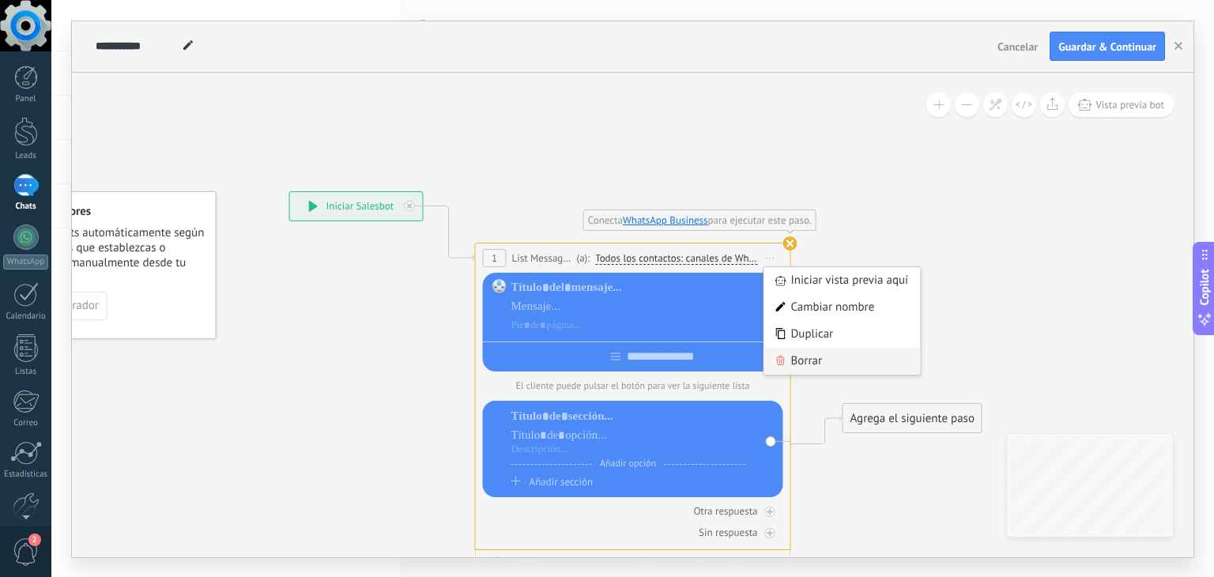
click at [820, 365] on div "Borrar" at bounding box center [842, 361] width 156 height 27
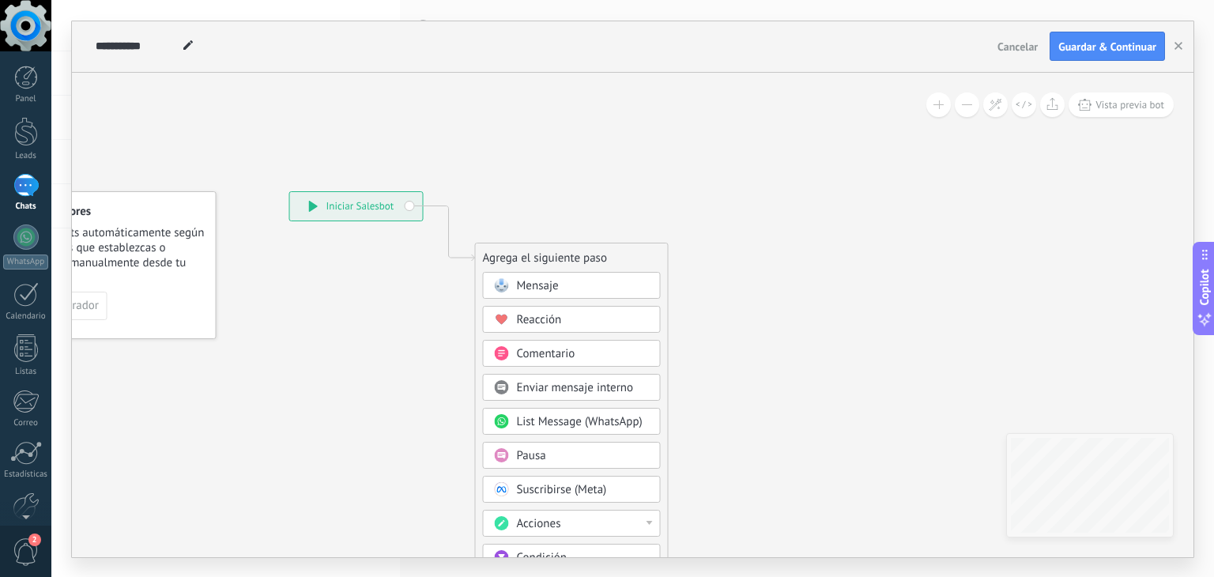
click at [563, 289] on div "Mensaje" at bounding box center [583, 286] width 133 height 16
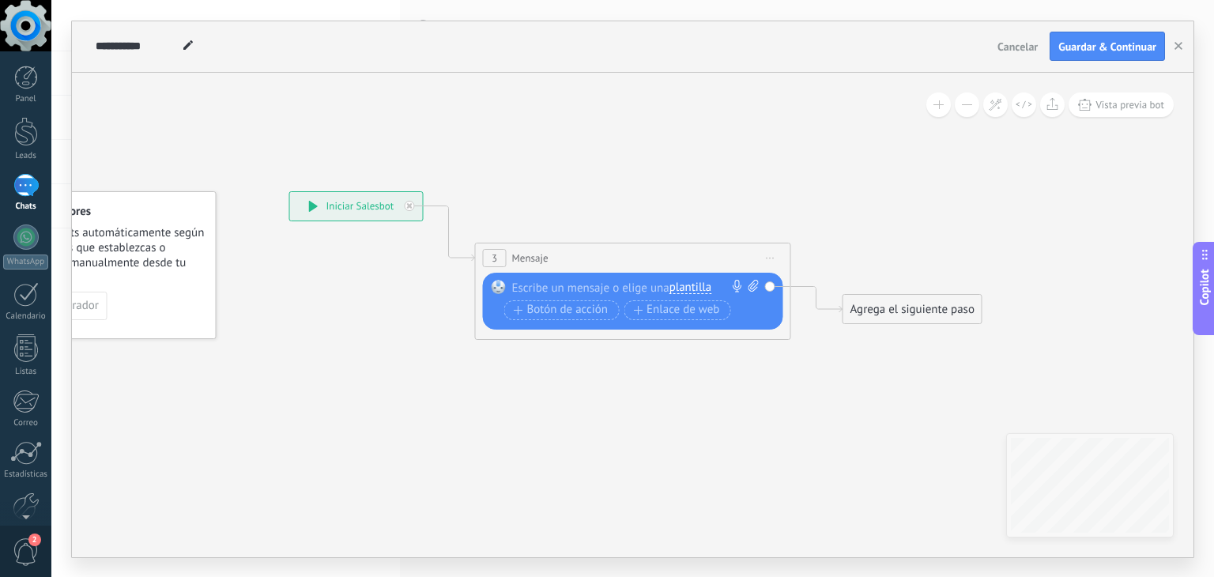
click at [561, 251] on div "3 Mensaje ******* (a): Todos los contactos - canales seleccionados Todos los co…" at bounding box center [633, 257] width 315 height 29
click at [525, 264] on span "Mensaje" at bounding box center [530, 258] width 36 height 15
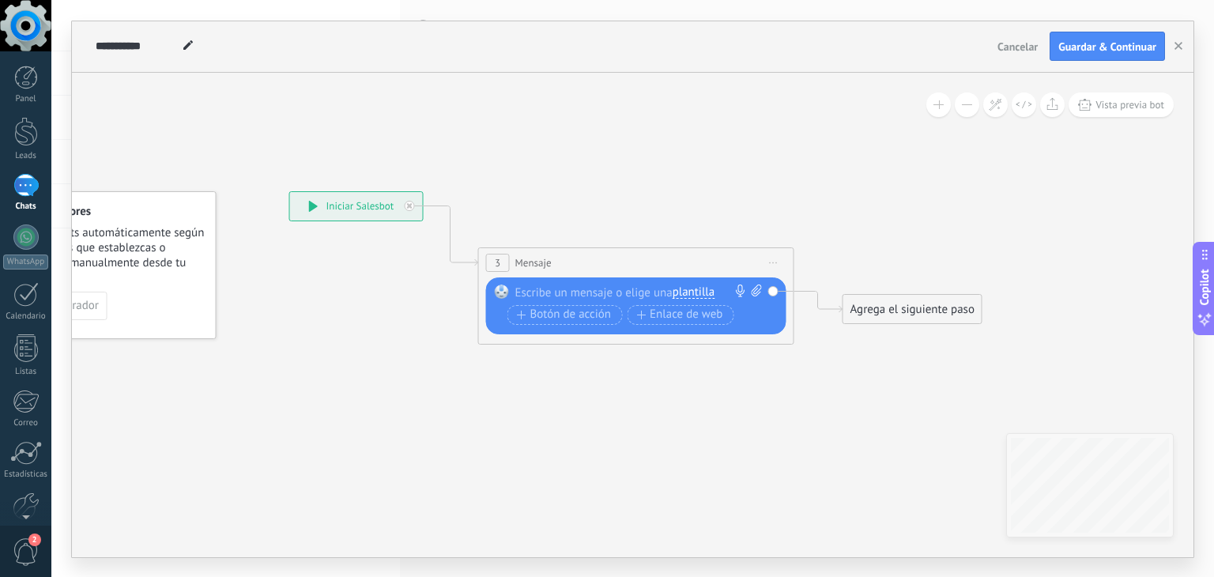
click at [540, 284] on div at bounding box center [632, 292] width 235 height 16
paste div
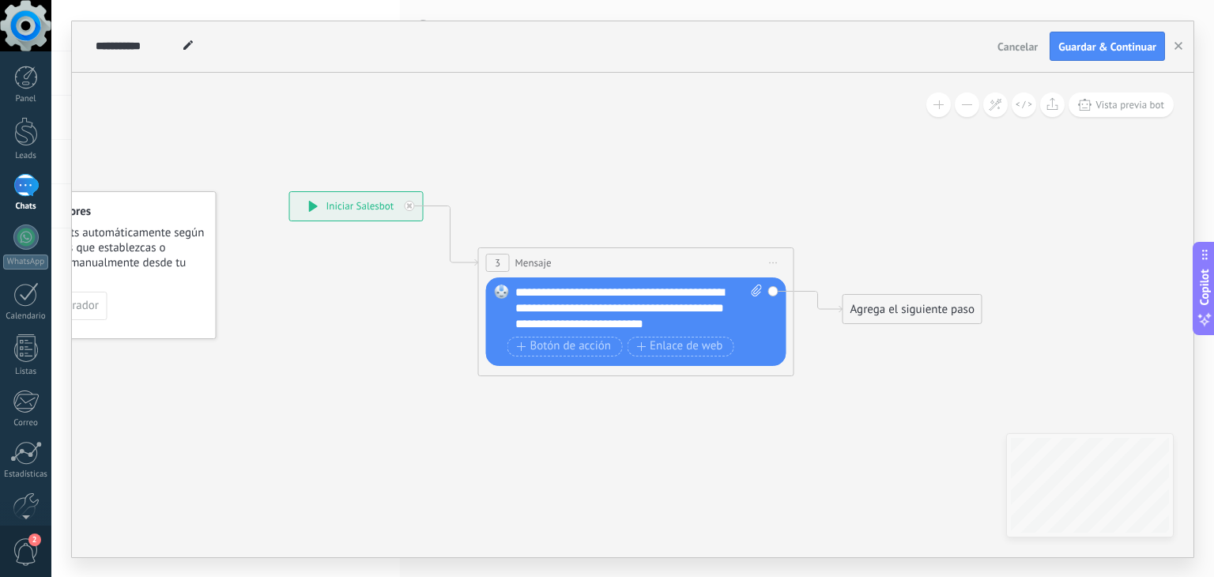
click at [762, 431] on icon at bounding box center [609, 266] width 1430 height 941
click at [550, 350] on span "Botón de acción" at bounding box center [565, 346] width 95 height 13
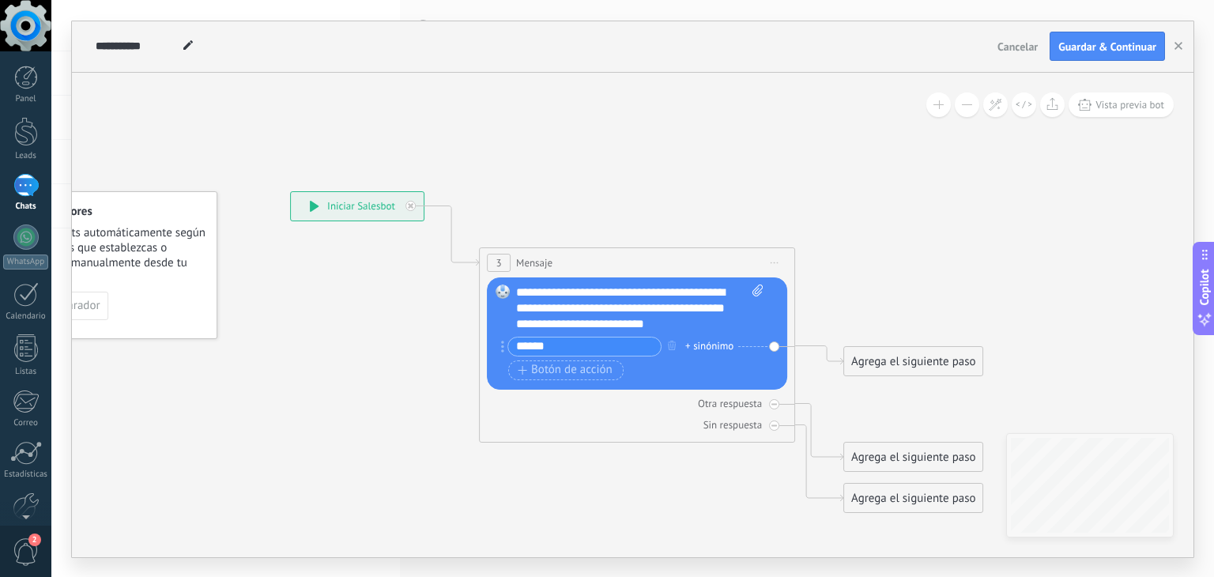
type input "*******"
type input "*"
click at [561, 544] on icon at bounding box center [610, 352] width 1430 height 1112
click at [609, 504] on icon at bounding box center [610, 352] width 1430 height 1112
click at [501, 345] on icon at bounding box center [502, 347] width 3 height 12
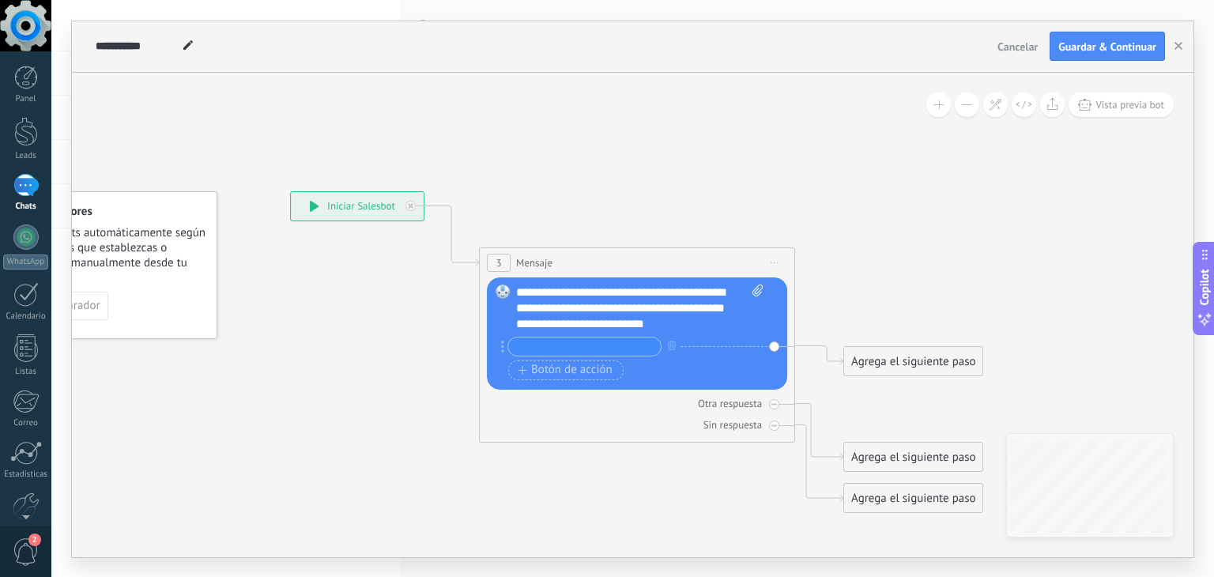
click at [506, 351] on div at bounding box center [581, 347] width 160 height 20
click at [501, 345] on circle at bounding box center [502, 346] width 3 height 3
click at [669, 346] on icon "button" at bounding box center [672, 345] width 8 height 9
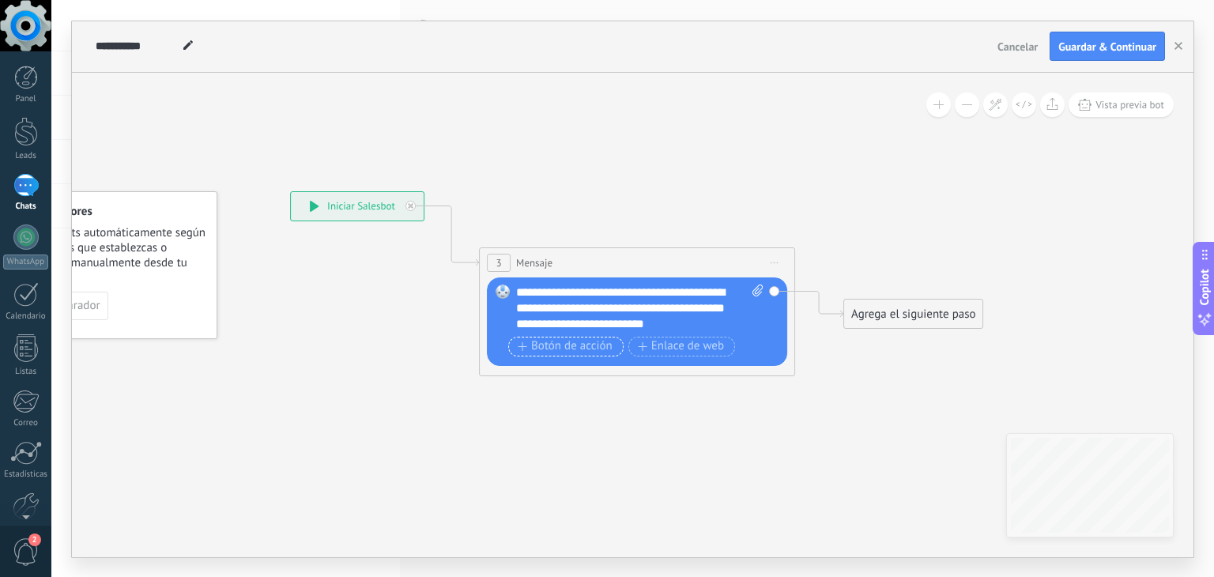
click at [586, 348] on span "Botón de acción" at bounding box center [565, 346] width 95 height 13
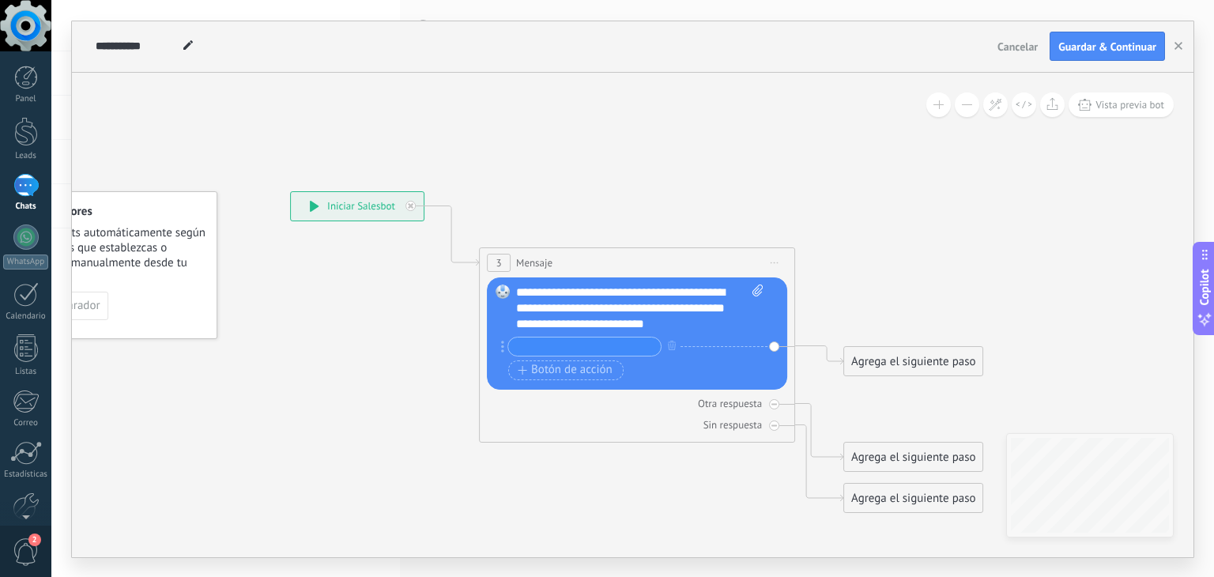
type input "*"
click at [531, 505] on icon at bounding box center [610, 352] width 1430 height 1112
click at [778, 260] on span "Iniciar vista previa aquí Cambiar nombre Duplicar [GEOGRAPHIC_DATA]" at bounding box center [774, 262] width 25 height 23
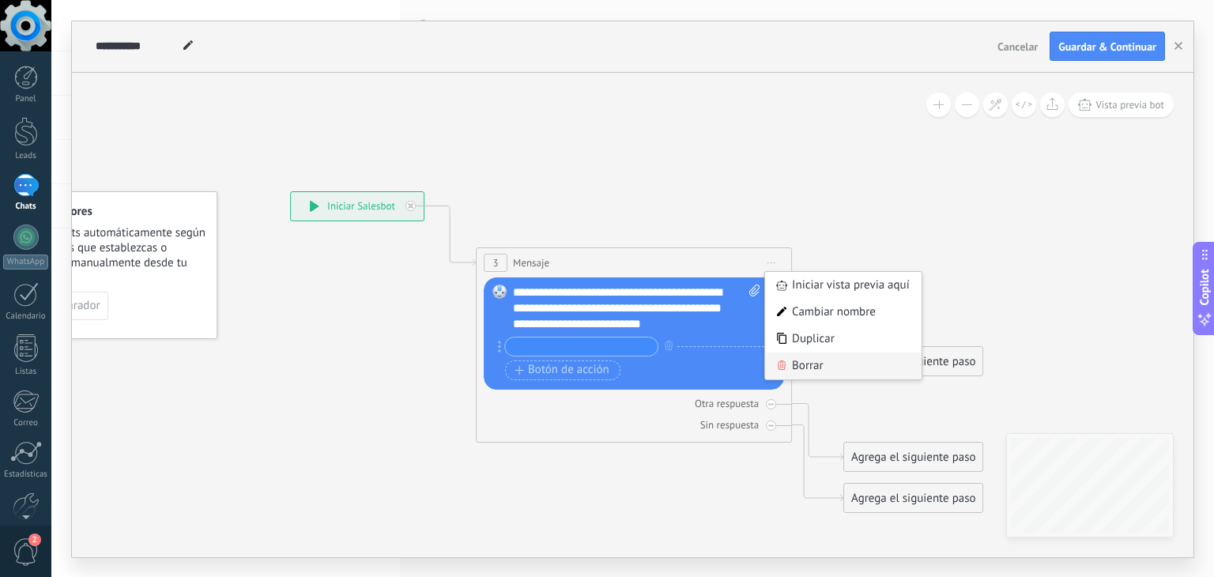
click at [774, 367] on div "Borrar" at bounding box center [843, 365] width 156 height 27
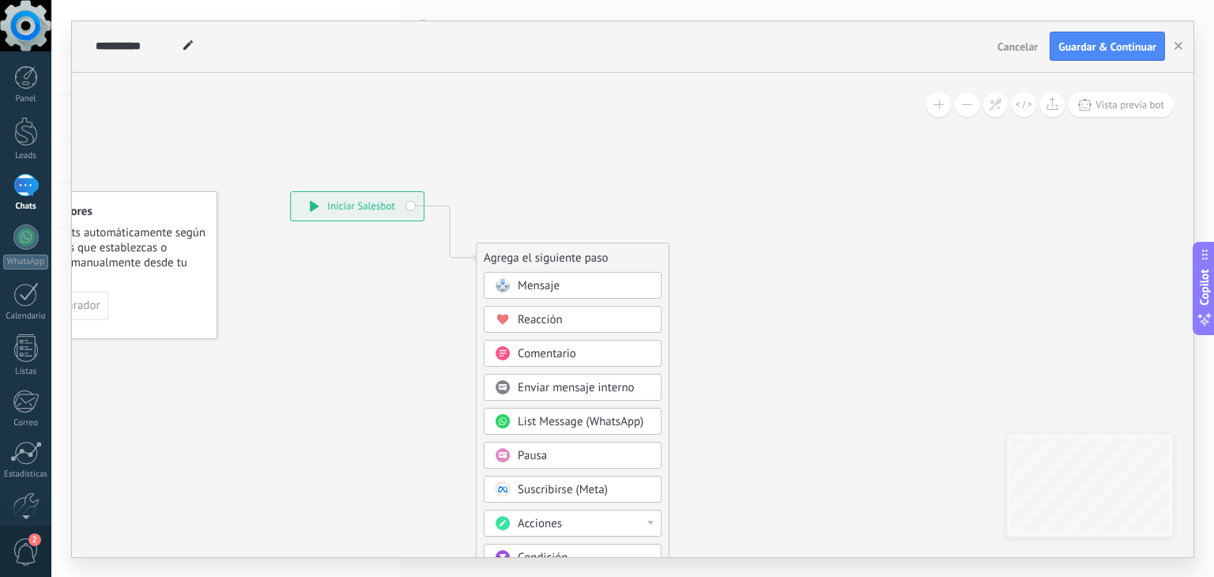
click at [593, 510] on div "Acciones" at bounding box center [573, 523] width 178 height 27
click at [1204, 421] on div "**********" at bounding box center [632, 288] width 1162 height 577
click at [327, 397] on icon at bounding box center [424, 475] width 1062 height 1358
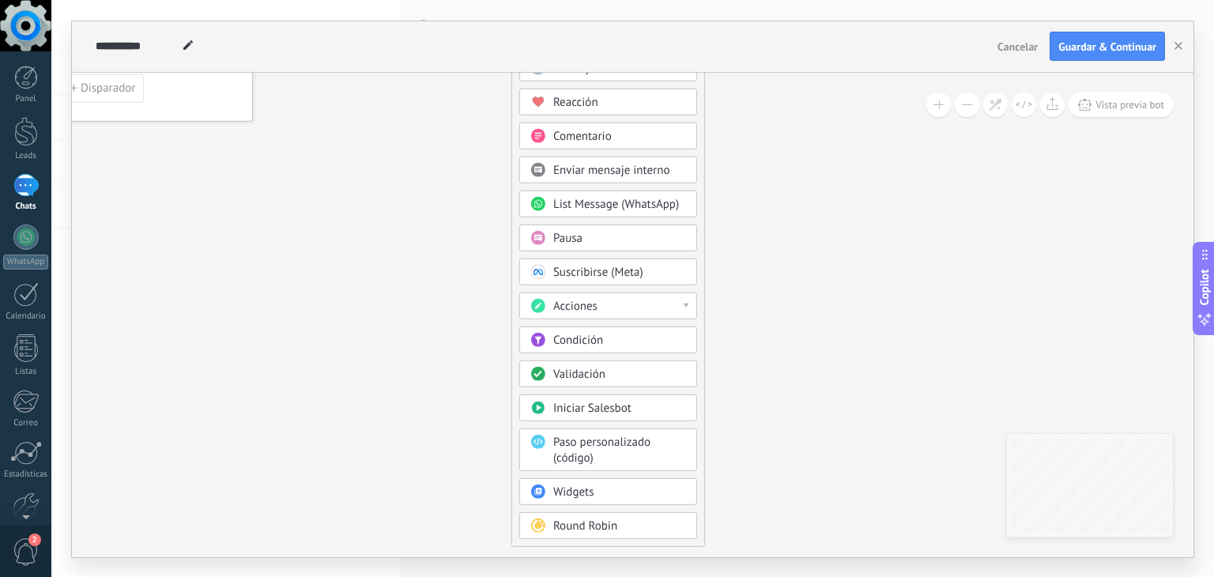
drag, startPoint x: 265, startPoint y: 440, endPoint x: 302, endPoint y: 223, distance: 220.5
click at [302, 223] on icon at bounding box center [461, 257] width 1062 height 1358
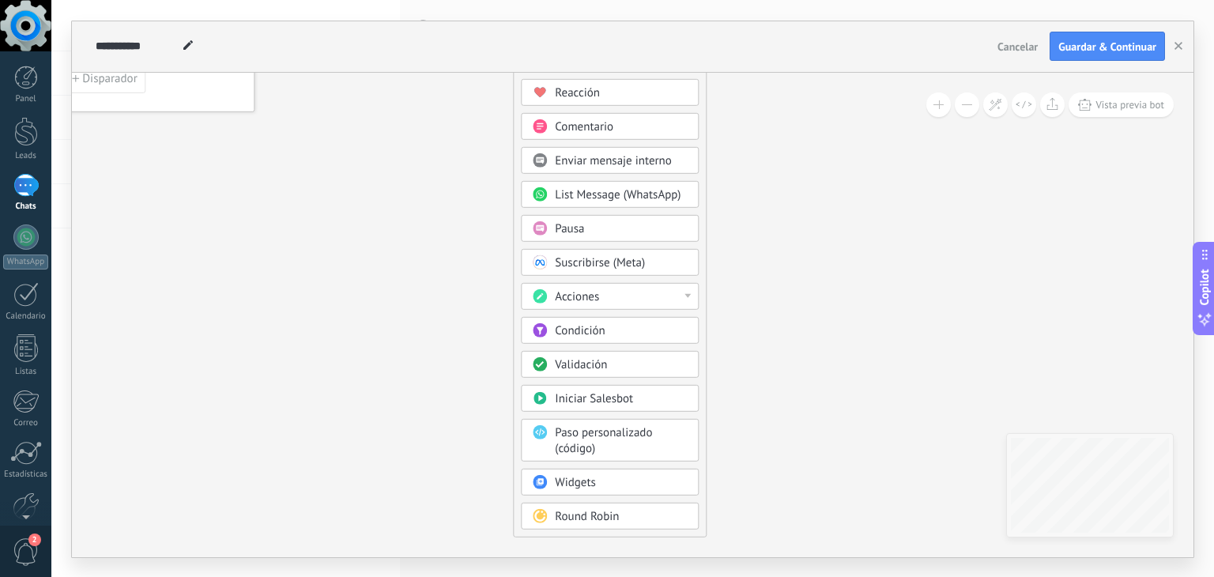
drag, startPoint x: 357, startPoint y: 421, endPoint x: 363, endPoint y: 397, distance: 25.1
click at [363, 397] on icon at bounding box center [463, 248] width 1062 height 1358
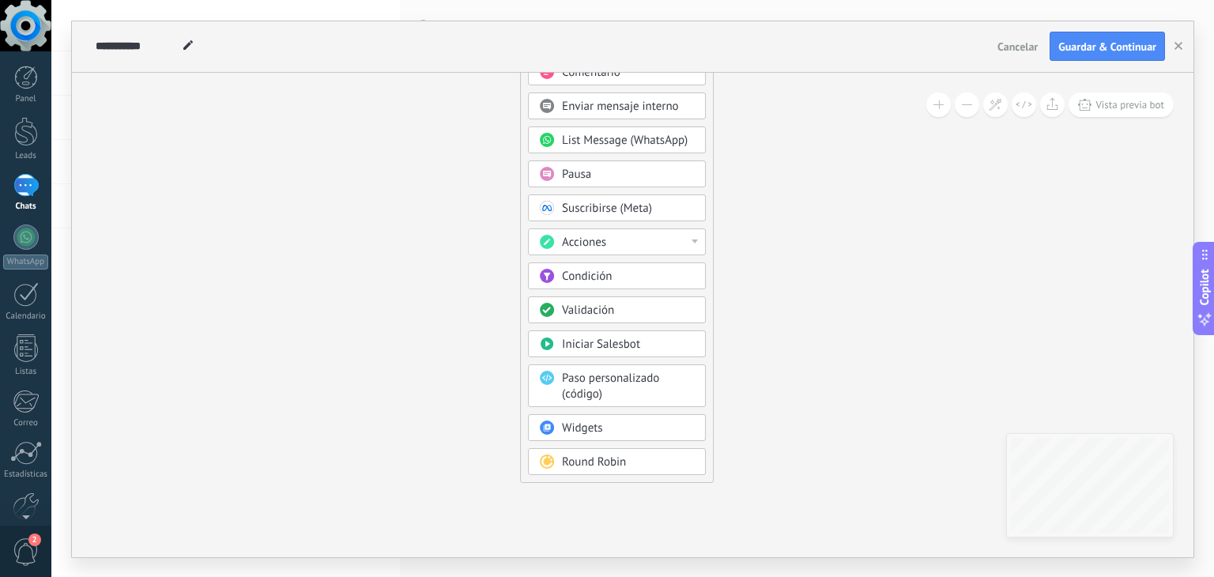
drag, startPoint x: 789, startPoint y: 418, endPoint x: 792, endPoint y: 379, distance: 38.8
click at [792, 379] on icon at bounding box center [470, 194] width 1062 height 1358
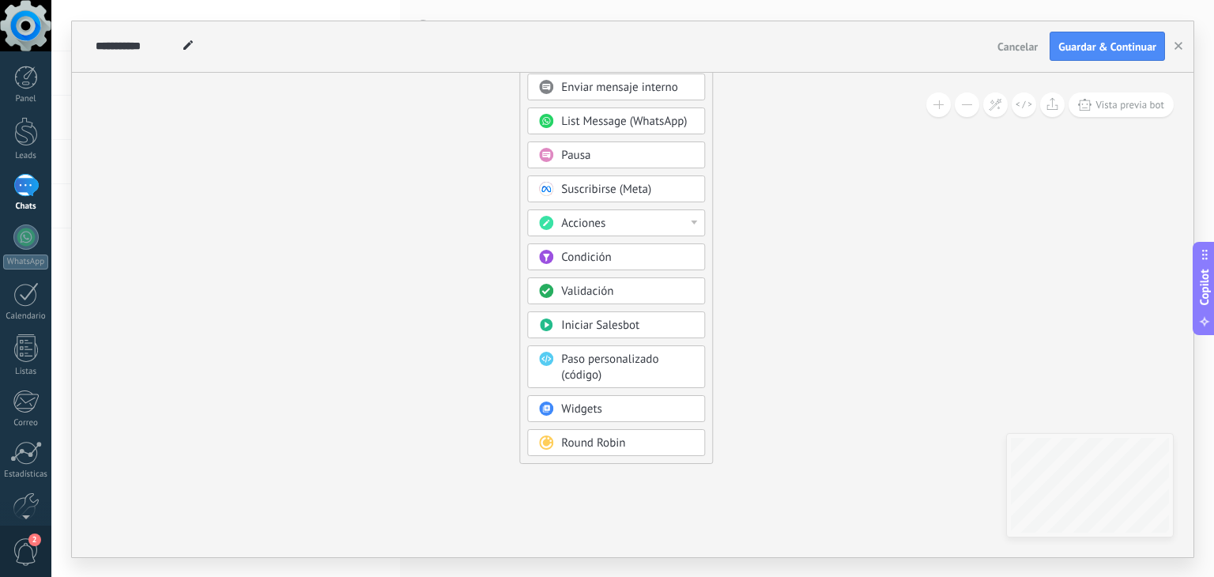
drag, startPoint x: 793, startPoint y: 422, endPoint x: 787, endPoint y: 410, distance: 13.1
click at [787, 410] on icon at bounding box center [469, 175] width 1062 height 1358
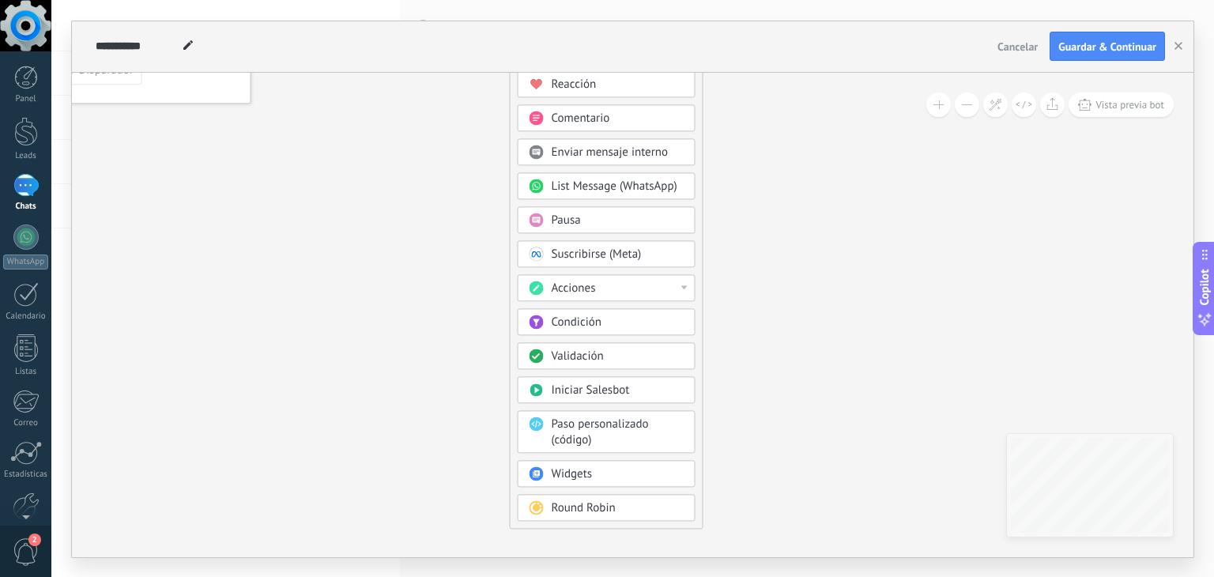
drag, startPoint x: 815, startPoint y: 265, endPoint x: 809, endPoint y: 323, distance: 58.7
click at [809, 323] on icon at bounding box center [460, 240] width 1062 height 1358
click at [631, 285] on div "Acciones" at bounding box center [618, 289] width 133 height 16
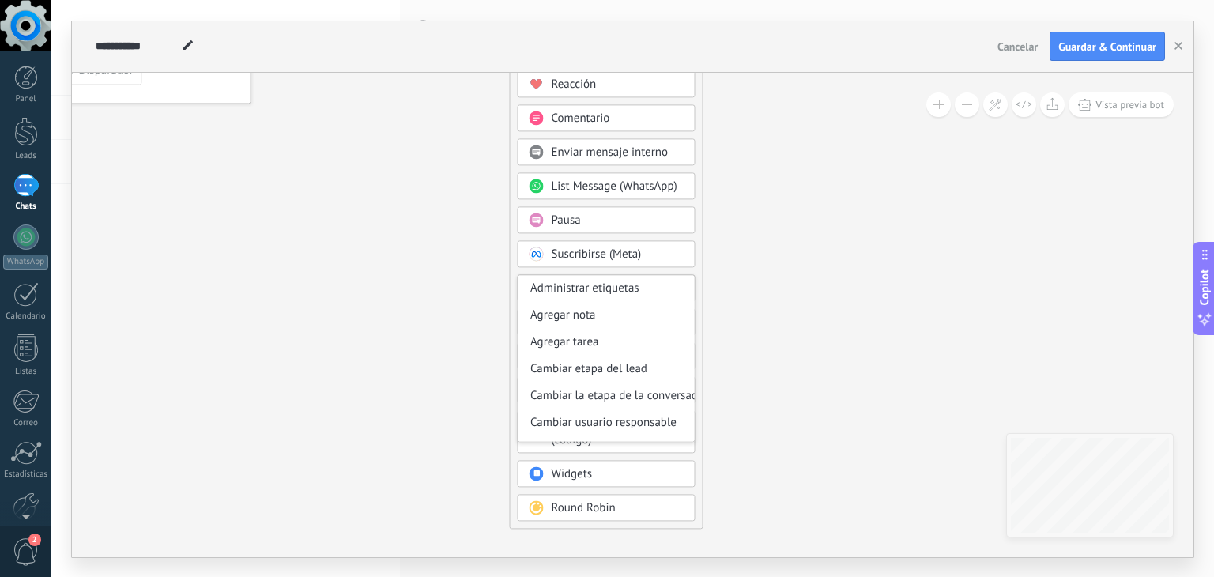
click at [882, 262] on icon at bounding box center [460, 240] width 1062 height 1358
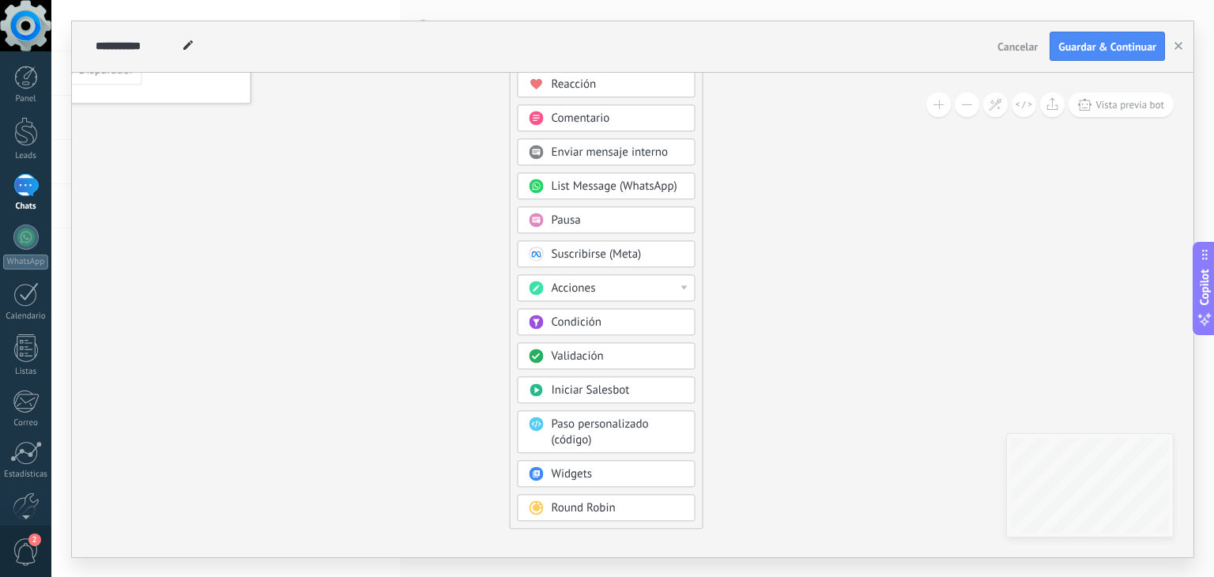
click at [653, 287] on div "Acciones" at bounding box center [618, 289] width 133 height 16
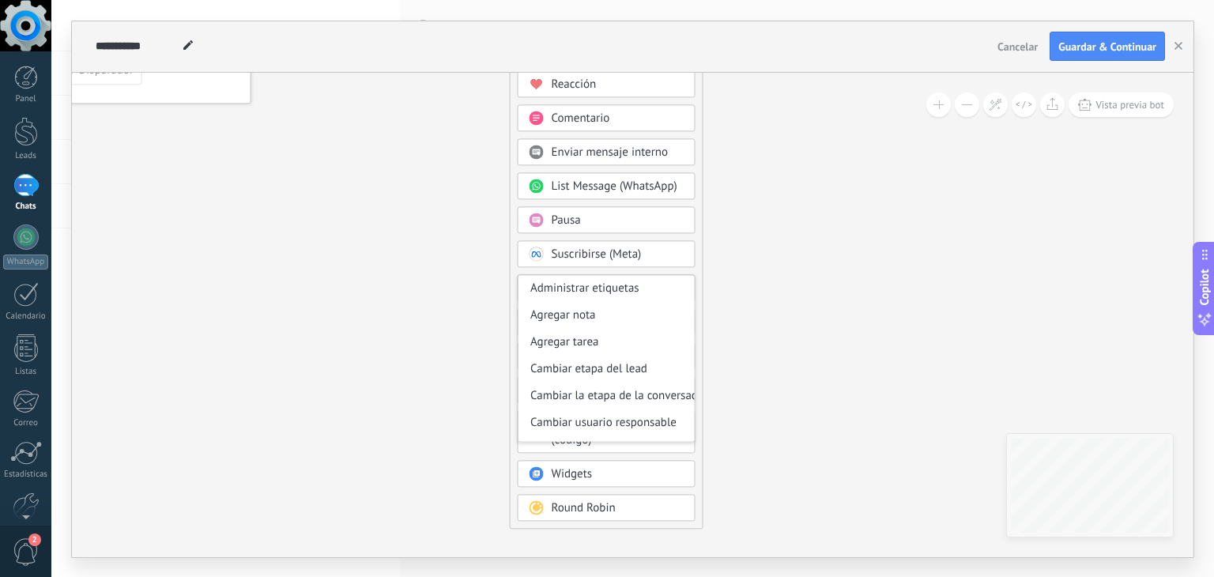
click at [803, 364] on icon at bounding box center [460, 240] width 1062 height 1358
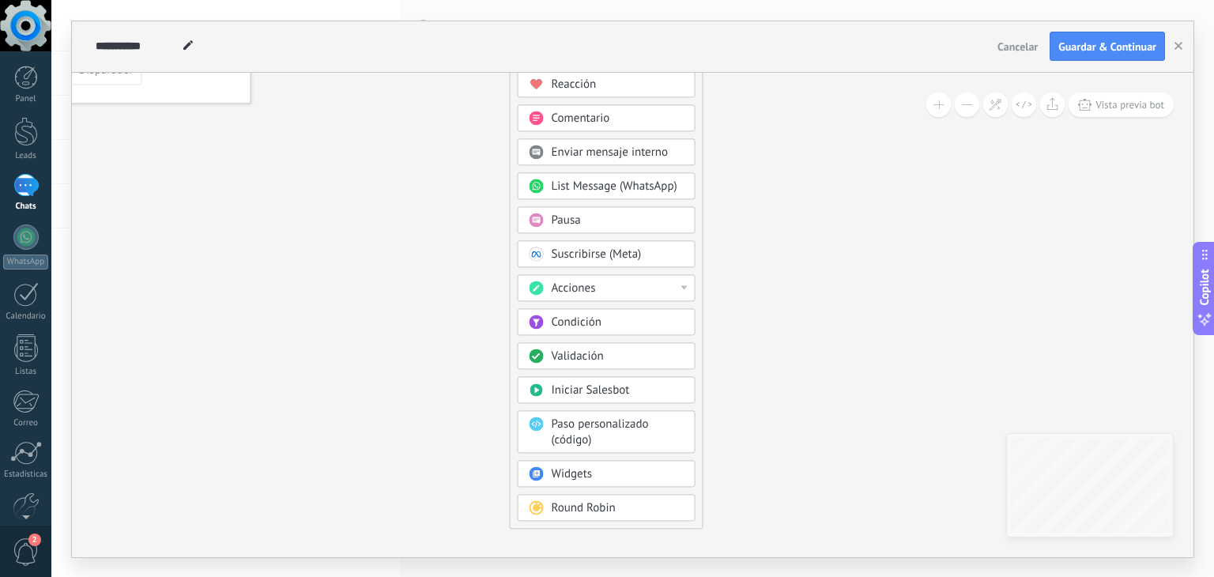
drag, startPoint x: 754, startPoint y: 424, endPoint x: 752, endPoint y: 399, distance: 24.6
click at [752, 399] on icon at bounding box center [460, 240] width 1062 height 1358
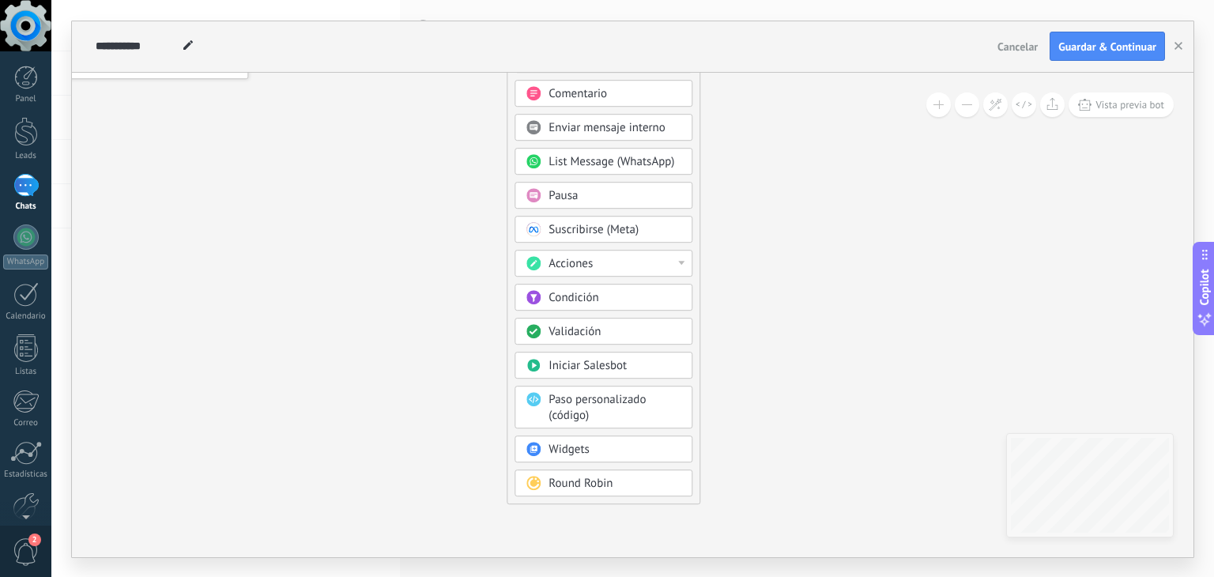
click at [842, 297] on icon at bounding box center [457, 215] width 1062 height 1358
drag, startPoint x: 1213, startPoint y: 130, endPoint x: 1213, endPoint y: 199, distance: 68.8
click at [1213, 199] on div "**********" at bounding box center [632, 288] width 1162 height 577
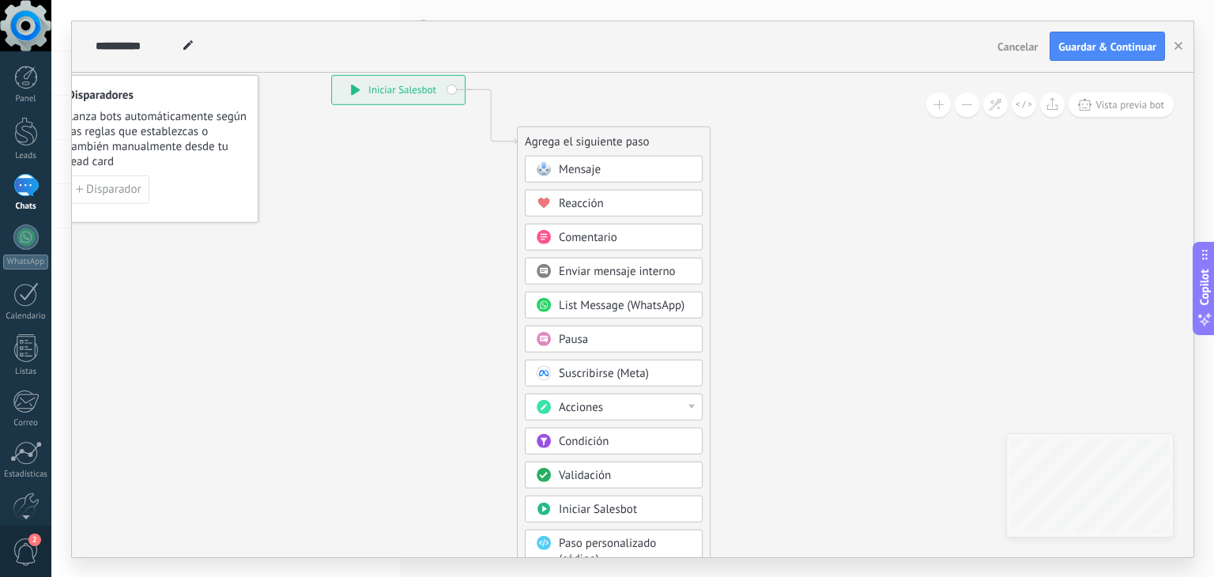
drag, startPoint x: 867, startPoint y: 306, endPoint x: 879, endPoint y: 454, distance: 149.0
click at [879, 454] on icon at bounding box center [467, 358] width 1062 height 1358
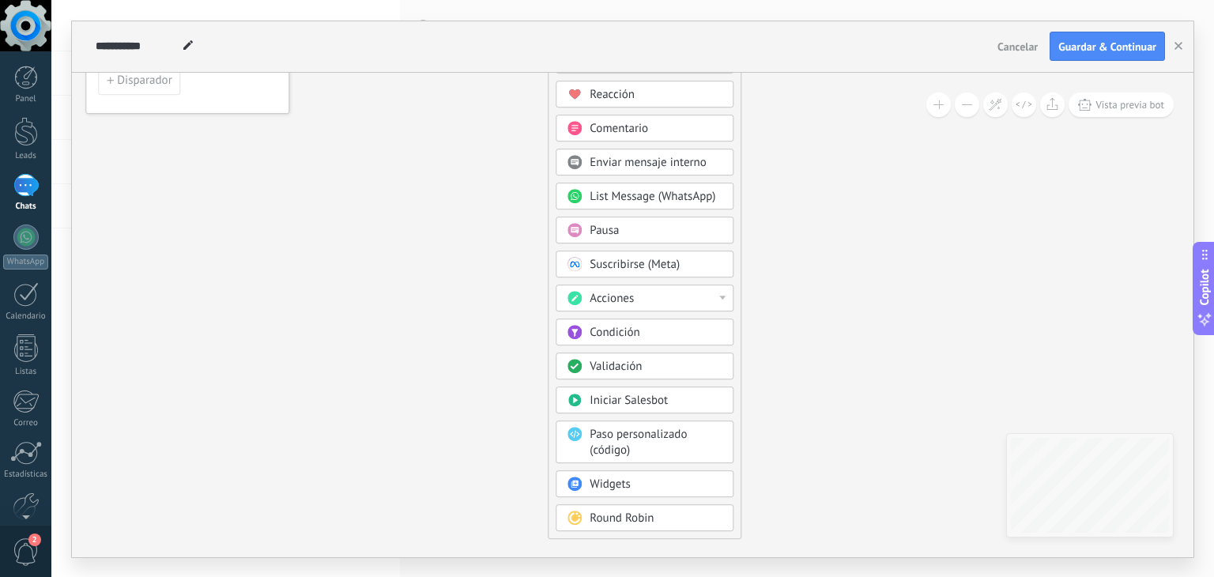
drag, startPoint x: 834, startPoint y: 266, endPoint x: 861, endPoint y: 143, distance: 126.3
click at [861, 143] on icon at bounding box center [498, 250] width 1062 height 1358
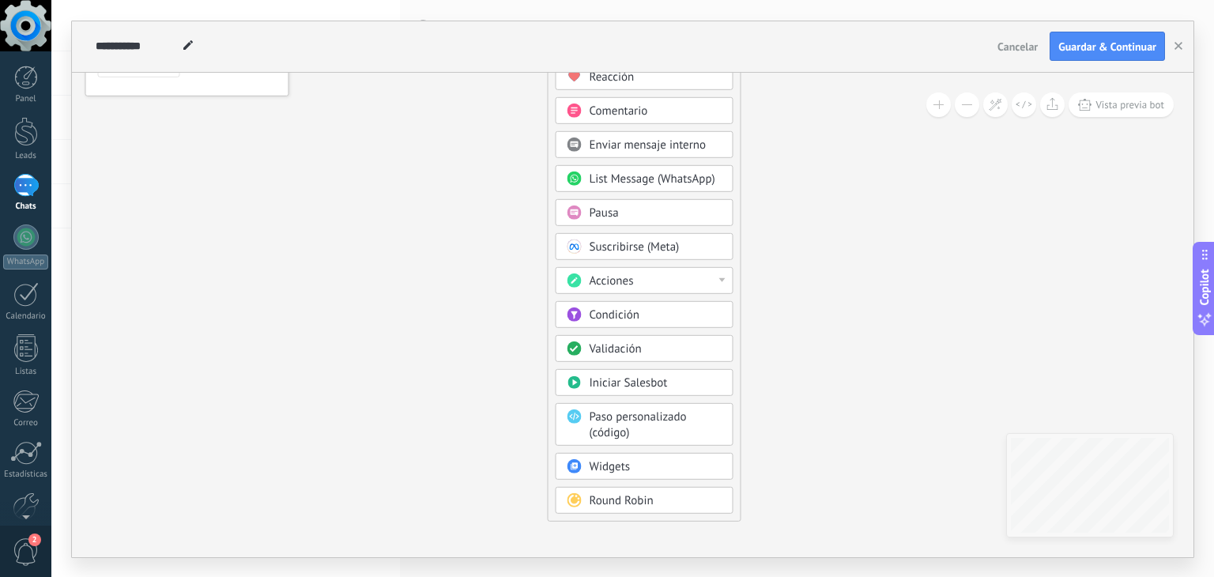
drag, startPoint x: 853, startPoint y: 458, endPoint x: 832, endPoint y: 311, distance: 147.7
click at [854, 449] on icon at bounding box center [498, 232] width 1062 height 1358
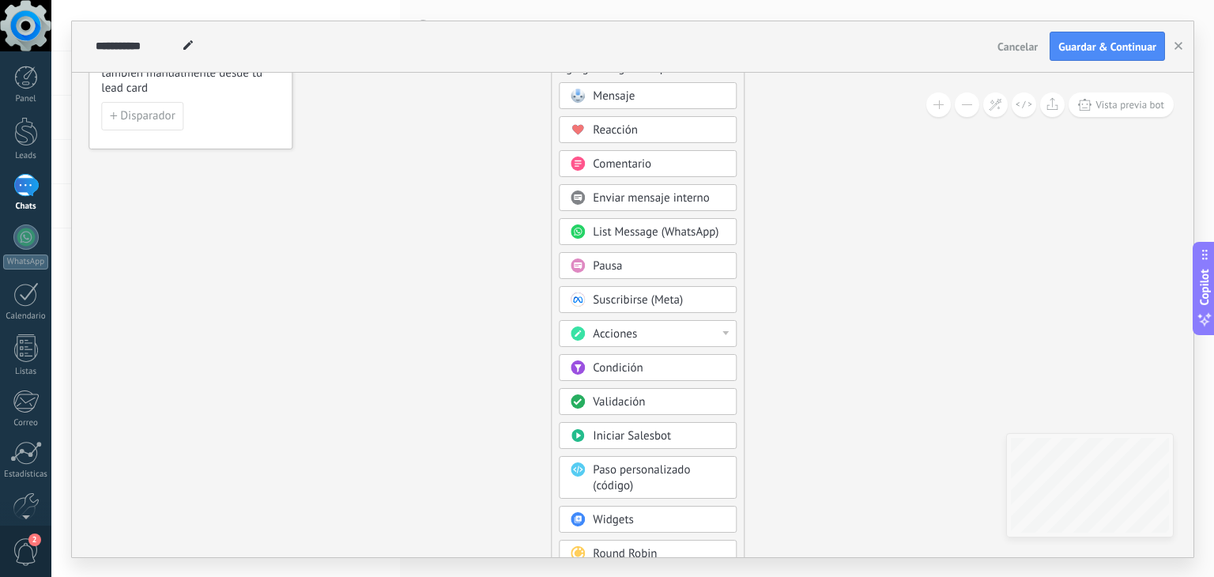
drag, startPoint x: 848, startPoint y: 194, endPoint x: 854, endPoint y: 261, distance: 67.5
click at [854, 261] on icon at bounding box center [501, 285] width 1062 height 1358
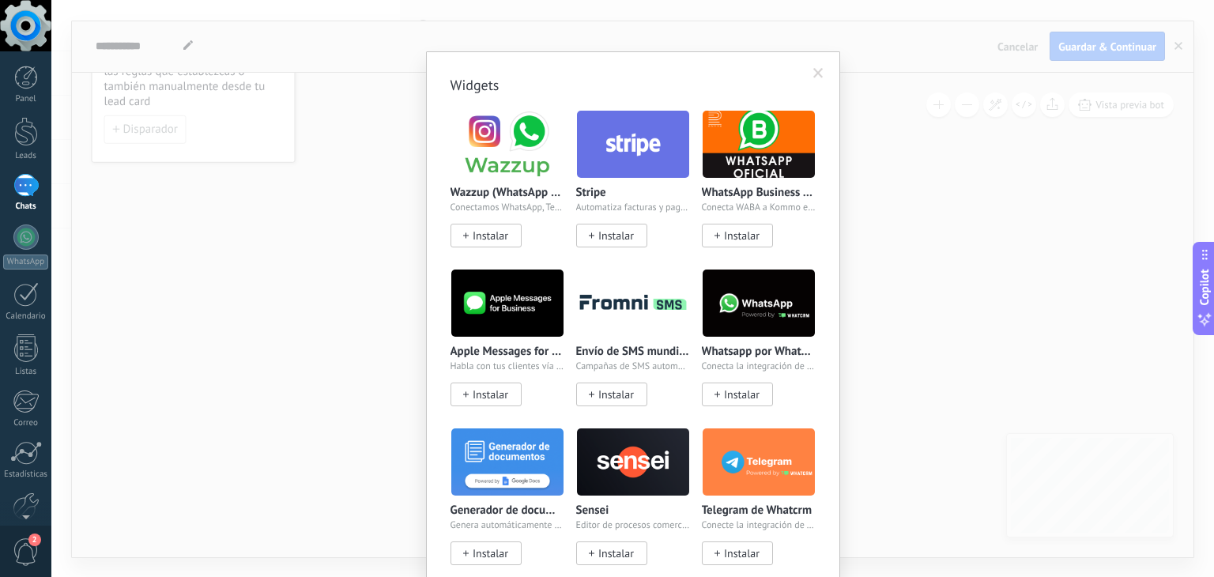
click at [615, 522] on body ".abecls-1,.abecls-2{fill-rule:evenodd}.abecls-2{fill:#fff} .abhcls-1{fill:none}…" at bounding box center [607, 288] width 1214 height 577
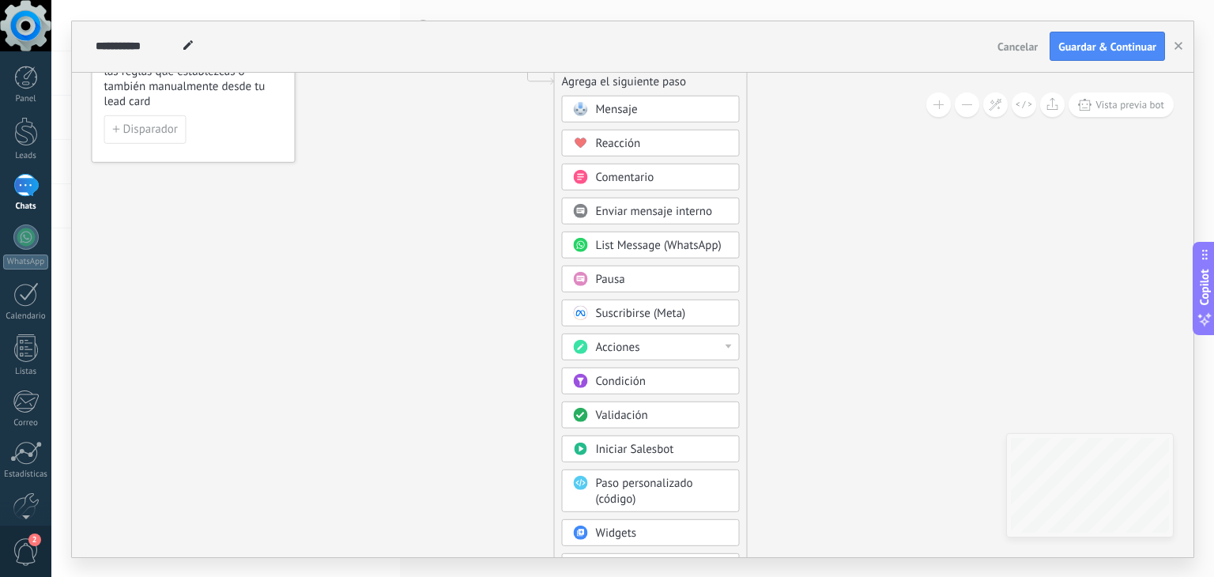
click at [682, 345] on div "Acciones" at bounding box center [662, 347] width 133 height 16
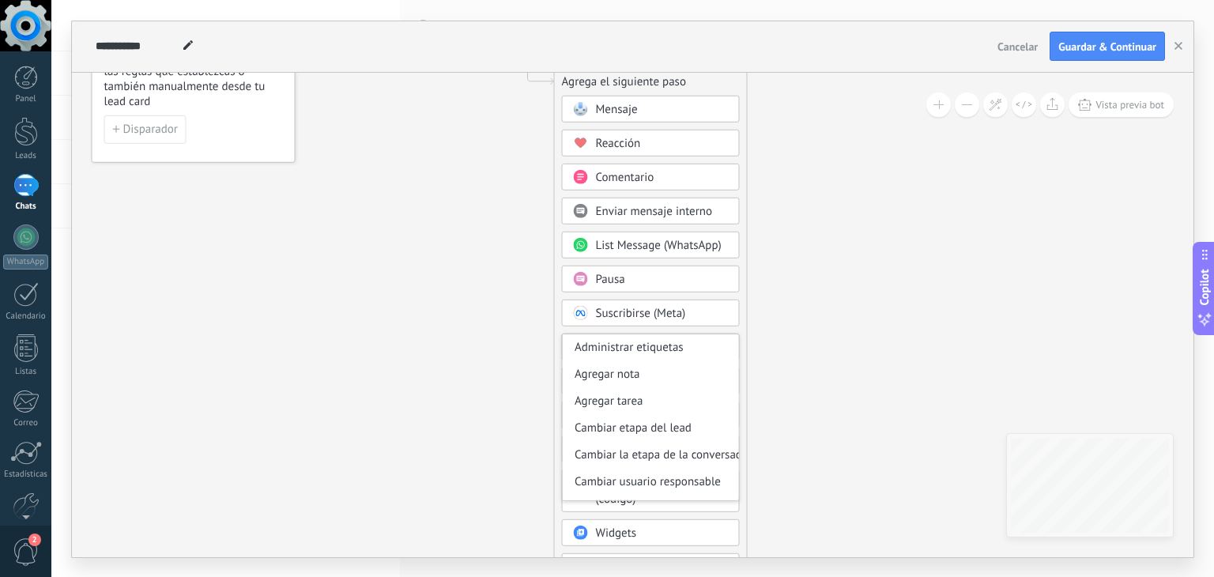
click at [835, 409] on icon at bounding box center [504, 298] width 1062 height 1358
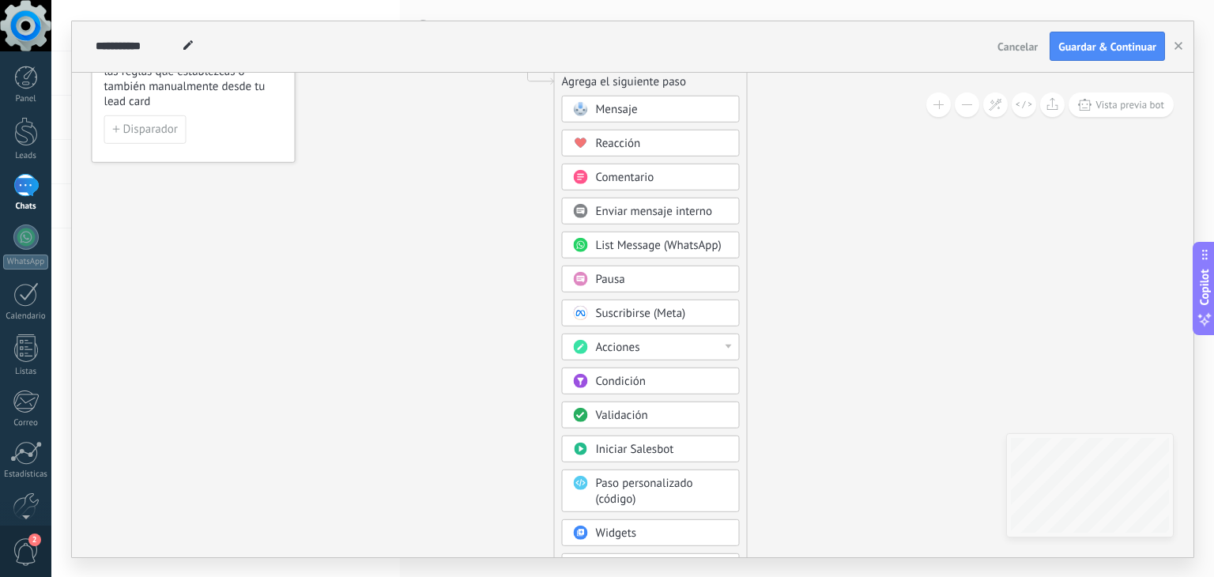
click at [662, 213] on span "Enviar mensaje interno" at bounding box center [654, 210] width 117 height 15
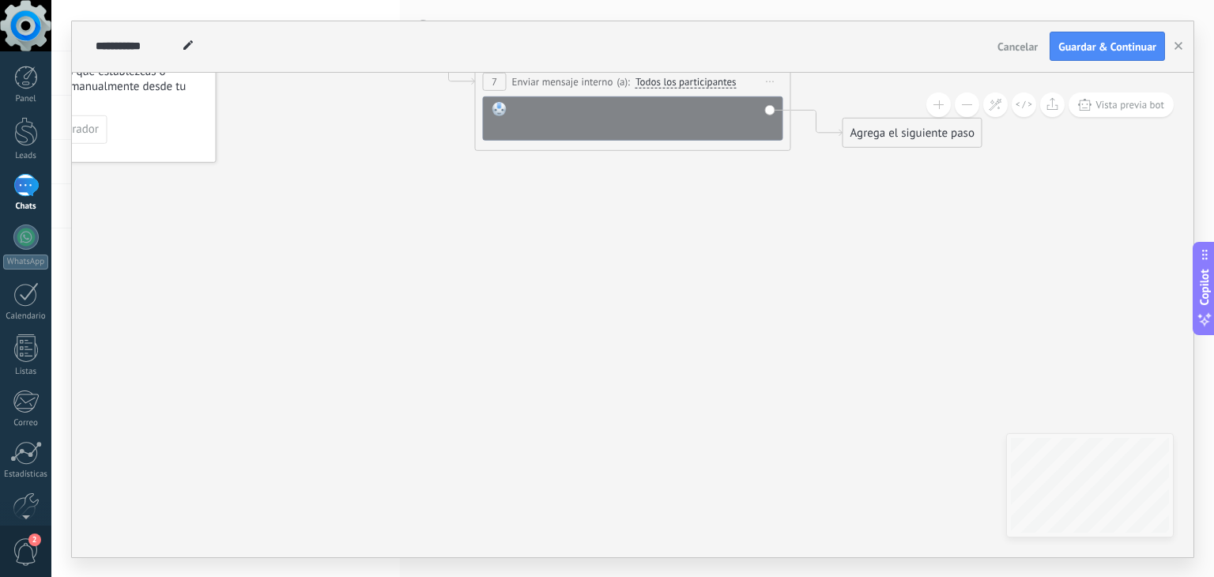
click at [621, 111] on div at bounding box center [644, 117] width 262 height 32
paste div
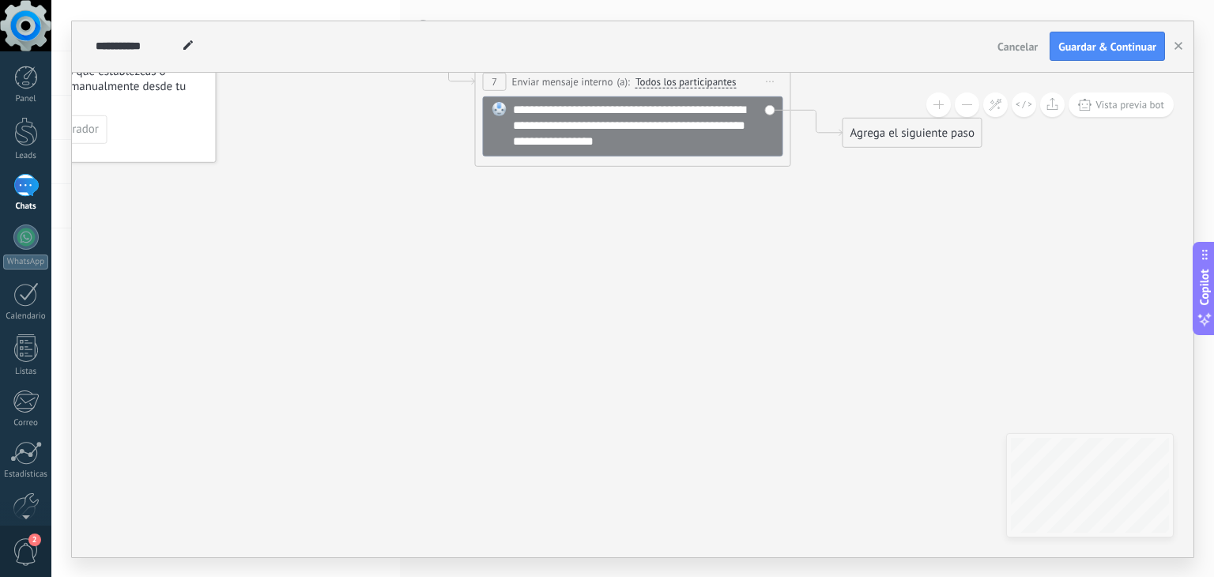
click at [651, 250] on icon at bounding box center [609, 81] width 1430 height 925
click at [484, 303] on icon at bounding box center [609, 81] width 1430 height 925
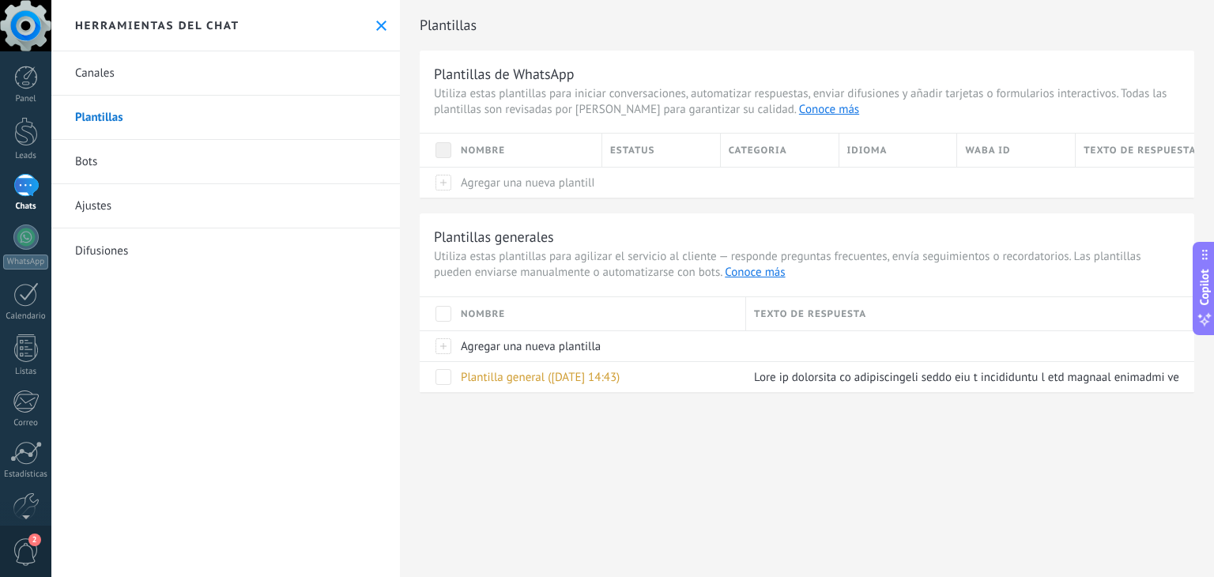
click at [135, 141] on link "Bots" at bounding box center [225, 162] width 348 height 44
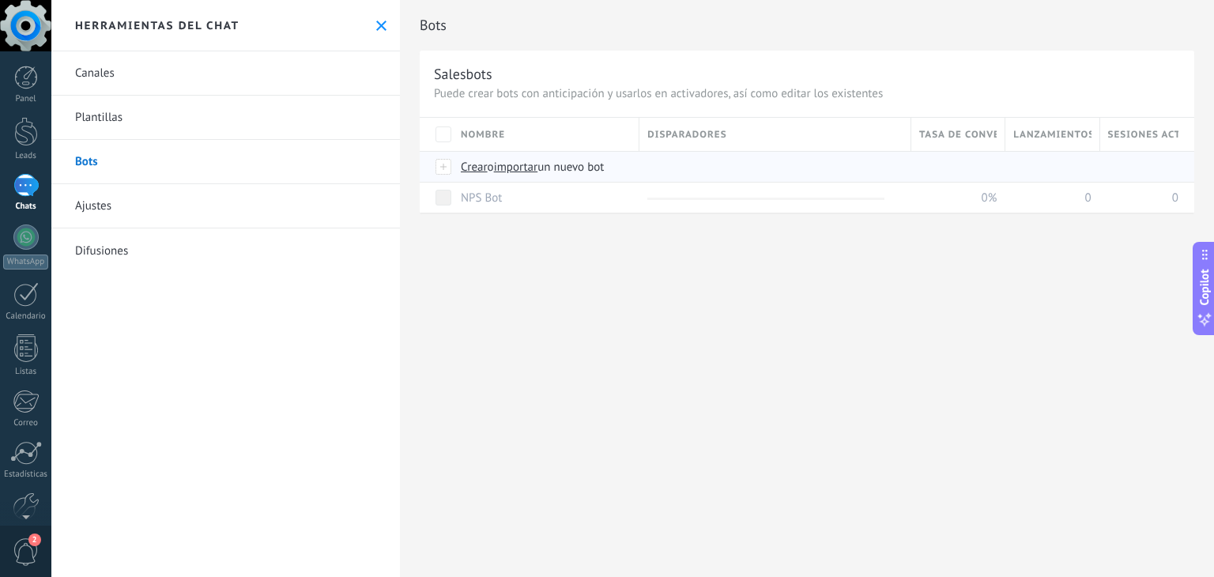
click at [524, 164] on span "importar" at bounding box center [516, 167] width 44 height 15
click at [0, 0] on input "importar un nuevo bot" at bounding box center [0, 0] width 0 height 0
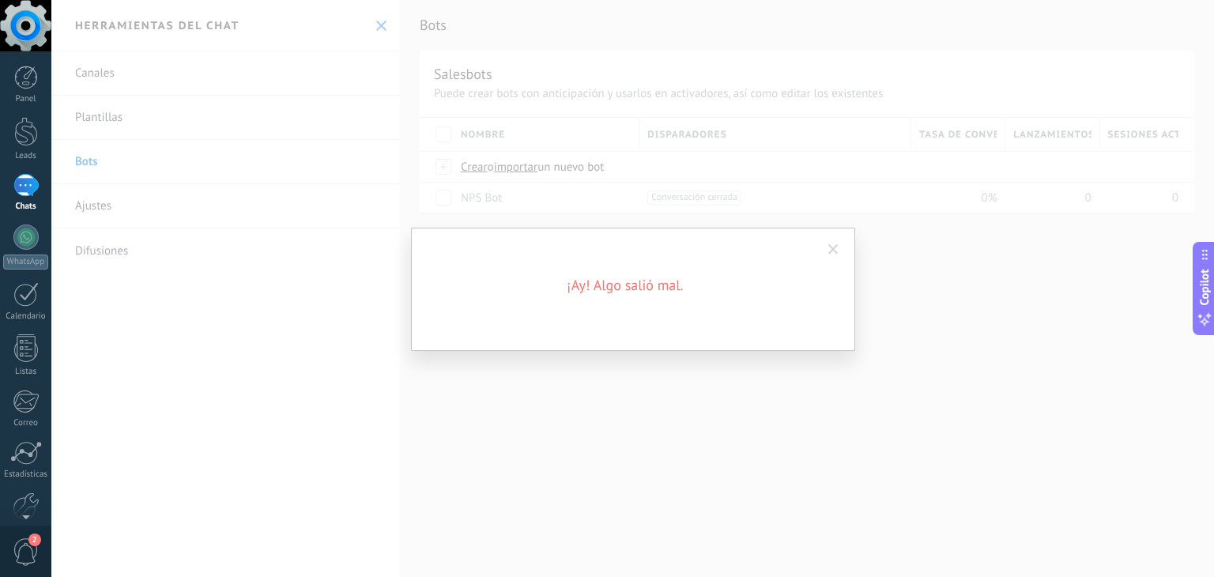
click at [670, 317] on div "¡Ay! Algo salió mal." at bounding box center [633, 289] width 444 height 123
click at [833, 255] on span at bounding box center [833, 249] width 26 height 27
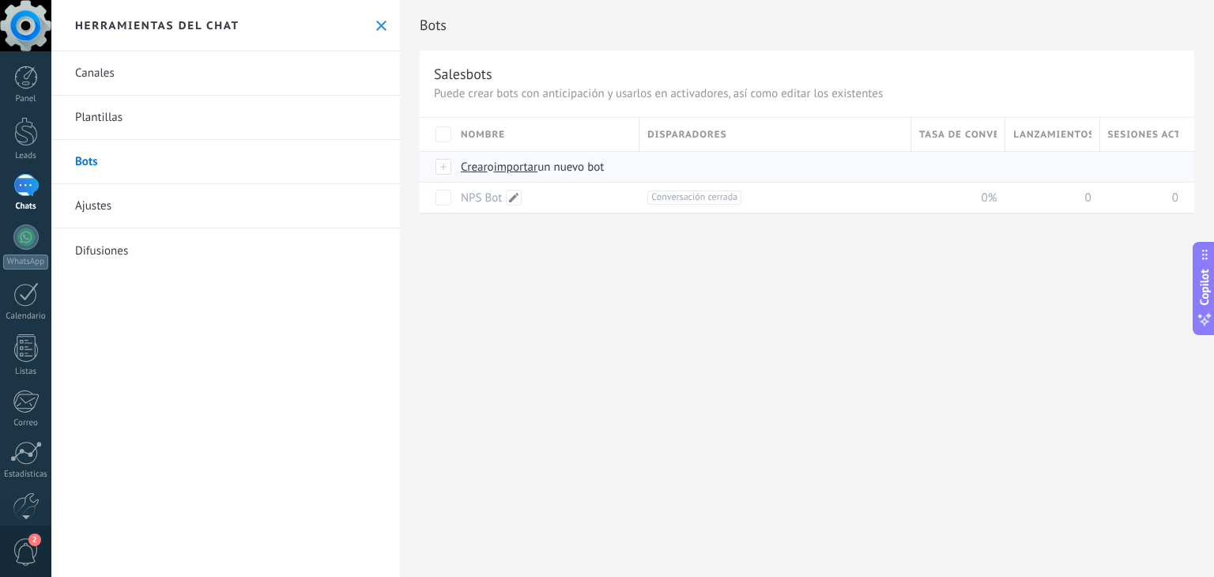
click at [496, 175] on div "Crear o importar un nuevo bot" at bounding box center [734, 167] width 562 height 30
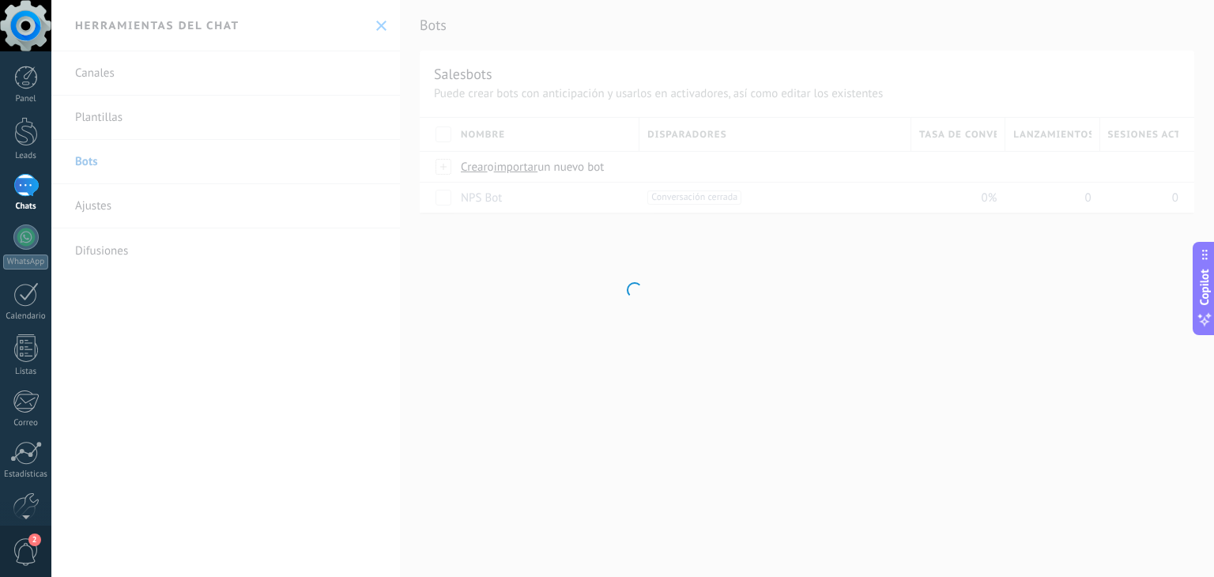
click at [466, 171] on div at bounding box center [632, 288] width 1162 height 577
click at [597, 464] on div at bounding box center [632, 288] width 1162 height 577
click at [467, 168] on div at bounding box center [632, 288] width 1162 height 577
click at [552, 488] on div at bounding box center [632, 288] width 1162 height 577
drag, startPoint x: 585, startPoint y: 441, endPoint x: 599, endPoint y: 245, distance: 196.5
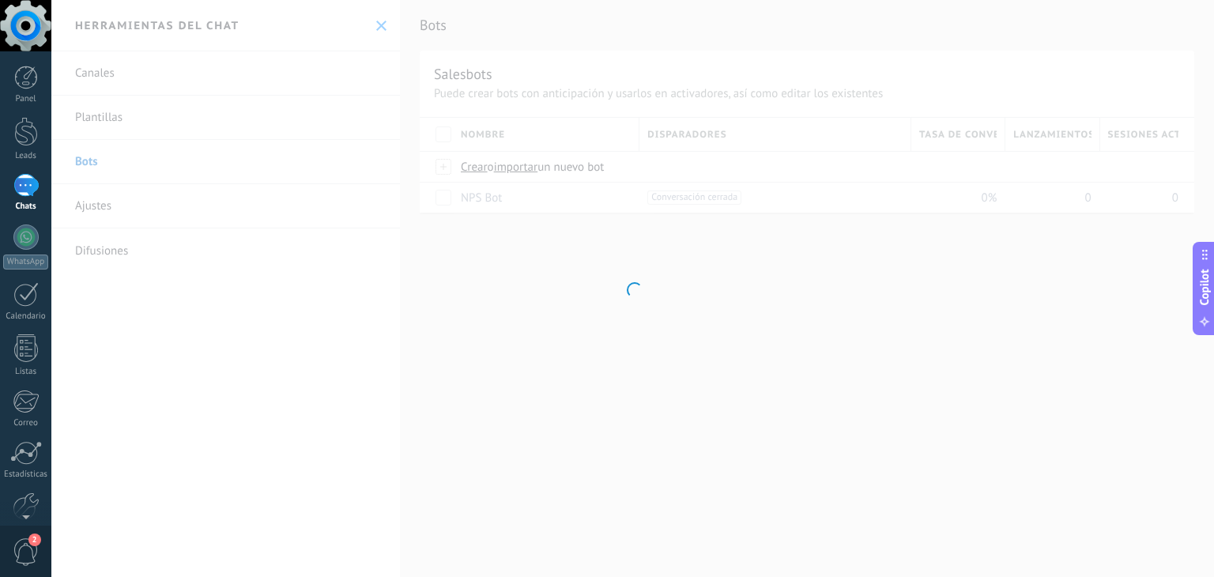
click at [586, 440] on div at bounding box center [632, 288] width 1162 height 577
click at [669, 326] on div at bounding box center [632, 288] width 1162 height 577
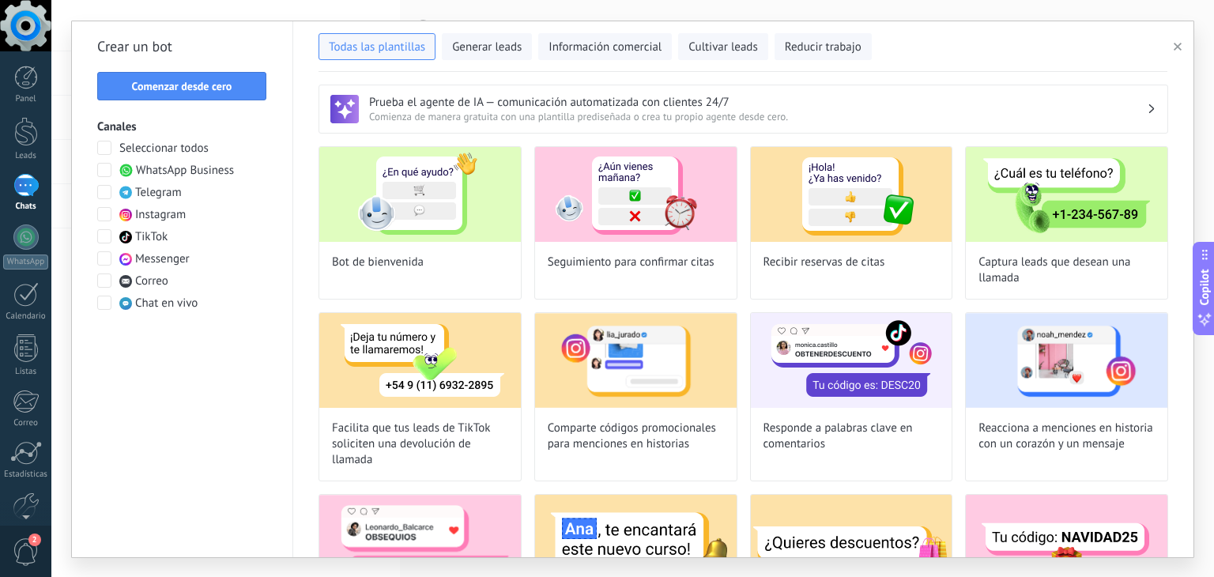
click at [154, 164] on span "WhatsApp Business" at bounding box center [185, 171] width 98 height 16
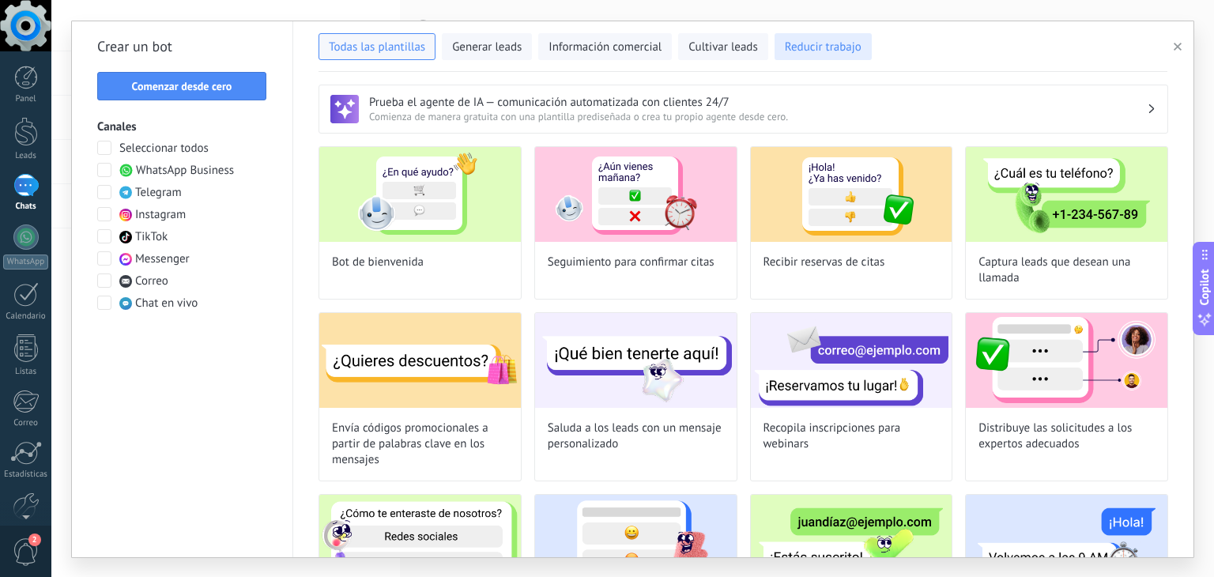
click at [827, 51] on span "Reducir trabajo" at bounding box center [823, 48] width 77 height 16
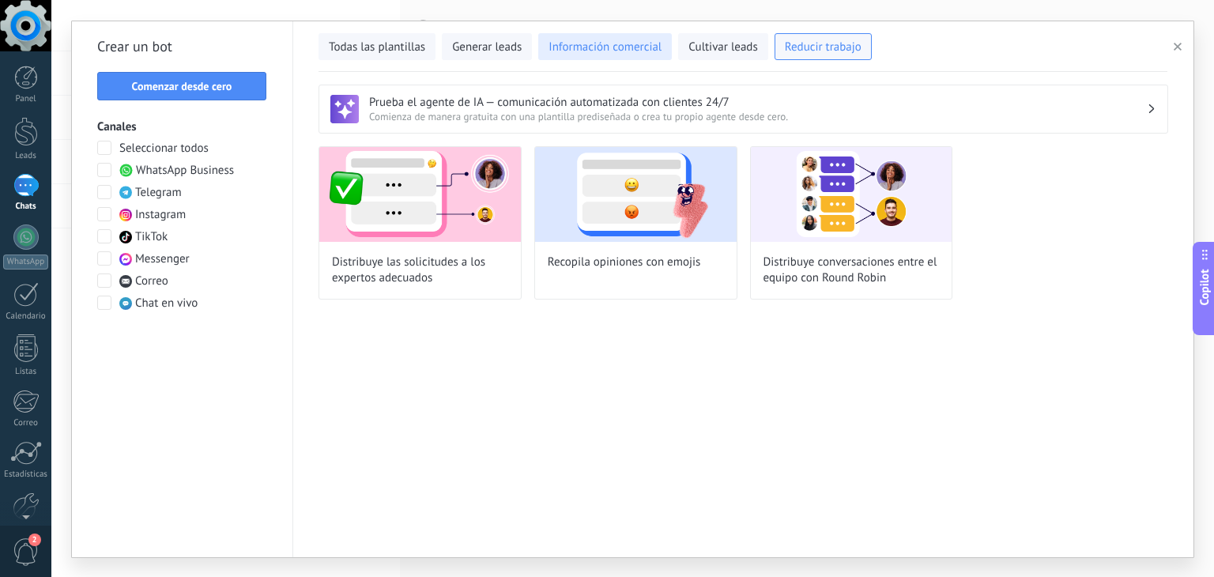
click at [541, 39] on button "Información comercial" at bounding box center [605, 46] width 134 height 27
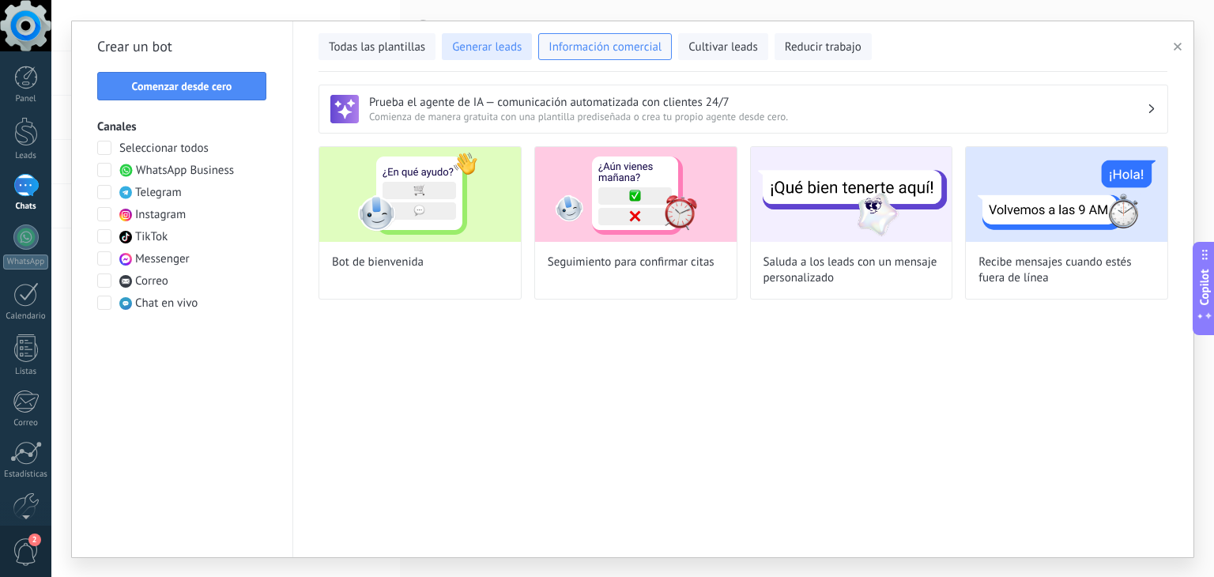
click at [495, 45] on span "Generar leads" at bounding box center [487, 48] width 70 height 16
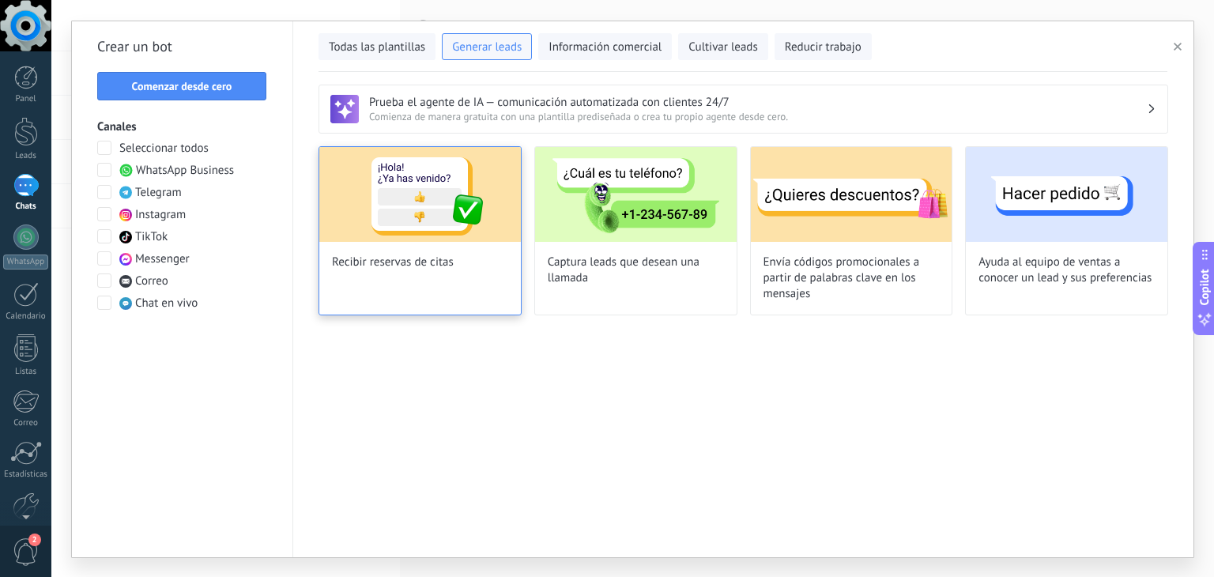
click at [413, 285] on div "Recibir reservas de citas" at bounding box center [419, 230] width 203 height 169
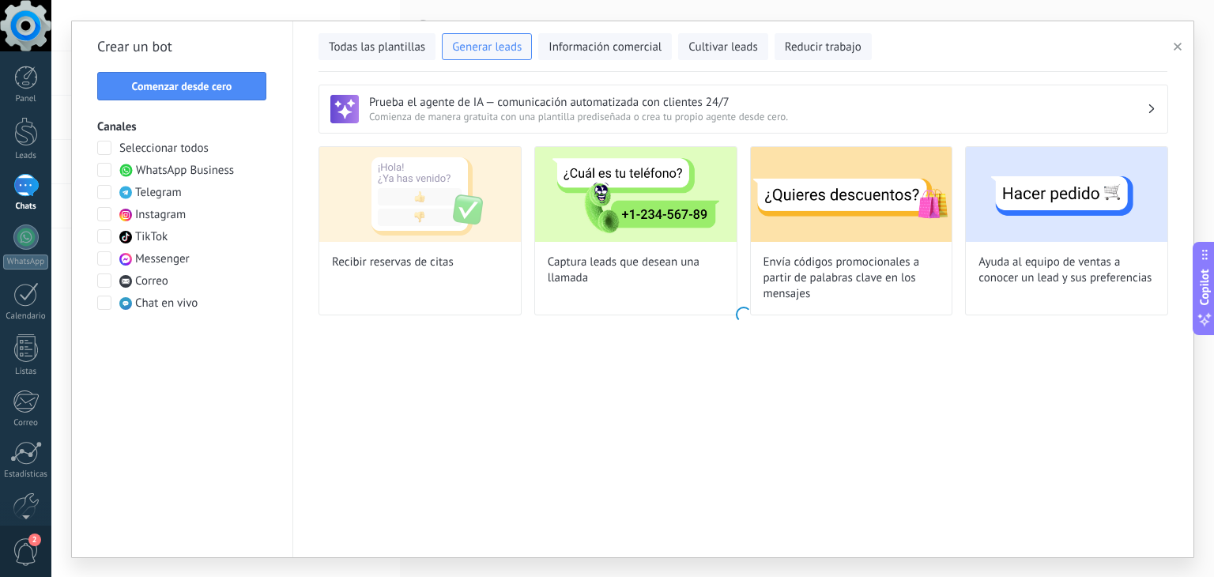
type input "**********"
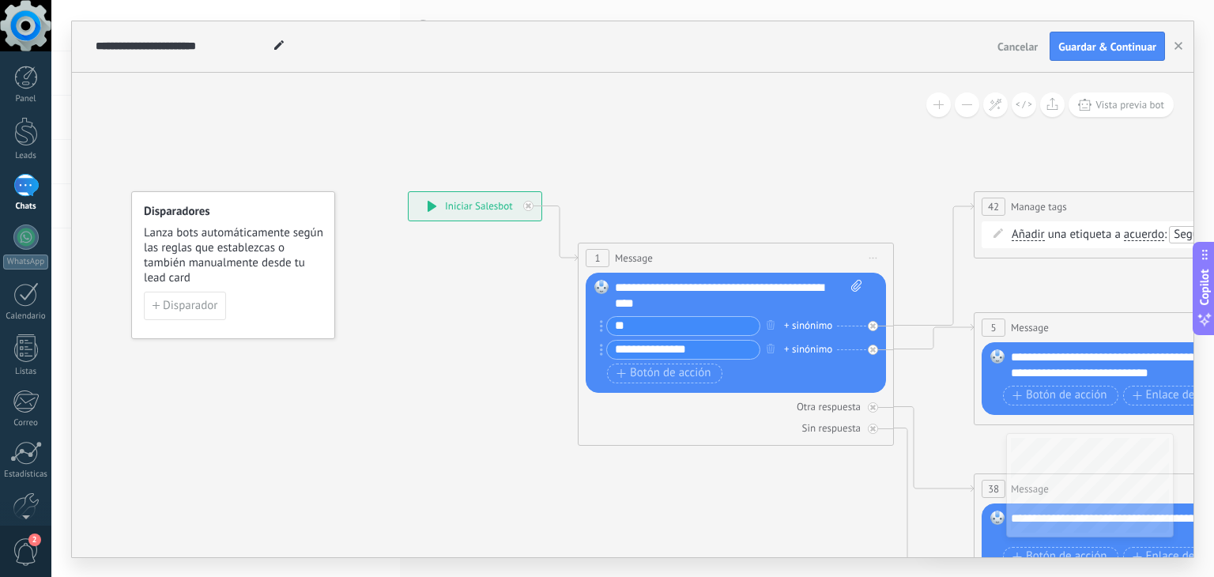
click at [1005, 45] on span "Cancelar" at bounding box center [1017, 47] width 40 height 14
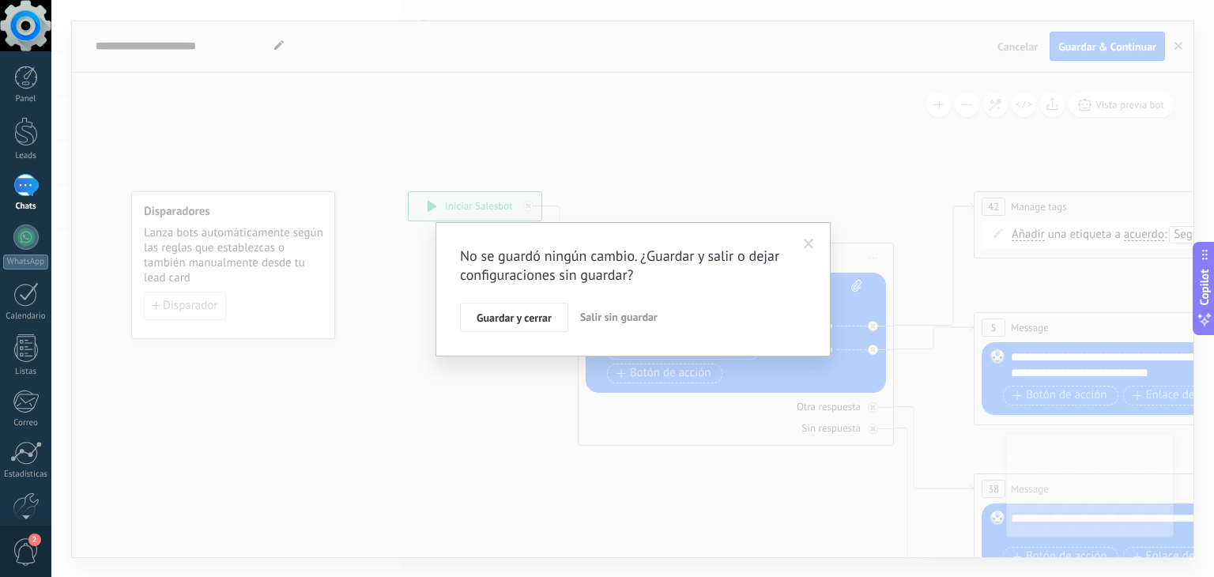
click at [634, 322] on span "Salir sin guardar" at bounding box center [618, 317] width 77 height 14
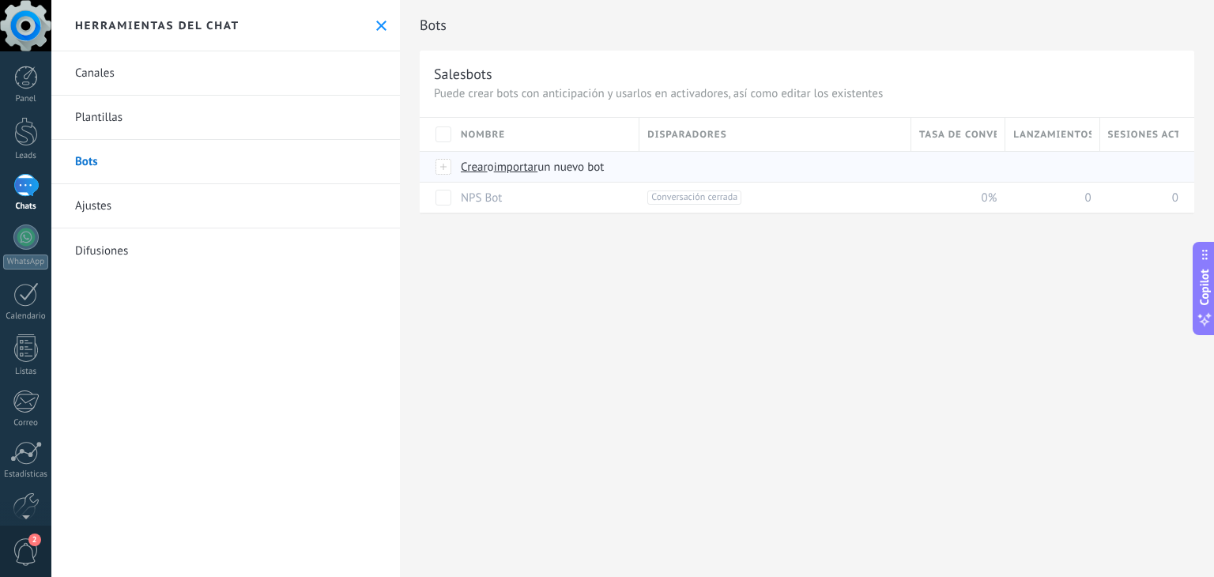
click at [473, 153] on div "Crear o importar un nuevo bot" at bounding box center [734, 167] width 562 height 30
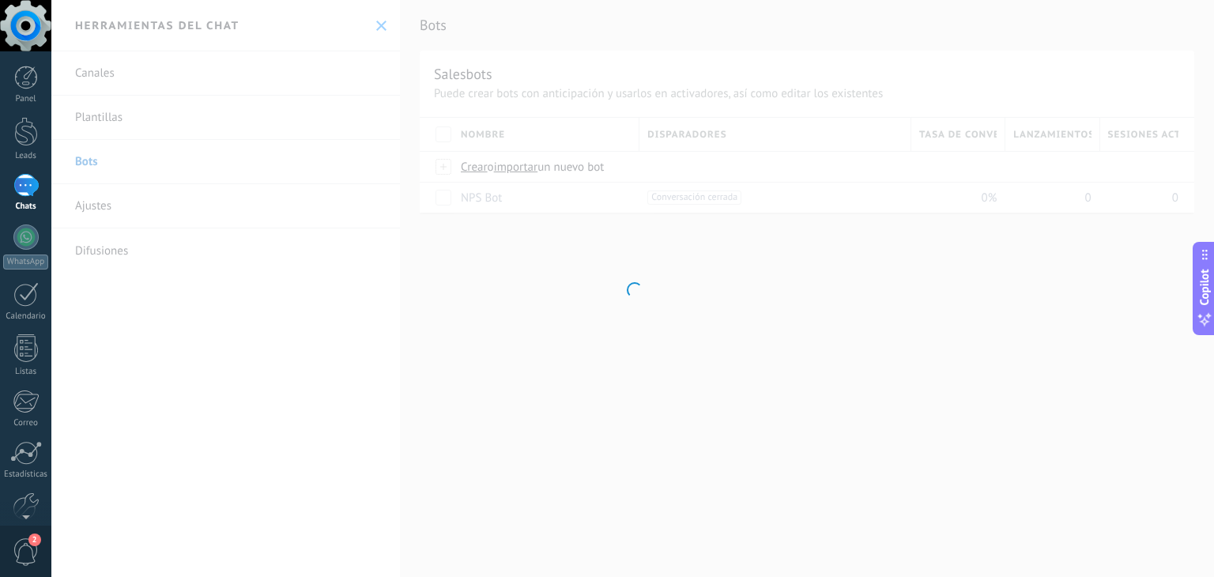
click at [471, 165] on div at bounding box center [632, 288] width 1162 height 577
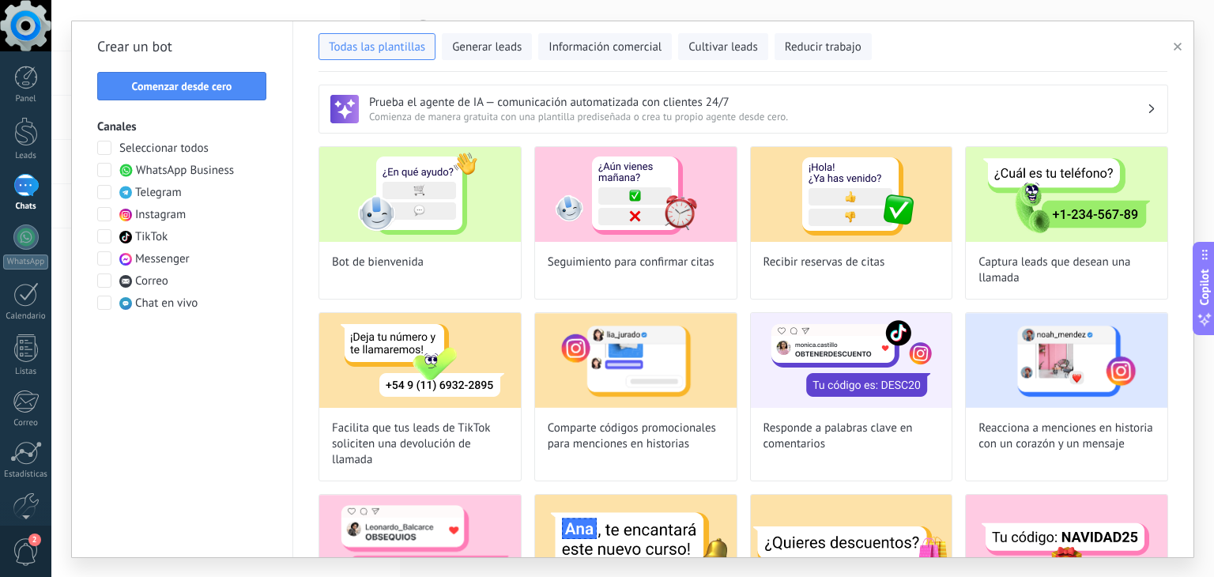
drag, startPoint x: 182, startPoint y: 83, endPoint x: 183, endPoint y: 65, distance: 18.2
click at [183, 65] on div "Crear un bot Comenzar desde cero Canales Seleccionar todos WhatsApp Business Te…" at bounding box center [182, 289] width 221 height 536
click at [159, 163] on span "WhatsApp Business" at bounding box center [185, 171] width 98 height 16
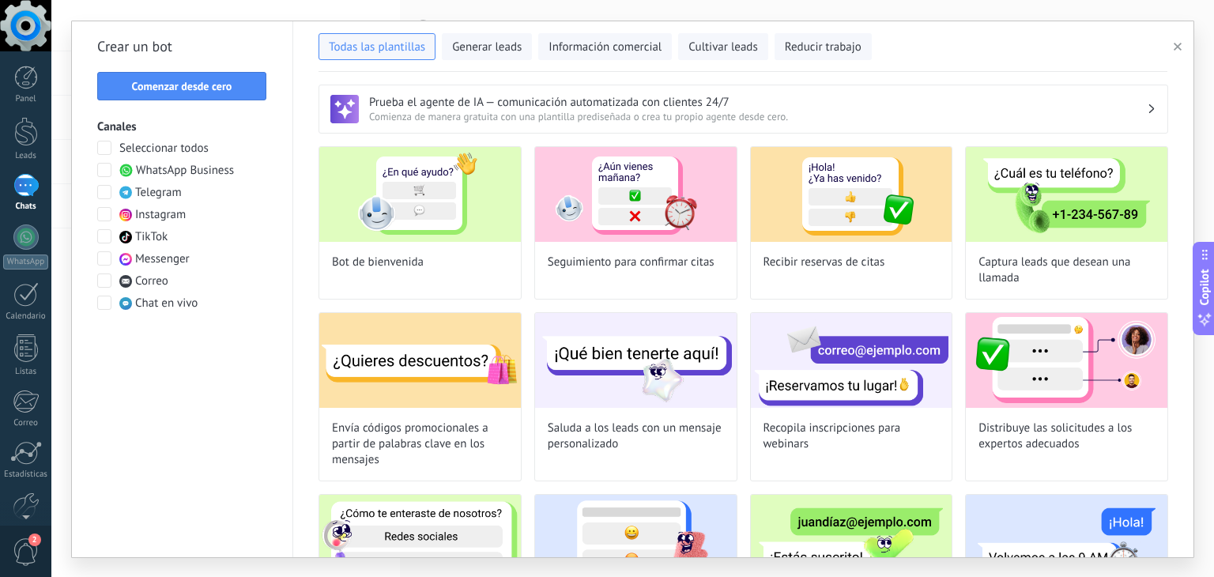
click at [610, 99] on h3 "Prueba el agente de IA — comunicación automatizada con clientes 24/7" at bounding box center [758, 102] width 778 height 15
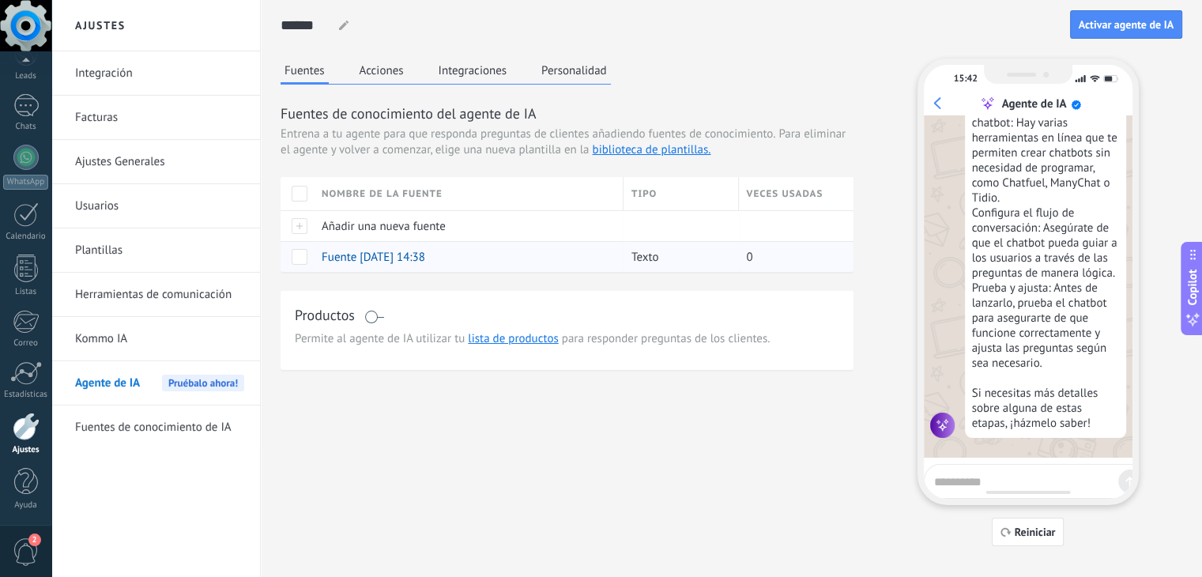
scroll to position [2728, 0]
click at [299, 260] on span at bounding box center [300, 257] width 16 height 16
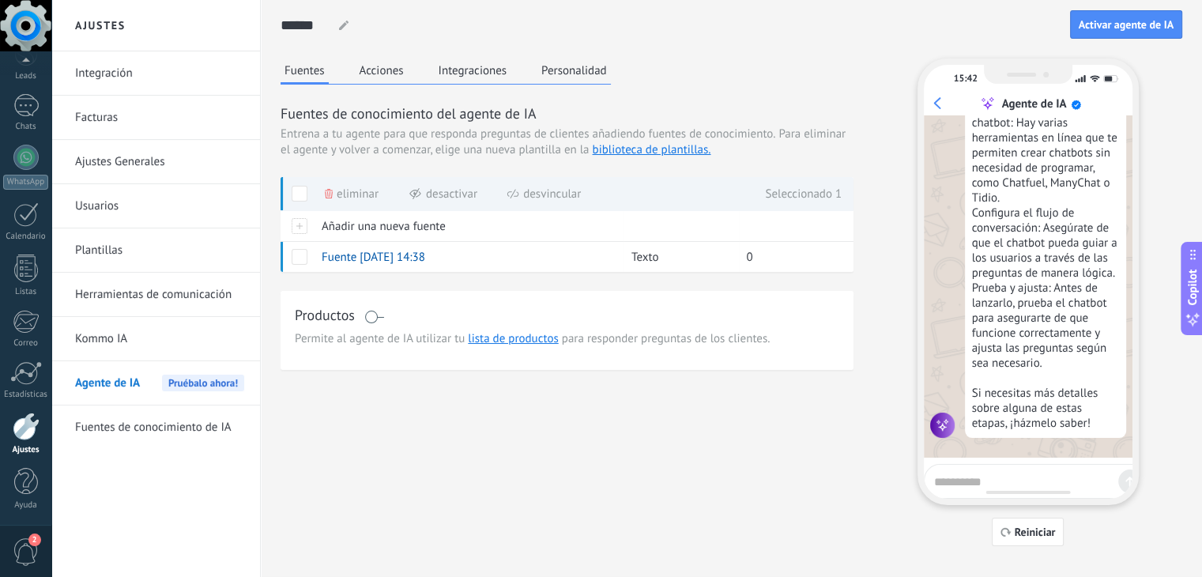
click at [338, 194] on span "Eliminar" at bounding box center [358, 194] width 42 height 31
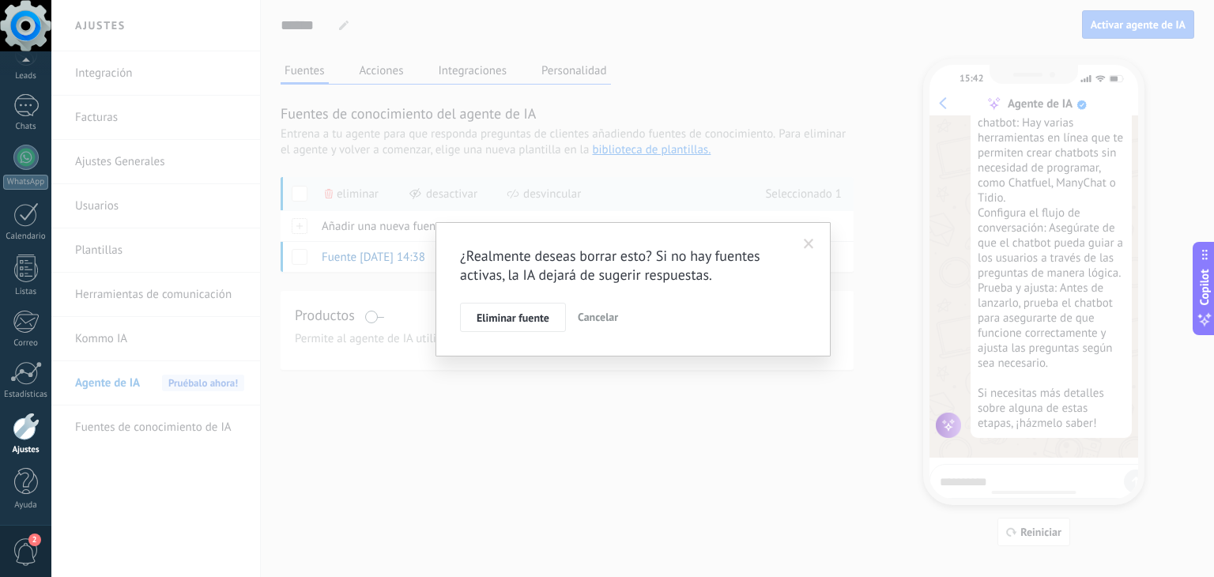
drag, startPoint x: 465, startPoint y: 330, endPoint x: 514, endPoint y: 307, distance: 55.1
click at [465, 329] on button "Eliminar fuente" at bounding box center [513, 318] width 106 height 30
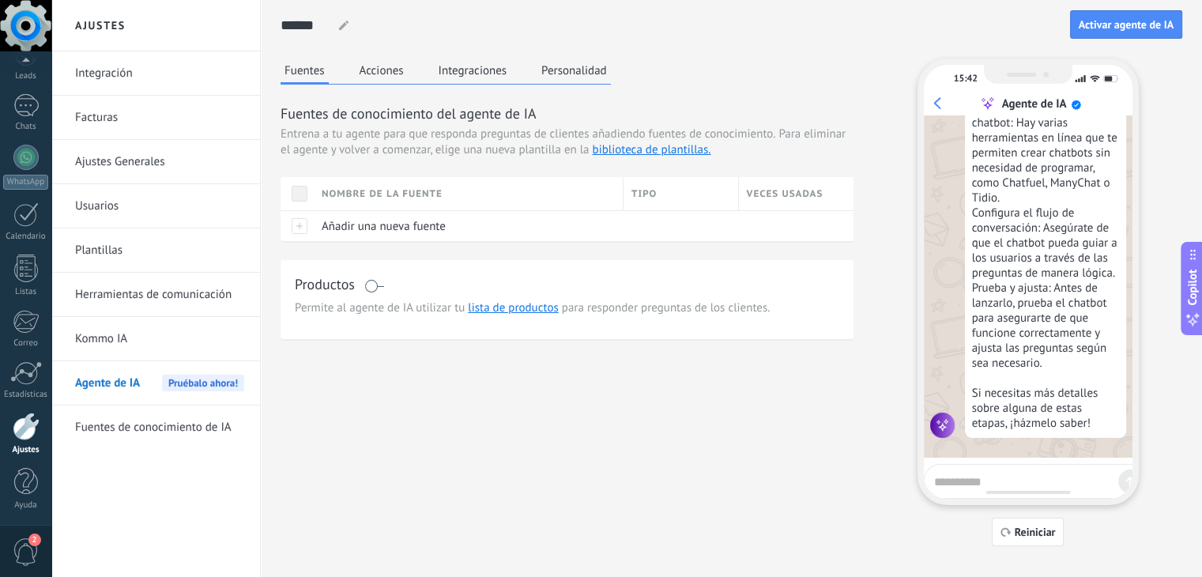
click at [111, 332] on link "Kommo IA" at bounding box center [159, 339] width 169 height 44
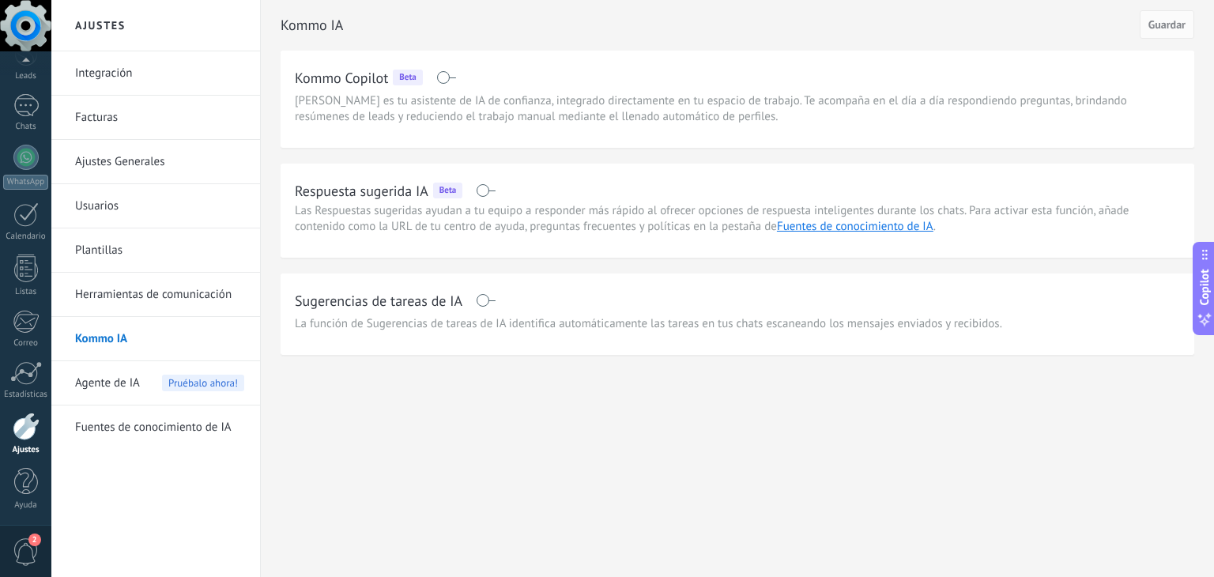
click at [115, 381] on span "Agente de IA" at bounding box center [107, 383] width 65 height 44
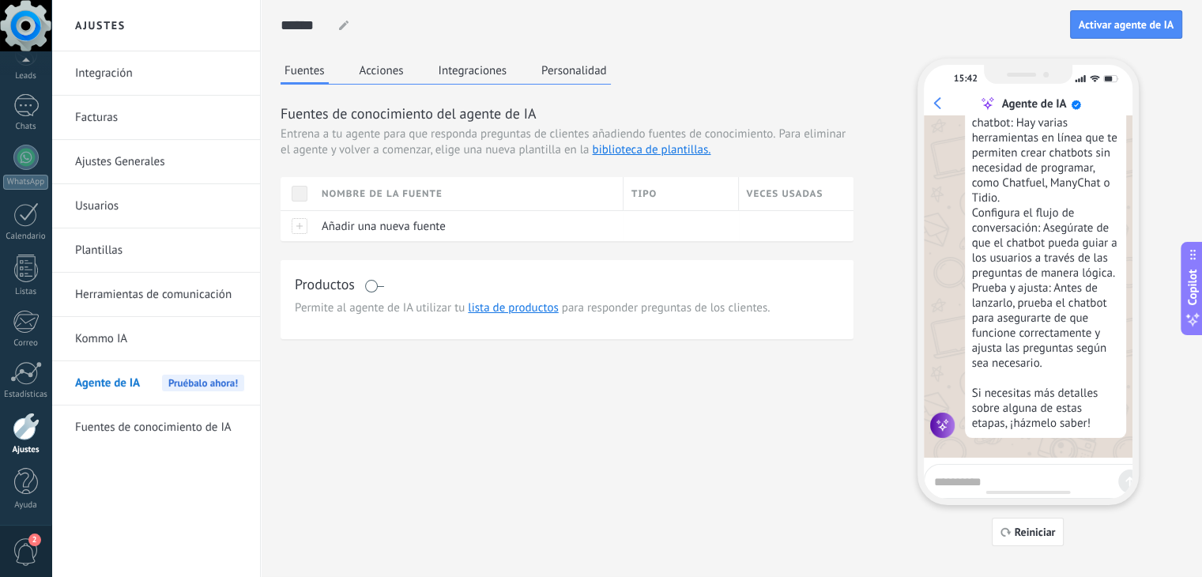
scroll to position [2728, 0]
drag, startPoint x: 395, startPoint y: 232, endPoint x: 439, endPoint y: 216, distance: 47.0
click at [427, 204] on div "Nombre de la fuente Tipo Veces usadas Añadir una nueva fuente" at bounding box center [567, 209] width 573 height 64
click at [375, 63] on button "Acciones" at bounding box center [382, 70] width 52 height 24
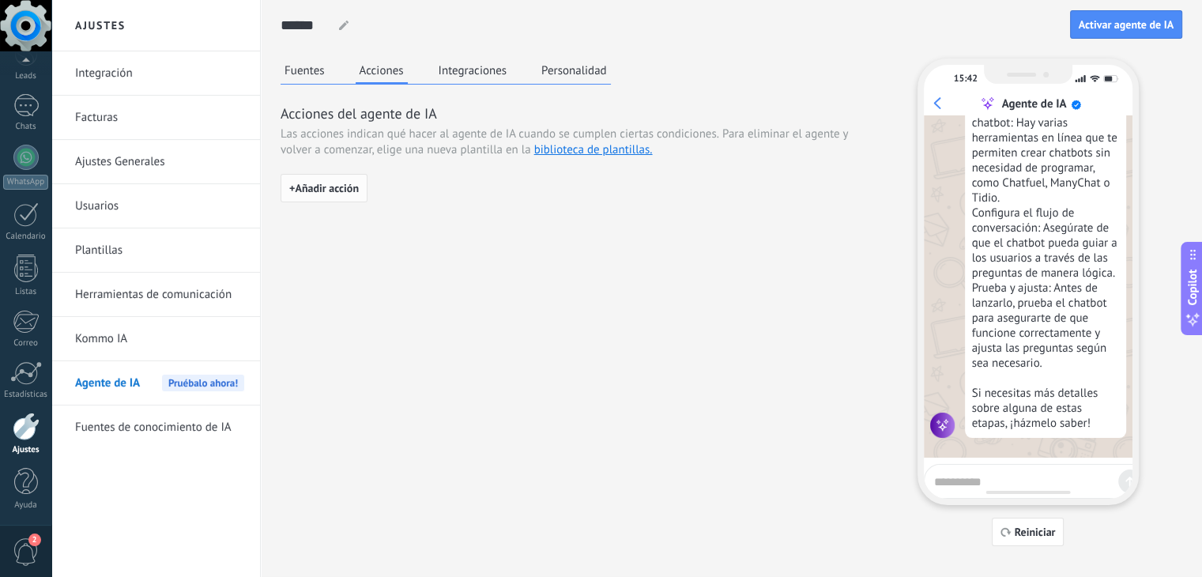
click at [352, 193] on span "+ Añadir acción" at bounding box center [324, 188] width 70 height 11
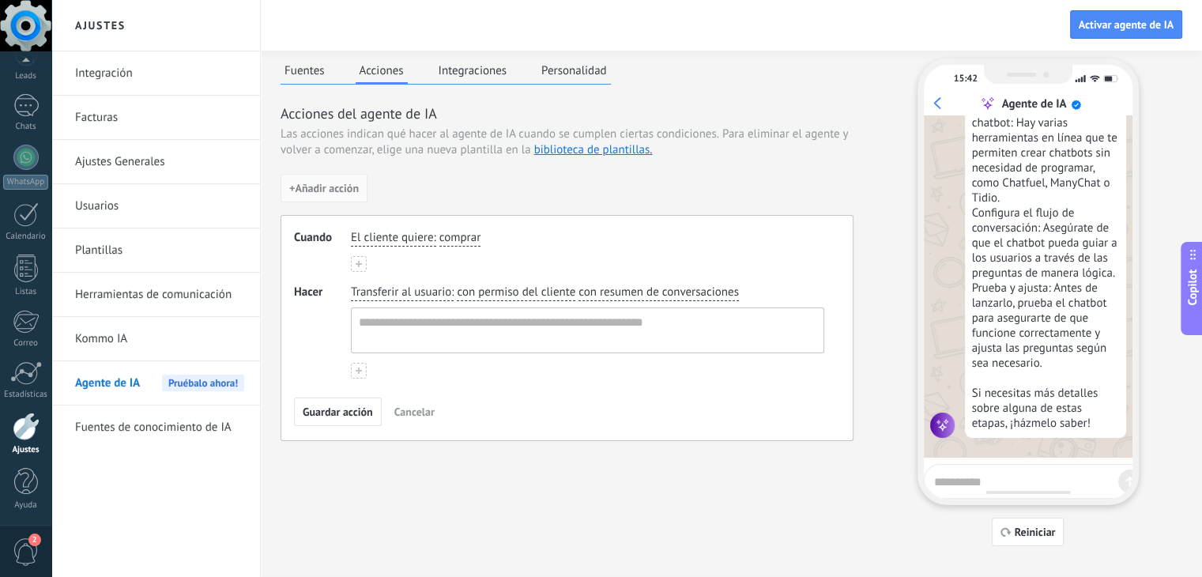
scroll to position [21, 0]
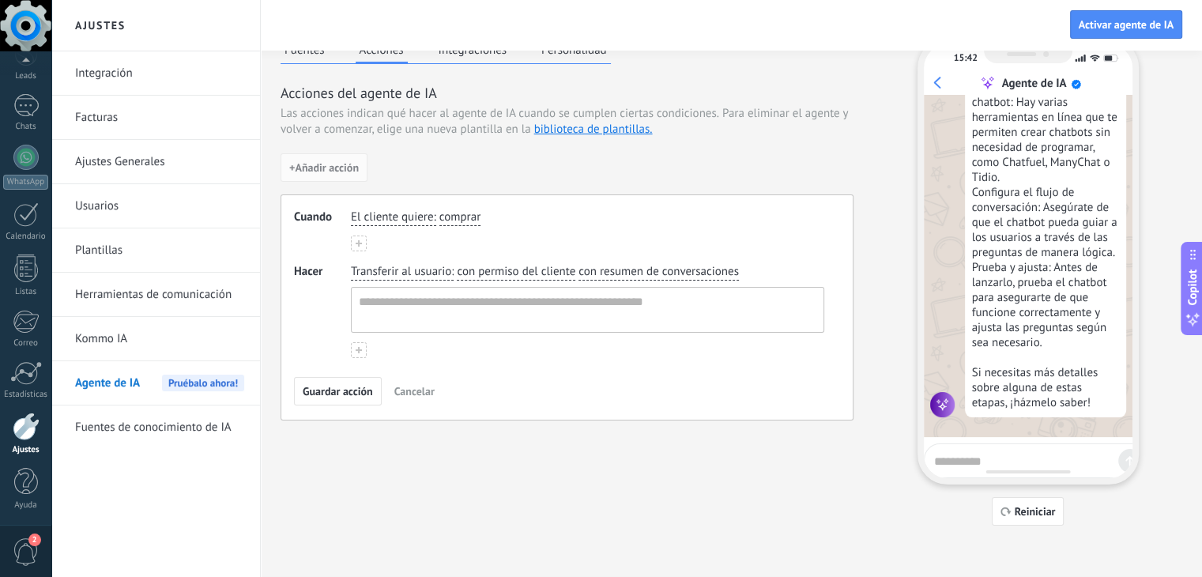
click at [428, 386] on span "Cancelar" at bounding box center [414, 391] width 40 height 11
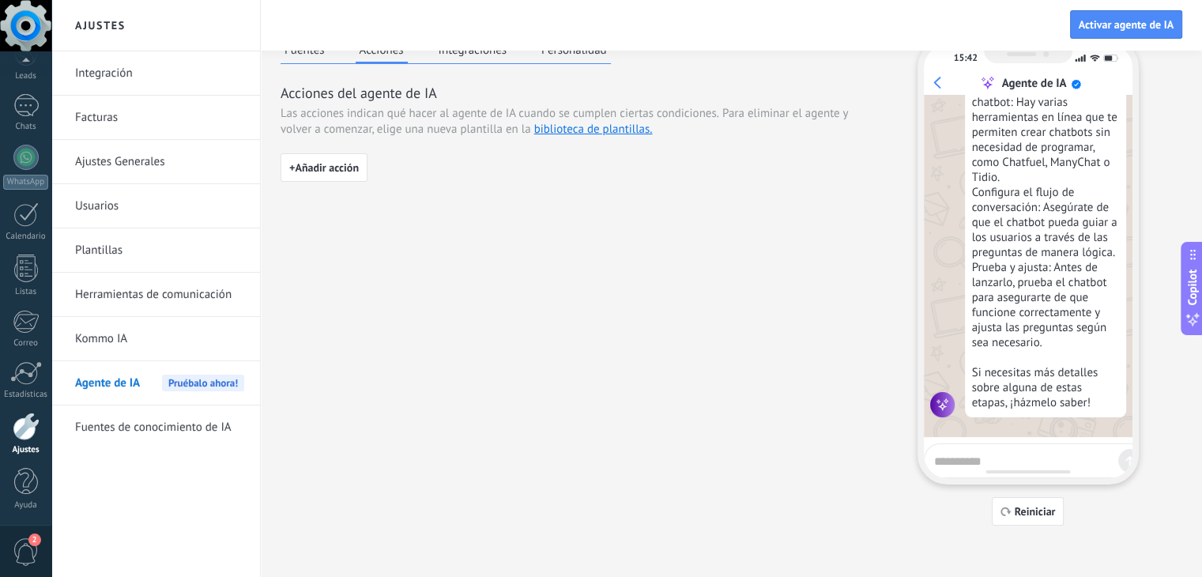
click at [489, 58] on button "Integraciones" at bounding box center [473, 50] width 77 height 24
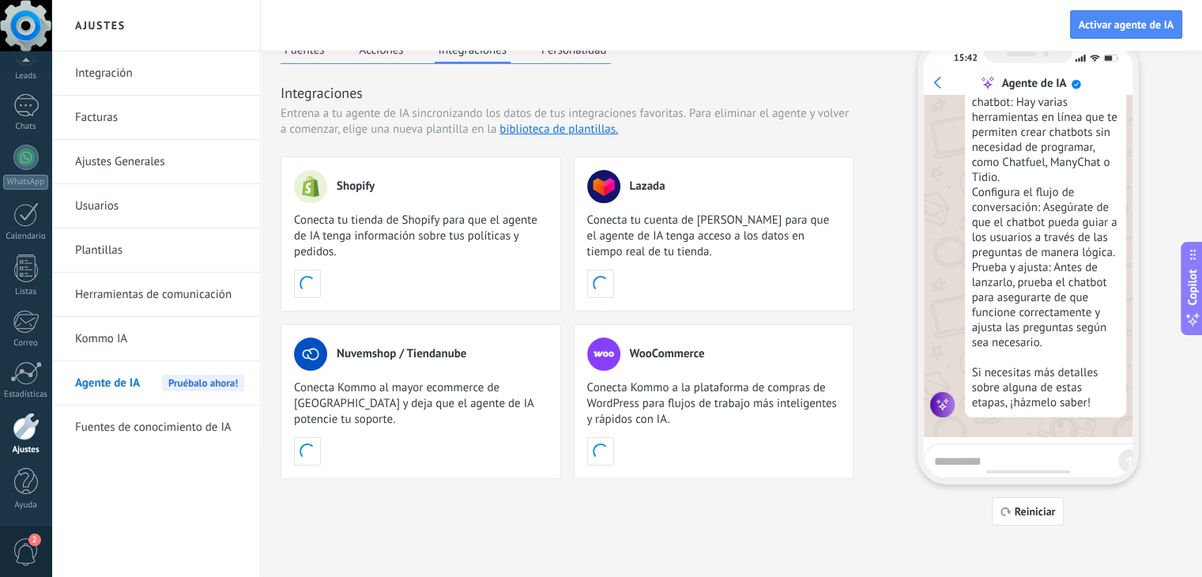
click at [489, 58] on button "Integraciones" at bounding box center [473, 51] width 77 height 26
click at [575, 59] on button "Personalidad" at bounding box center [573, 50] width 73 height 24
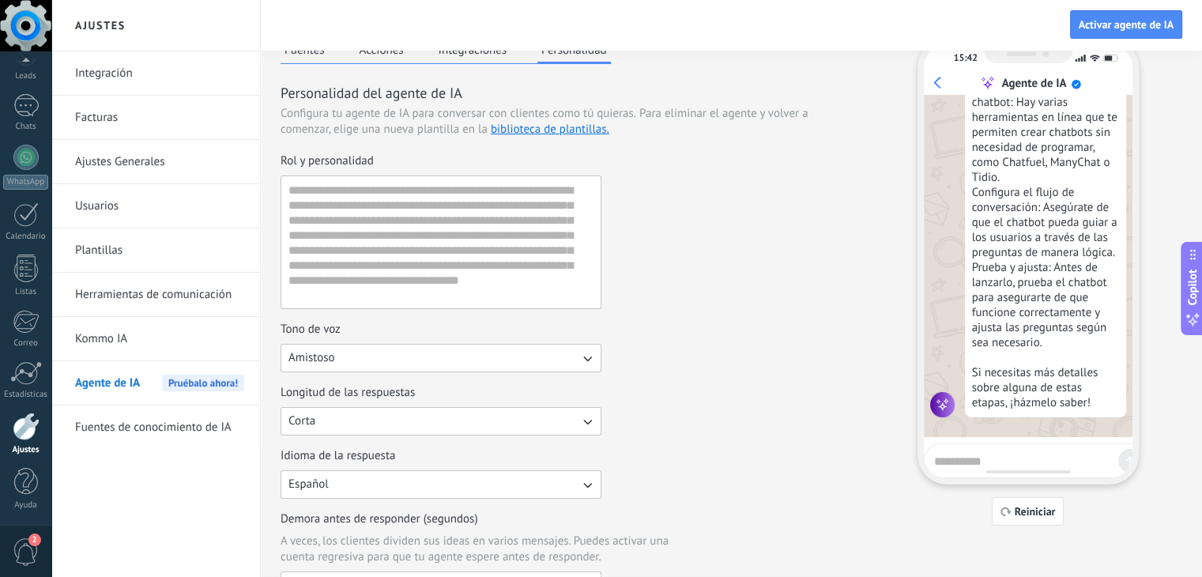
click at [138, 71] on link "Integración" at bounding box center [159, 73] width 169 height 44
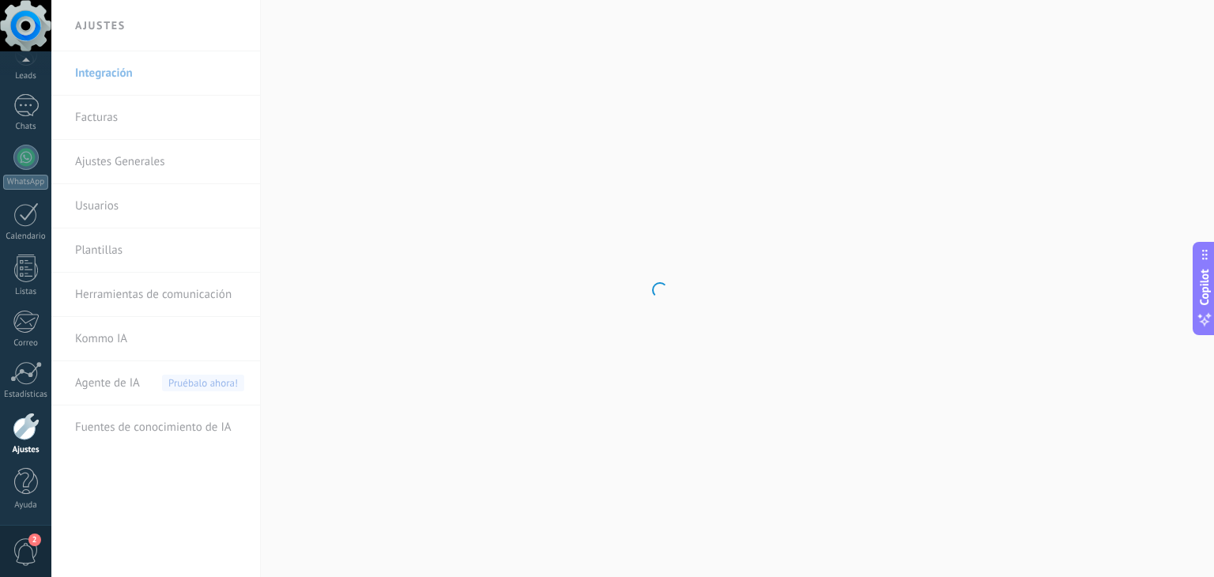
click at [1211, 213] on html ".abecls-1,.abecls-2{fill-rule:evenodd}.abecls-2{fill:#fff} .abhcls-1{fill:none}…" at bounding box center [607, 288] width 1214 height 577
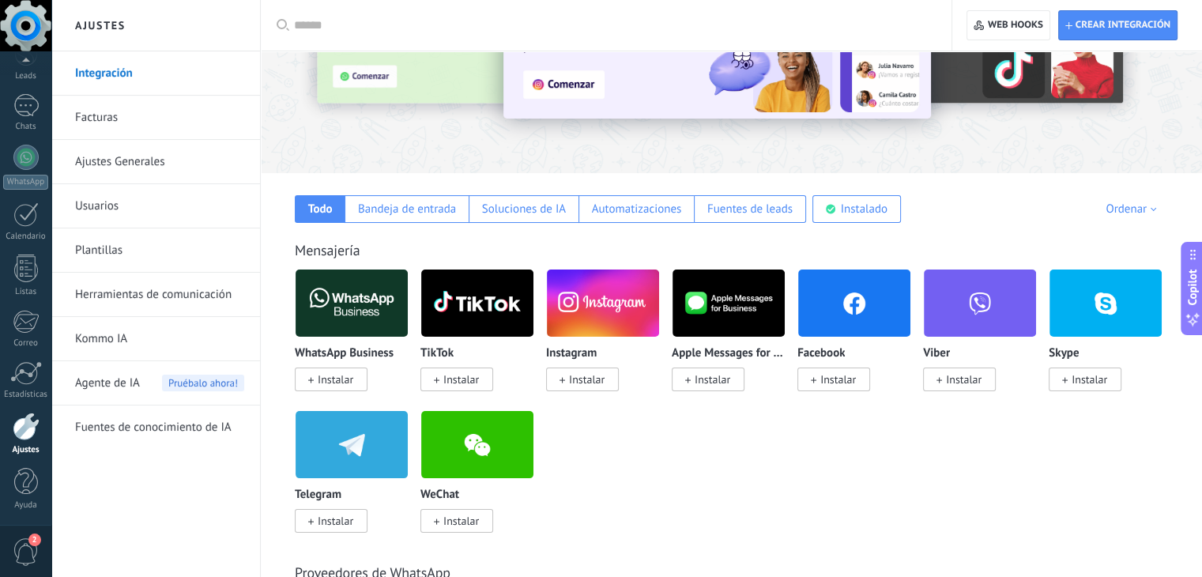
scroll to position [17, 0]
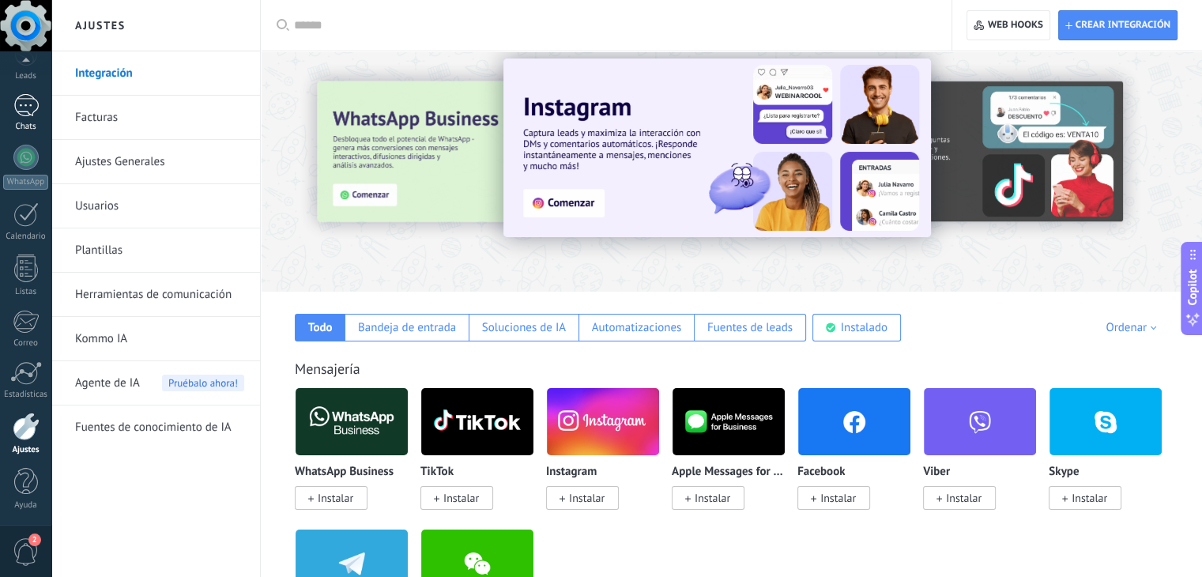
click at [20, 124] on div "Chats" at bounding box center [26, 127] width 46 height 10
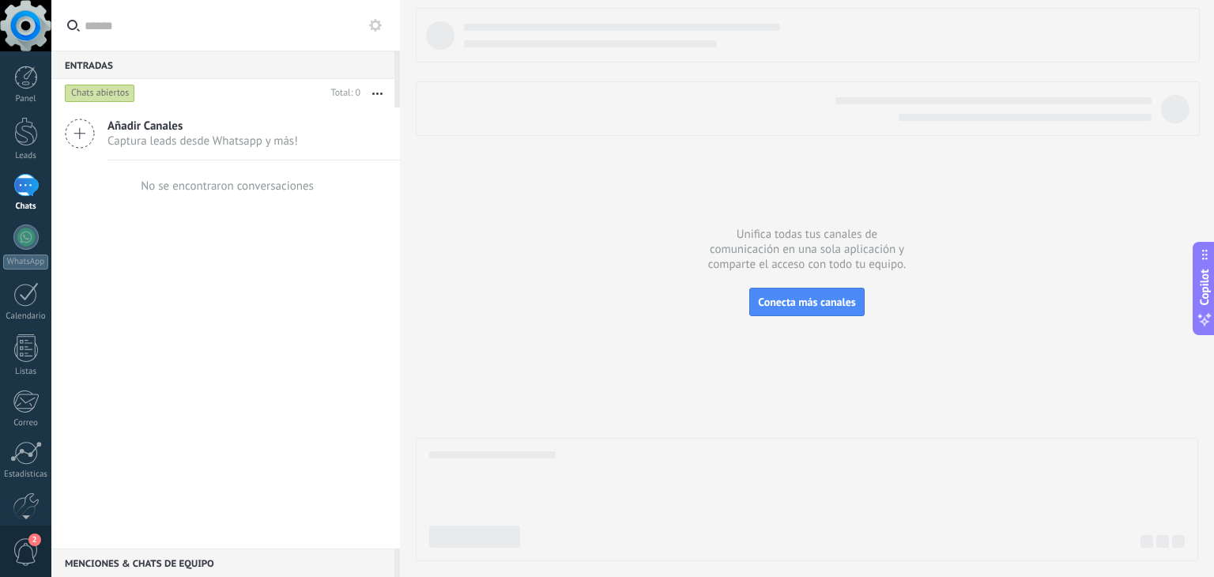
click at [79, 134] on use at bounding box center [80, 133] width 28 height 28
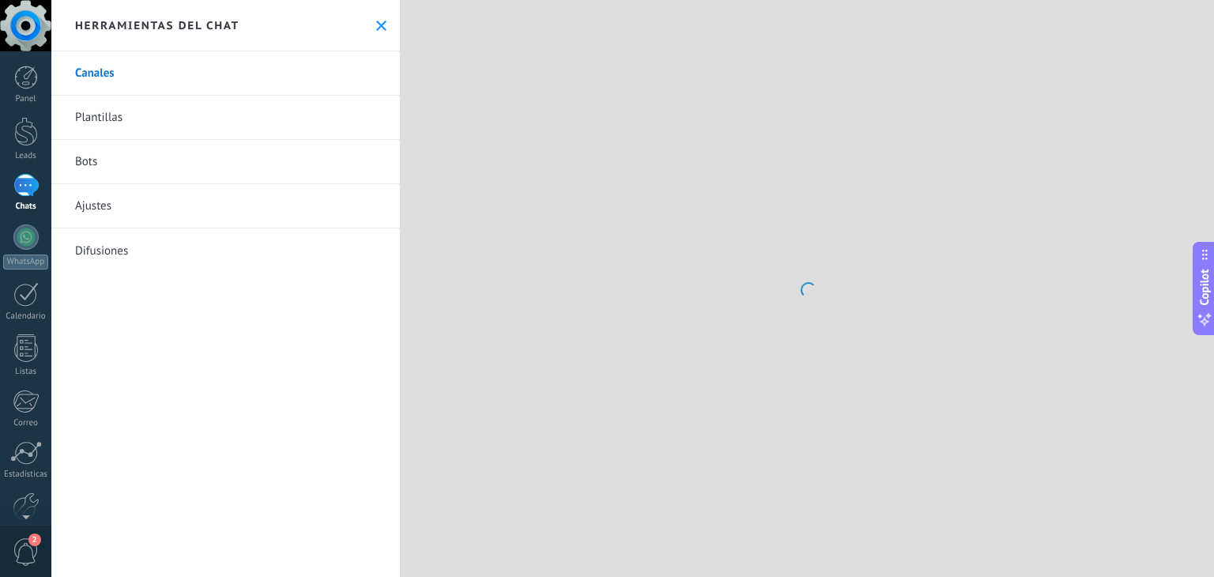
drag, startPoint x: 111, startPoint y: 164, endPoint x: 151, endPoint y: 190, distance: 47.8
click at [112, 164] on link "Bots" at bounding box center [225, 162] width 348 height 44
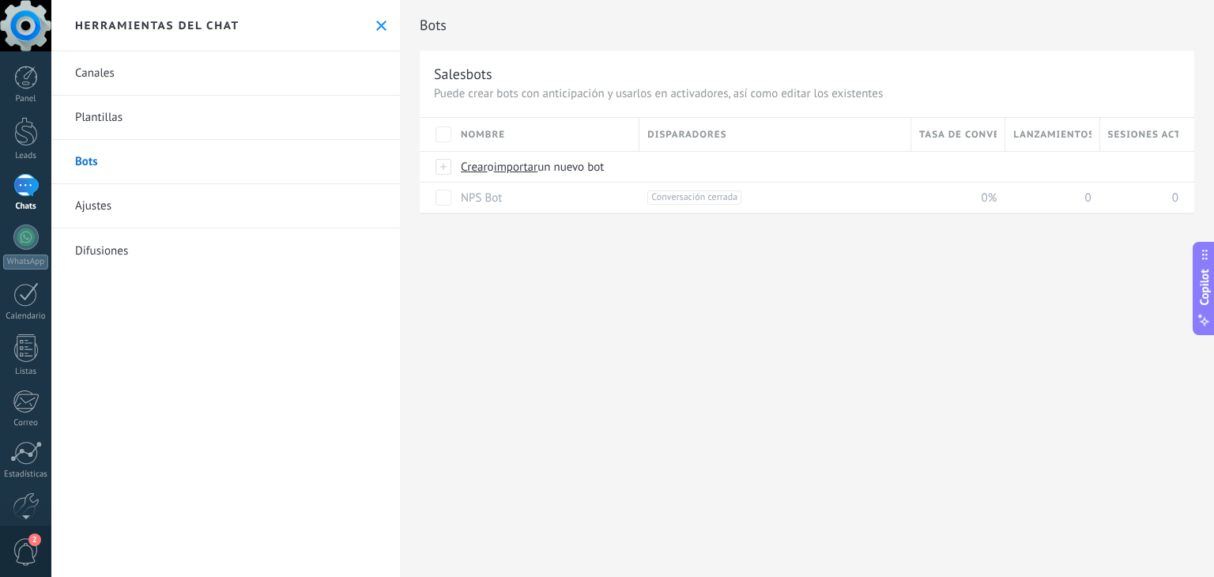
click at [114, 206] on link "Ajustes" at bounding box center [225, 206] width 348 height 44
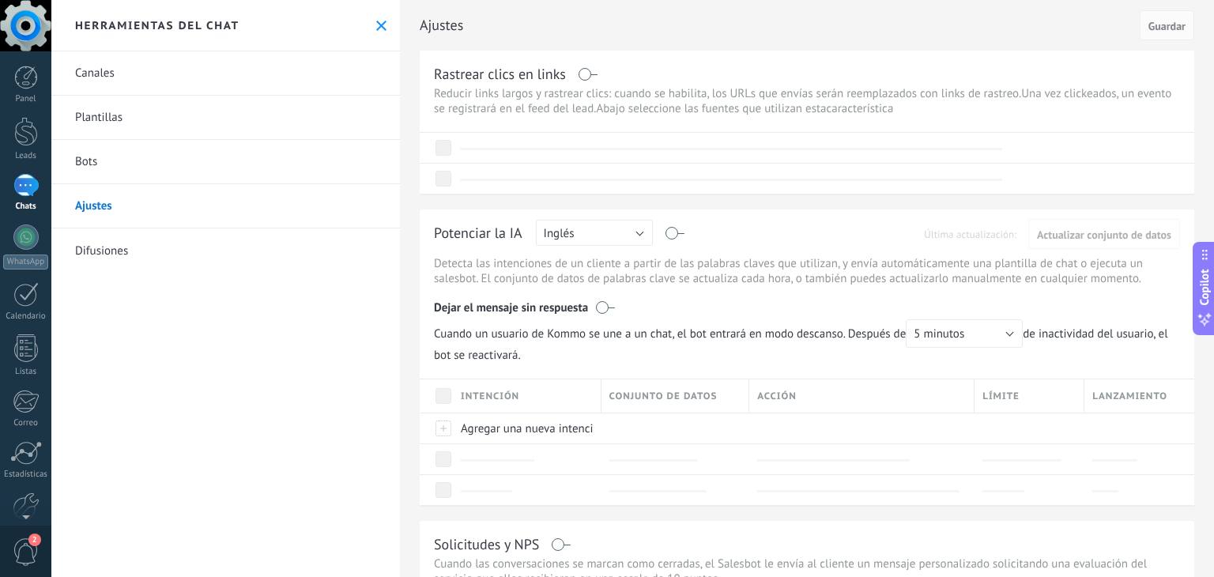
click at [111, 178] on link "Bots" at bounding box center [225, 162] width 348 height 44
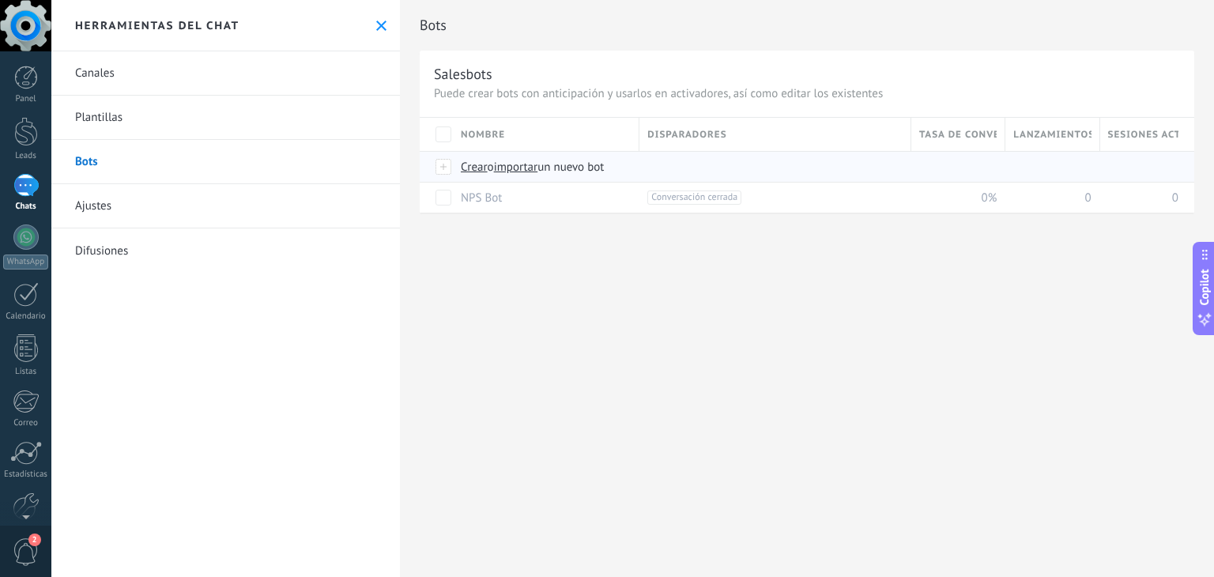
click at [486, 171] on span "Crear" at bounding box center [474, 167] width 27 height 15
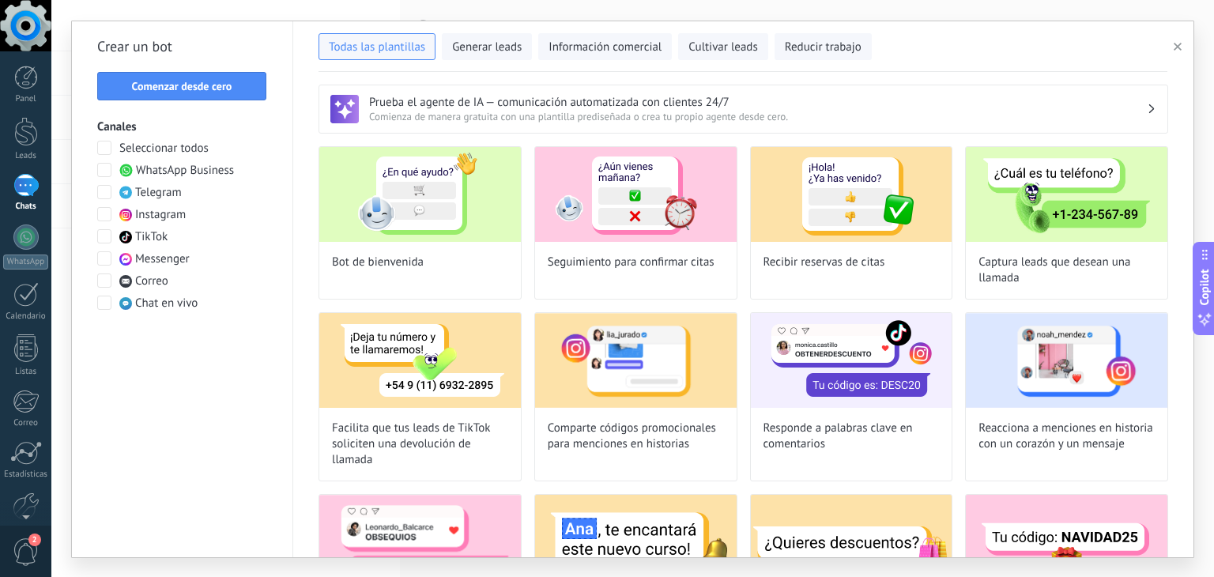
click at [104, 168] on span at bounding box center [104, 170] width 14 height 14
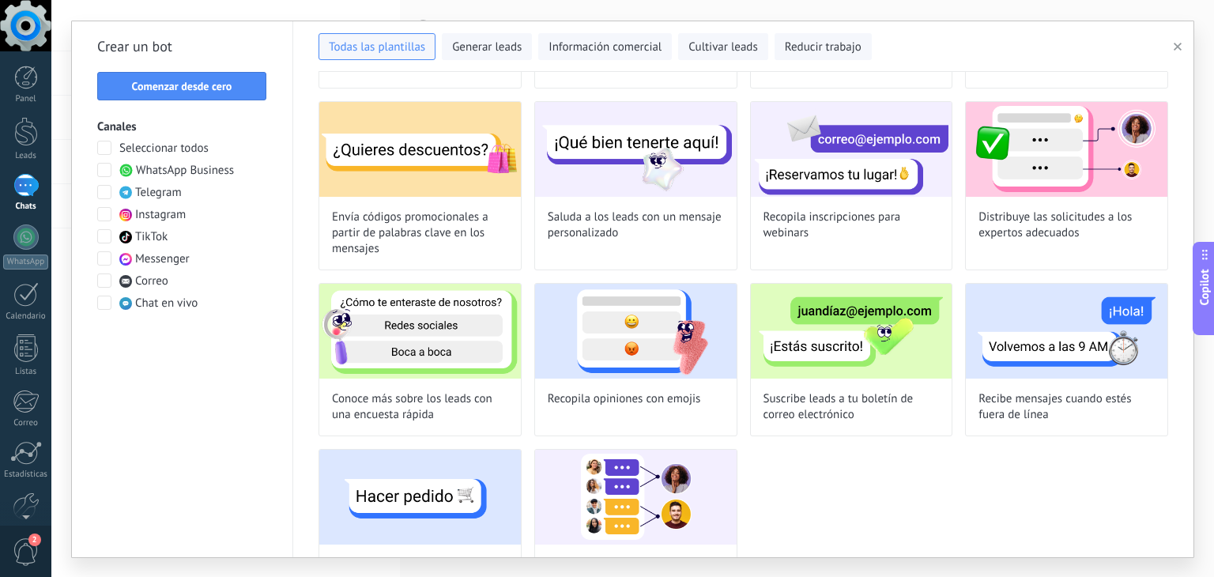
scroll to position [266, 0]
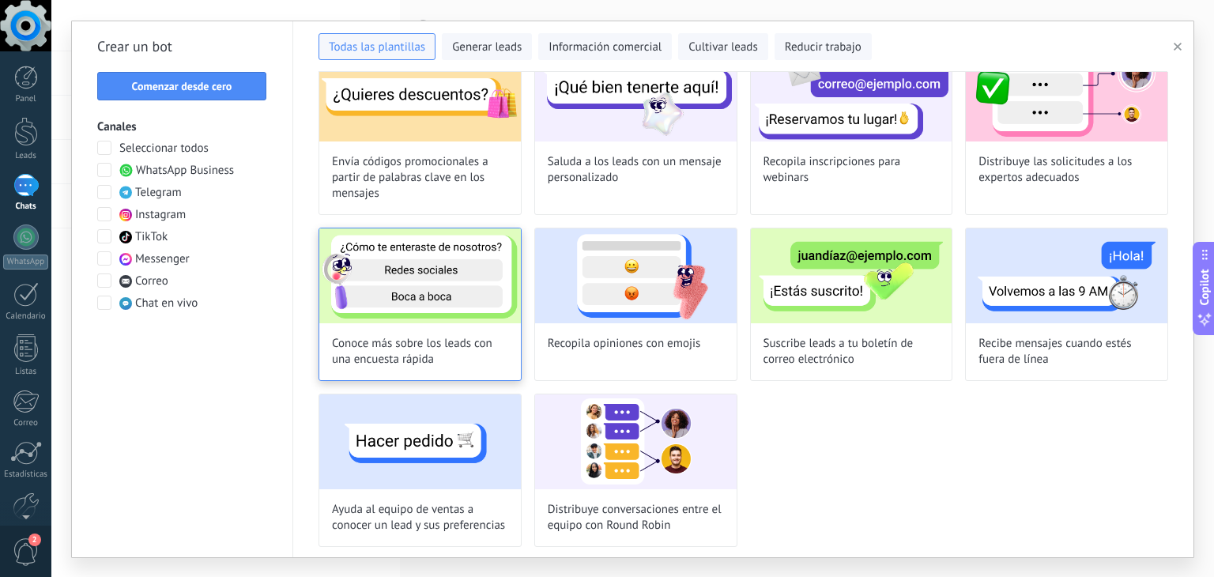
drag, startPoint x: 426, startPoint y: 356, endPoint x: 376, endPoint y: 345, distance: 51.0
drag, startPoint x: 376, startPoint y: 345, endPoint x: 341, endPoint y: 265, distance: 87.1
click at [341, 265] on img at bounding box center [420, 275] width 202 height 95
type input "**********"
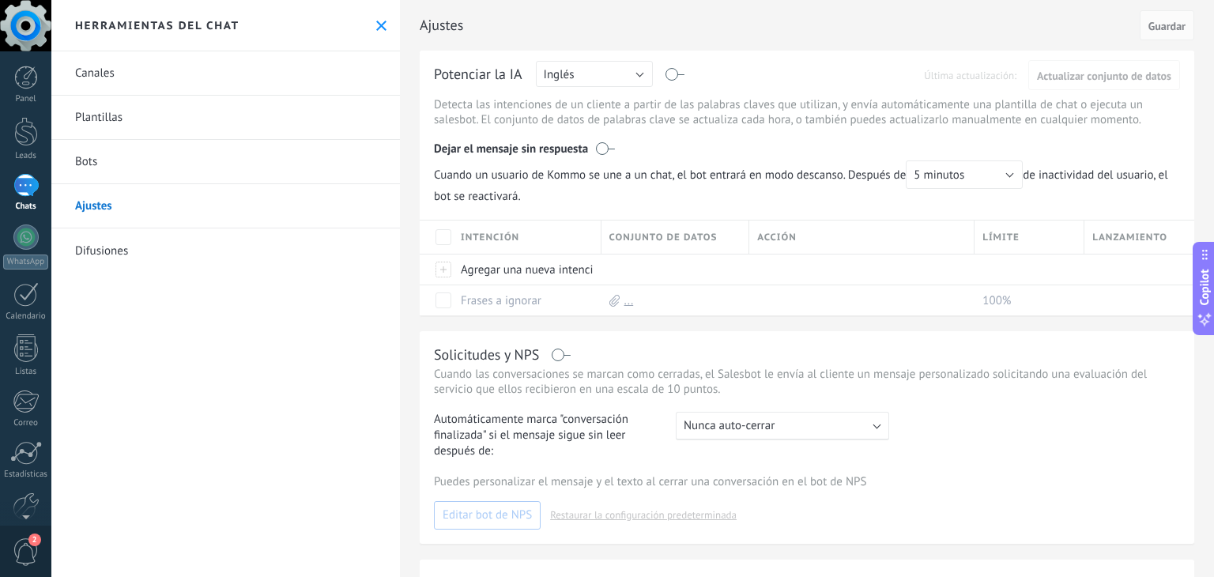
click at [107, 165] on link "Bots" at bounding box center [225, 162] width 348 height 44
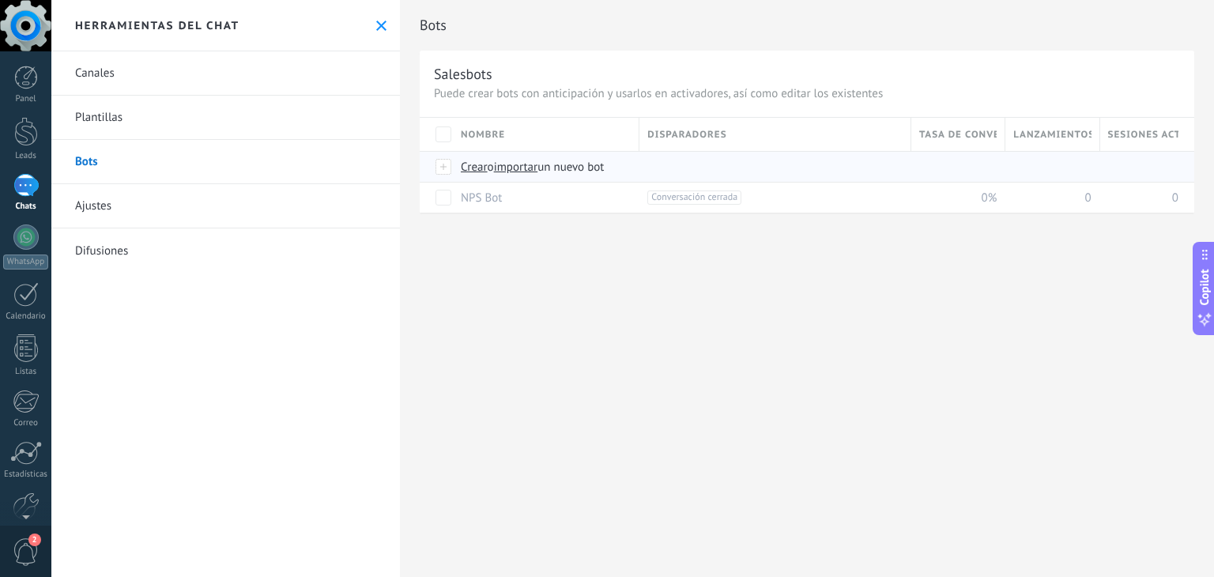
click at [529, 164] on span "importar" at bounding box center [516, 167] width 44 height 15
click at [0, 0] on input "importar un nuevo bot" at bounding box center [0, 0] width 0 height 0
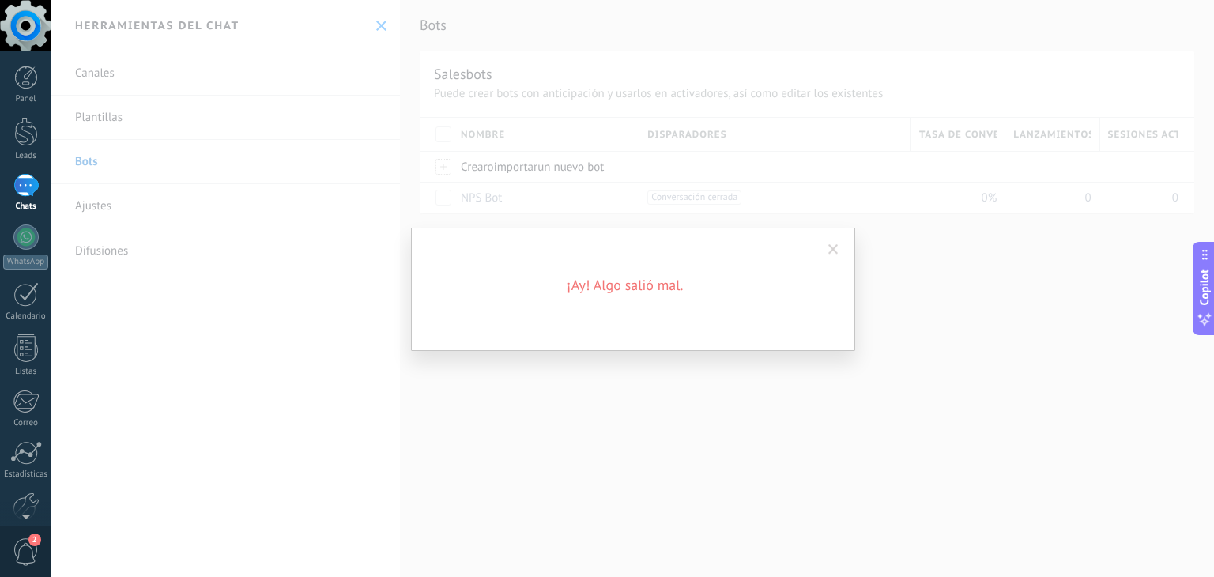
click at [831, 254] on span at bounding box center [833, 249] width 10 height 11
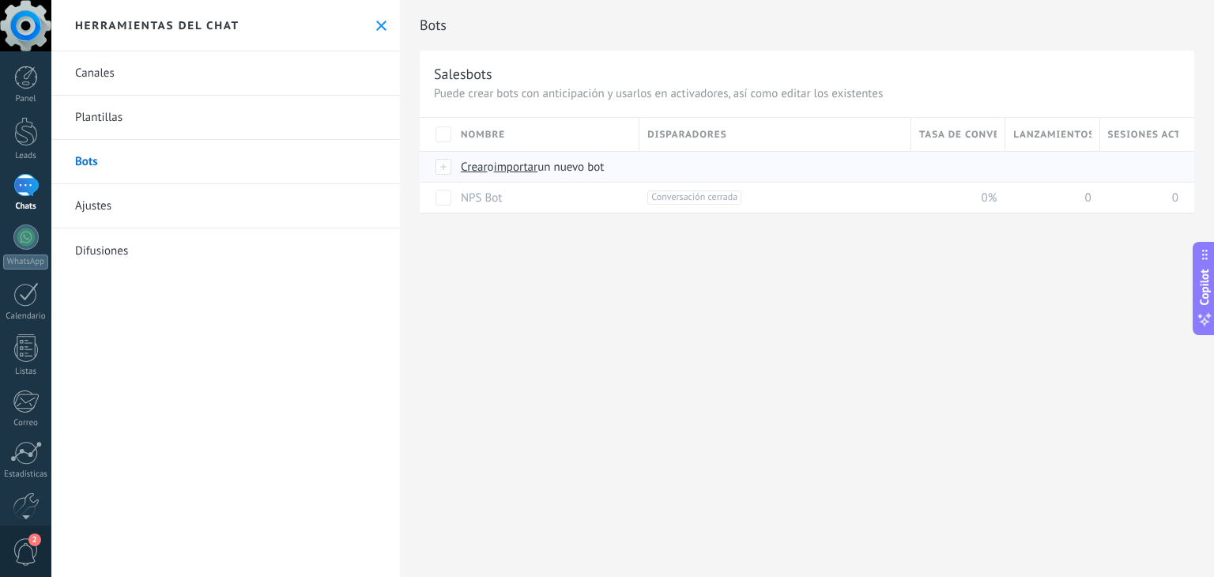
click at [476, 168] on span "Crear" at bounding box center [474, 167] width 27 height 15
